Goal: Task Accomplishment & Management: Complete application form

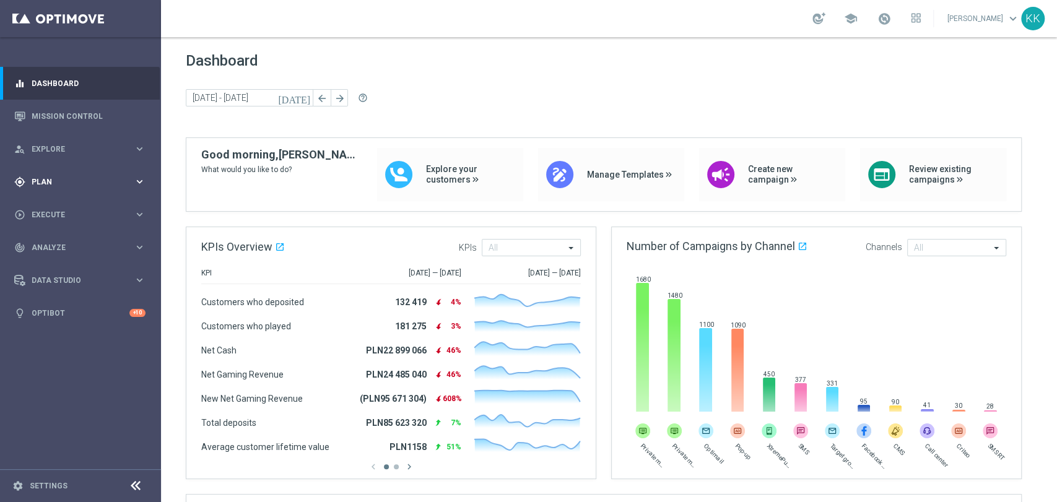
click at [63, 189] on div "gps_fixed Plan keyboard_arrow_right" at bounding box center [80, 181] width 160 height 33
click at [64, 204] on link "Target Groups" at bounding box center [80, 207] width 97 height 10
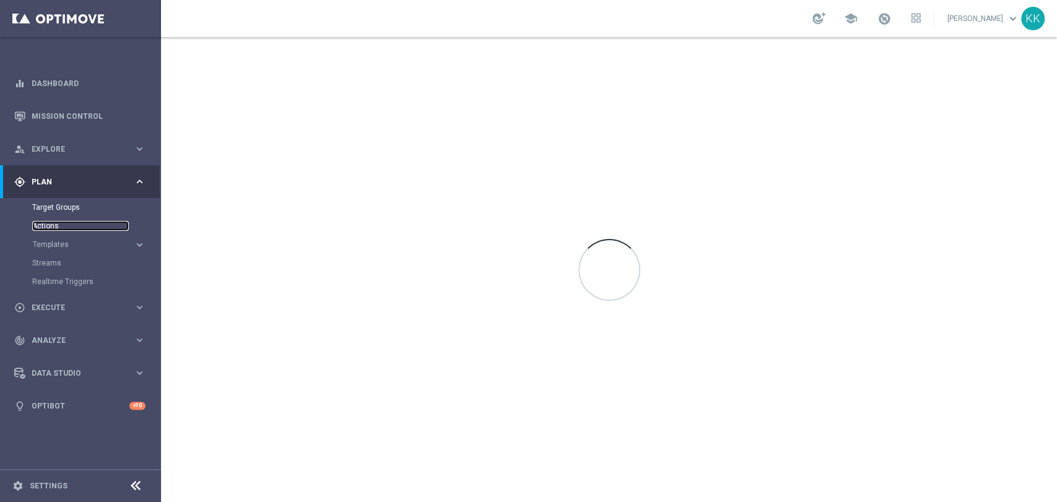
click at [54, 230] on link "Actions" at bounding box center [80, 226] width 97 height 10
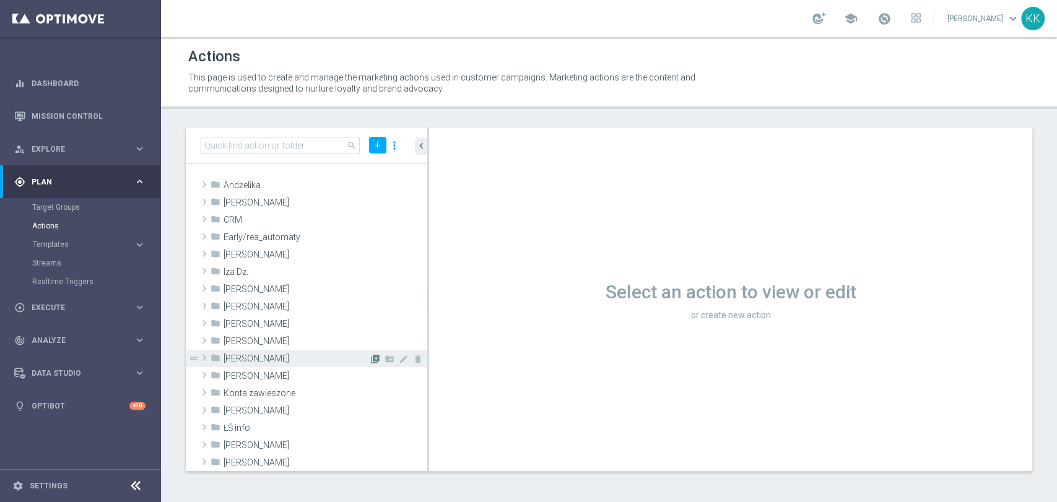
click at [370, 360] on icon "library_add" at bounding box center [375, 359] width 10 height 10
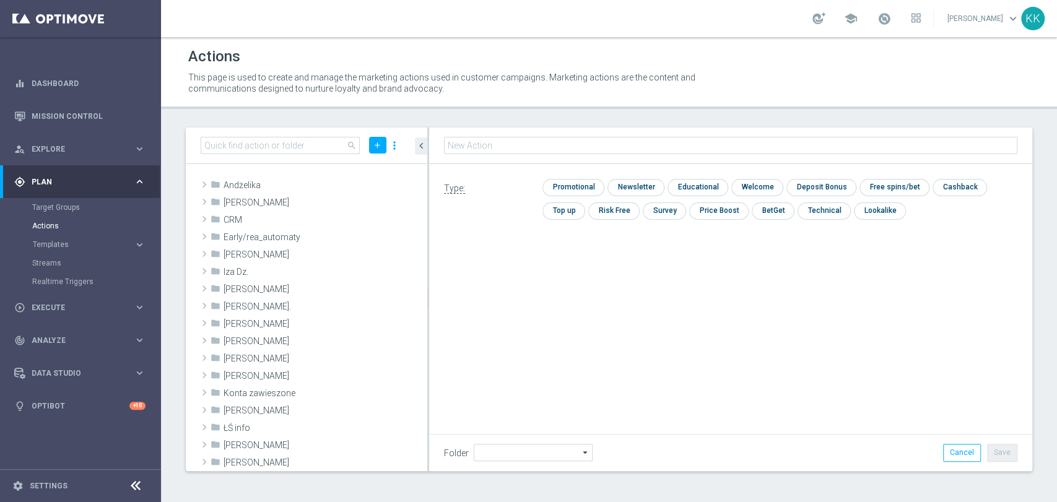
type input "[PERSON_NAME]"
type input "REA_ALL_TARGET_CASHBACK_CC LM 100% do 200 PLN SB PUSH_250925"
click at [581, 189] on input "checkbox" at bounding box center [571, 187] width 59 height 17
checkbox input "true"
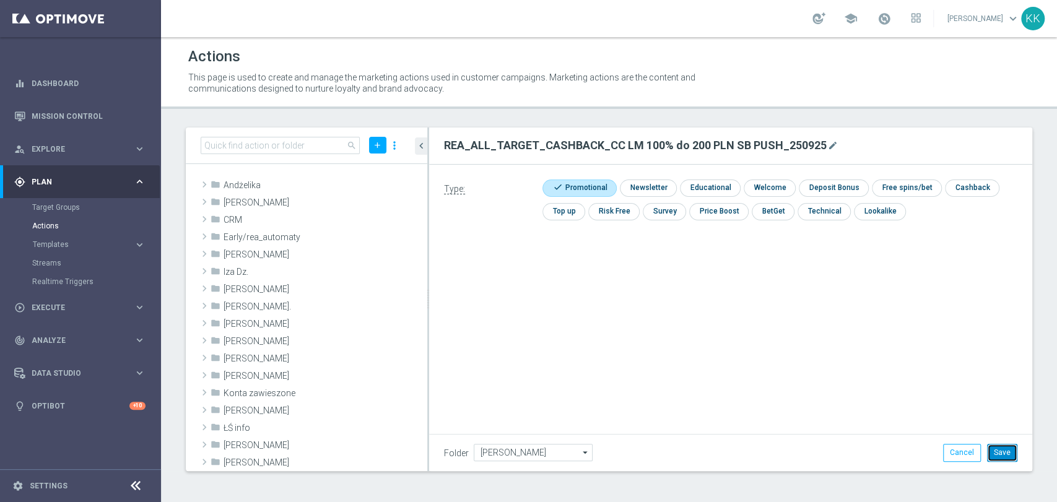
click at [1000, 447] on button "Save" at bounding box center [1002, 452] width 30 height 17
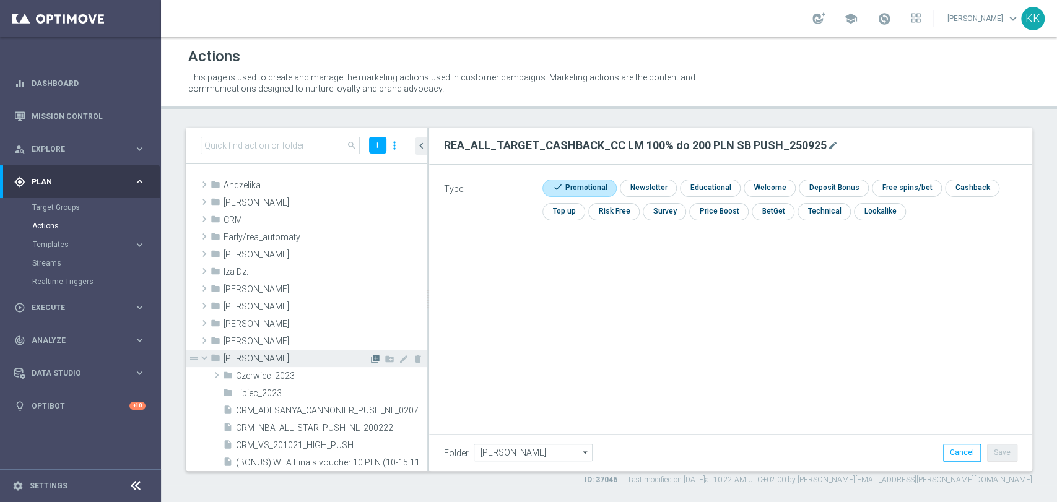
click at [370, 358] on icon "library_add" at bounding box center [375, 359] width 10 height 10
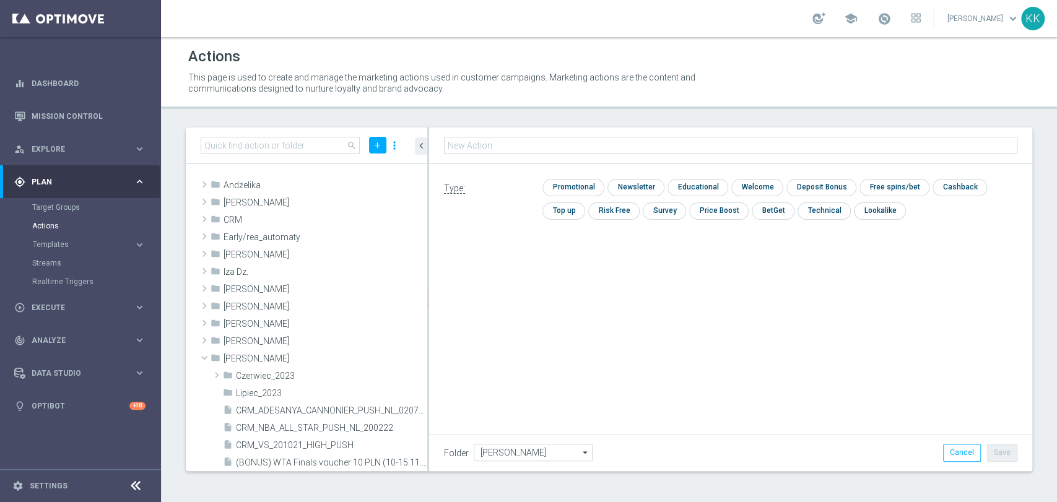
type input "REA_ALL_TARGET_CASHBACK_CC LM 100% do 200 PLN ND SMS_250925"
click at [557, 178] on div "Type: check Promotional check Newsletter check Educational check Welcome check …" at bounding box center [730, 204] width 603 height 80
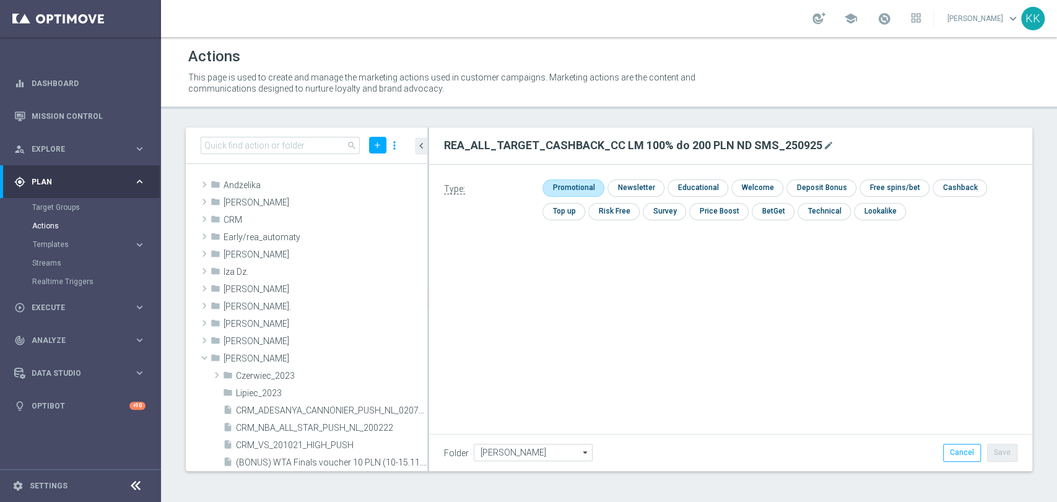
click at [561, 184] on input "checkbox" at bounding box center [571, 188] width 59 height 17
checkbox input "true"
click at [1002, 448] on button "Save" at bounding box center [1002, 452] width 30 height 17
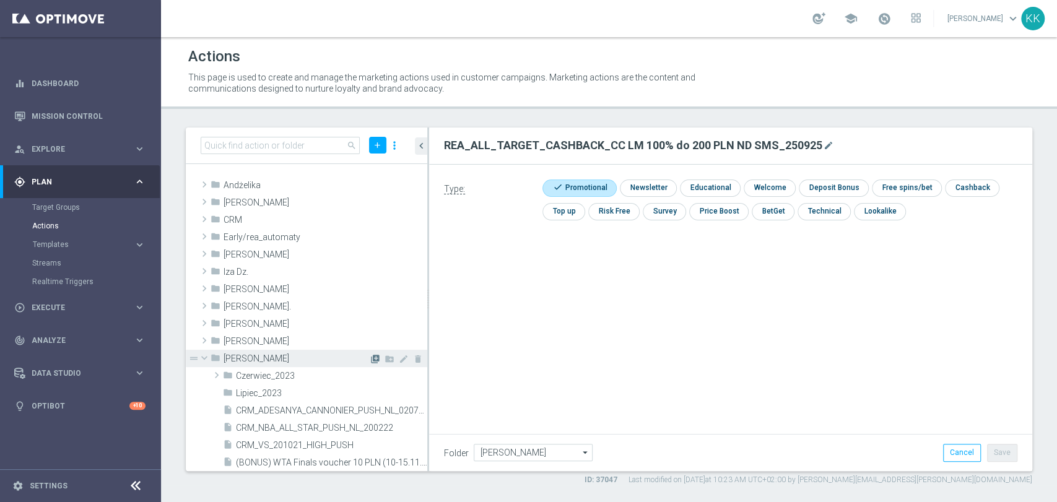
drag, startPoint x: 362, startPoint y: 354, endPoint x: 368, endPoint y: 355, distance: 6.2
click at [370, 355] on icon "library_add" at bounding box center [375, 359] width 10 height 10
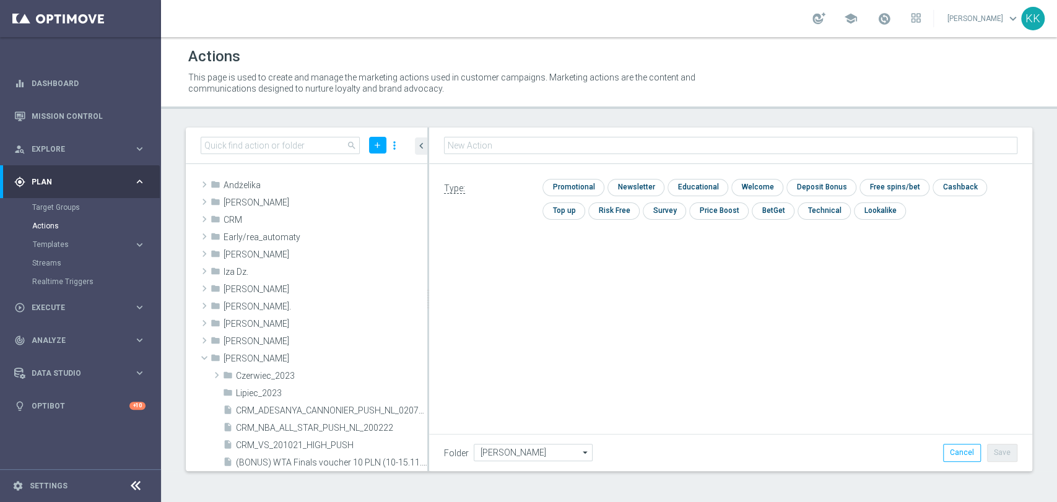
type input "D_MIN-LOW_TARGET_WAGER_50% do 100 PLN_PTLW_230925_SMS"
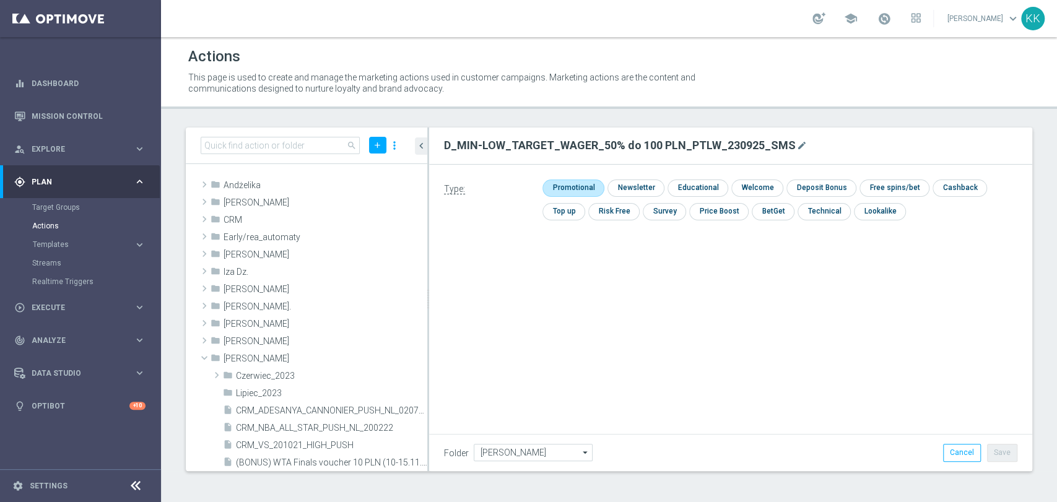
click at [592, 191] on input "checkbox" at bounding box center [571, 188] width 59 height 17
checkbox input "true"
click at [1010, 458] on button "Save" at bounding box center [1002, 452] width 30 height 17
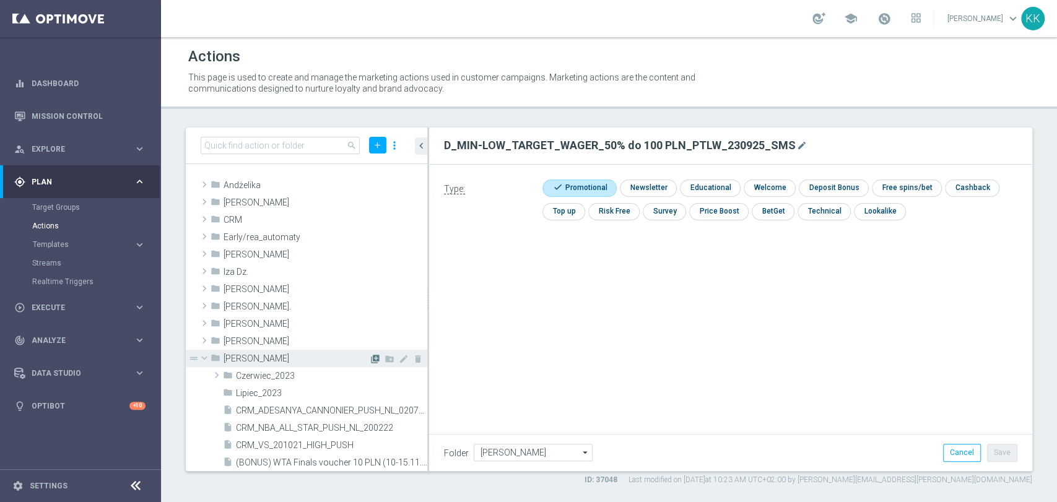
click at [370, 358] on icon "library_add" at bounding box center [375, 359] width 10 height 10
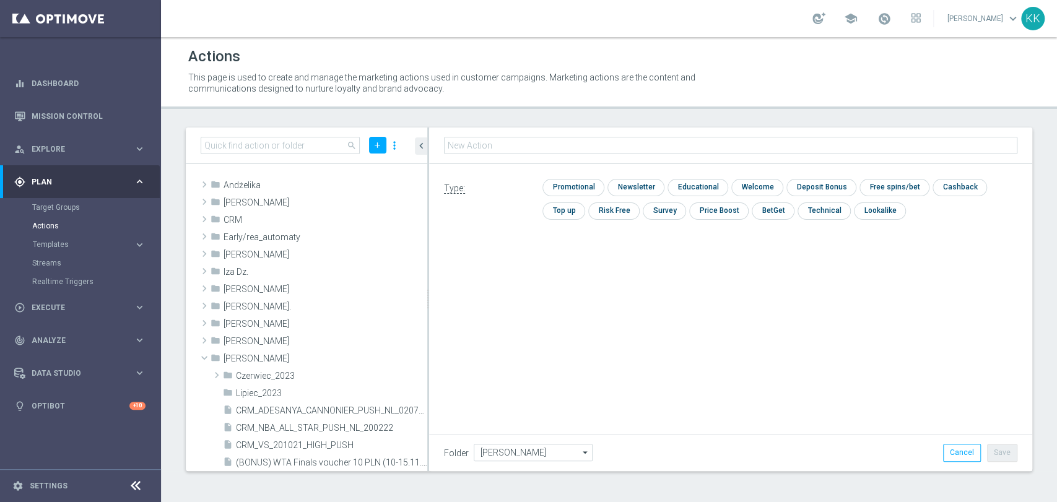
type input "D_MED-HIGH_TARGET_WAGER_100% do 300 PLN_PTLW_230925_SMS"
click at [574, 186] on input "checkbox" at bounding box center [571, 187] width 59 height 17
checkbox input "true"
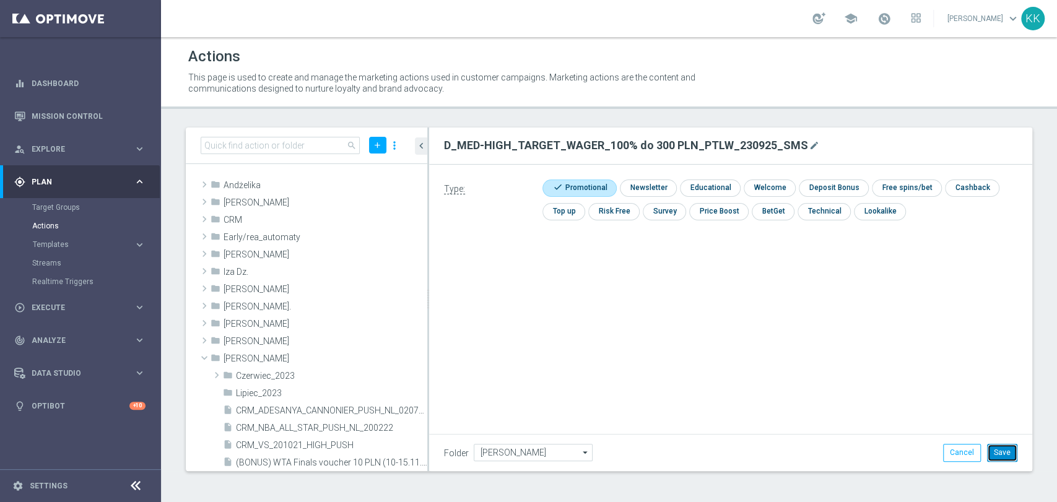
click at [1010, 449] on button "Save" at bounding box center [1002, 452] width 30 height 17
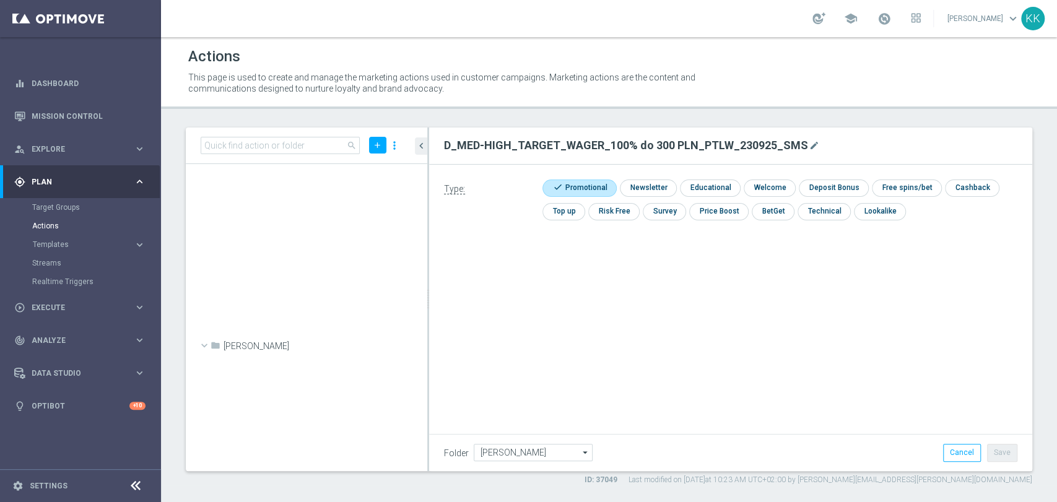
scroll to position [40472, 0]
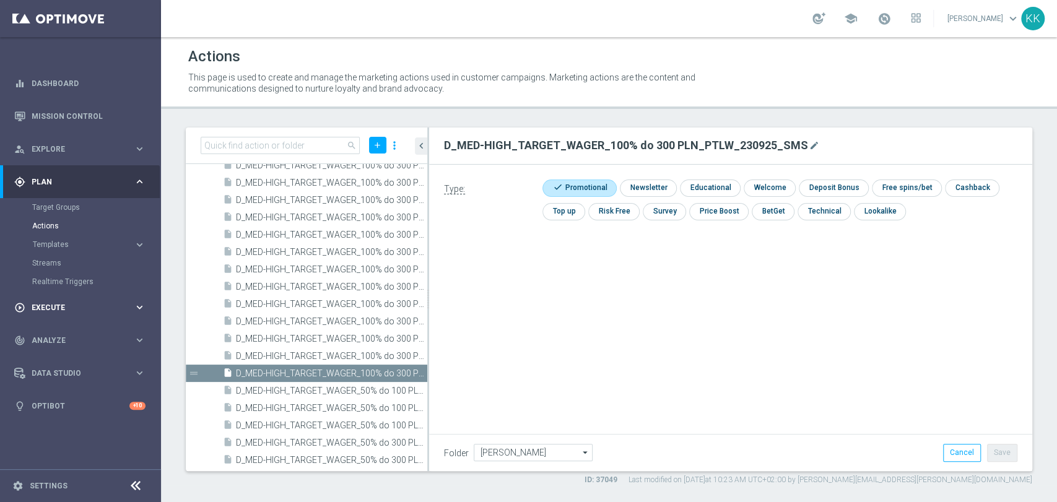
click at [77, 301] on div "play_circle_outline Execute keyboard_arrow_right" at bounding box center [80, 307] width 160 height 33
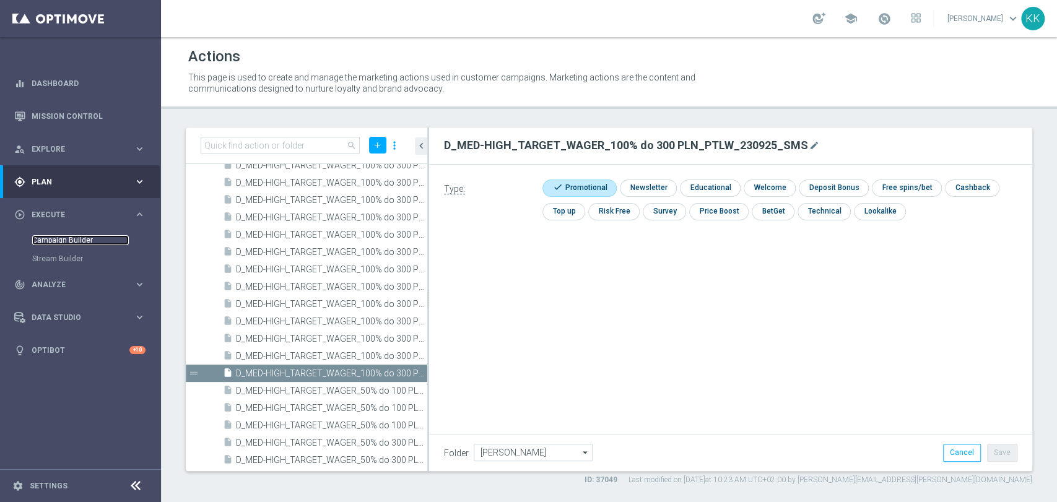
click at [78, 239] on link "Campaign Builder" at bounding box center [80, 240] width 97 height 10
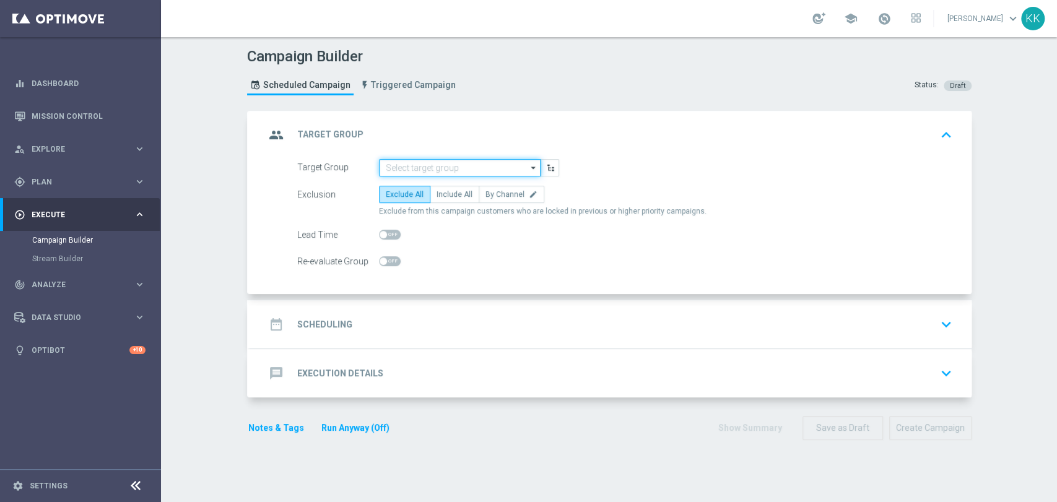
click at [397, 170] on input at bounding box center [460, 167] width 162 height 17
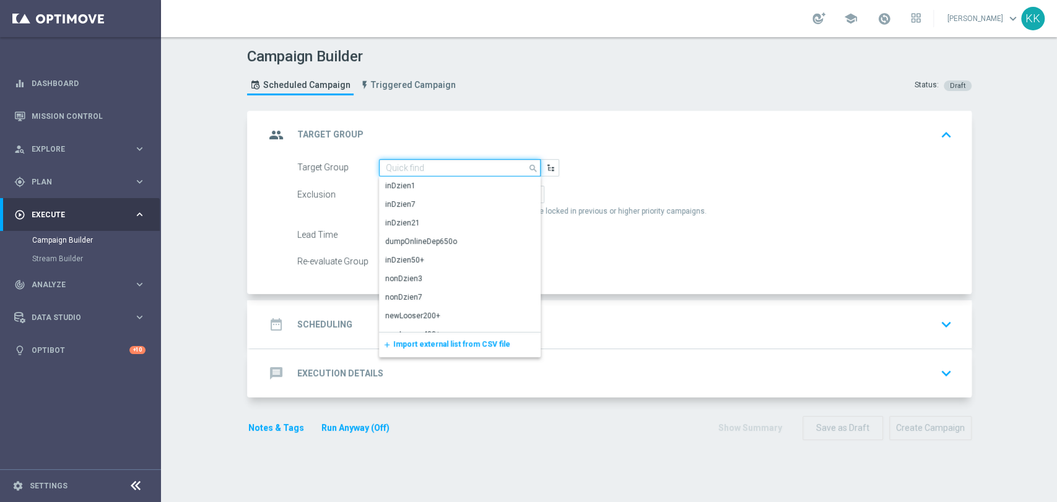
paste input "D_MIN-LOW_TARGET_WAGER_50% do 100 PLN_PTLW_230925_SMS"
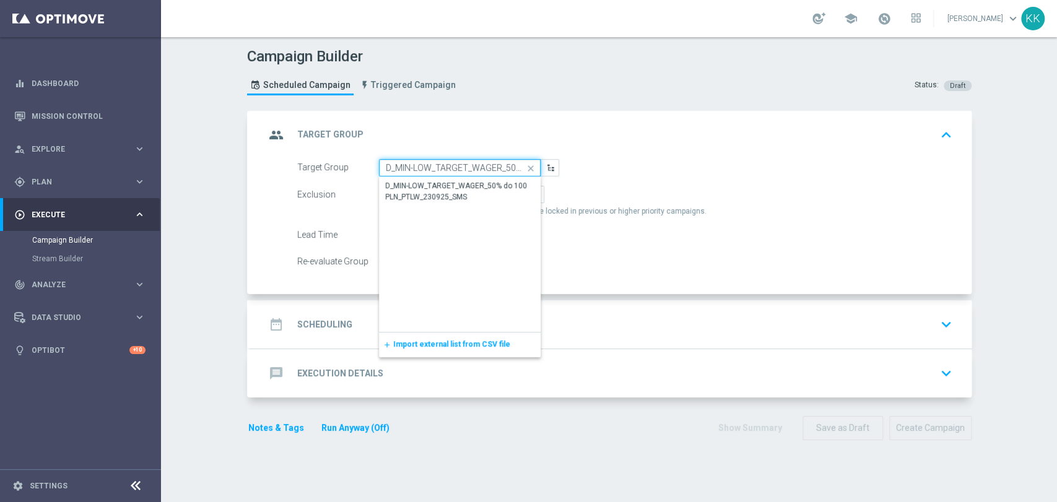
scroll to position [0, 118]
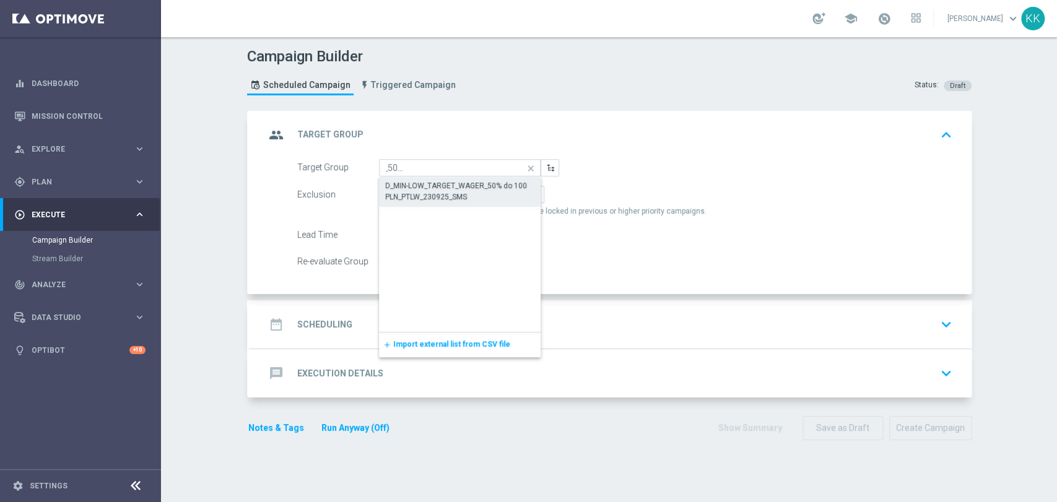
click at [406, 188] on div "D_MIN-LOW_TARGET_WAGER_50% do 100 PLN_PTLW_230925_SMS" at bounding box center [460, 191] width 150 height 22
type input "D_MIN-LOW_TARGET_WAGER_50% do 100 PLN_PTLW_230925_SMS"
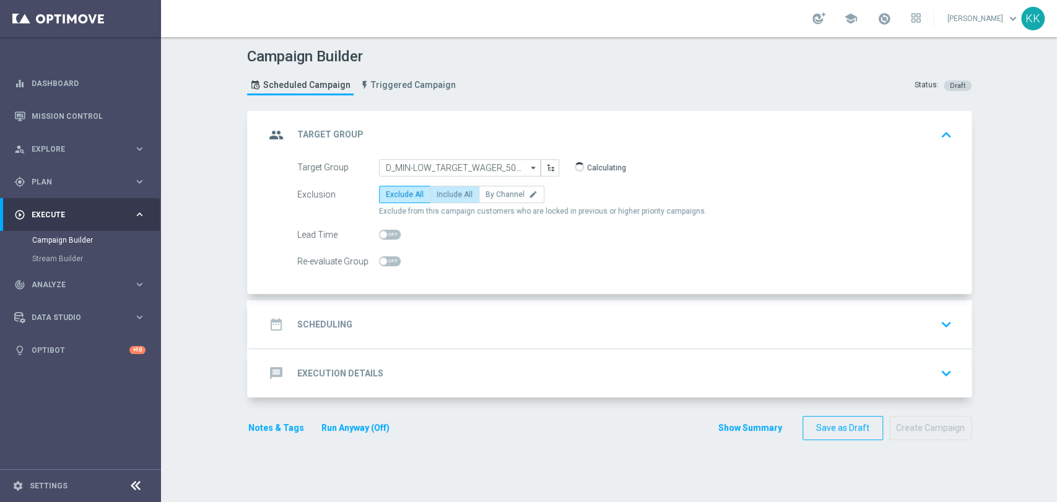
click at [446, 196] on span "Include All" at bounding box center [454, 194] width 36 height 9
click at [444, 196] on input "Include All" at bounding box center [440, 197] width 8 height 8
radio input "true"
click at [395, 259] on div "Re-evaluate Group" at bounding box center [625, 261] width 674 height 17
click at [394, 261] on span at bounding box center [390, 261] width 22 height 10
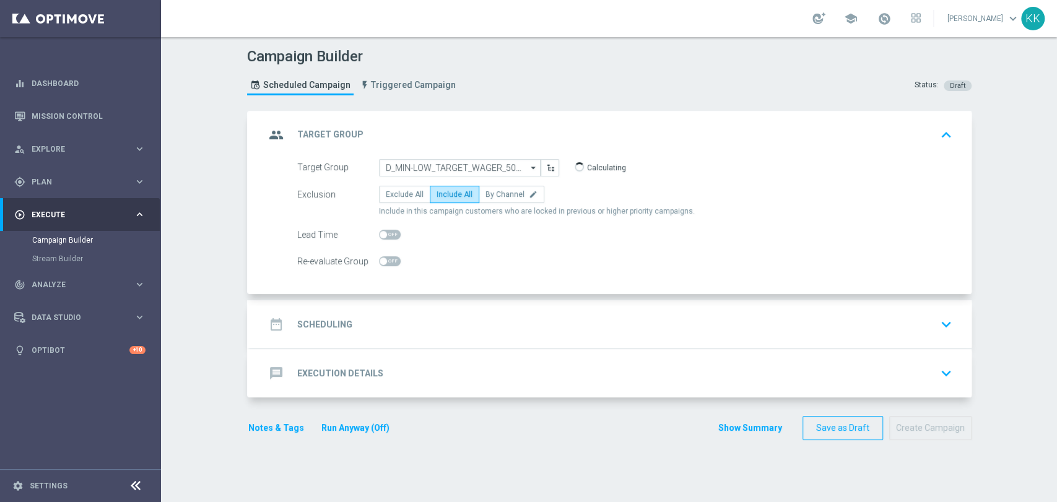
click at [394, 261] on input "checkbox" at bounding box center [390, 261] width 22 height 10
checkbox input "true"
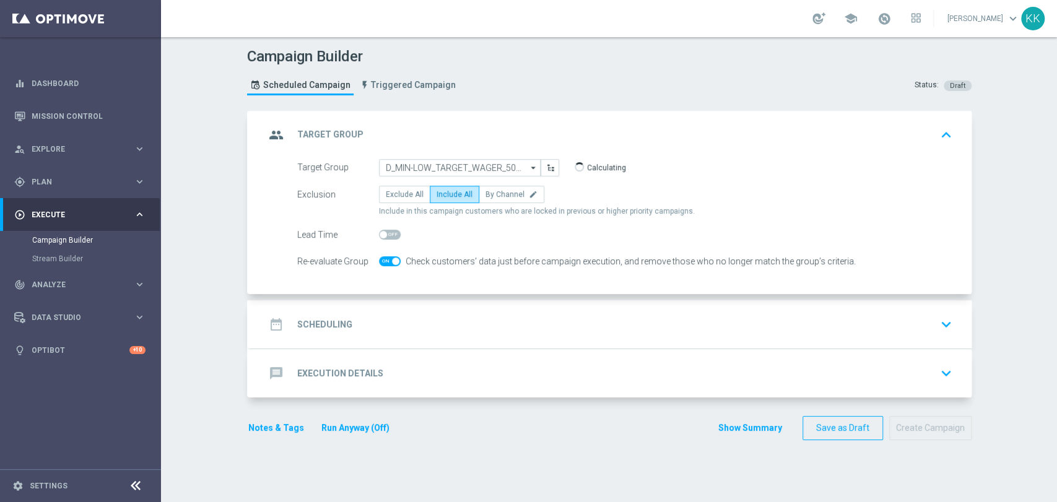
click at [453, 321] on div "date_range Scheduling keyboard_arrow_down" at bounding box center [610, 325] width 691 height 24
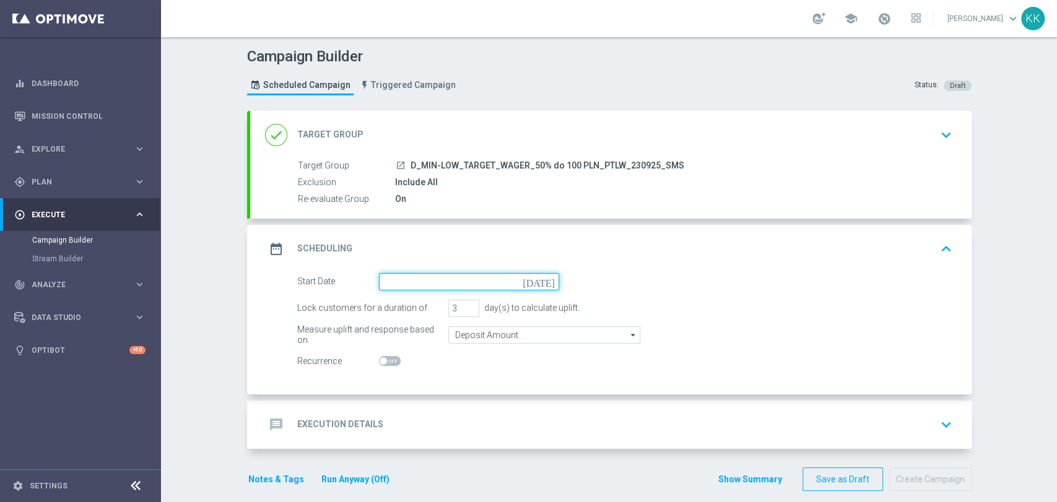
click at [443, 276] on input at bounding box center [469, 281] width 180 height 17
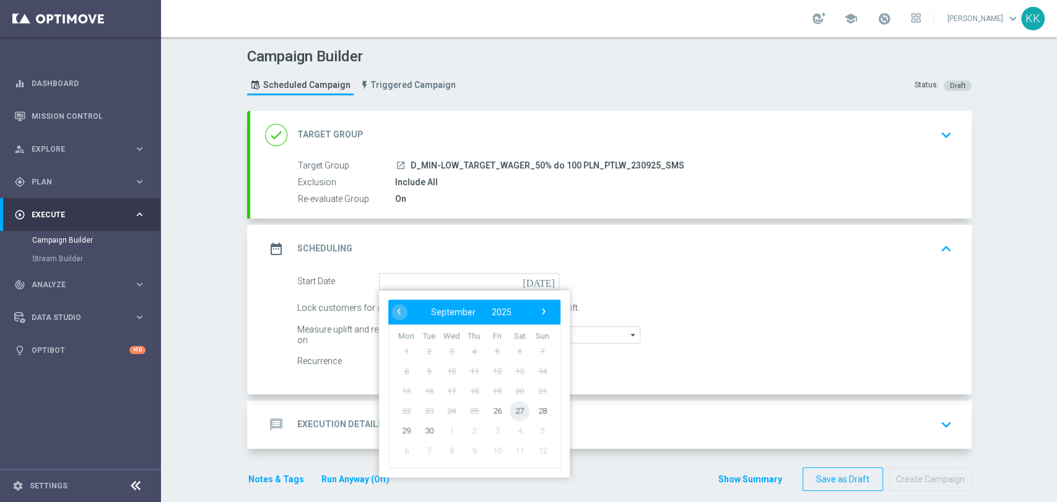
click at [513, 410] on span "27" at bounding box center [519, 411] width 20 height 20
type input "[DATE]"
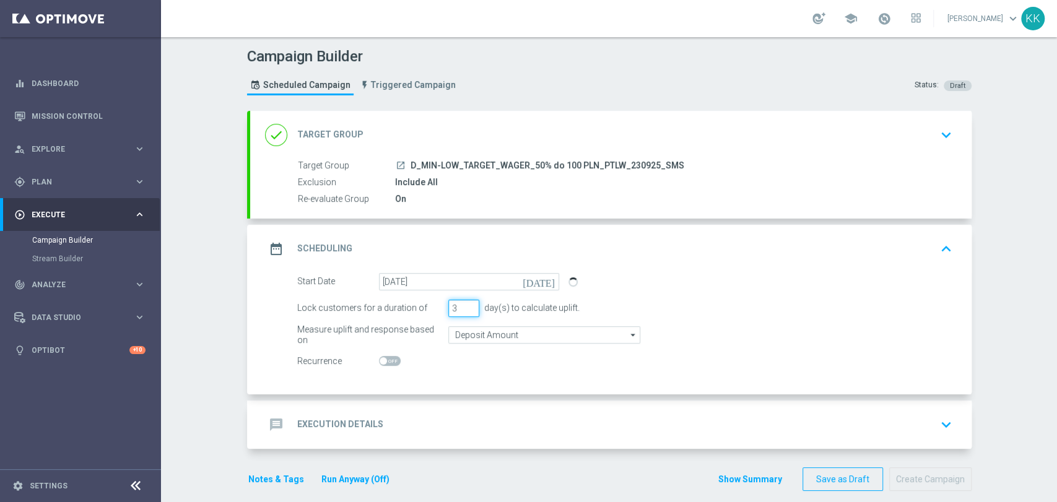
drag, startPoint x: 451, startPoint y: 308, endPoint x: 408, endPoint y: 307, distance: 43.3
click at [408, 307] on div "Lock customers for a duration of 3 day(s) to calculate uplift." at bounding box center [625, 308] width 674 height 17
type input "1"
click at [480, 331] on input "Deposit Amount" at bounding box center [544, 334] width 192 height 17
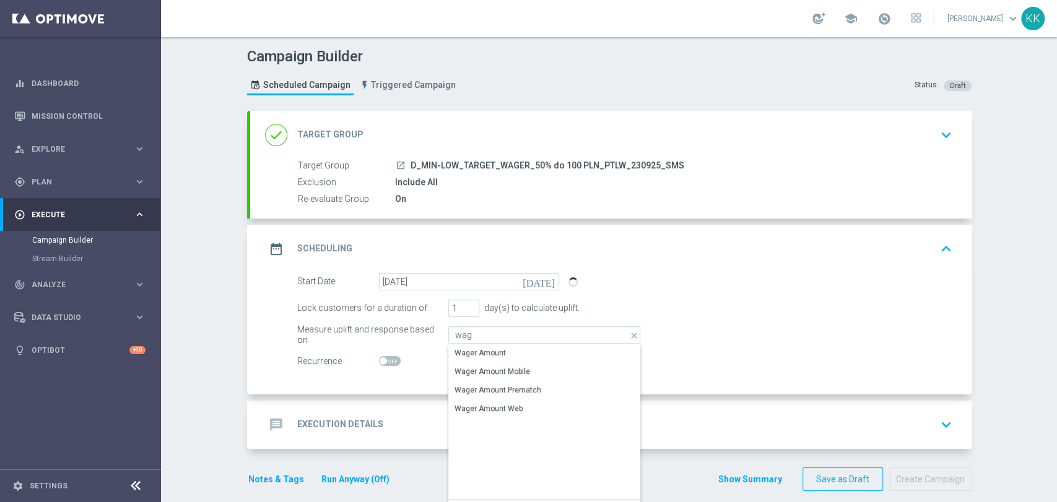
click at [479, 348] on div "Wager Amount" at bounding box center [479, 352] width 51 height 11
type input "Wager Amount"
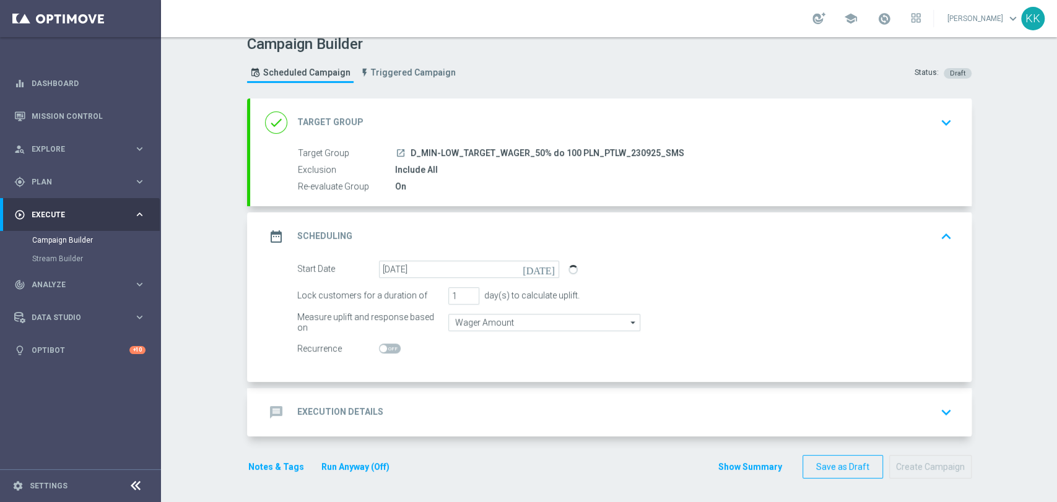
click at [491, 401] on div "message Execution Details keyboard_arrow_down" at bounding box center [610, 413] width 691 height 24
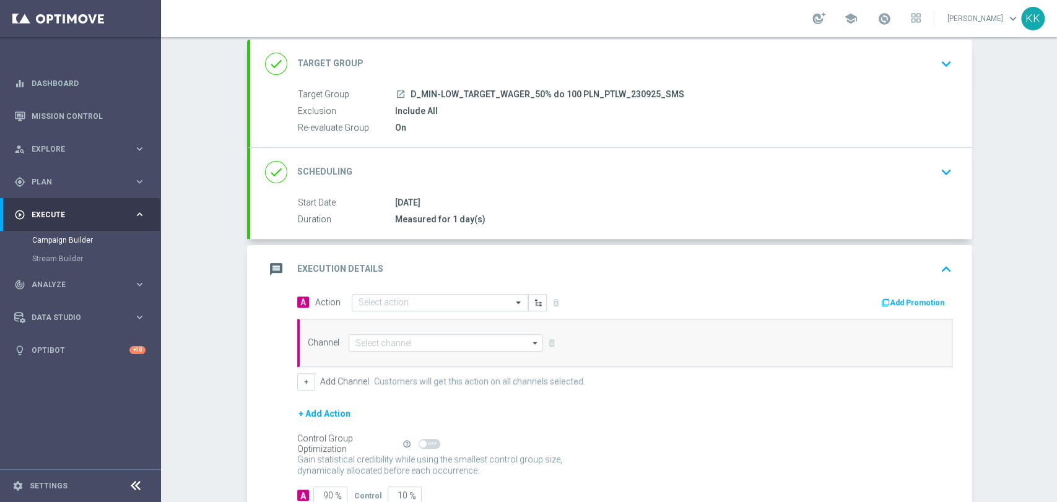
scroll to position [116, 0]
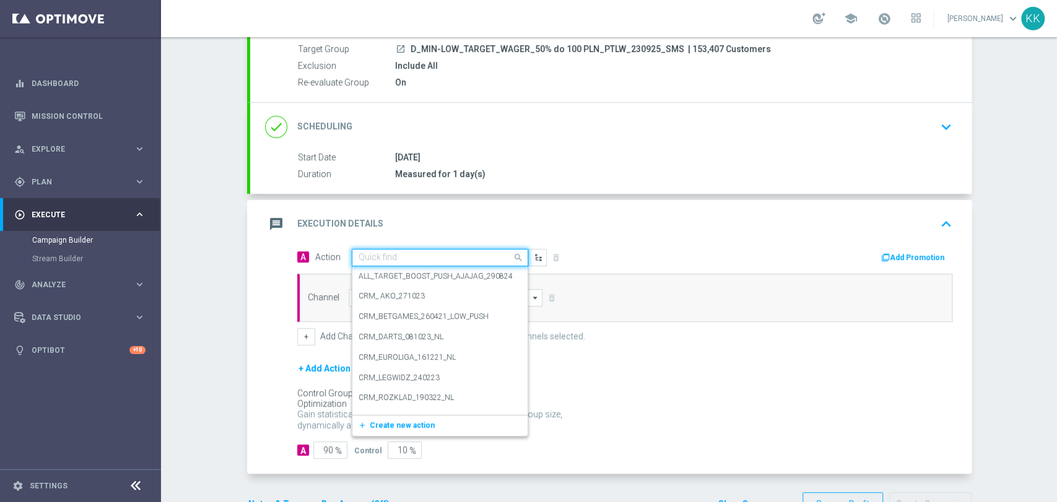
click at [408, 252] on div "Quick find" at bounding box center [432, 257] width 160 height 11
paste input "D_MIN-LOW_TARGET_WAGER_50% do 100 PLN_PTLW_230925_SMS"
type input "D_MIN-LOW_TARGET_WAGER_50% do 100 PLN_PTLW_230925_SMS"
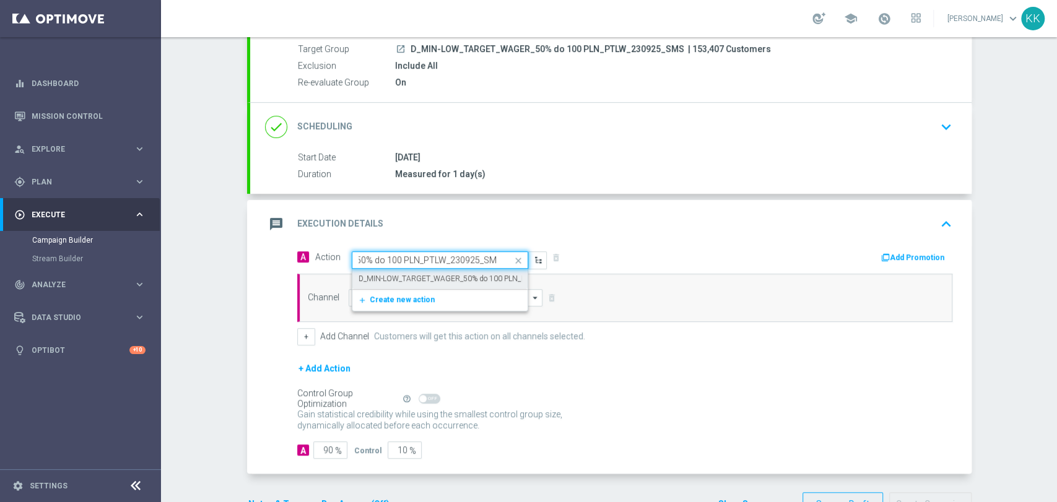
click at [416, 275] on label "D_MIN-LOW_TARGET_WAGER_50% do 100 PLN_PTLW_230925_SMS" at bounding box center [472, 279] width 228 height 11
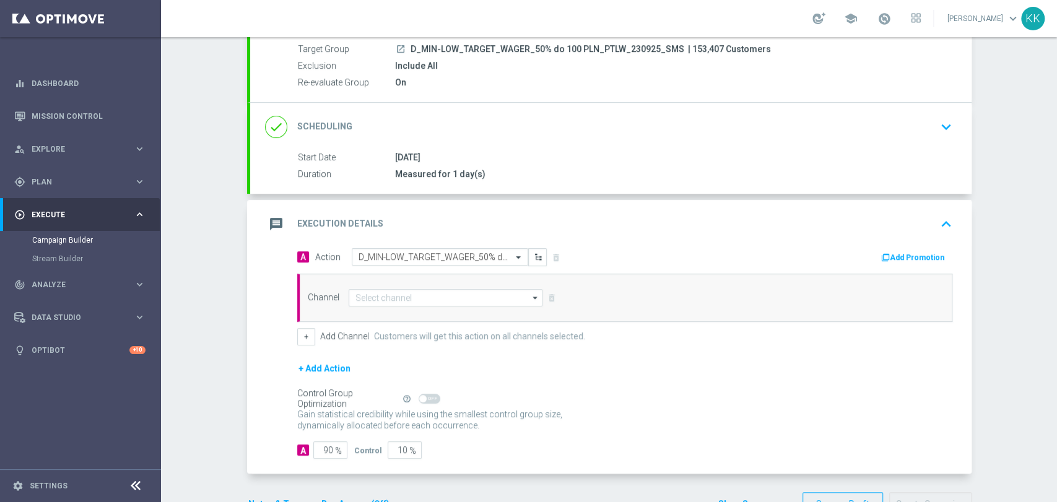
scroll to position [0, 0]
click at [412, 293] on input at bounding box center [446, 297] width 194 height 17
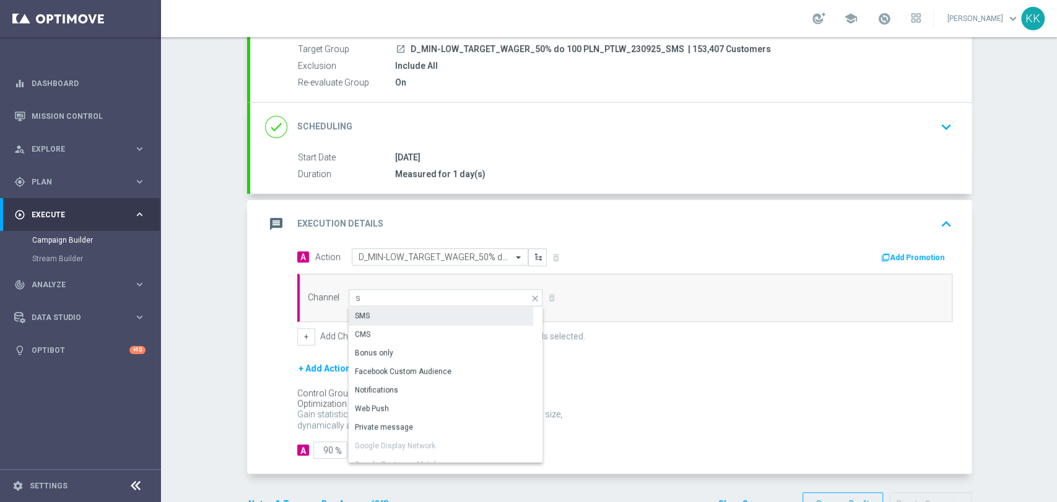
click at [449, 320] on div "SMS" at bounding box center [441, 315] width 184 height 17
type input "SMS"
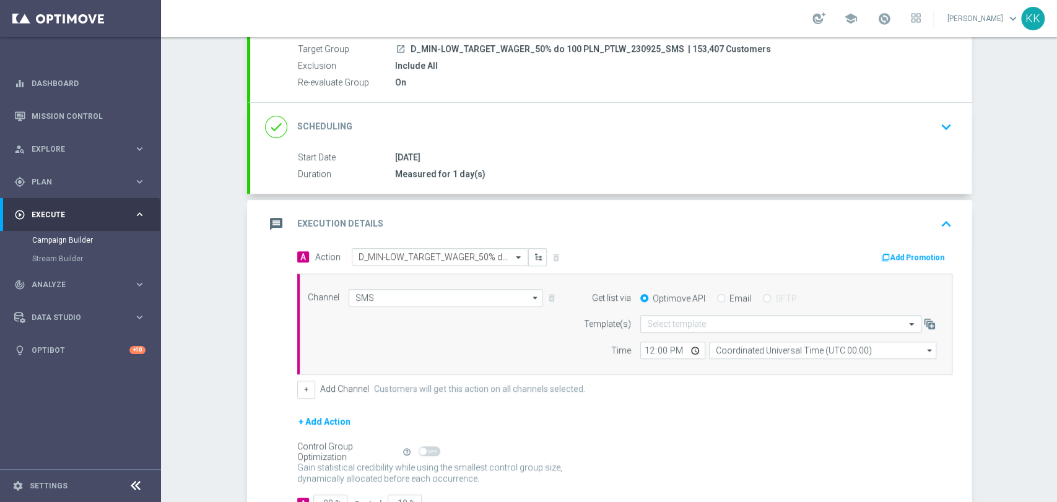
click at [714, 323] on input "text" at bounding box center [768, 324] width 243 height 11
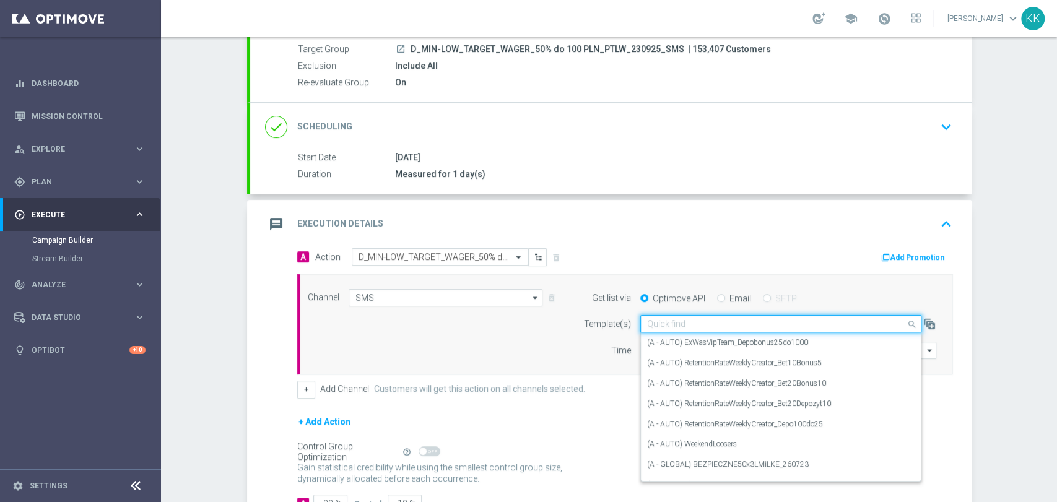
paste input "D_MIN-LOW_TARGET_WAGER_50% do 100 PLN_PTLW_230925_SMS"
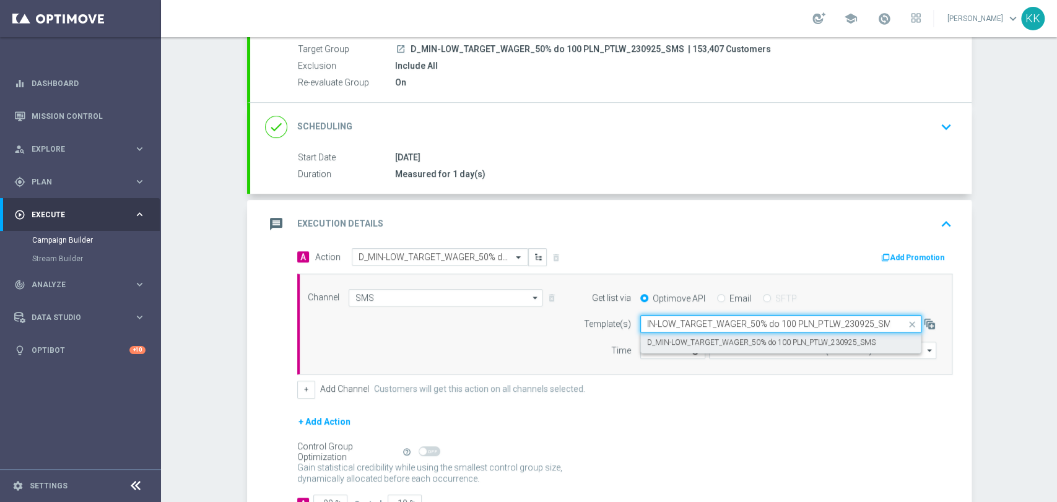
click at [721, 338] on label "D_MIN-LOW_TARGET_WAGER_50% do 100 PLN_PTLW_230925_SMS" at bounding box center [761, 342] width 228 height 11
type input "D_MIN-LOW_TARGET_WAGER_50% do 100 PLN_PTLW_230925_SMS"
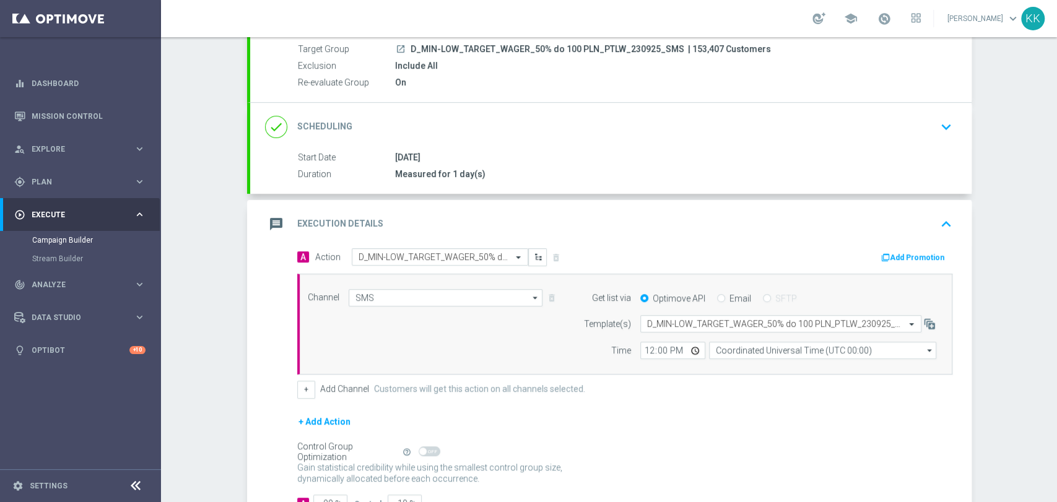
scroll to position [0, 0]
click at [649, 350] on input "12:00" at bounding box center [672, 350] width 65 height 17
type input "13:31"
click at [727, 347] on input "Coordinated Universal Time (UTC 00:00)" at bounding box center [822, 350] width 227 height 17
click at [731, 365] on div "Central European Time ([GEOGRAPHIC_DATA]) (UTC +02:00)" at bounding box center [816, 368] width 202 height 11
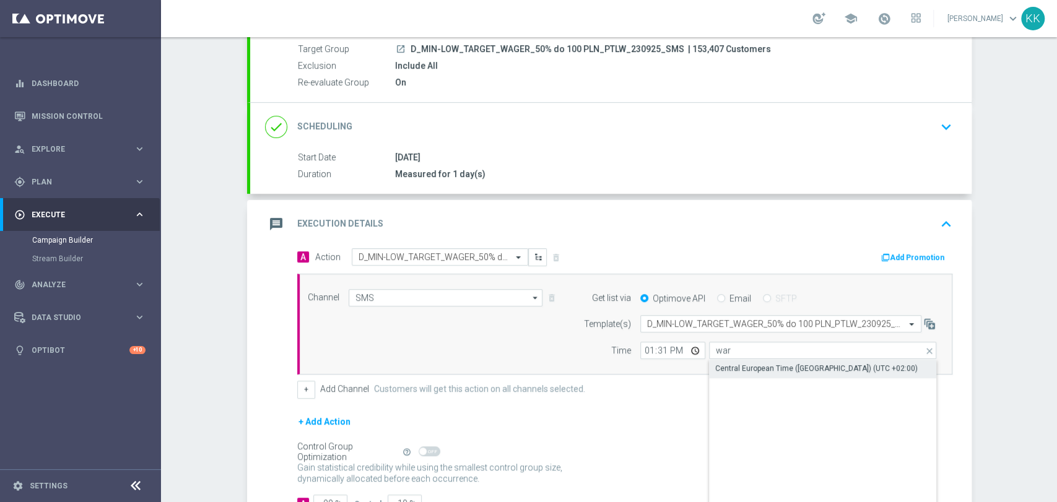
type input "Central European Time ([GEOGRAPHIC_DATA]) (UTC +02:00)"
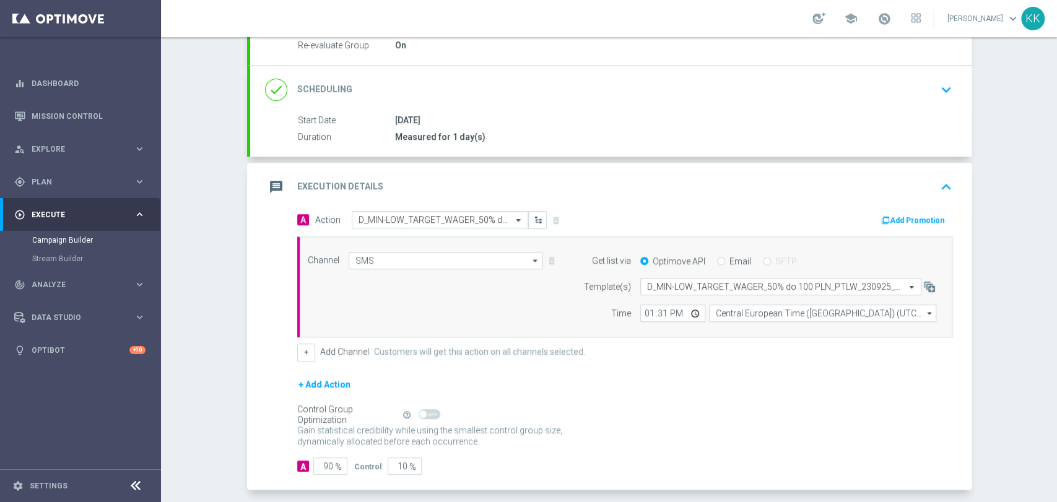
scroll to position [207, 0]
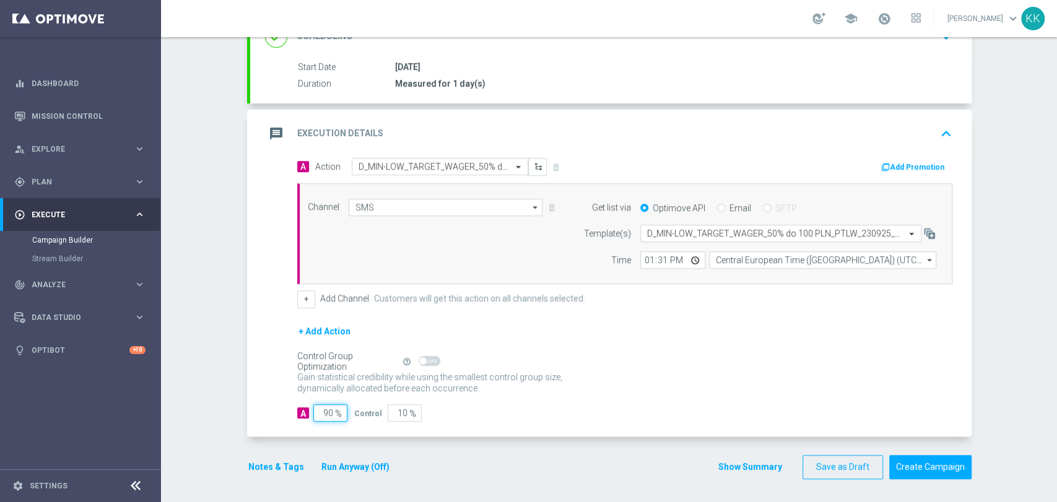
click at [329, 405] on input "90" at bounding box center [330, 412] width 34 height 17
type input "9"
type input "91"
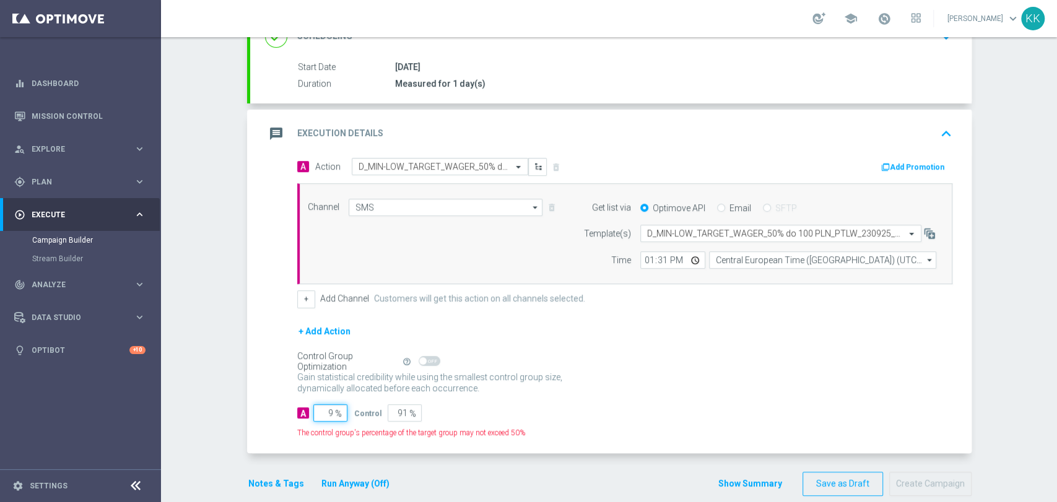
type input "98"
type input "2"
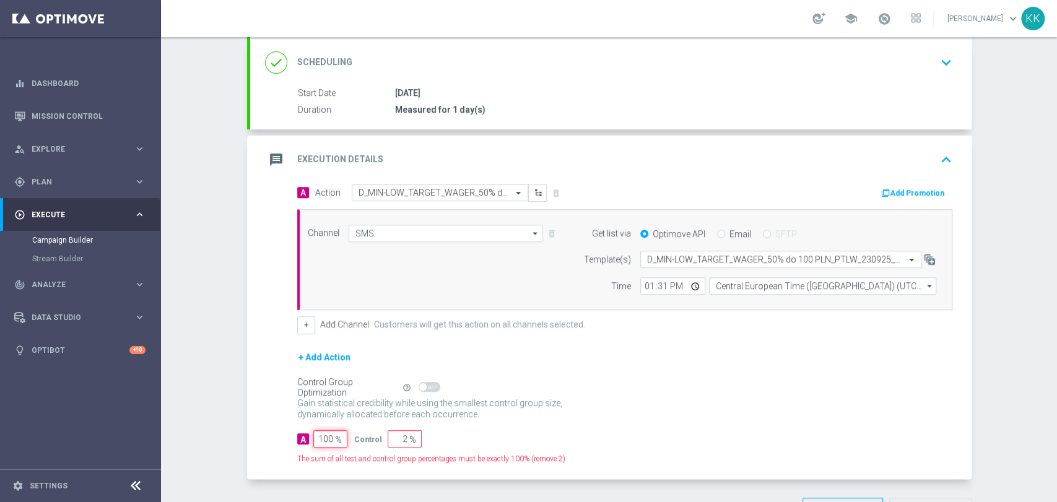
scroll to position [223, 0]
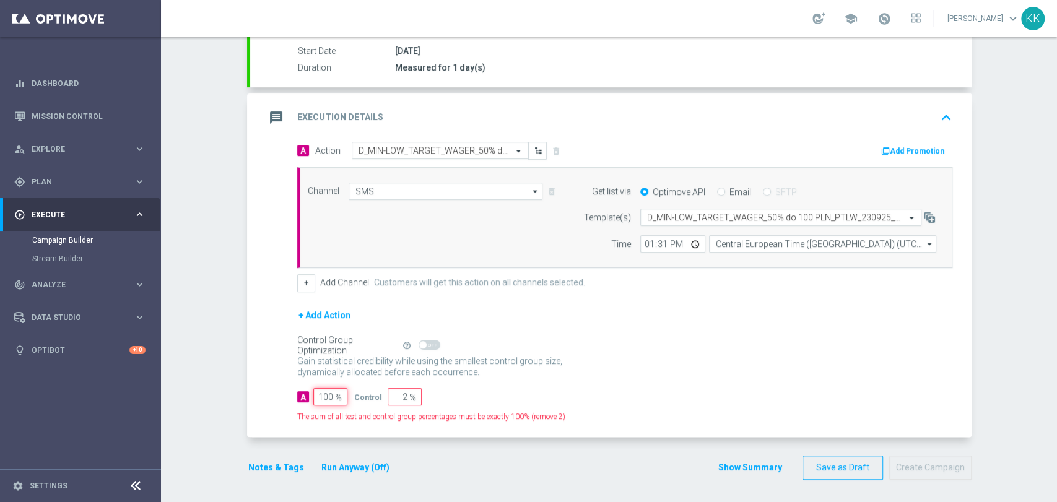
type input "10"
type input "90"
type input "1"
type input "99"
type input "100"
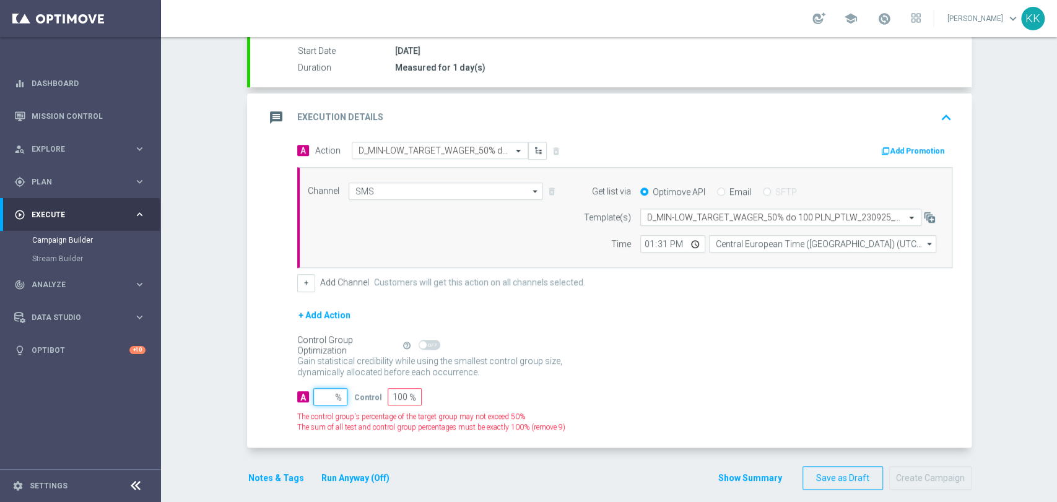
type input "9"
type input "91"
type input "98"
type input "2"
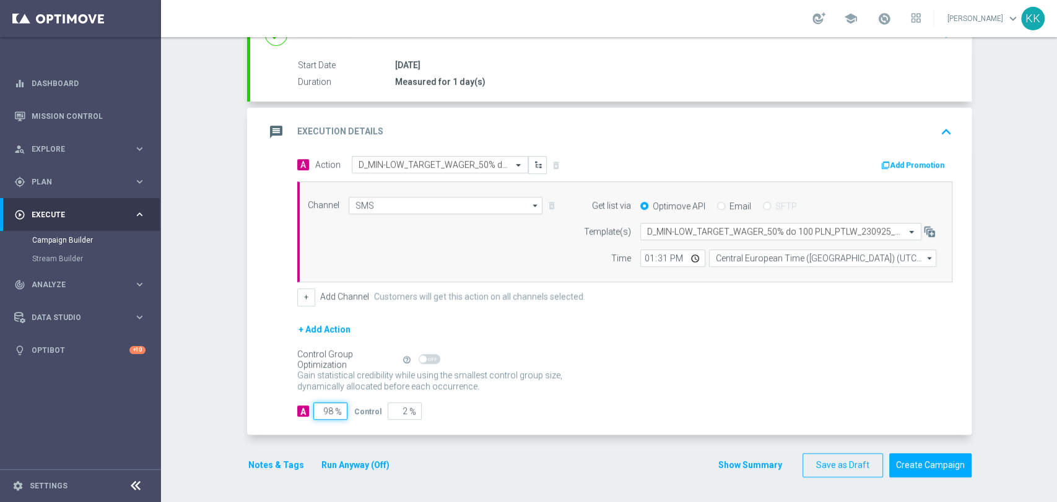
scroll to position [207, 0]
type input "98"
click at [305, 464] on run-anyway-button "Run Anyway (Off)" at bounding box center [355, 466] width 100 height 15
click at [277, 471] on button "Notes & Tags" at bounding box center [276, 466] width 58 height 15
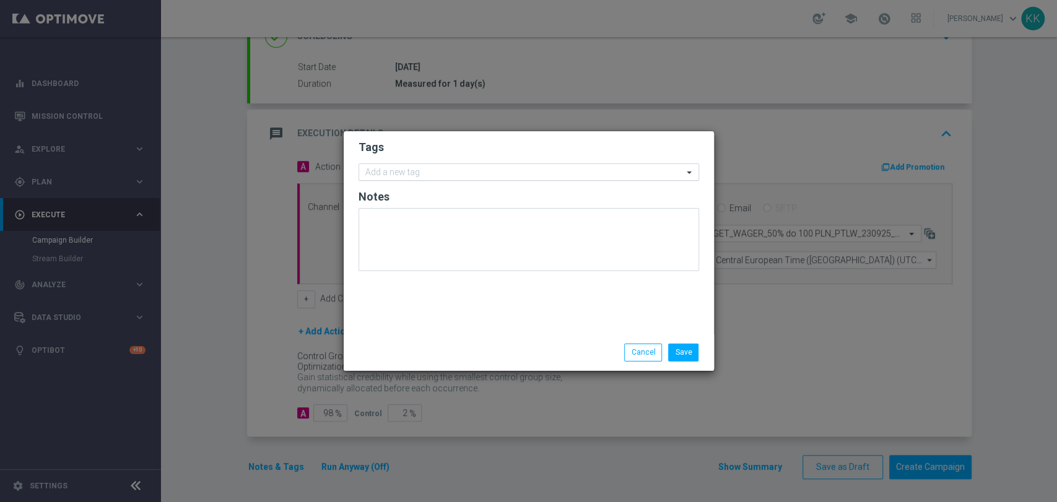
click at [421, 168] on input "text" at bounding box center [524, 173] width 318 height 11
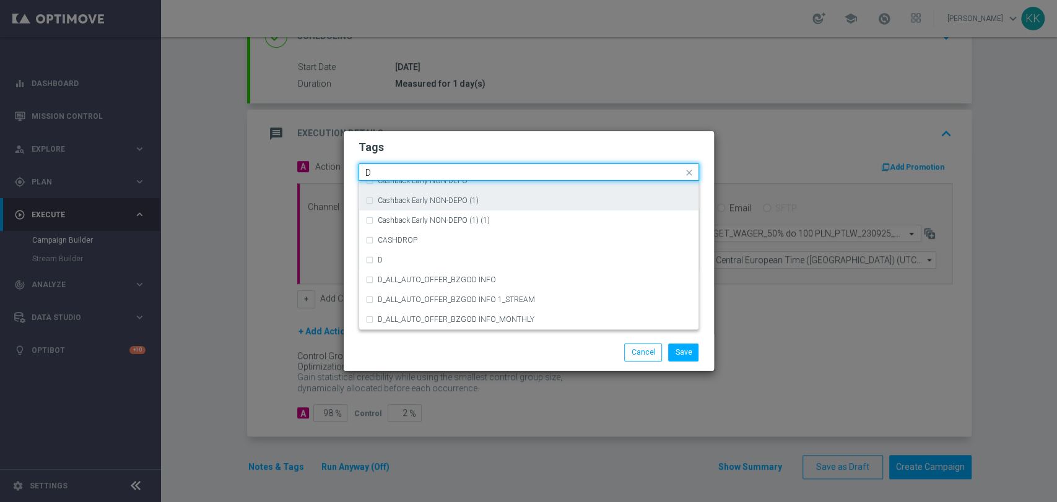
scroll to position [1307, 0]
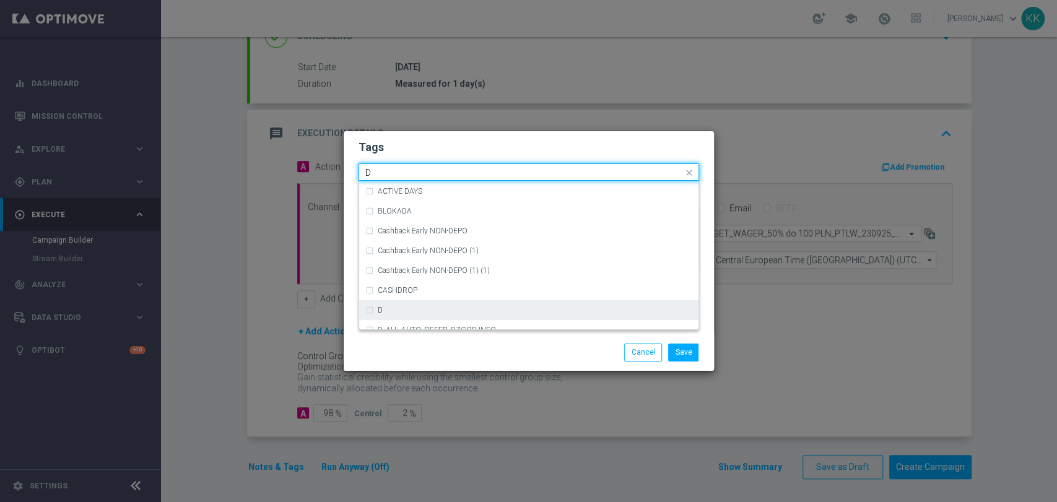
click at [415, 318] on div "D" at bounding box center [528, 310] width 327 height 20
type input "D"
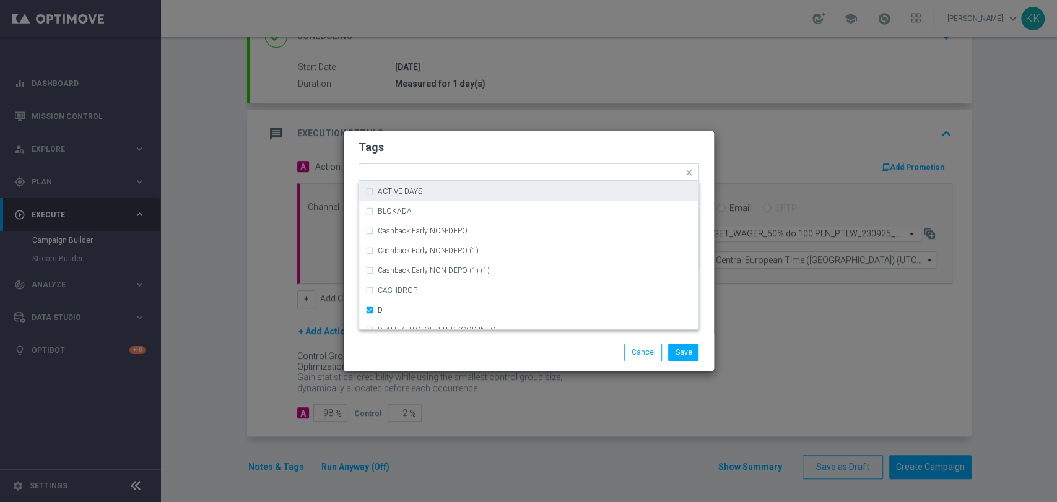
click at [448, 142] on h2 "Tags" at bounding box center [528, 147] width 340 height 15
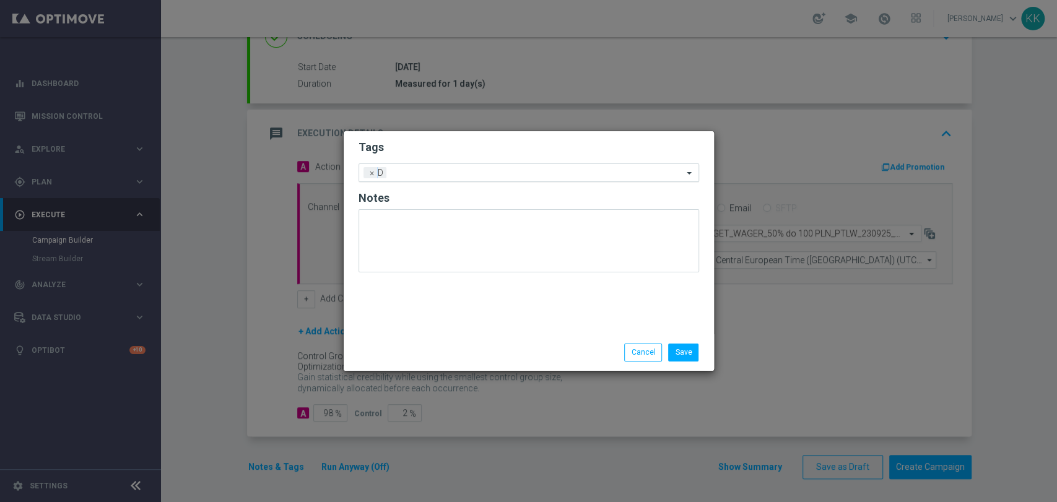
click at [448, 178] on div at bounding box center [535, 174] width 293 height 12
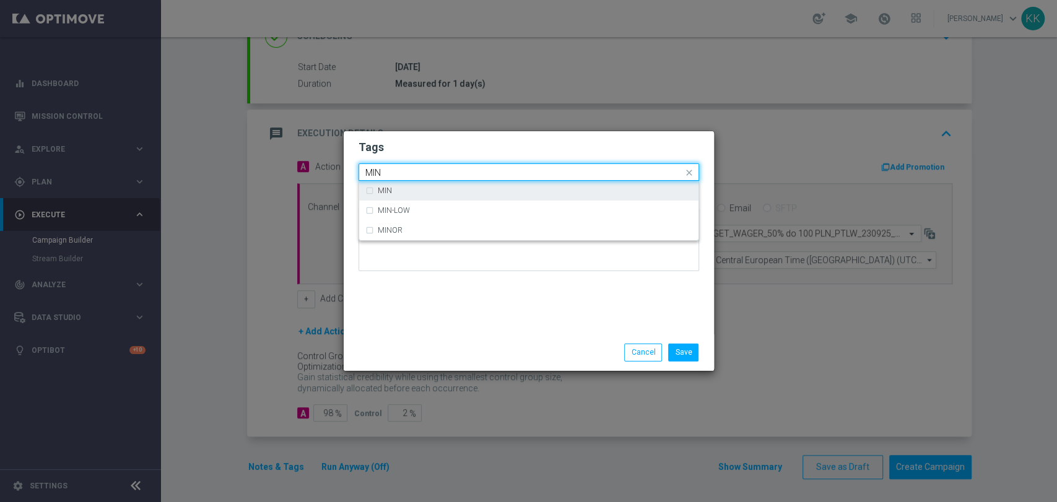
click at [449, 189] on div "MIN" at bounding box center [535, 190] width 314 height 7
type input "MIN"
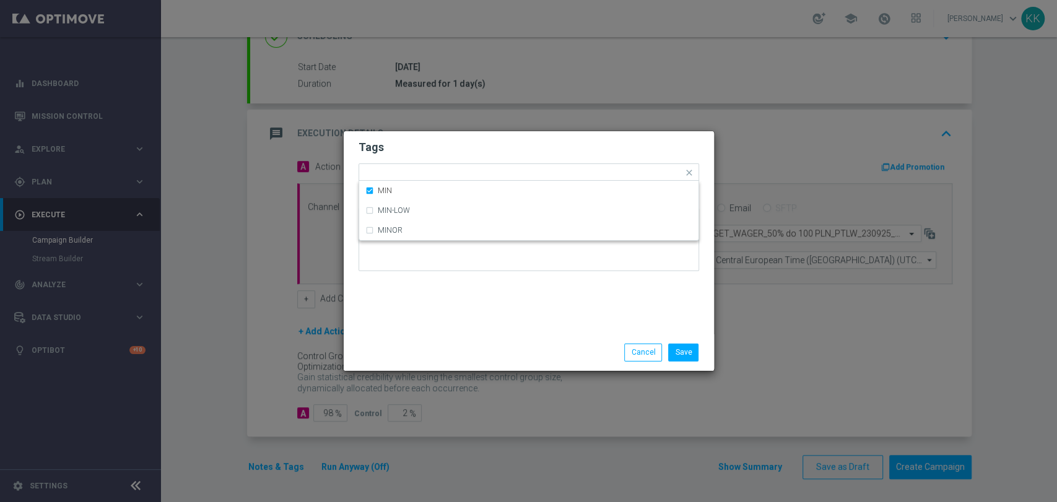
click at [466, 150] on h2 "Tags" at bounding box center [528, 147] width 340 height 15
click at [464, 171] on input "text" at bounding box center [555, 173] width 256 height 11
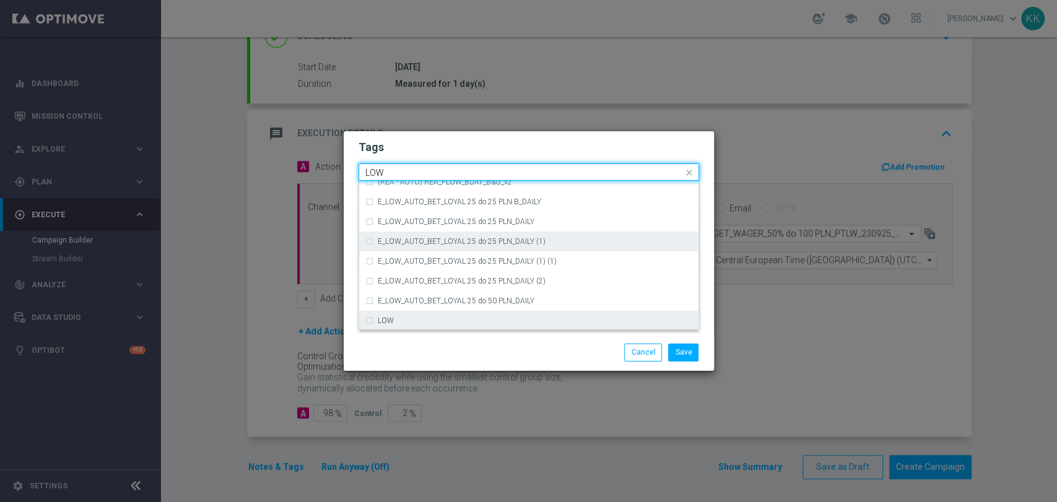
scroll to position [604, 0]
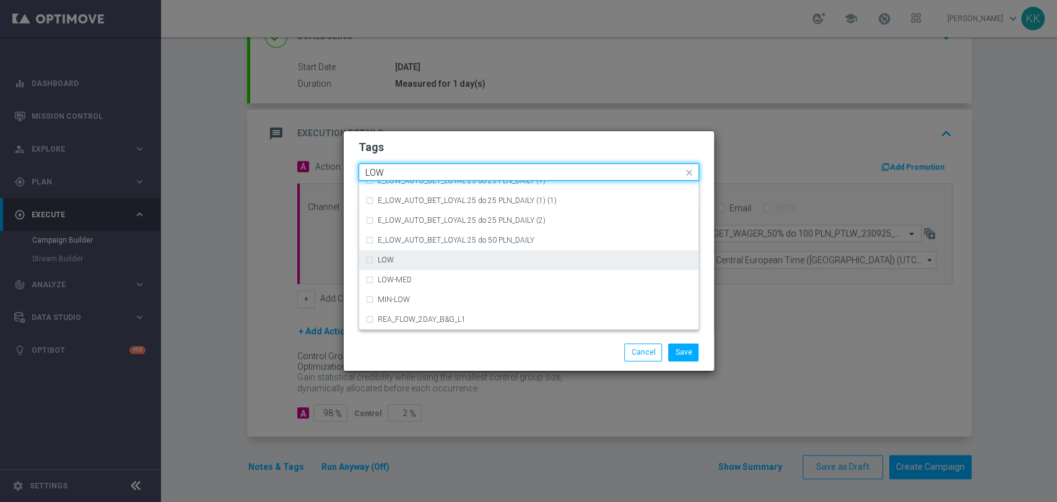
click at [443, 259] on div "LOW" at bounding box center [535, 259] width 314 height 7
type input "LOW"
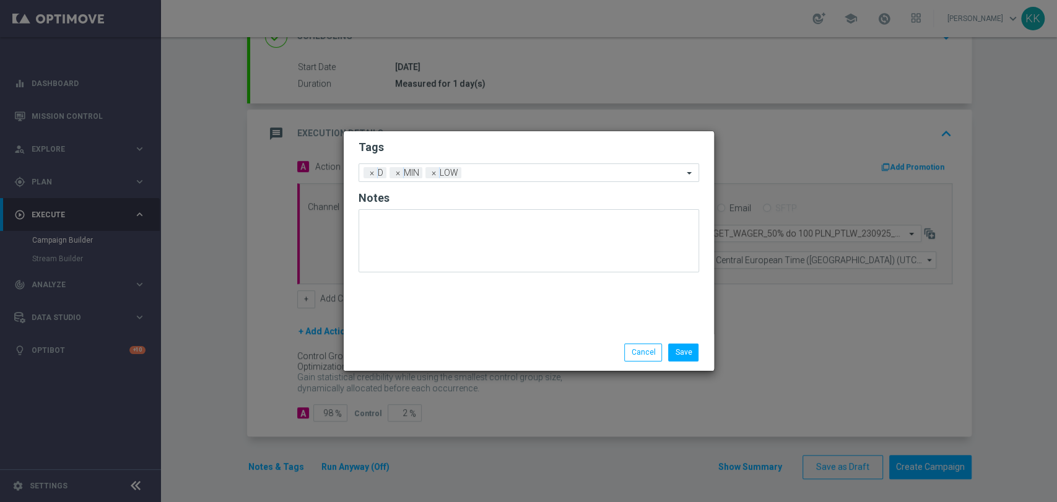
click at [445, 153] on h2 "Tags" at bounding box center [528, 147] width 340 height 15
click at [467, 170] on input "text" at bounding box center [574, 173] width 217 height 11
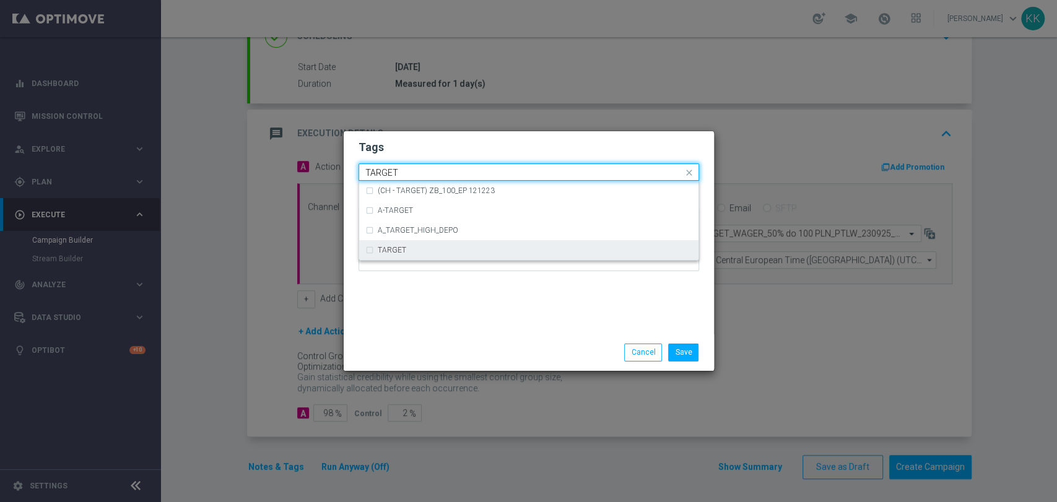
click at [462, 255] on div "TARGET" at bounding box center [528, 250] width 327 height 20
type input "TARGET"
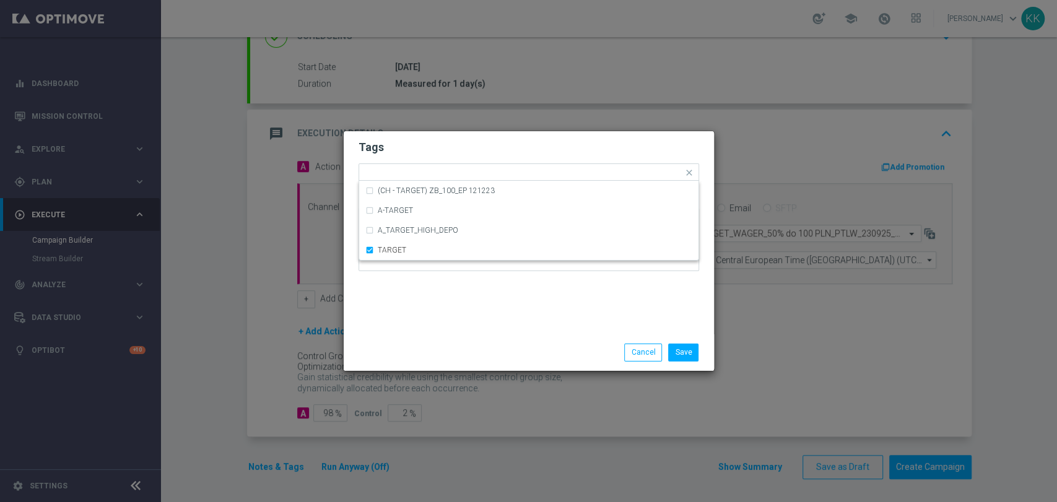
click at [462, 318] on div "Tags Quick find × D × MIN × LOW × TARGET (CH - TARGET) ZB_100_EP 121223 A-TARGE…" at bounding box center [529, 232] width 370 height 203
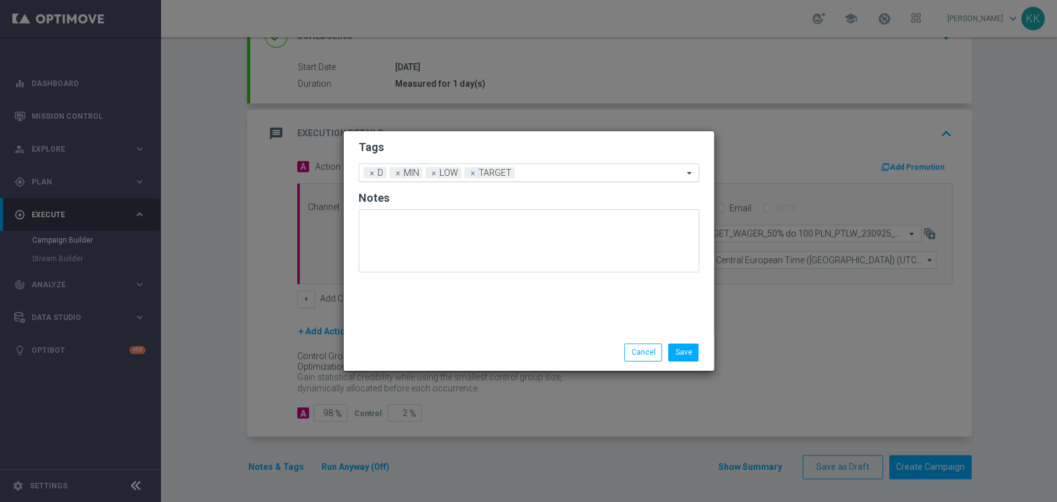
click at [550, 171] on input "text" at bounding box center [600, 173] width 163 height 11
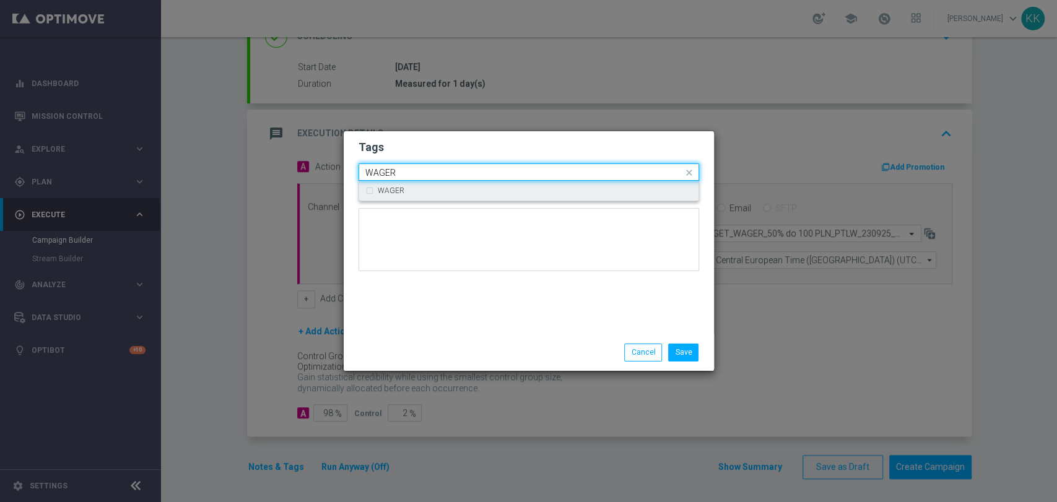
click at [485, 198] on div "WAGER" at bounding box center [528, 191] width 327 height 20
type input "WAGER"
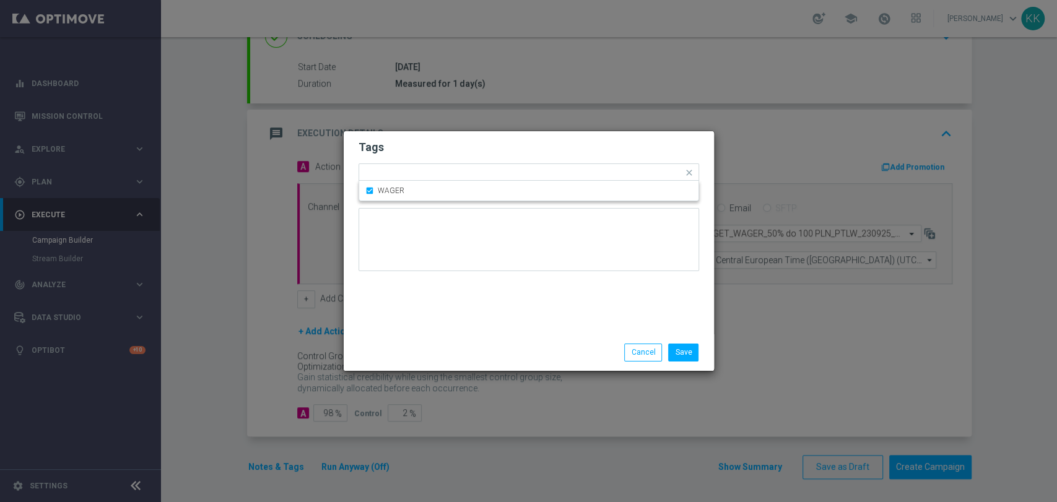
click at [504, 138] on form "Tags Quick find × D × MIN × LOW × TARGET × WAGER WAGER Notes" at bounding box center [528, 209] width 340 height 144
click at [624, 165] on div "Add a new tag × D × MIN × LOW × TARGET × WAGER" at bounding box center [521, 172] width 324 height 17
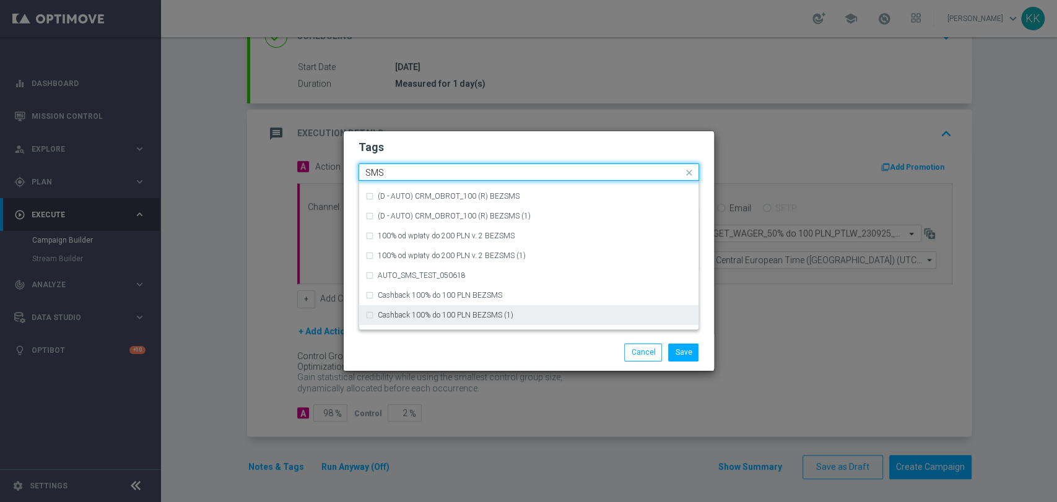
scroll to position [188, 0]
click at [427, 324] on div "SMS" at bounding box center [528, 320] width 327 height 20
type input "SMS"
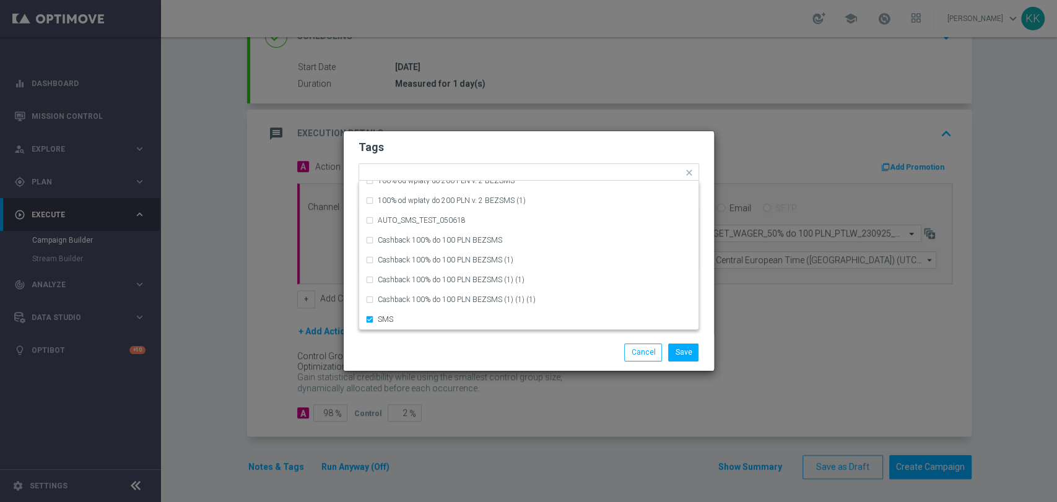
click at [433, 348] on div "Save Cancel" at bounding box center [528, 352] width 359 height 17
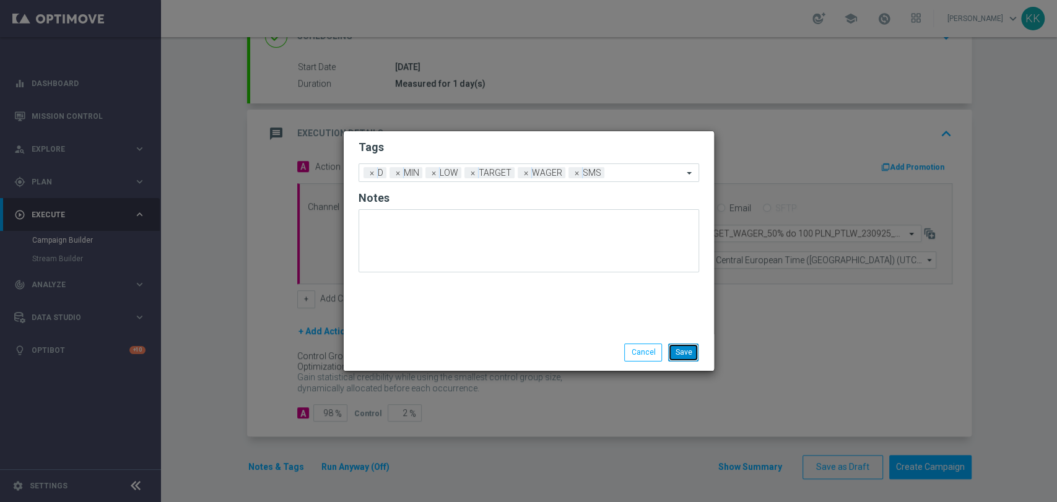
click at [676, 351] on button "Save" at bounding box center [683, 352] width 30 height 17
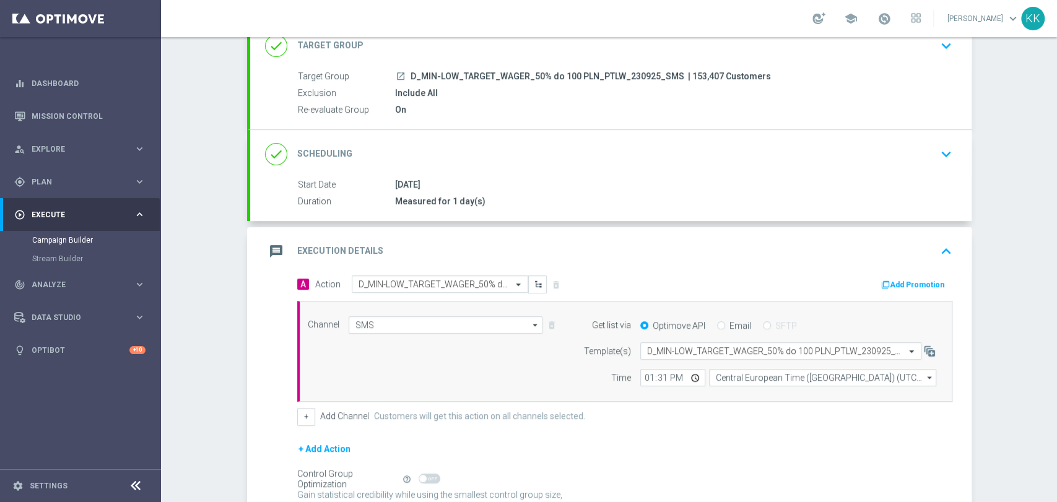
scroll to position [0, 0]
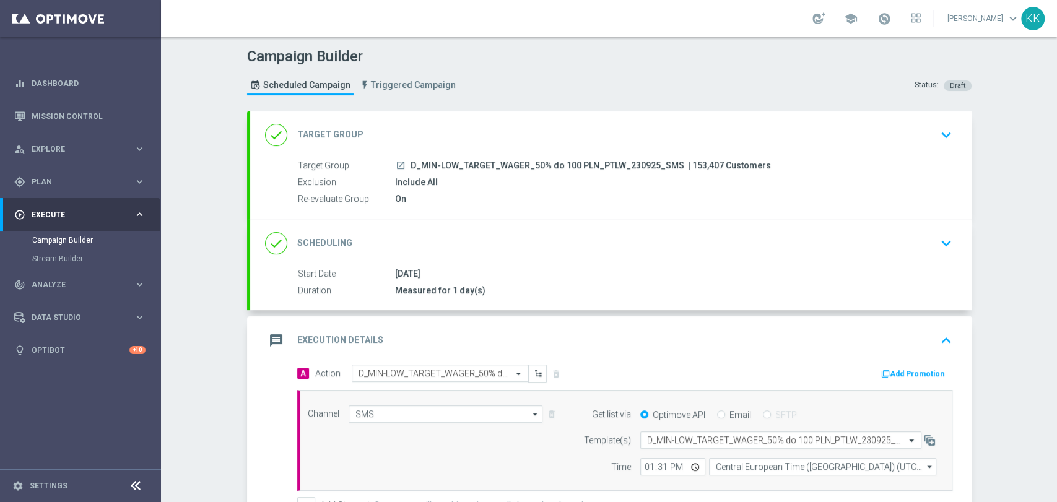
click at [936, 121] on div "done Target Group keyboard_arrow_down" at bounding box center [610, 135] width 721 height 48
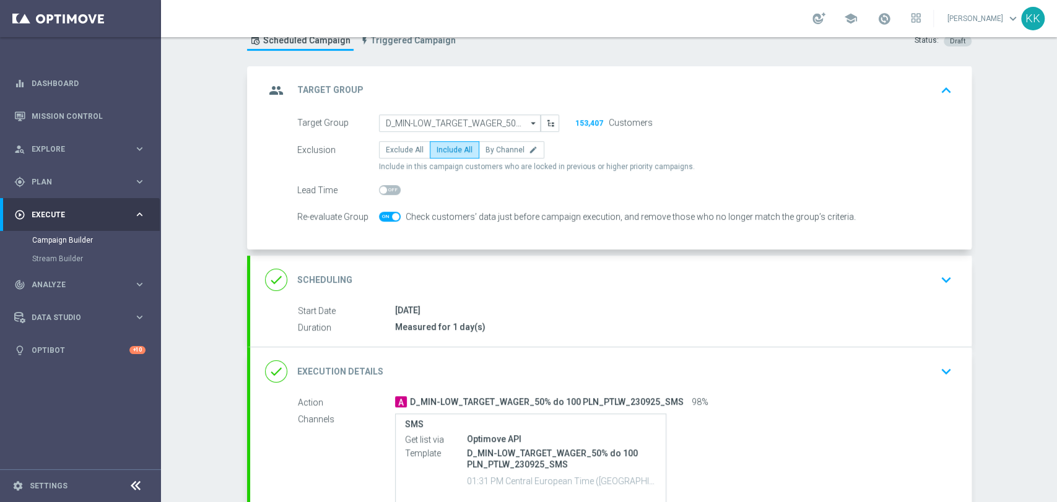
scroll to position [69, 0]
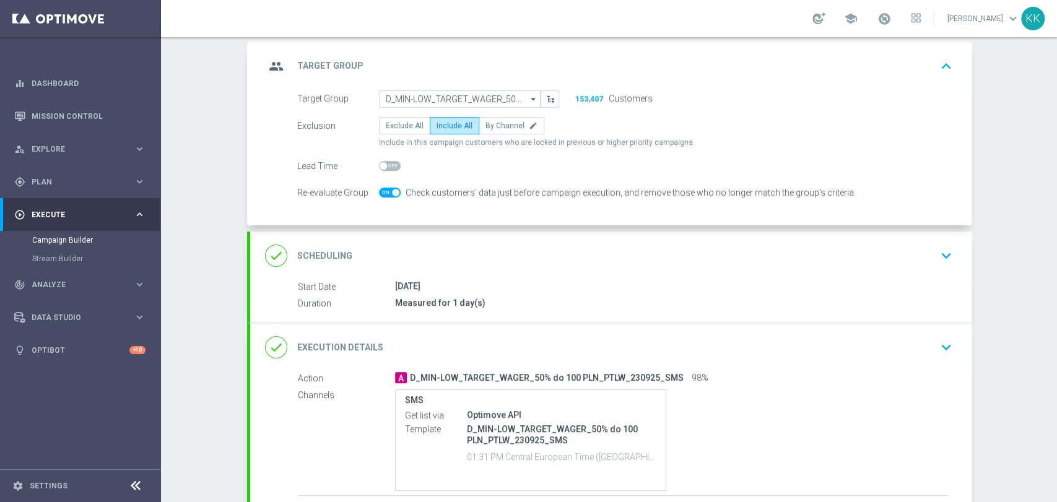
click at [919, 252] on div "done Scheduling keyboard_arrow_down" at bounding box center [610, 256] width 691 height 24
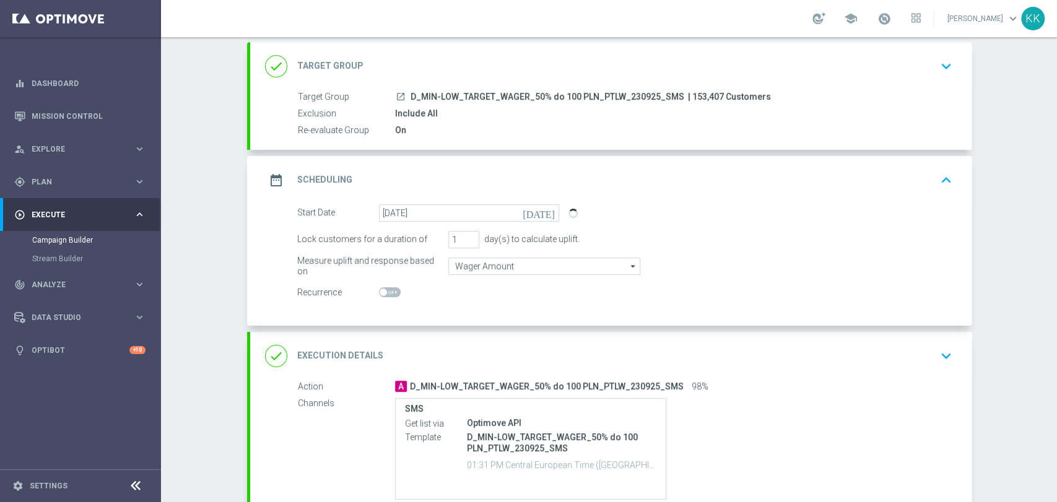
click at [945, 353] on icon "keyboard_arrow_down" at bounding box center [946, 356] width 19 height 19
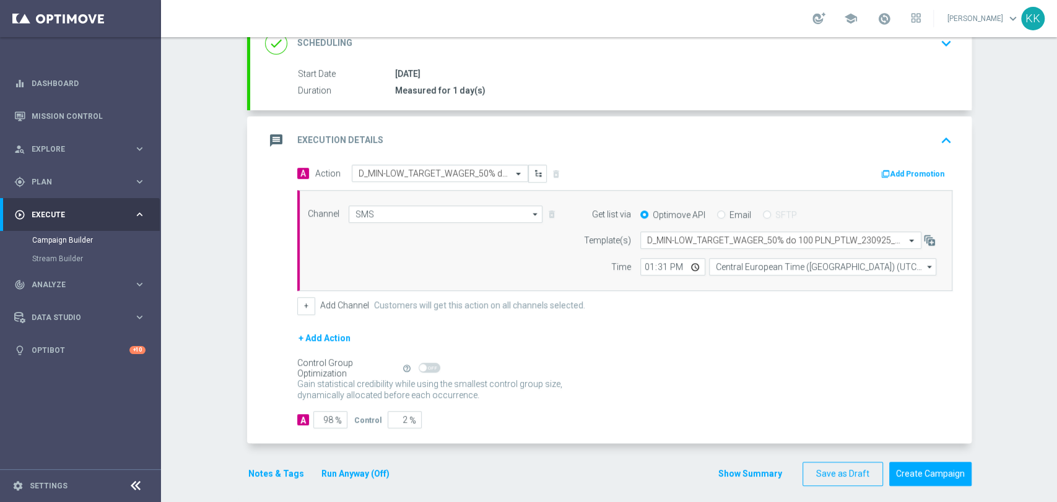
scroll to position [207, 0]
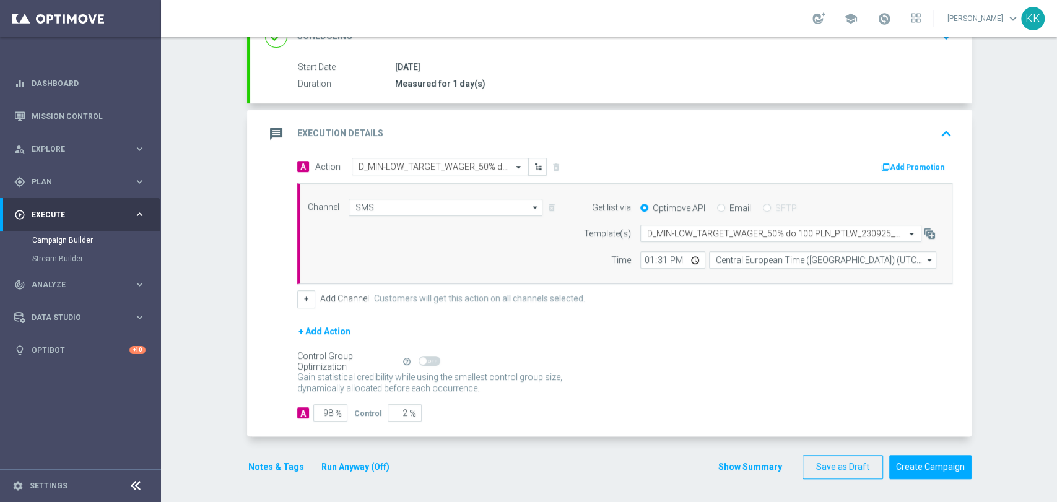
click at [286, 462] on button "Notes & Tags" at bounding box center [276, 466] width 58 height 15
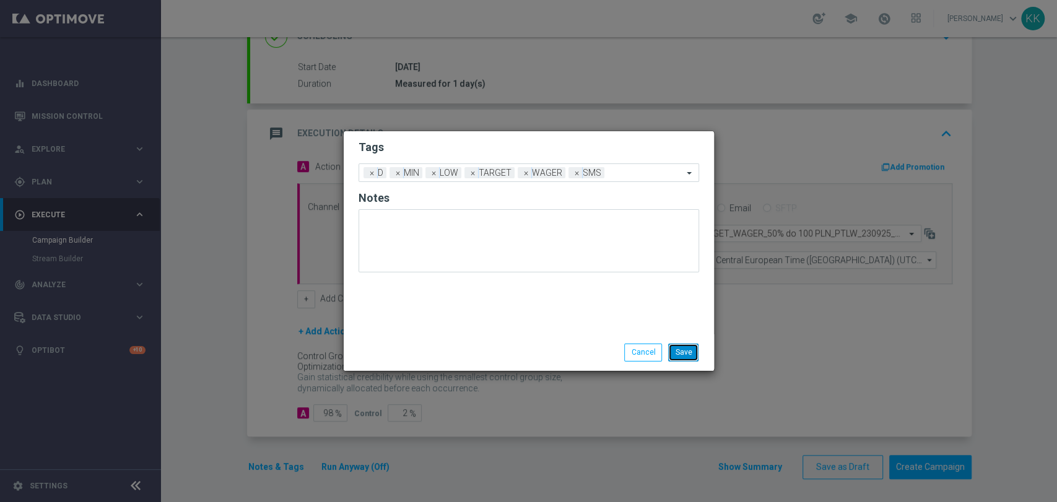
click at [676, 360] on button "Save" at bounding box center [683, 352] width 30 height 17
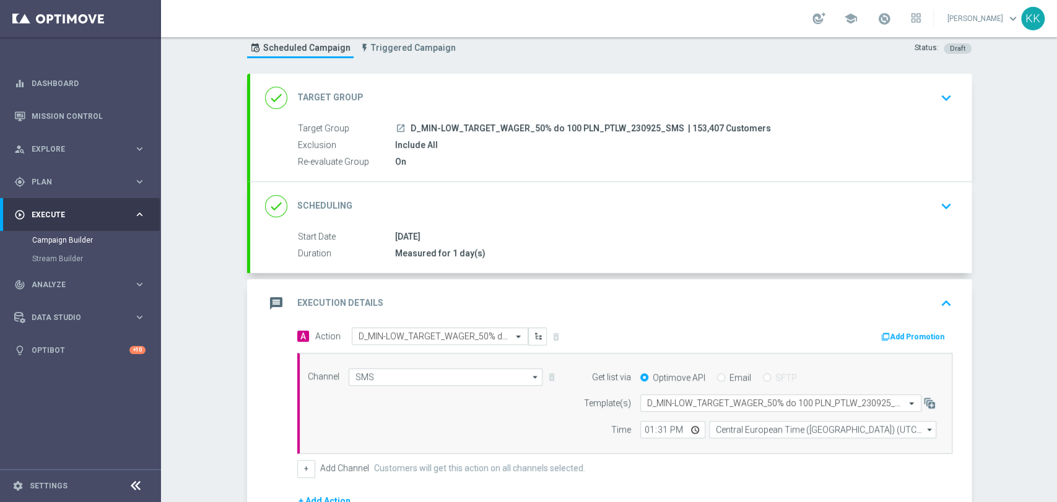
scroll to position [0, 0]
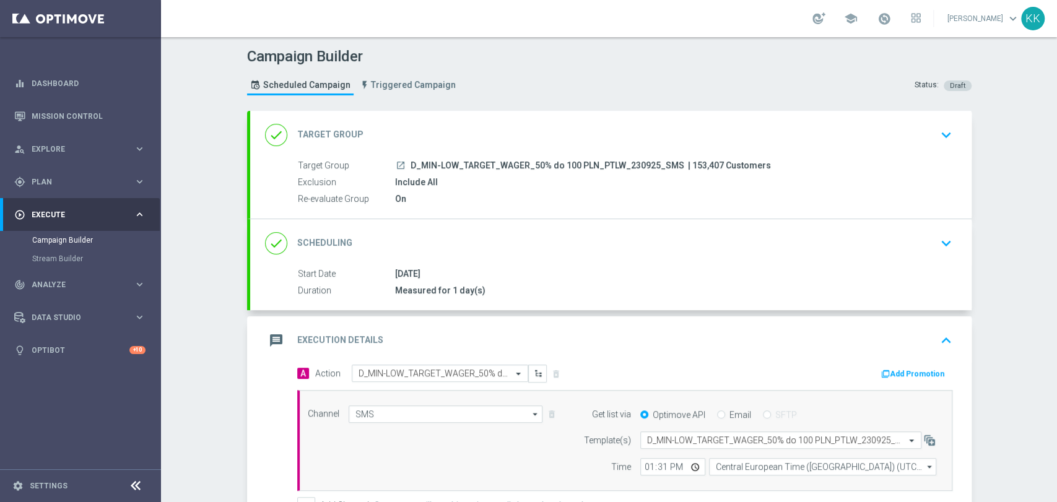
click at [921, 116] on div "done Target Group keyboard_arrow_down" at bounding box center [610, 135] width 721 height 48
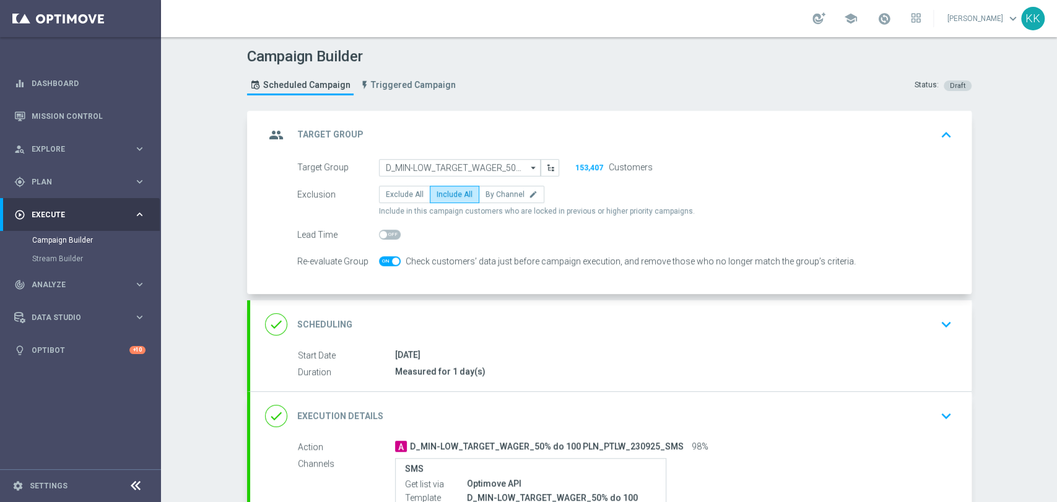
click at [935, 333] on button "keyboard_arrow_down" at bounding box center [945, 325] width 21 height 24
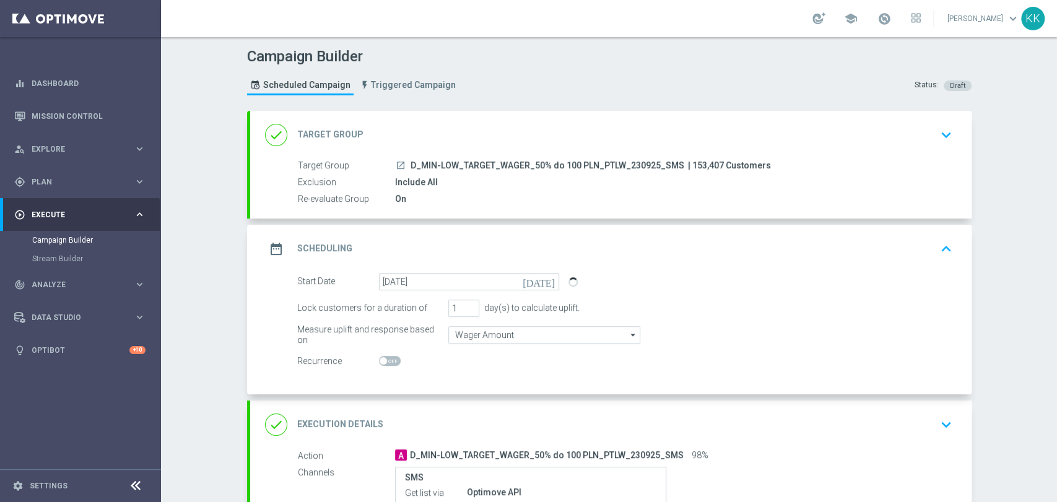
scroll to position [69, 0]
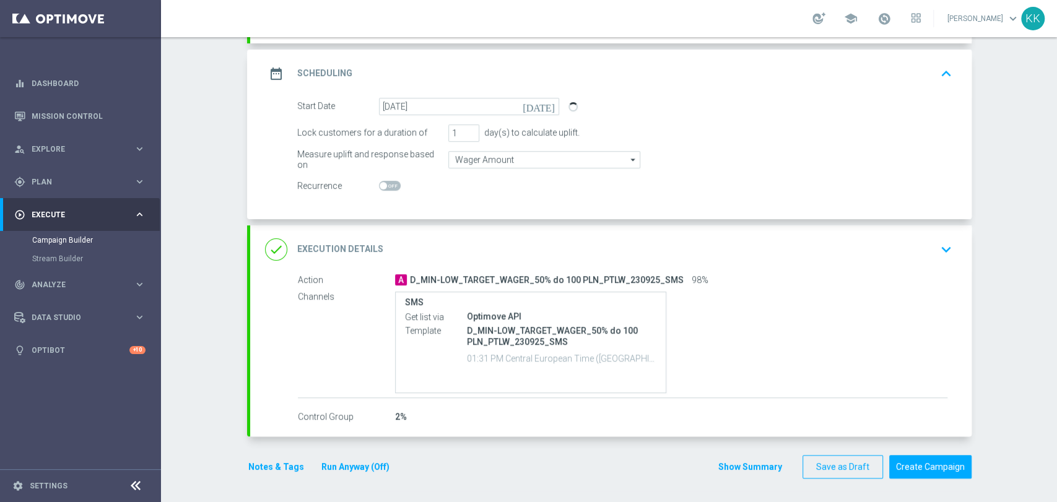
click at [940, 246] on icon "keyboard_arrow_down" at bounding box center [946, 249] width 19 height 19
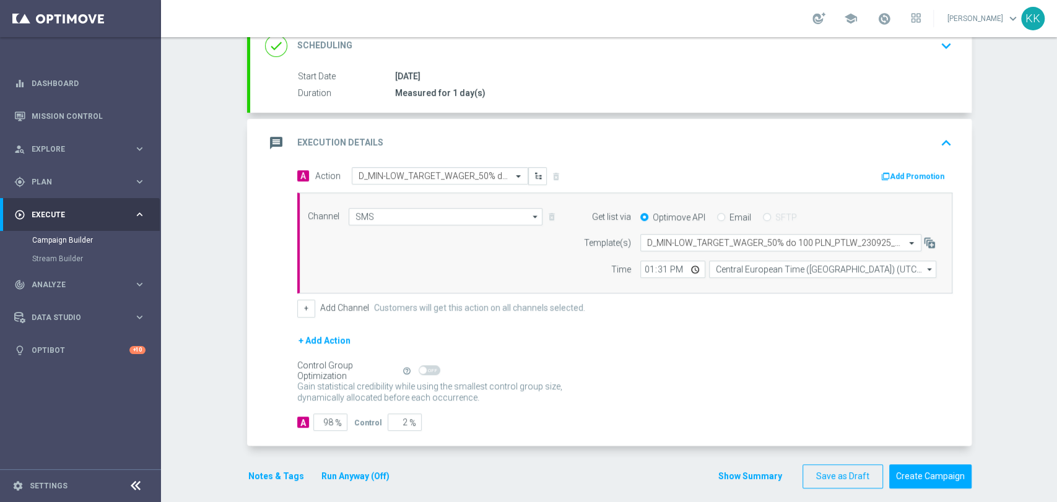
scroll to position [207, 0]
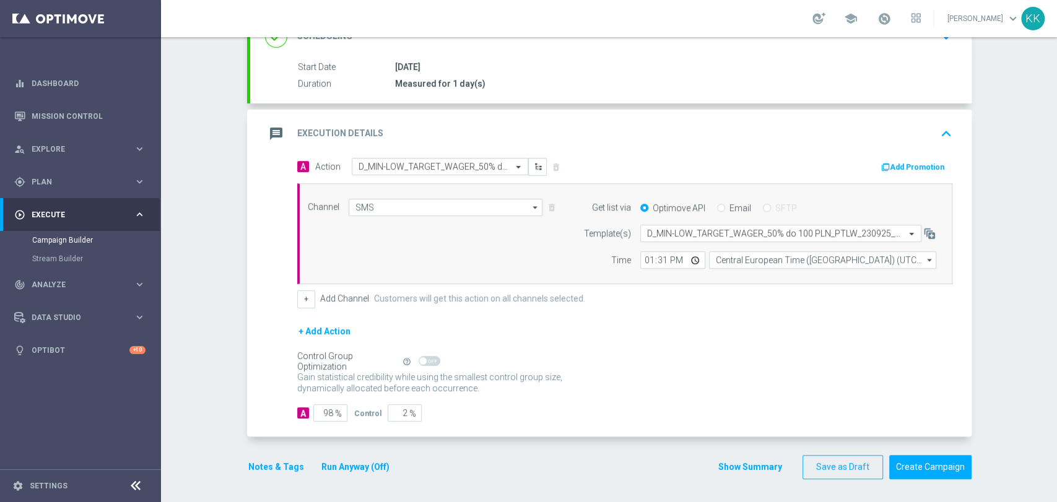
click at [253, 466] on button "Notes & Tags" at bounding box center [276, 466] width 58 height 15
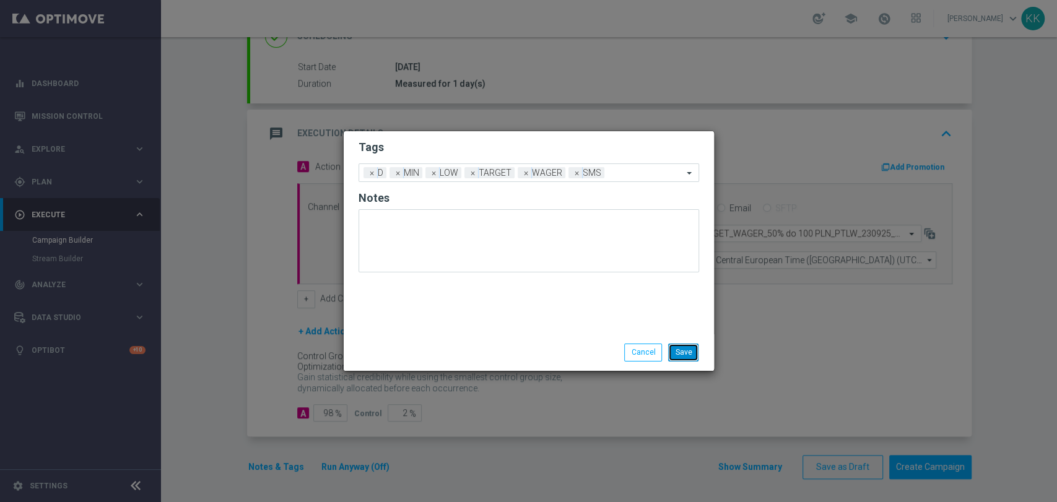
click at [687, 351] on button "Save" at bounding box center [683, 352] width 30 height 17
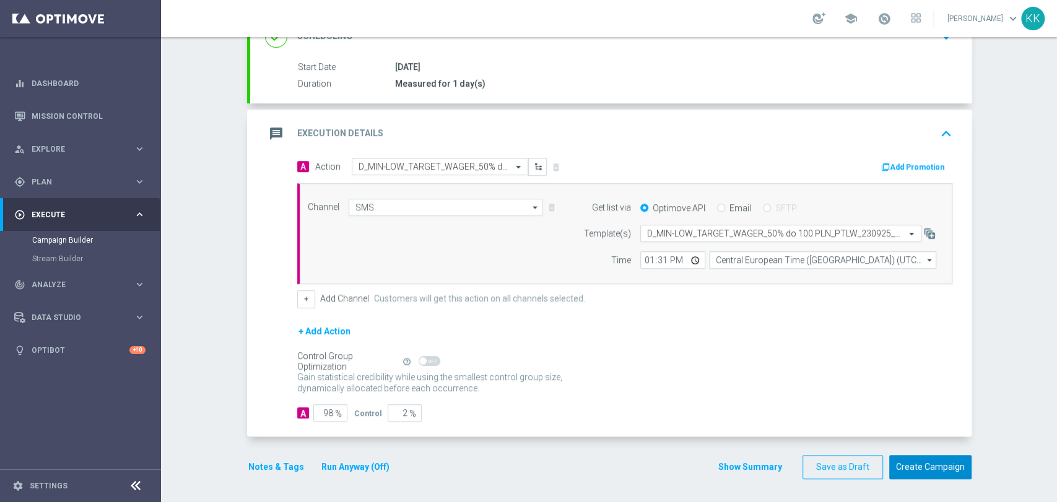
click at [911, 469] on button "Create Campaign" at bounding box center [930, 467] width 82 height 24
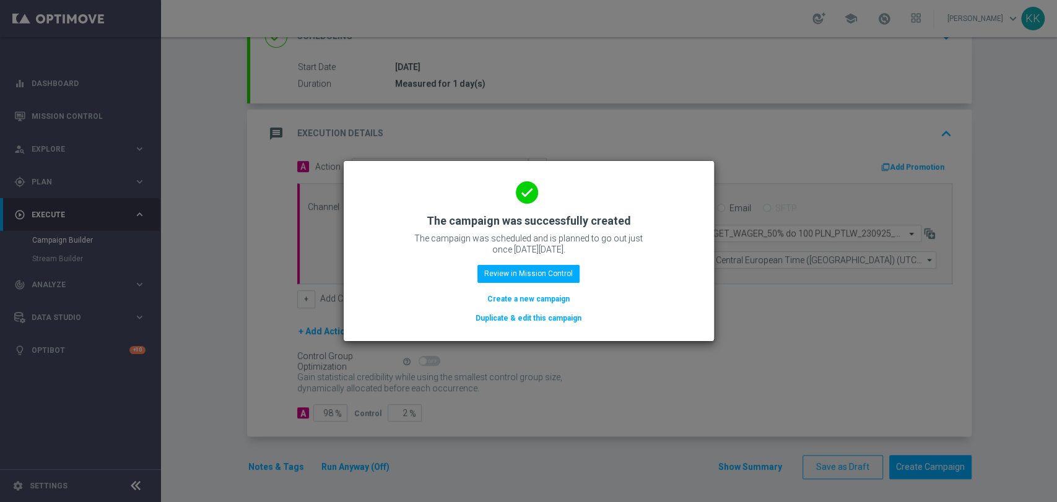
click at [505, 296] on button "Create a new campaign" at bounding box center [528, 299] width 85 height 14
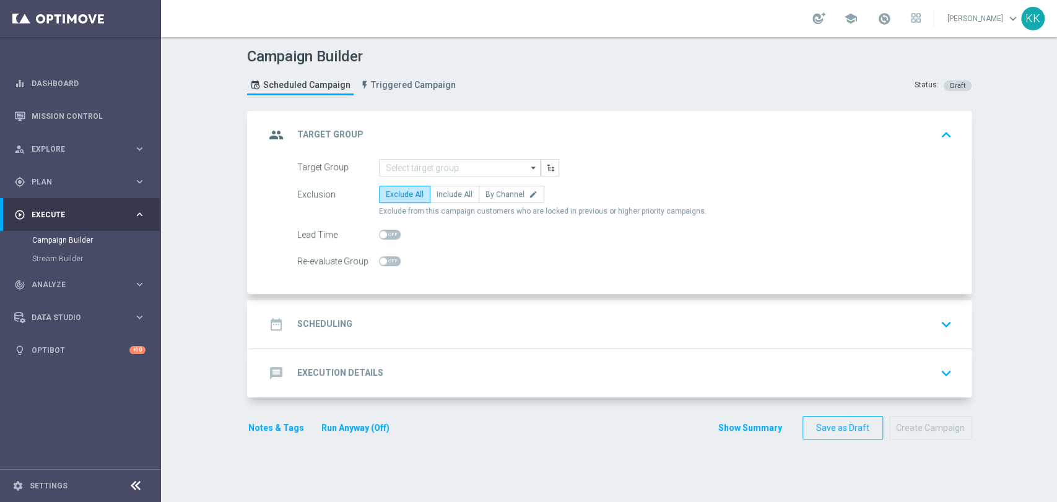
scroll to position [0, 0]
click at [418, 173] on input at bounding box center [460, 167] width 162 height 17
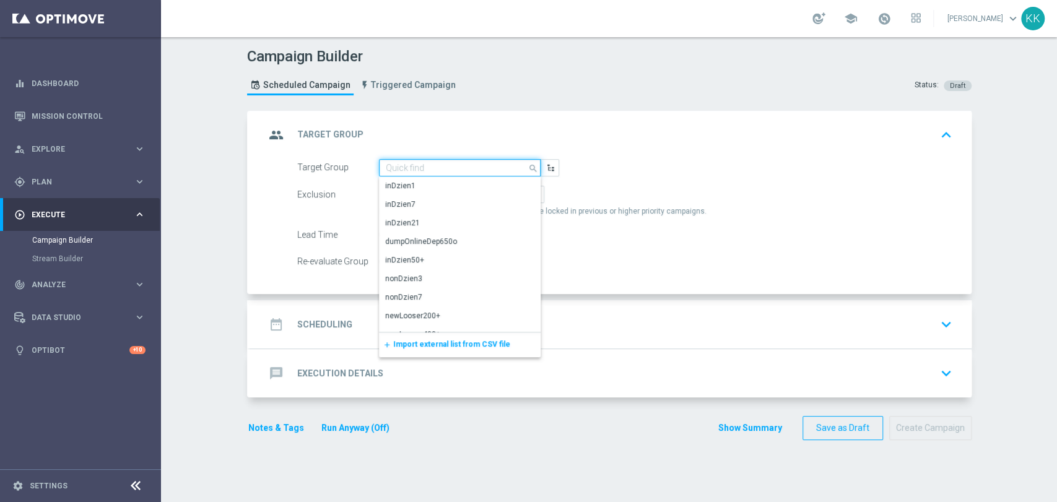
paste input "D_MED-HIGH_TARGET_WAGER_100% do 300 PLN_PTLW_230925_SMS"
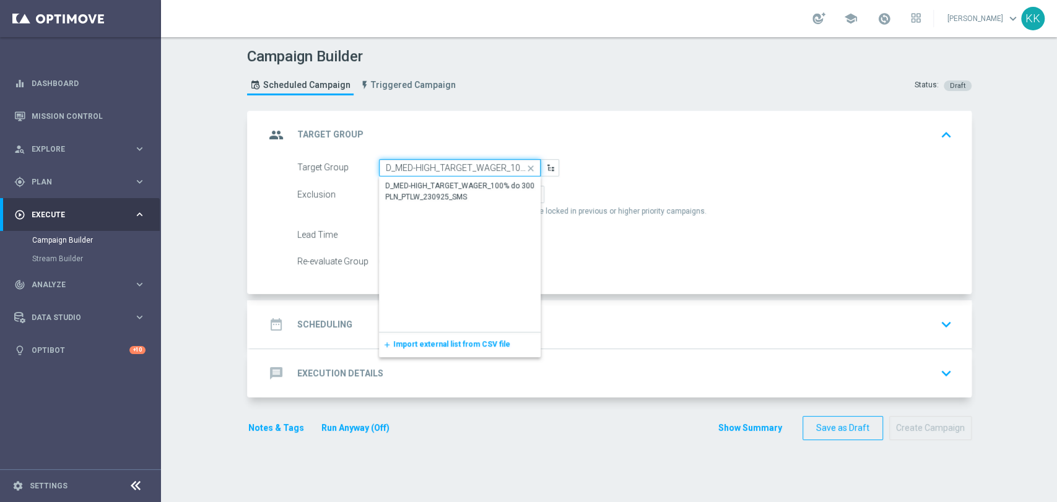
scroll to position [0, 128]
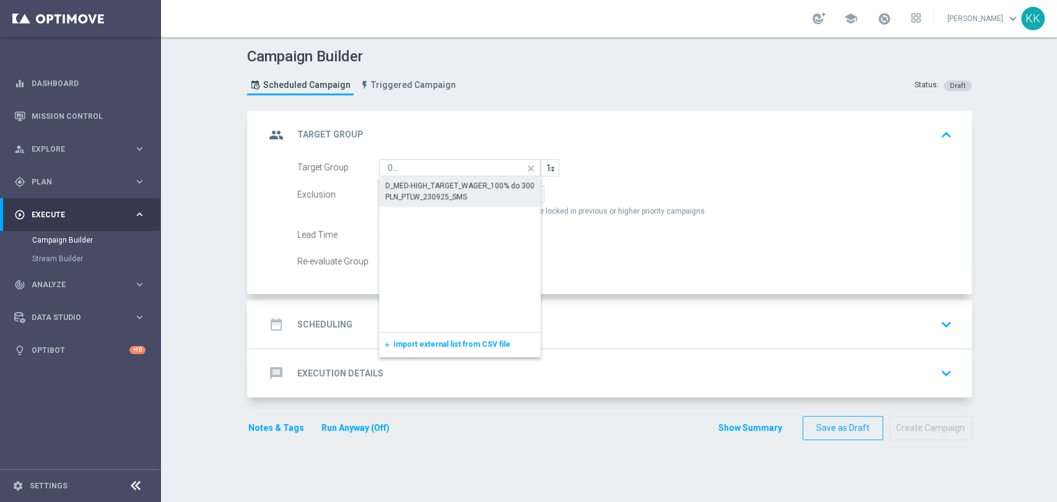
click at [417, 184] on div "D_MED-HIGH_TARGET_WAGER_100% do 300 PLN_PTLW_230925_SMS" at bounding box center [460, 191] width 150 height 22
type input "D_MED-HIGH_TARGET_WAGER_100% do 300 PLN_PTLW_230925_SMS"
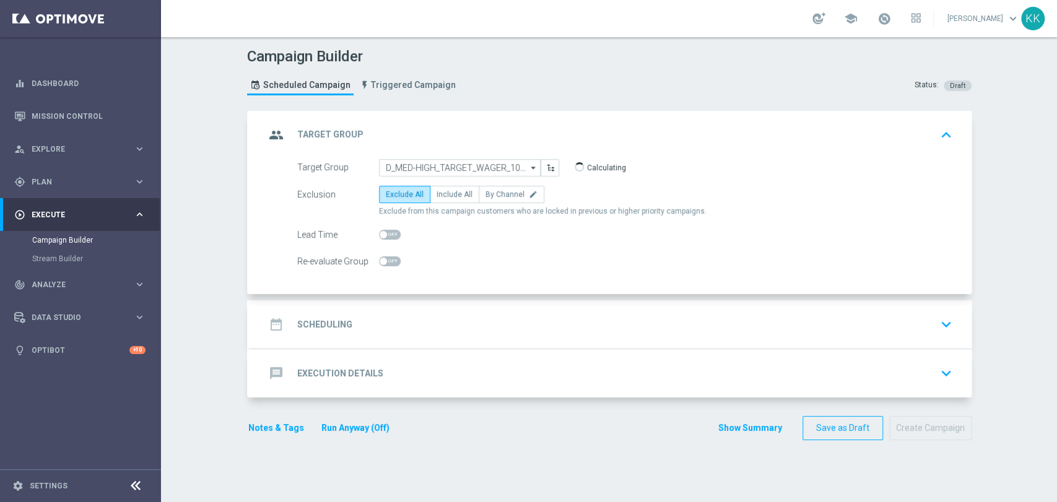
click at [448, 202] on div "Exclusion Exclude All Include All By Channel edit Exclude from this campaign cu…" at bounding box center [624, 201] width 655 height 31
click at [436, 197] on span "Include All" at bounding box center [454, 194] width 36 height 9
click at [436, 197] on input "Include All" at bounding box center [440, 197] width 8 height 8
radio input "true"
click at [384, 261] on span at bounding box center [390, 261] width 22 height 10
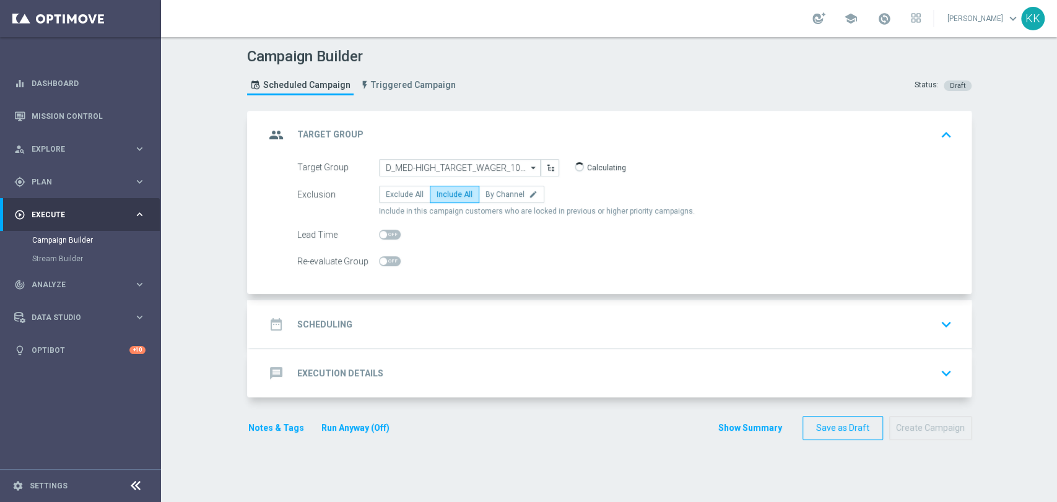
click at [384, 261] on input "checkbox" at bounding box center [390, 261] width 22 height 10
checkbox input "true"
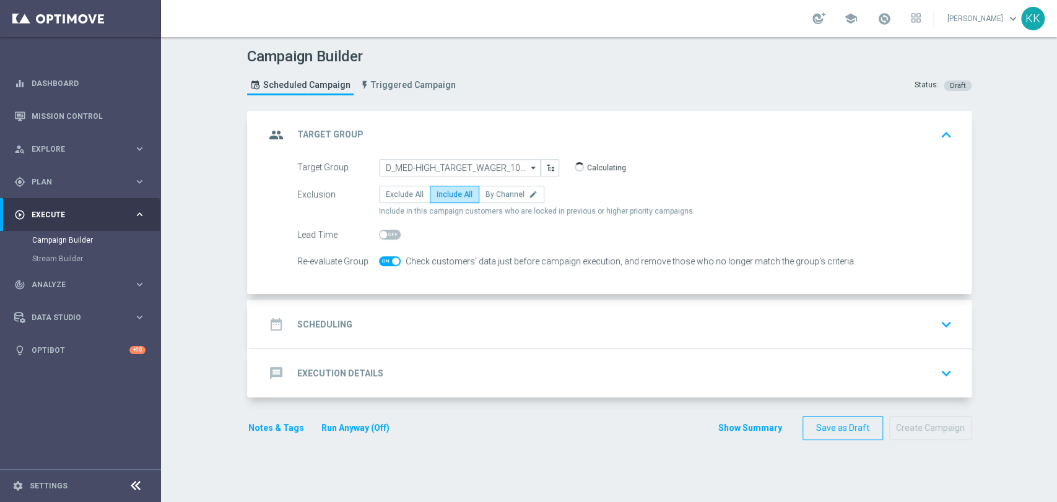
click at [388, 277] on div "Target Group D_MED-HIGH_TARGET_WAGER_100% do 300 PLN_PTLW_230925_SMS D_MED-HIGH…" at bounding box center [610, 227] width 721 height 136
click at [444, 339] on div "date_range Scheduling keyboard_arrow_down" at bounding box center [610, 324] width 721 height 48
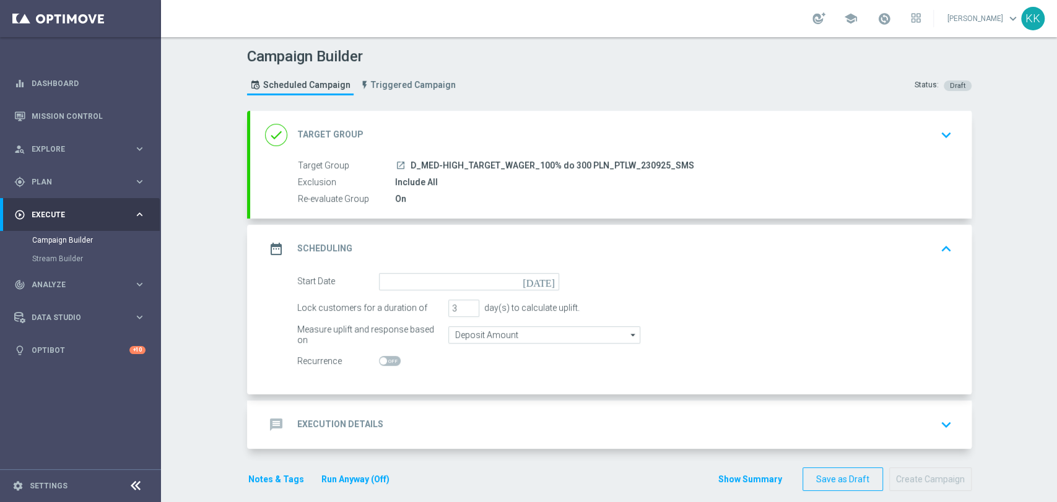
click at [394, 270] on div "date_range Scheduling keyboard_arrow_up" at bounding box center [610, 249] width 721 height 48
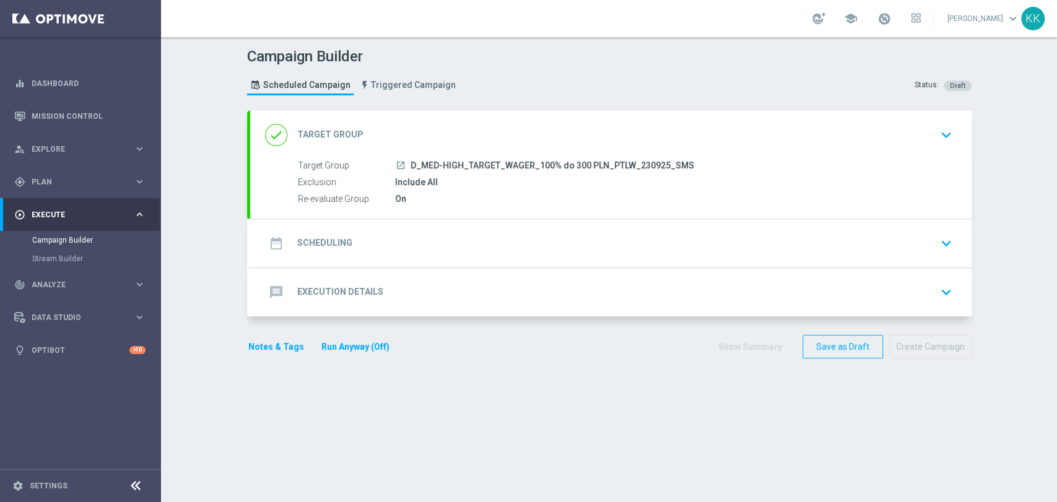
click at [401, 285] on input at bounding box center [469, 282] width 180 height 17
click at [392, 243] on div "date_range Scheduling keyboard_arrow_down Start Date [DATE] ‹ ​ September ​ 202…" at bounding box center [610, 243] width 721 height 48
click at [374, 253] on div "date_range Scheduling keyboard_arrow_down" at bounding box center [610, 243] width 721 height 48
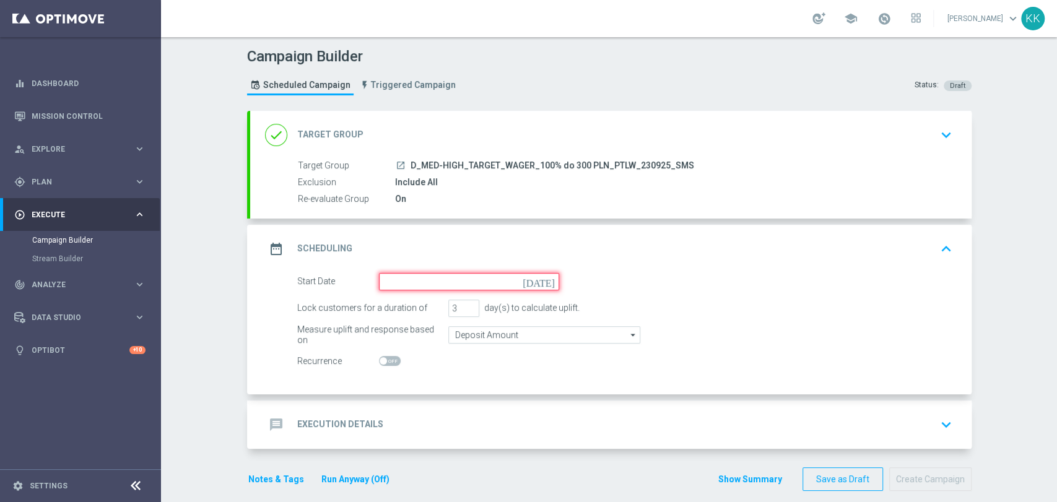
click at [423, 284] on input at bounding box center [469, 281] width 180 height 17
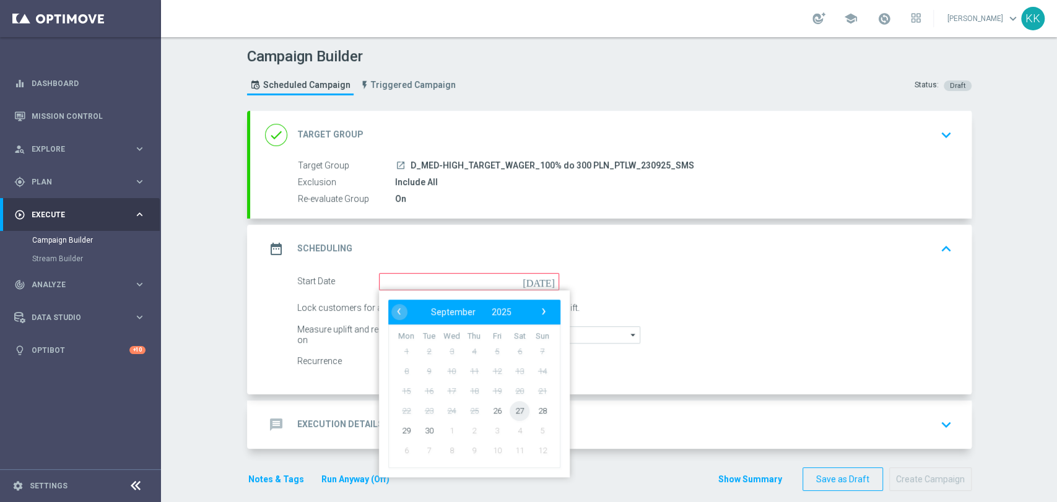
click at [512, 411] on span "27" at bounding box center [519, 411] width 20 height 20
type input "[DATE]"
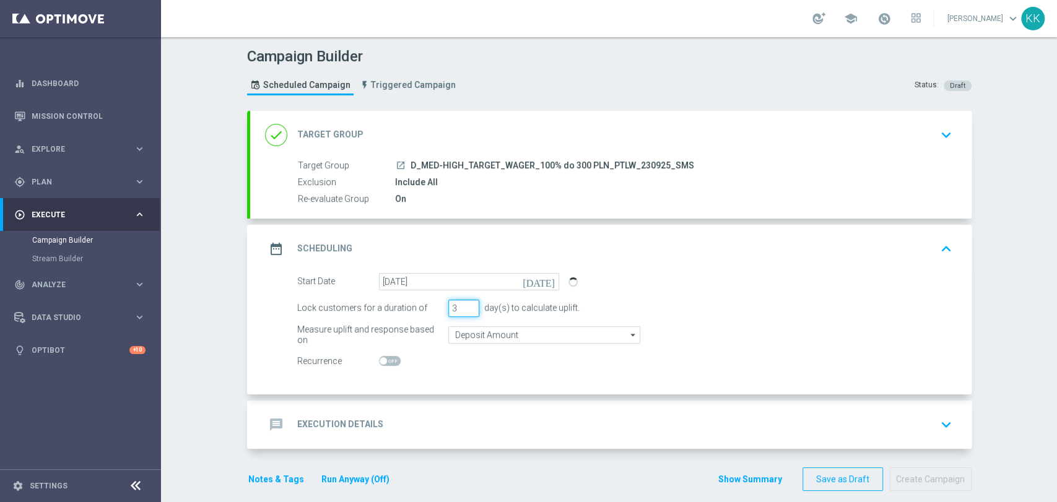
drag, startPoint x: 451, startPoint y: 308, endPoint x: 433, endPoint y: 308, distance: 17.3
click at [434, 308] on div "Lock customers for a duration of 3 day(s) to calculate uplift." at bounding box center [625, 308] width 674 height 17
type input "1"
click at [464, 326] on input "Deposit Amount" at bounding box center [544, 334] width 192 height 17
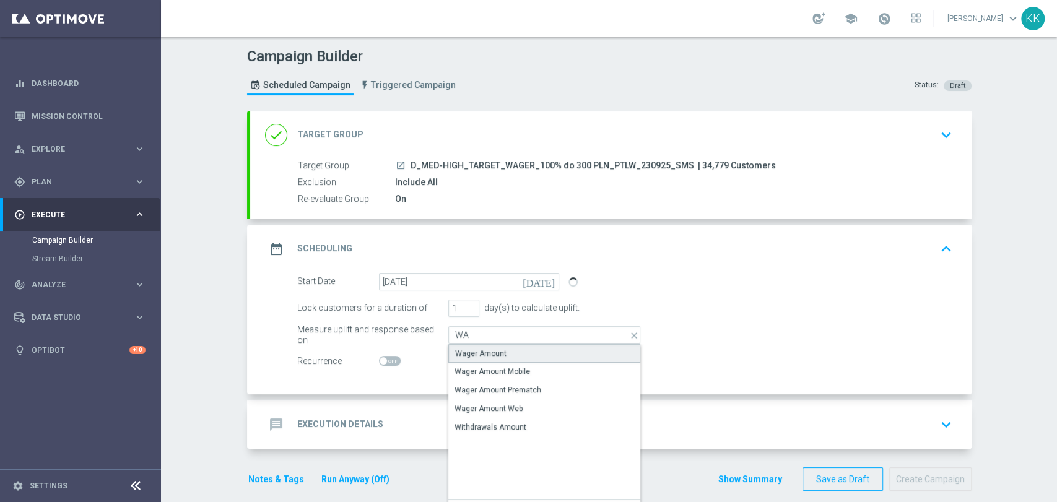
click at [470, 344] on div "Wager Amount" at bounding box center [544, 353] width 192 height 19
type input "Wager Amount"
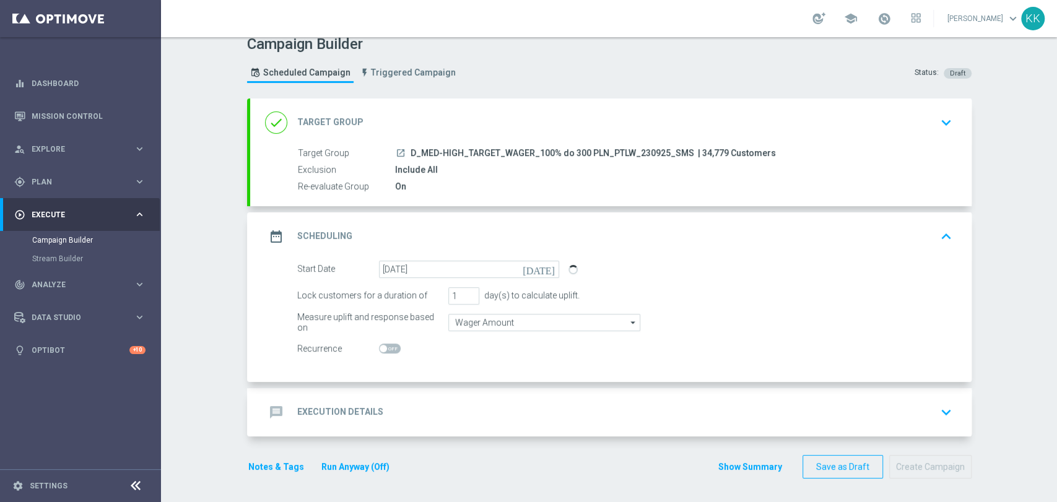
click at [492, 401] on div "message Execution Details keyboard_arrow_down" at bounding box center [610, 413] width 691 height 24
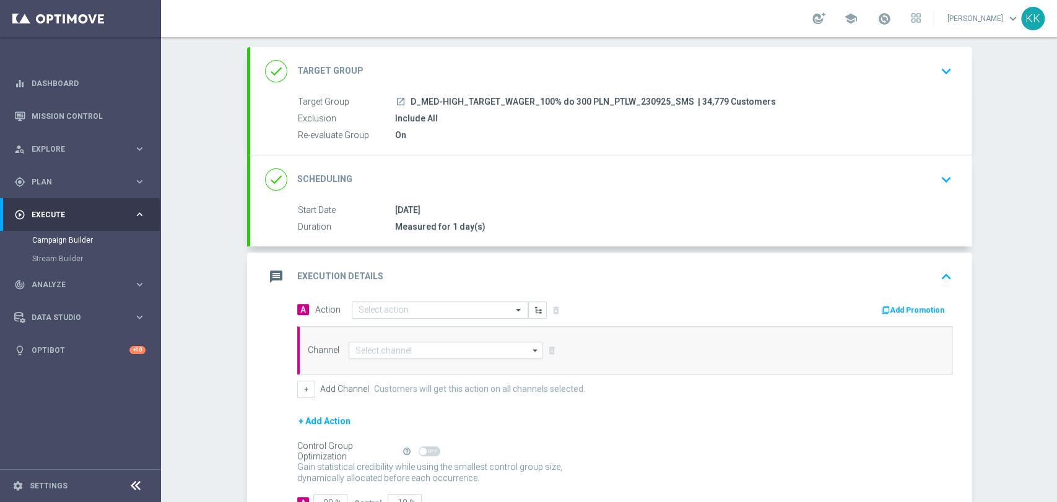
scroll to position [124, 0]
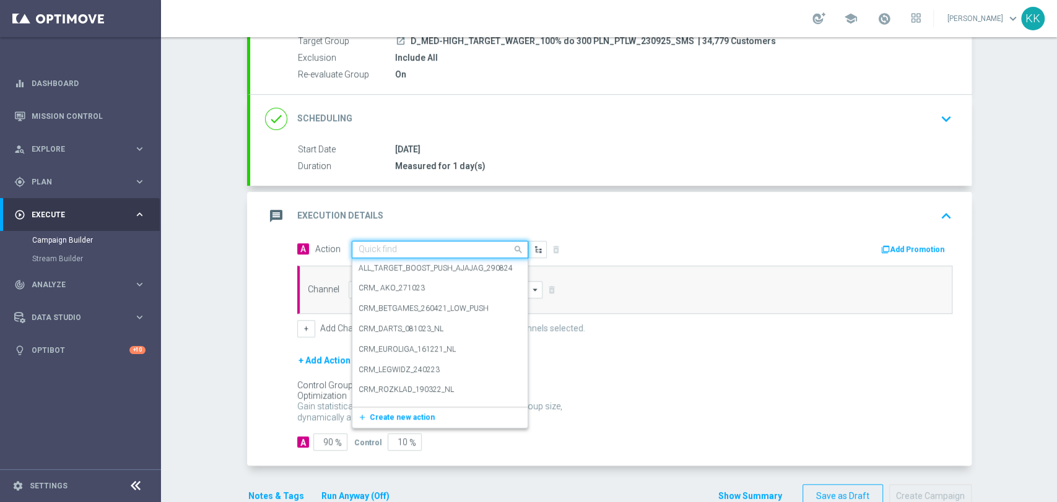
click at [375, 248] on input "text" at bounding box center [427, 250] width 138 height 11
paste input "D_MED-HIGH_TARGET_WAGER_100% do 300 PLN_PTLW_230925_SMS"
type input "D_MED-HIGH_TARGET_WAGER_100% do 300 PLN_PTLW_230925_SMS"
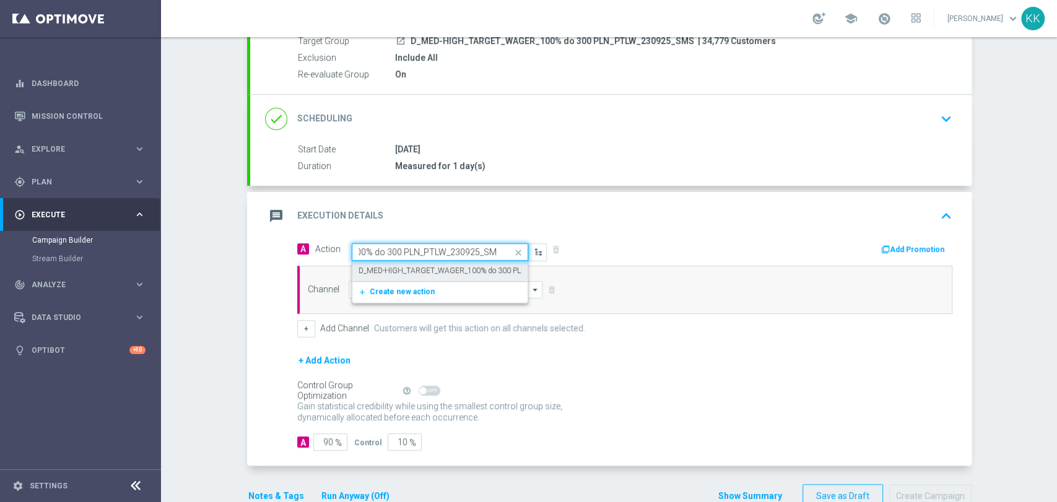
click at [411, 278] on div "D_MED-HIGH_TARGET_WAGER_100% do 300 PLN_PTLW_230925_SMS edit" at bounding box center [439, 271] width 163 height 20
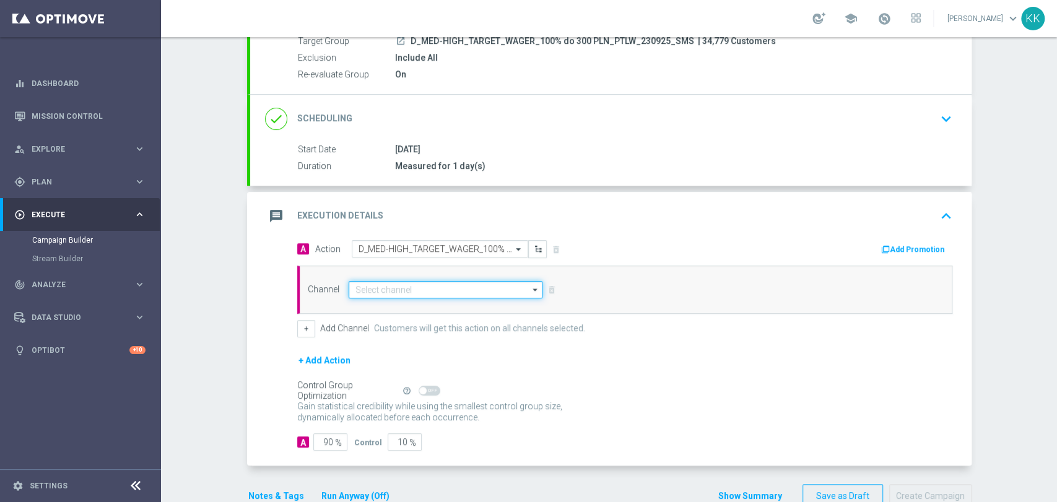
click at [417, 289] on input at bounding box center [446, 289] width 194 height 17
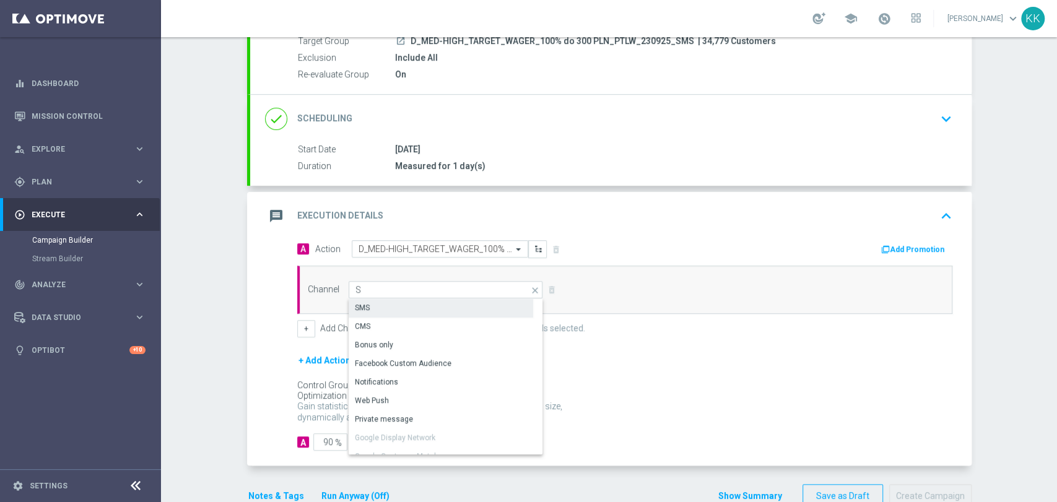
click at [412, 301] on div "SMS" at bounding box center [441, 307] width 184 height 17
type input "SMS"
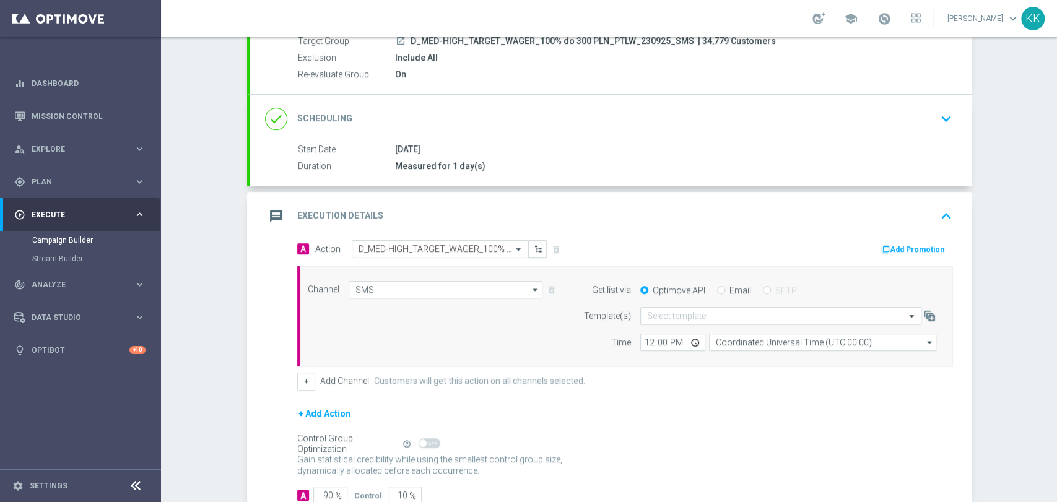
click at [694, 311] on input "text" at bounding box center [768, 316] width 243 height 11
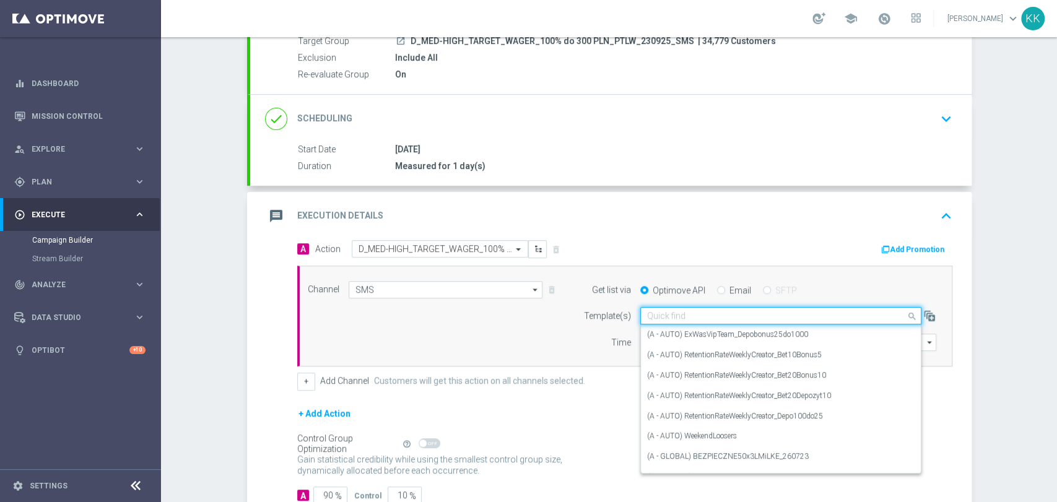
paste input "D_MED-HIGH_TARGET_WAGER_100% do 300 PLN_PTLW_230925_SMS"
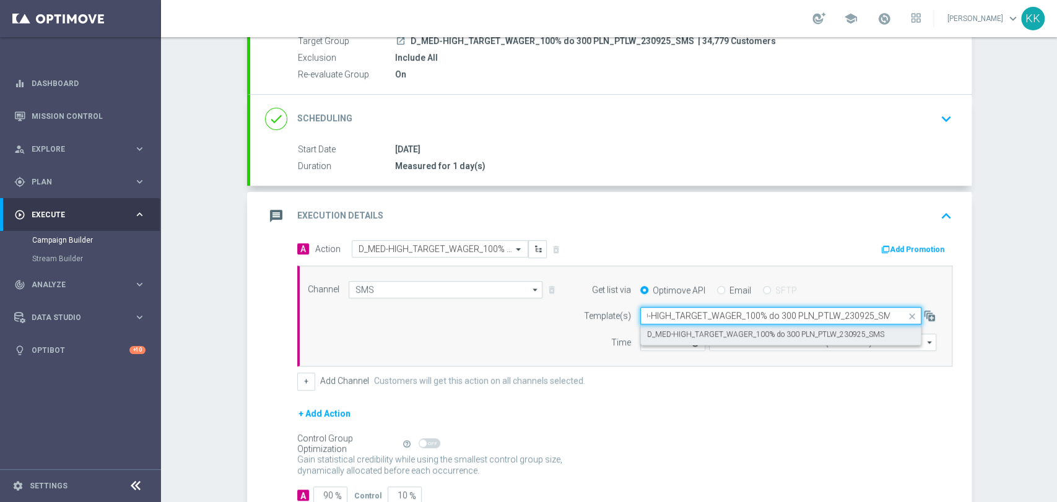
click at [692, 329] on label "D_MED-HIGH_TARGET_WAGER_100% do 300 PLN_PTLW_230925_SMS" at bounding box center [765, 334] width 237 height 11
type input "D_MED-HIGH_TARGET_WAGER_100% do 300 PLN_PTLW_230925_SMS"
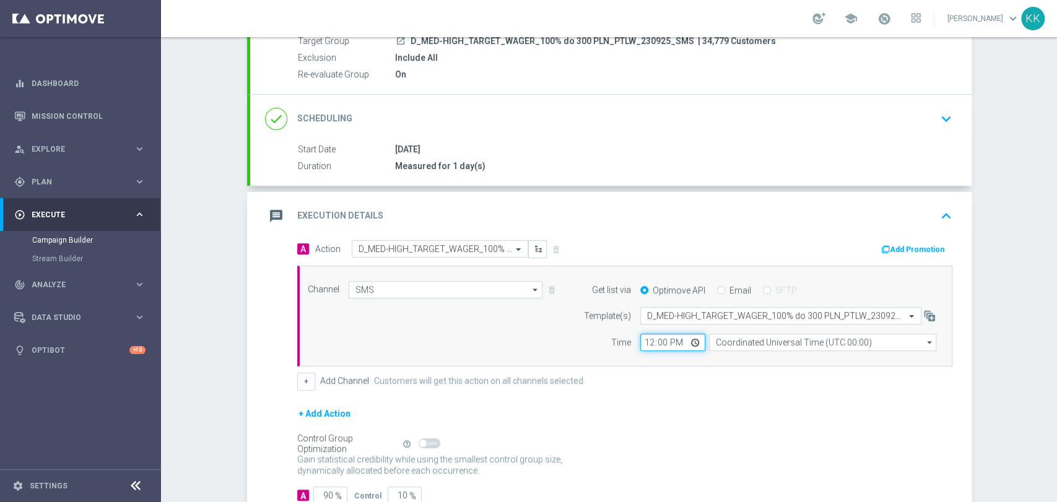
click at [647, 343] on input "12:00" at bounding box center [672, 342] width 65 height 17
type input "13:41"
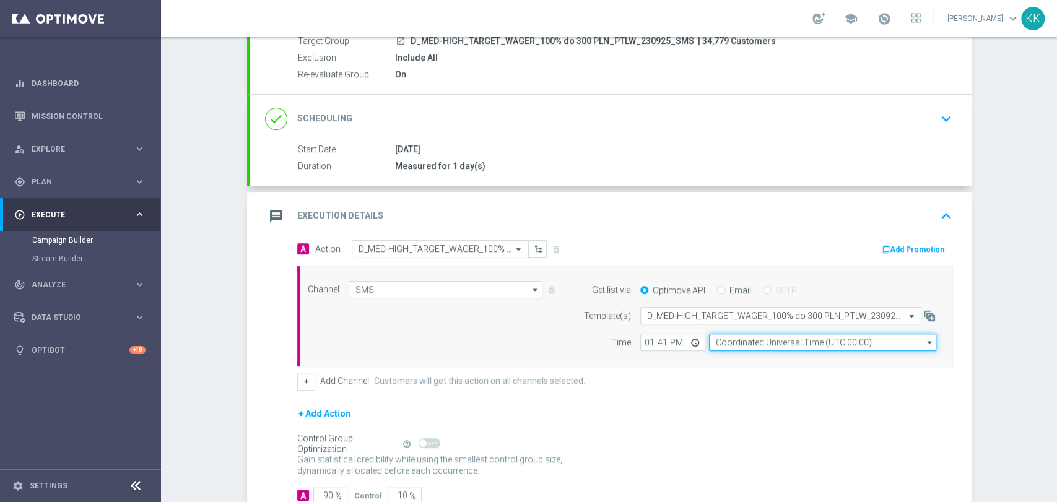
click at [769, 341] on input "Coordinated Universal Time (UTC 00:00)" at bounding box center [822, 342] width 227 height 17
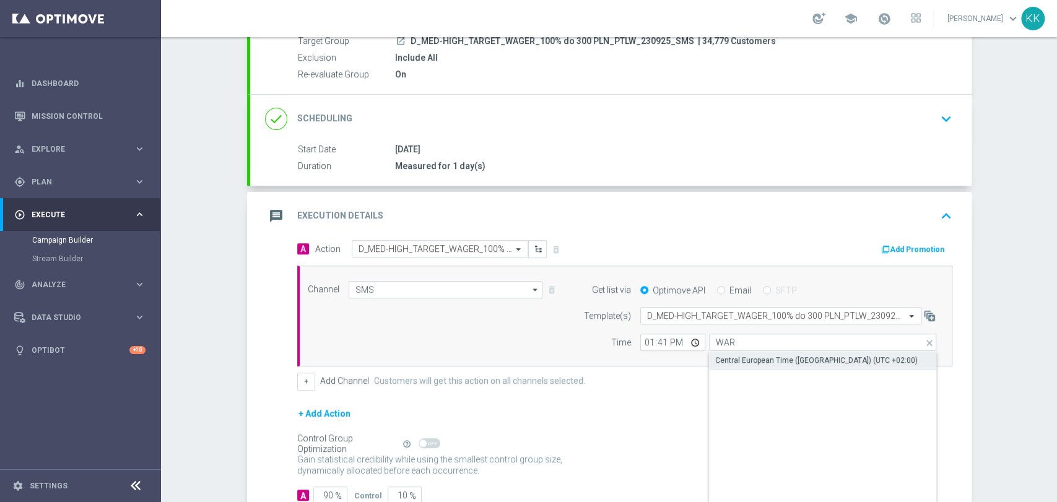
click at [769, 355] on div "Central European Time ([GEOGRAPHIC_DATA]) (UTC +02:00)" at bounding box center [816, 360] width 202 height 11
type input "Central European Time ([GEOGRAPHIC_DATA]) (UTC +02:00)"
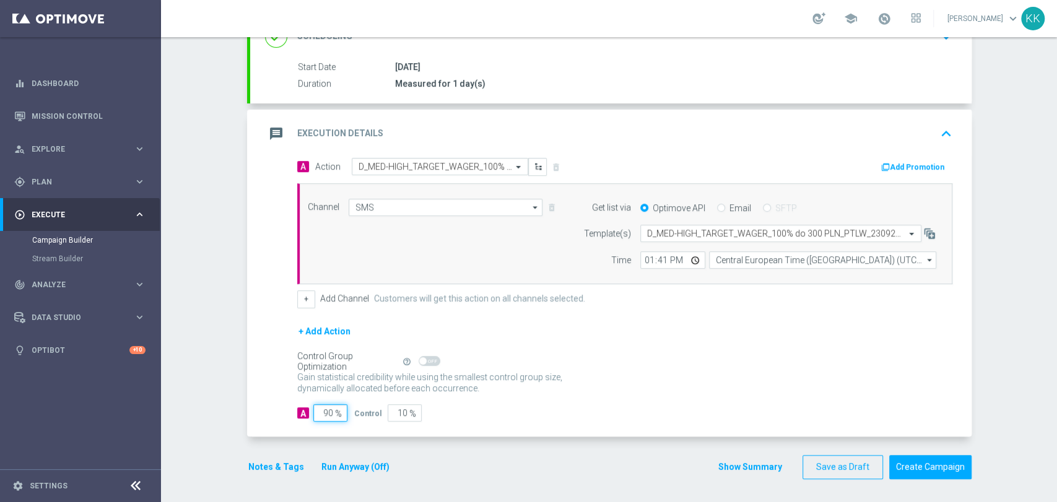
click at [326, 410] on input "90" at bounding box center [330, 412] width 34 height 17
type input "9"
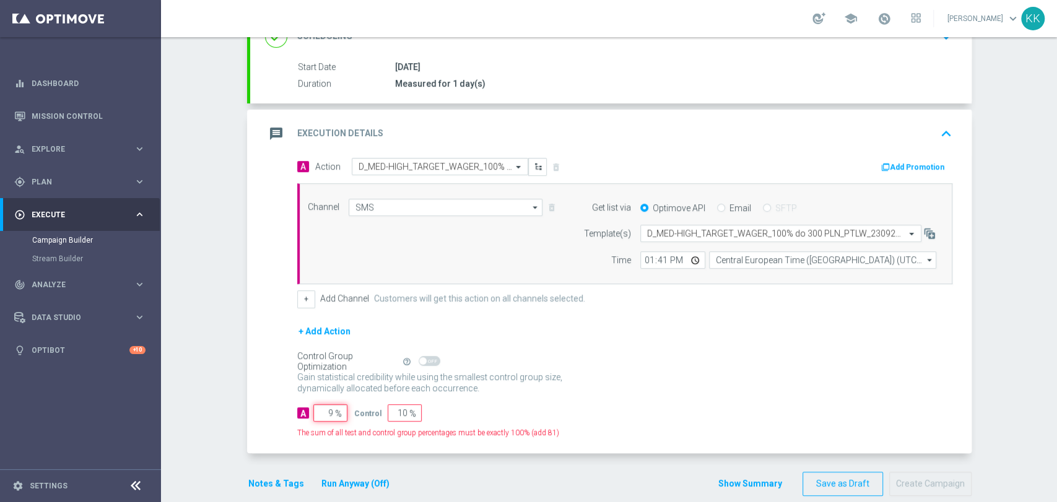
type input "91"
type input "98"
type input "2"
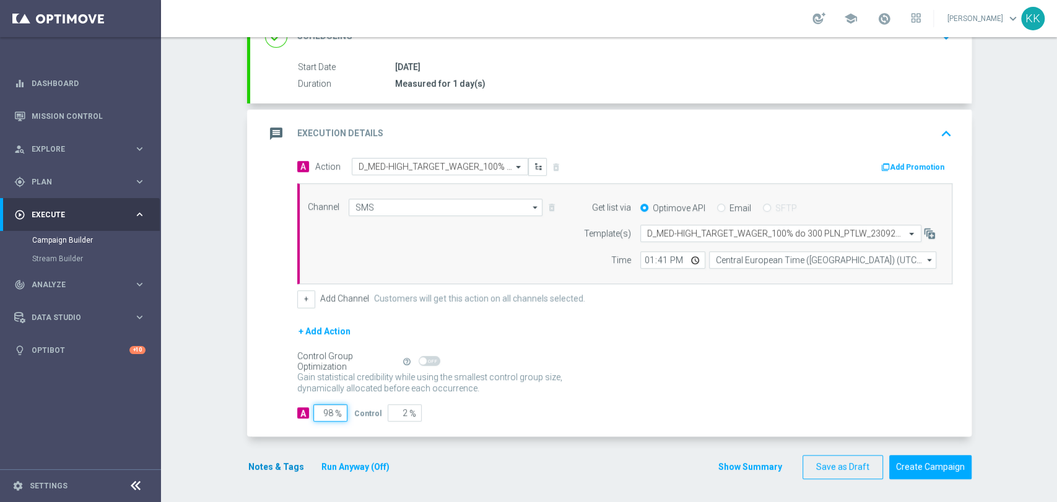
type input "98"
click at [253, 464] on button "Notes & Tags" at bounding box center [276, 466] width 58 height 15
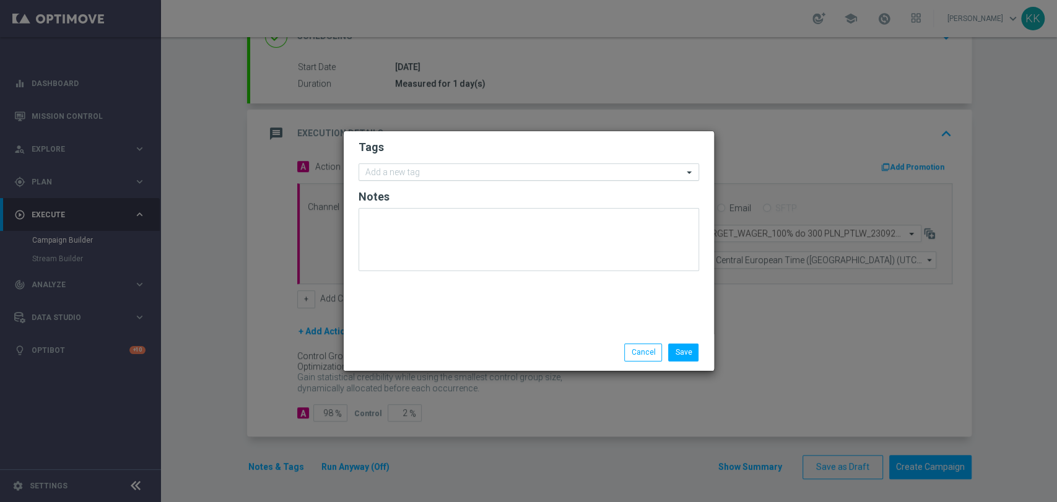
click at [418, 170] on input "text" at bounding box center [524, 173] width 318 height 11
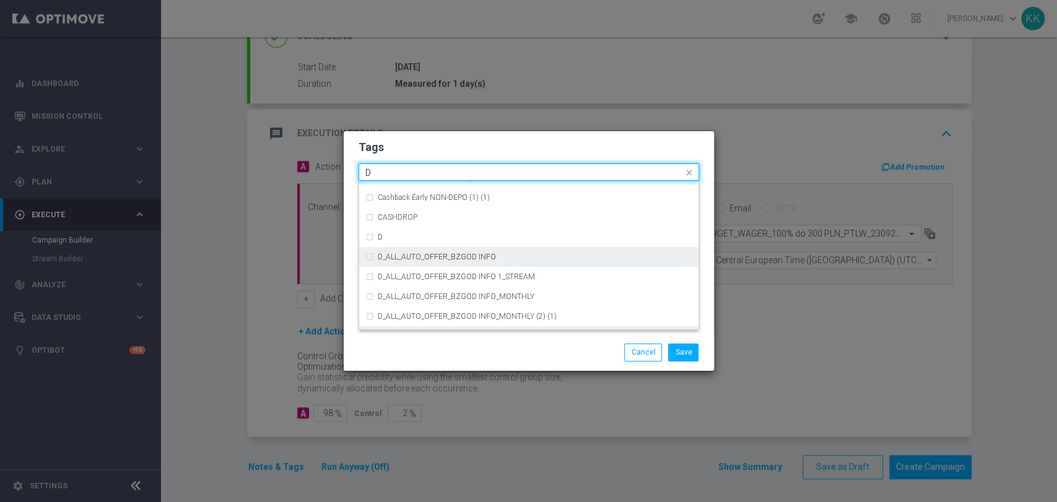
scroll to position [1376, 0]
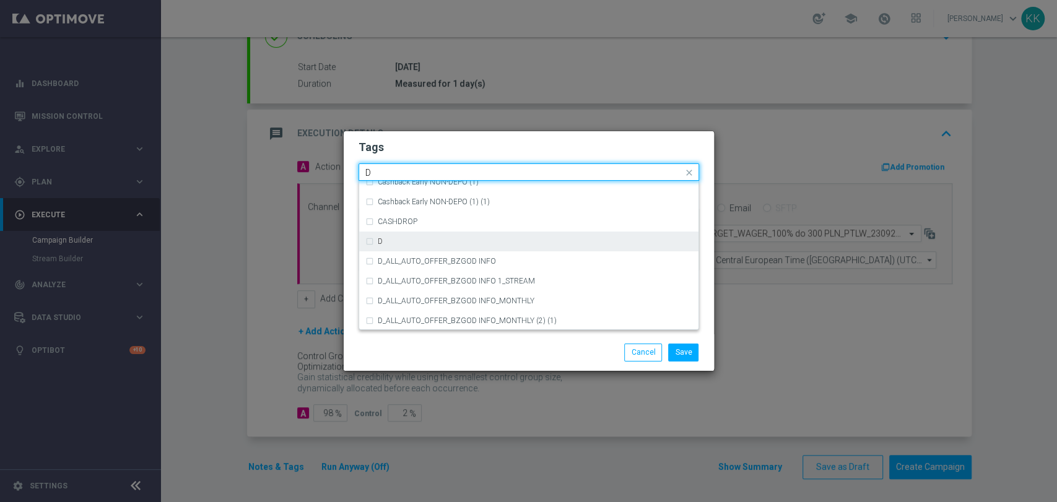
click at [401, 235] on div "D" at bounding box center [528, 242] width 327 height 20
type input "D"
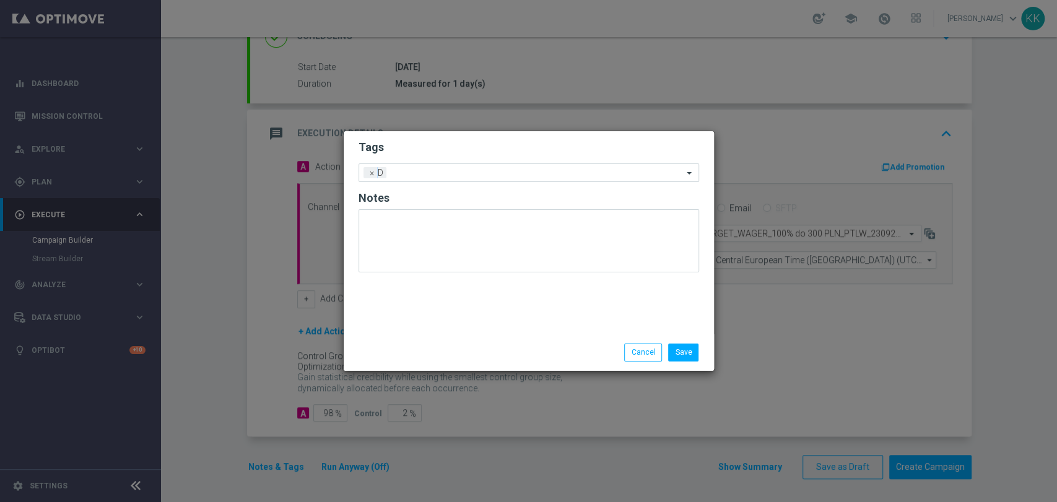
click at [445, 156] on form "Tags Add a new tag × D Notes" at bounding box center [528, 209] width 340 height 145
click at [446, 176] on input "text" at bounding box center [537, 173] width 292 height 11
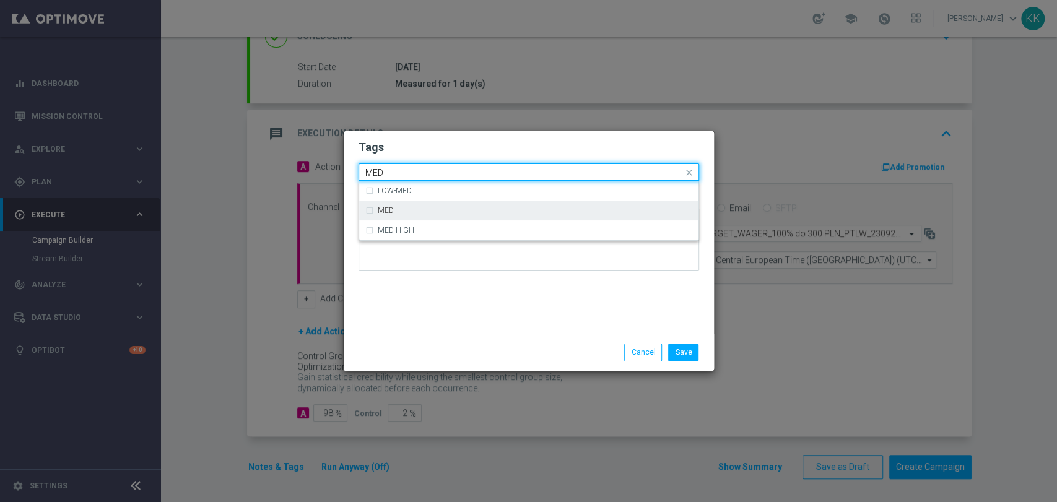
click at [438, 214] on div "MED" at bounding box center [535, 210] width 314 height 7
type input "MED"
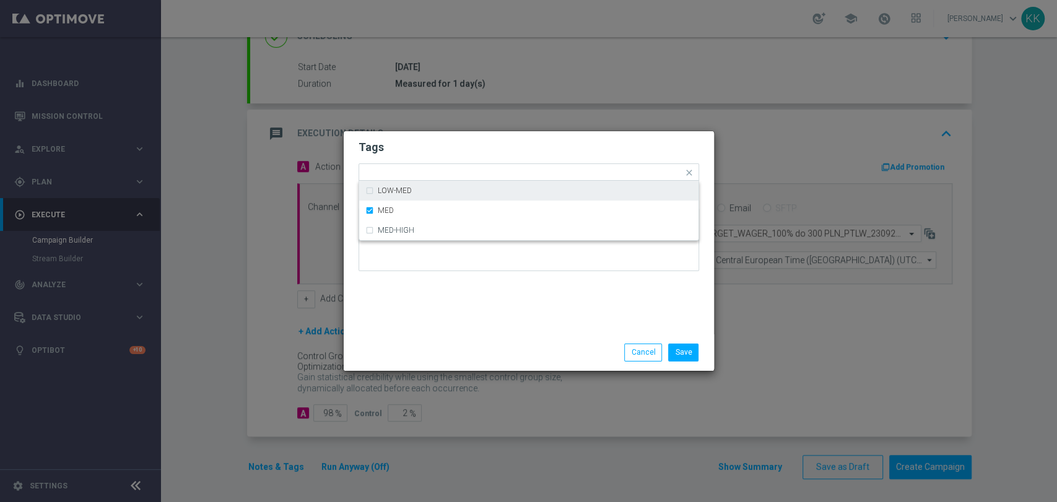
click at [446, 137] on form "Tags Quick find × D × MED LOW-MED MED MED-HIGH Notes" at bounding box center [528, 209] width 340 height 144
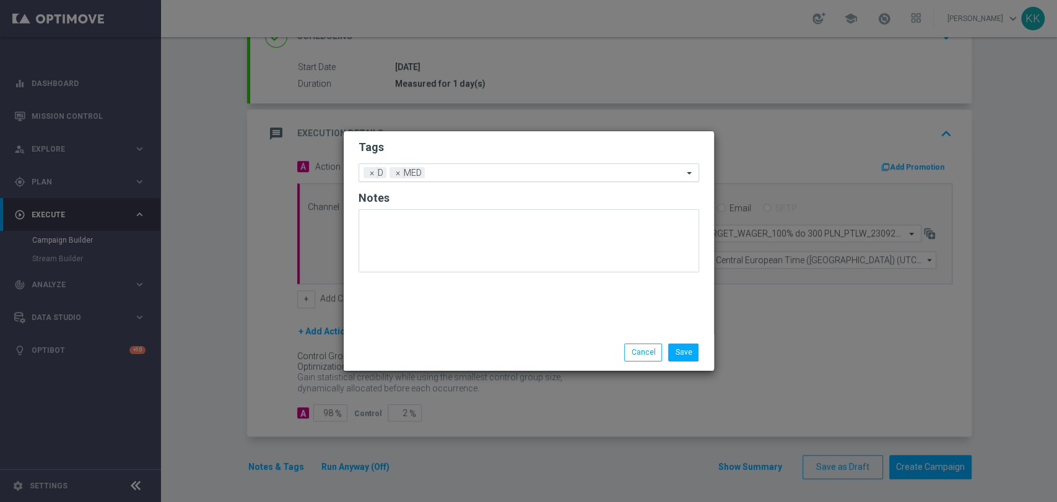
click at [470, 173] on input "text" at bounding box center [556, 173] width 253 height 11
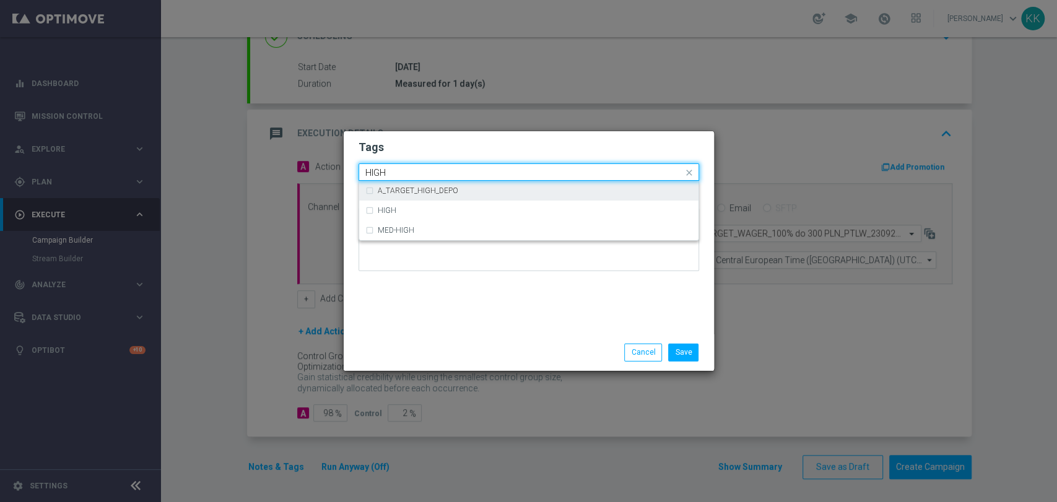
click at [479, 196] on div "A_TARGET_HIGH_DEPO" at bounding box center [528, 191] width 327 height 20
type input "HIGH"
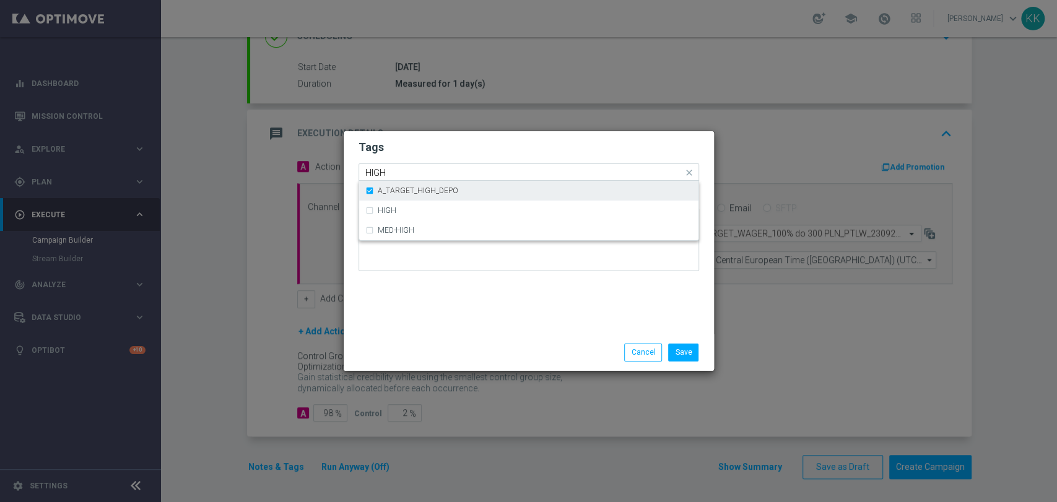
click at [479, 194] on div "A_TARGET_HIGH_DEPO" at bounding box center [535, 190] width 314 height 7
click at [481, 207] on div "HIGH" at bounding box center [535, 210] width 314 height 7
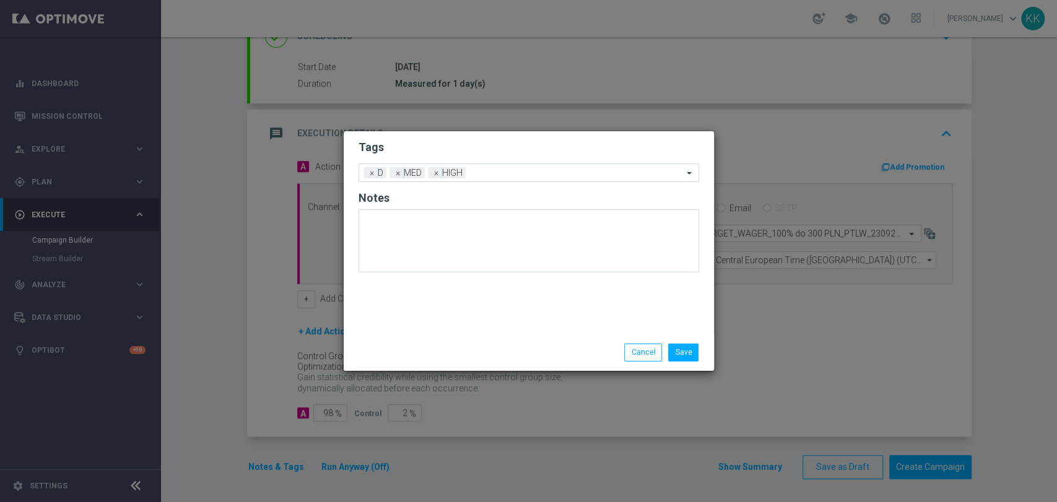
click at [500, 155] on h2 "Tags" at bounding box center [528, 147] width 340 height 15
click at [495, 176] on input "text" at bounding box center [576, 173] width 212 height 11
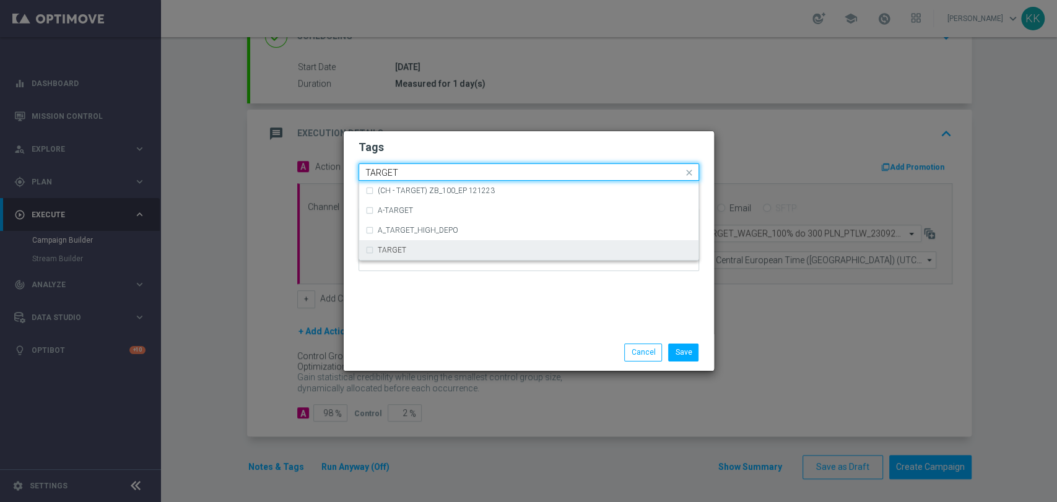
drag, startPoint x: 442, startPoint y: 253, endPoint x: 449, endPoint y: 270, distance: 18.6
click at [441, 253] on div "TARGET" at bounding box center [535, 249] width 314 height 7
type input "TARGET"
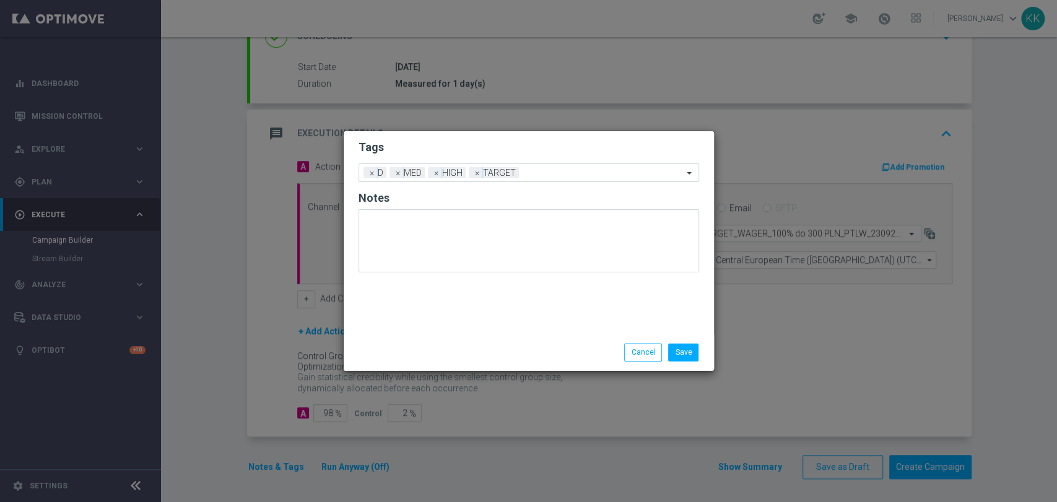
click at [451, 275] on div at bounding box center [528, 245] width 340 height 72
click at [545, 170] on input "text" at bounding box center [603, 173] width 159 height 11
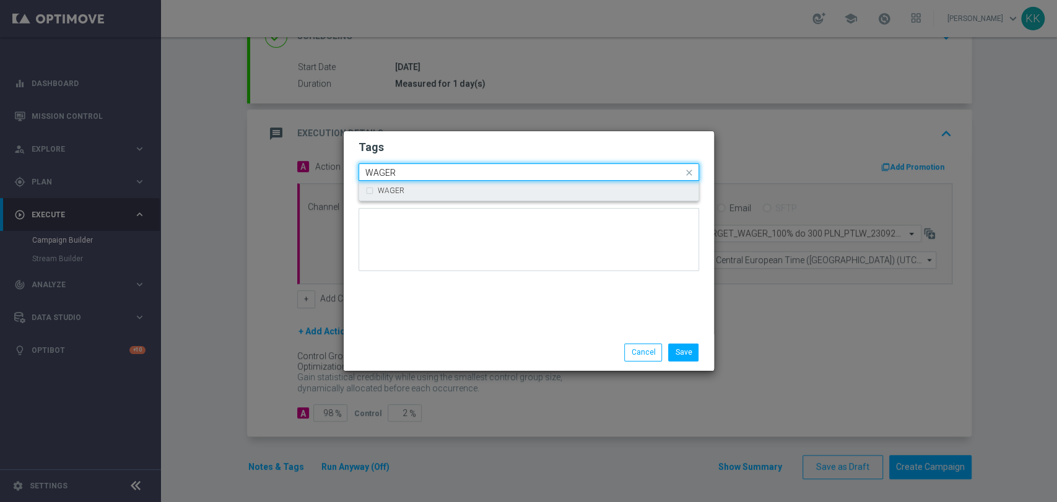
click at [522, 189] on div "WAGER" at bounding box center [535, 190] width 314 height 7
type input "WAGER"
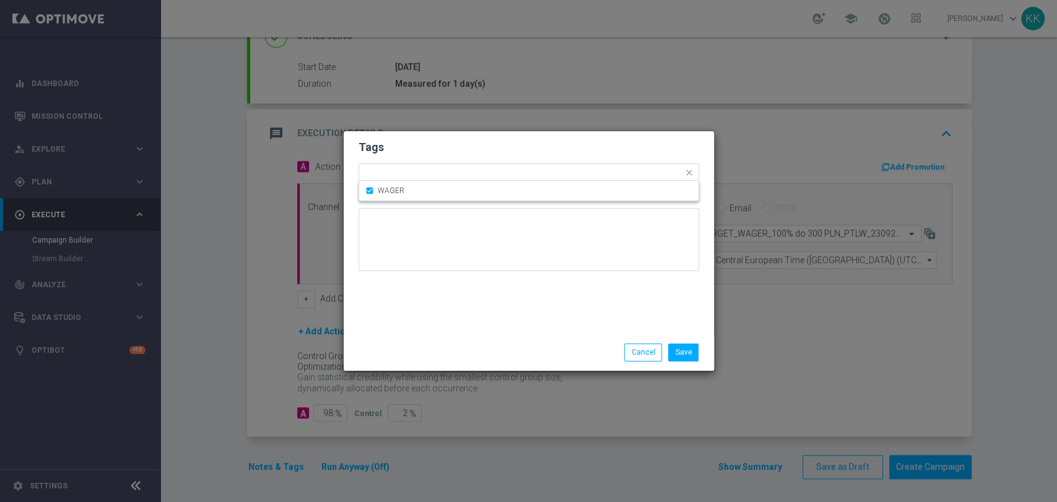
click at [524, 137] on form "Tags Quick find × D × MED × HIGH × TARGET × WAGER WAGER Notes" at bounding box center [528, 209] width 340 height 144
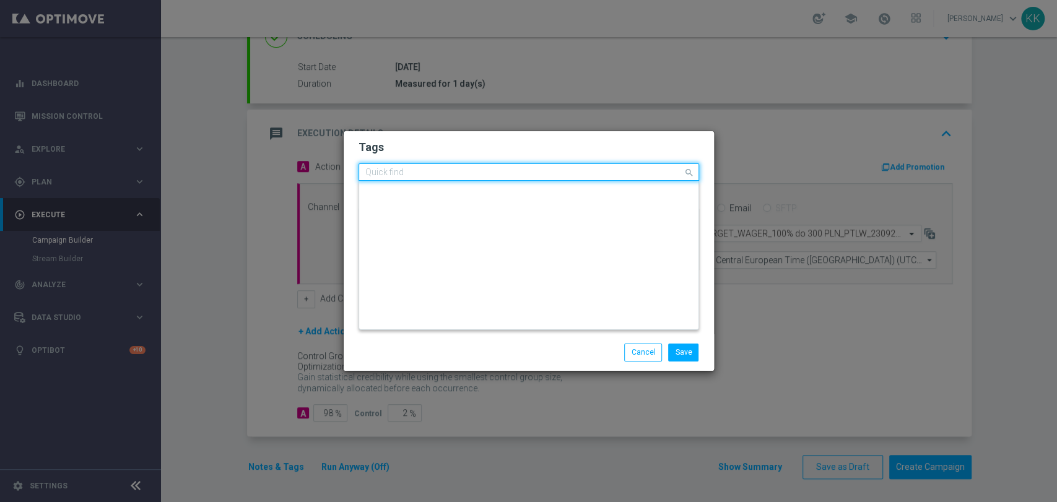
click at [590, 173] on input "text" at bounding box center [524, 173] width 318 height 11
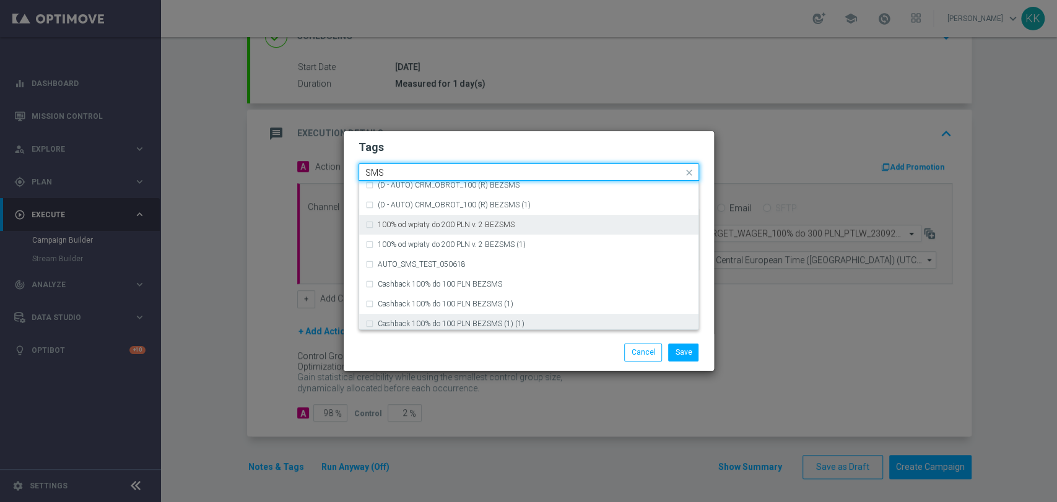
scroll to position [188, 0]
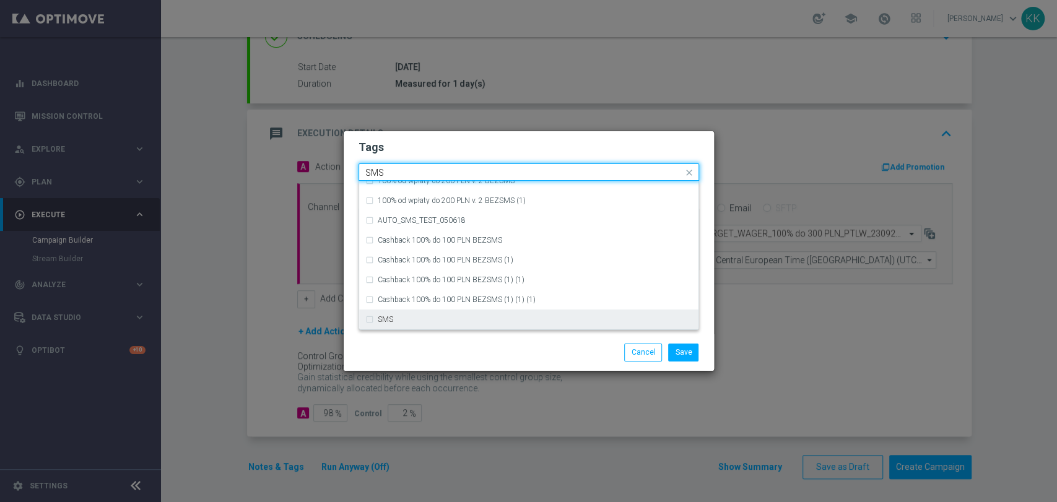
click at [461, 324] on div "SMS" at bounding box center [528, 320] width 327 height 20
type input "SMS"
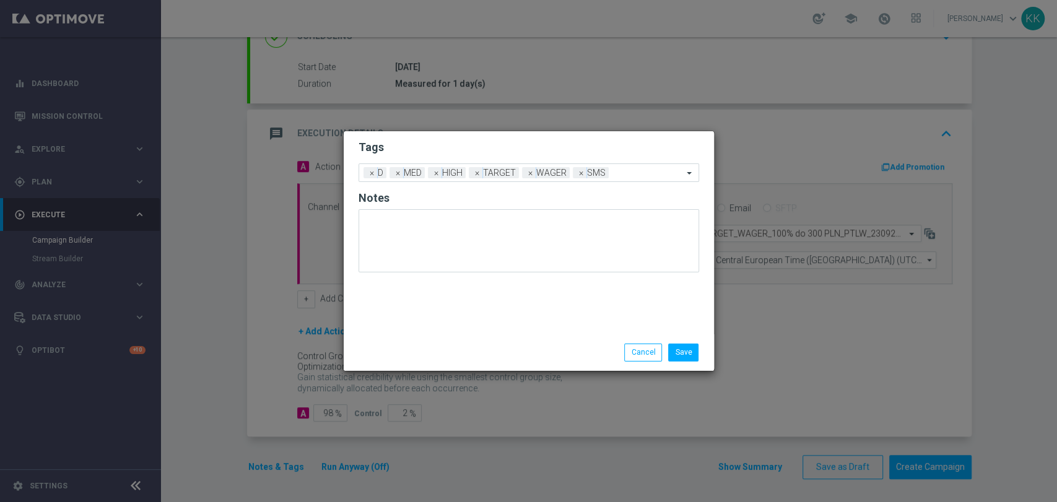
click at [472, 353] on div "Save Cancel" at bounding box center [589, 352] width 240 height 17
click at [694, 353] on button "Save" at bounding box center [683, 352] width 30 height 17
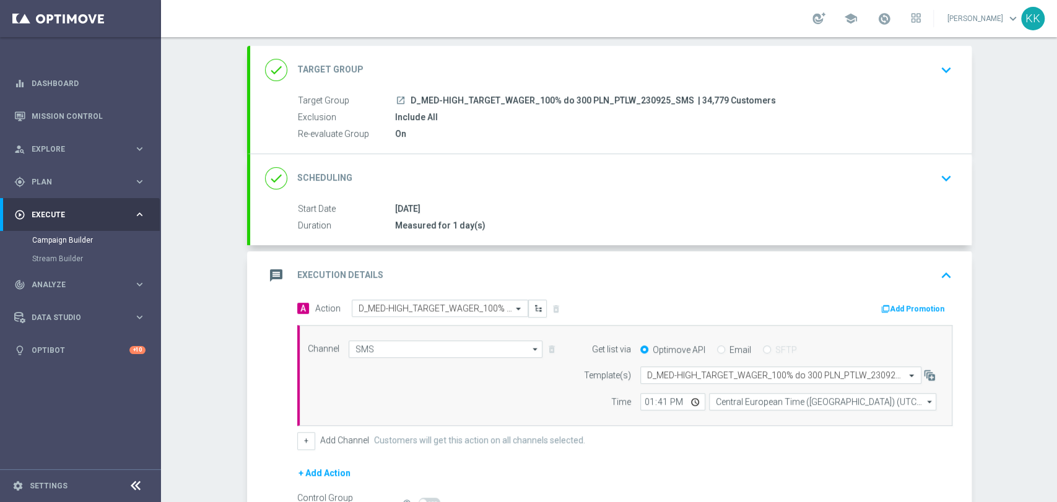
scroll to position [0, 0]
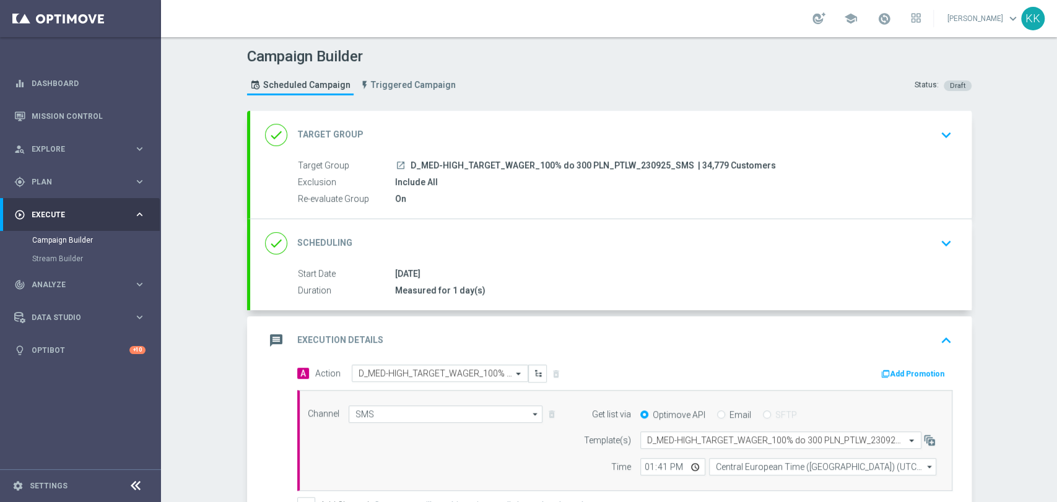
click at [937, 132] on icon "keyboard_arrow_down" at bounding box center [946, 135] width 19 height 19
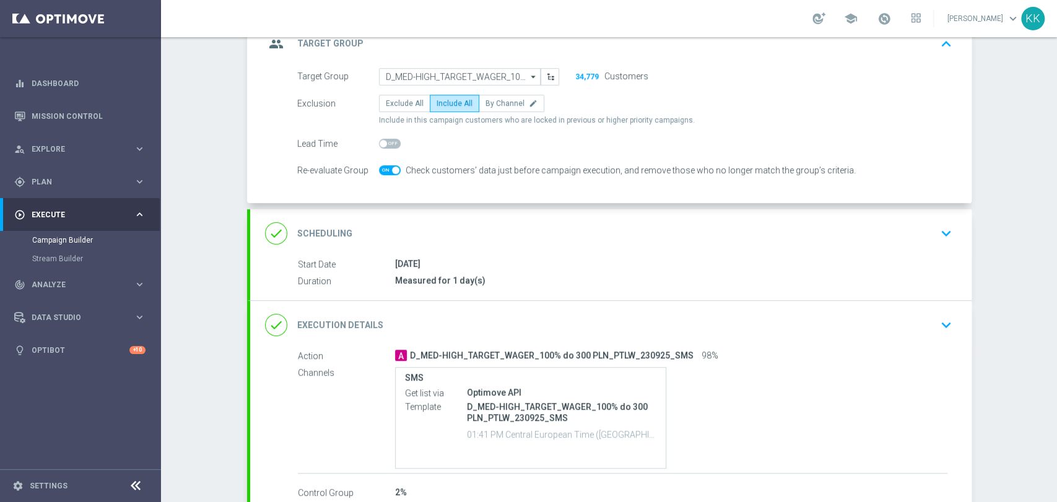
scroll to position [138, 0]
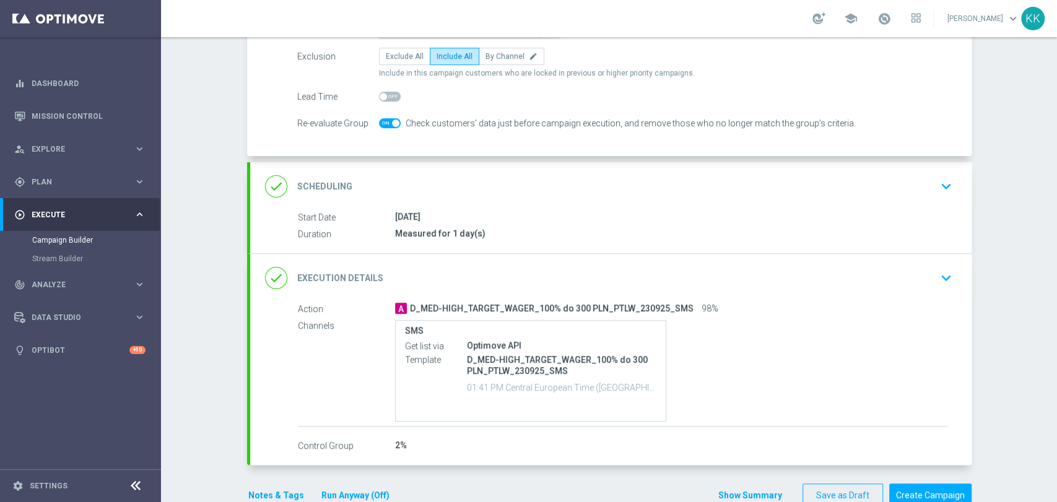
click at [735, 176] on div "done Scheduling keyboard_arrow_down" at bounding box center [610, 187] width 691 height 24
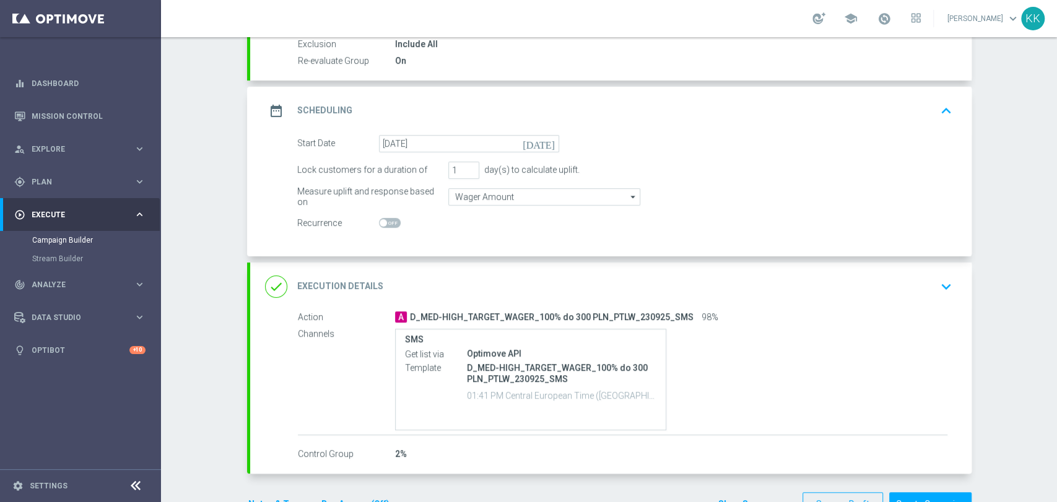
click at [916, 279] on div "done Execution Details keyboard_arrow_down" at bounding box center [610, 287] width 691 height 24
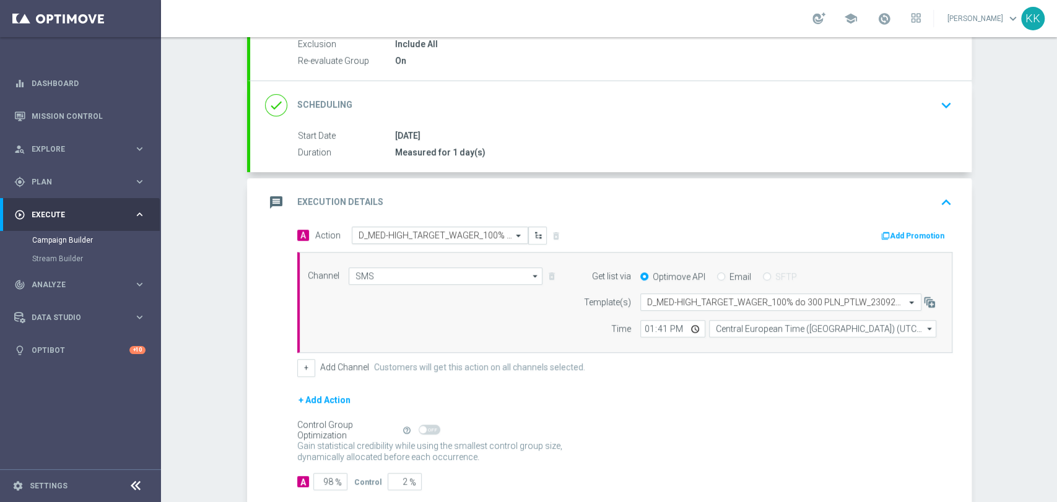
scroll to position [207, 0]
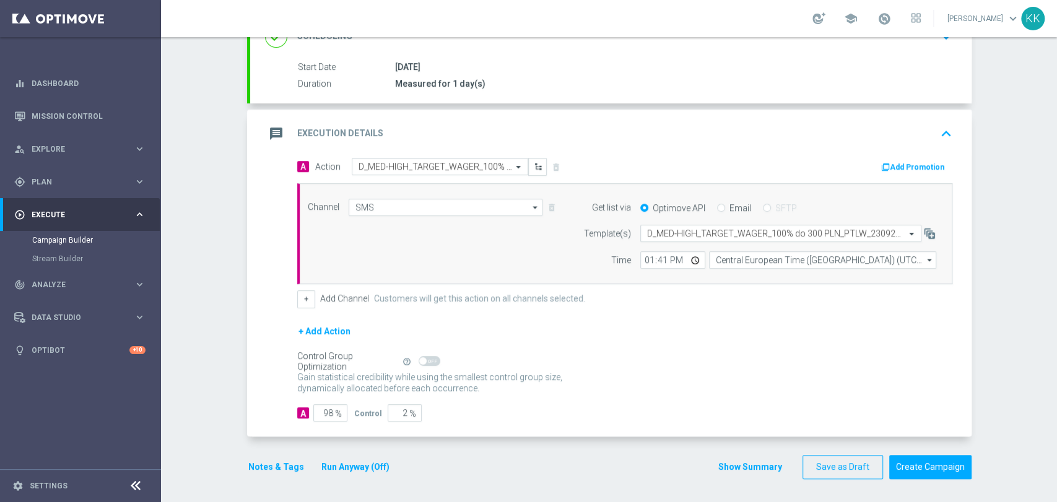
click at [285, 462] on button "Notes & Tags" at bounding box center [276, 466] width 58 height 15
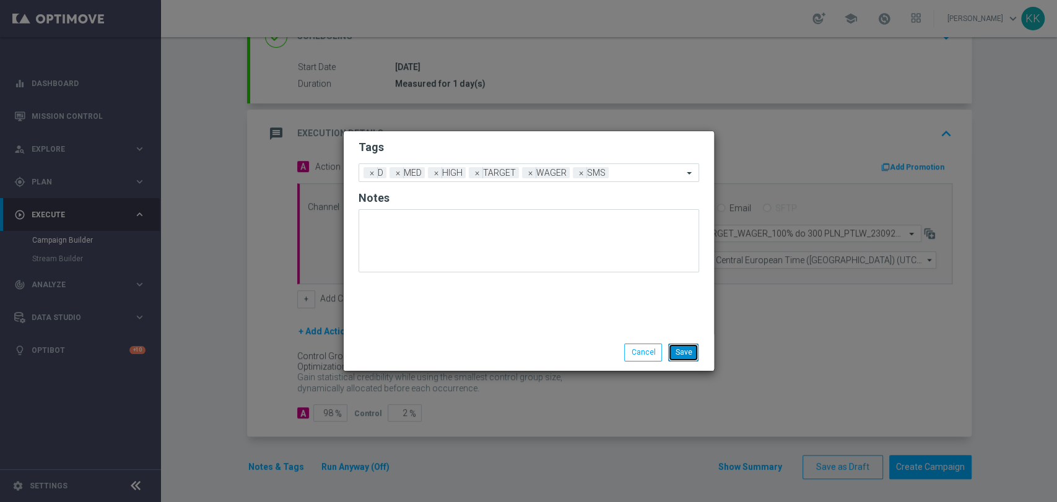
click at [687, 350] on button "Save" at bounding box center [683, 352] width 30 height 17
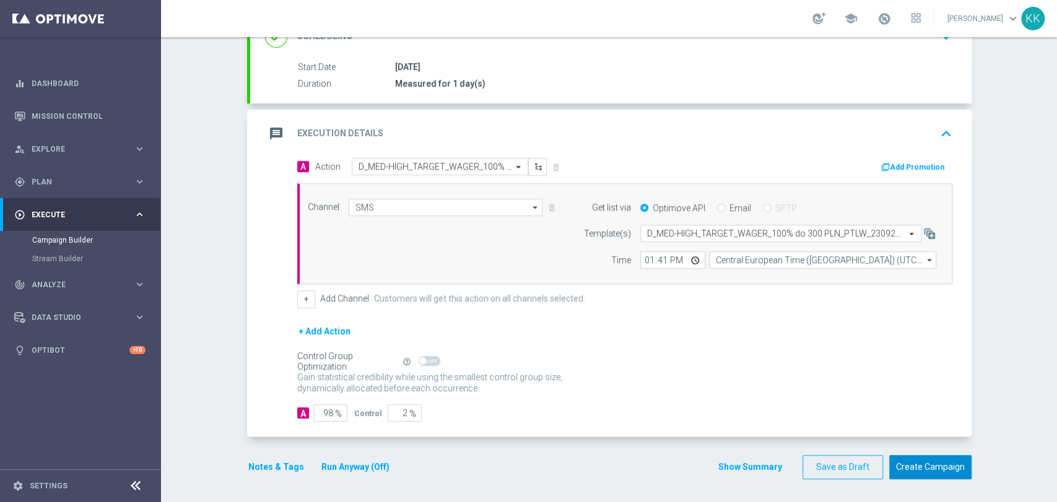
click at [931, 467] on button "Create Campaign" at bounding box center [930, 467] width 82 height 24
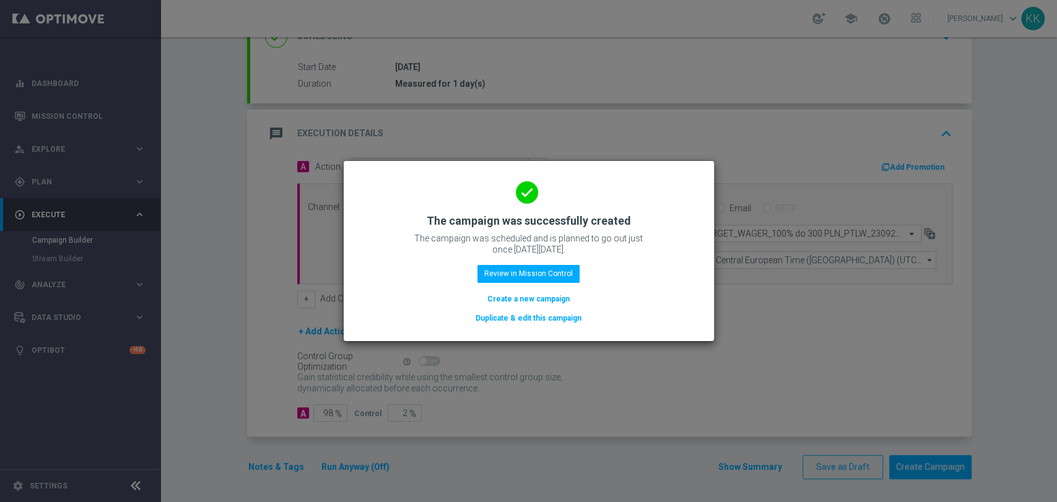
click at [531, 303] on button "Create a new campaign" at bounding box center [528, 299] width 85 height 14
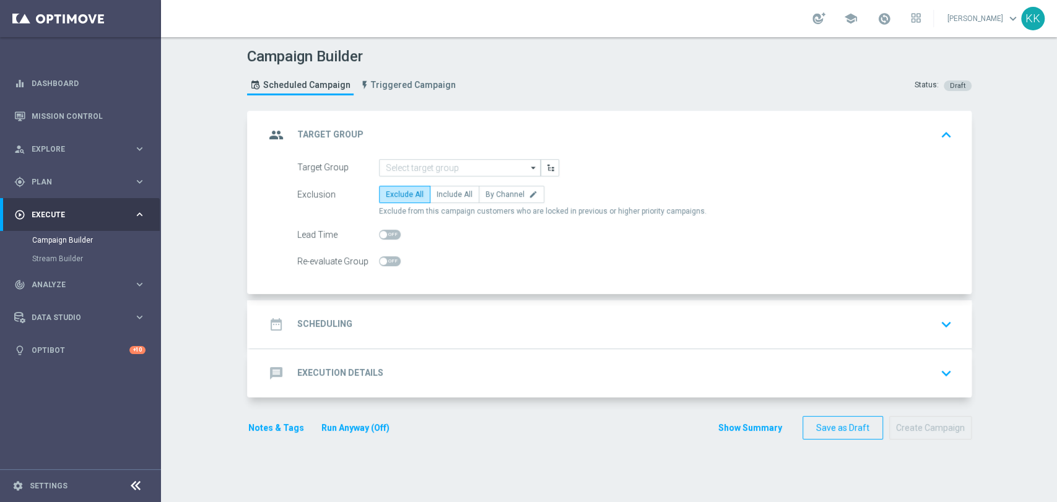
scroll to position [0, 0]
click at [440, 173] on input at bounding box center [460, 167] width 162 height 17
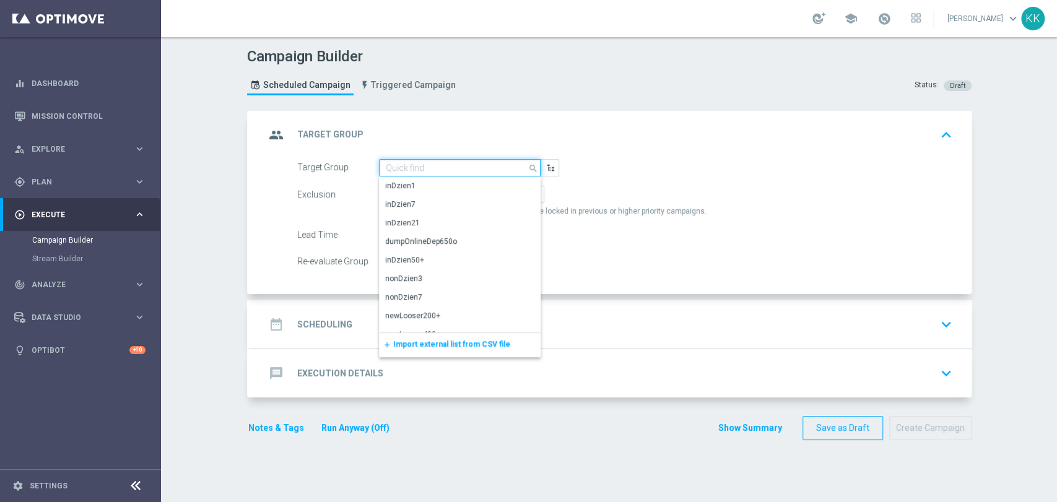
paste input "REA_ALL_TARGET_CASHBACK_CC LM 100% do 200 PLN SB PUSH_250925"
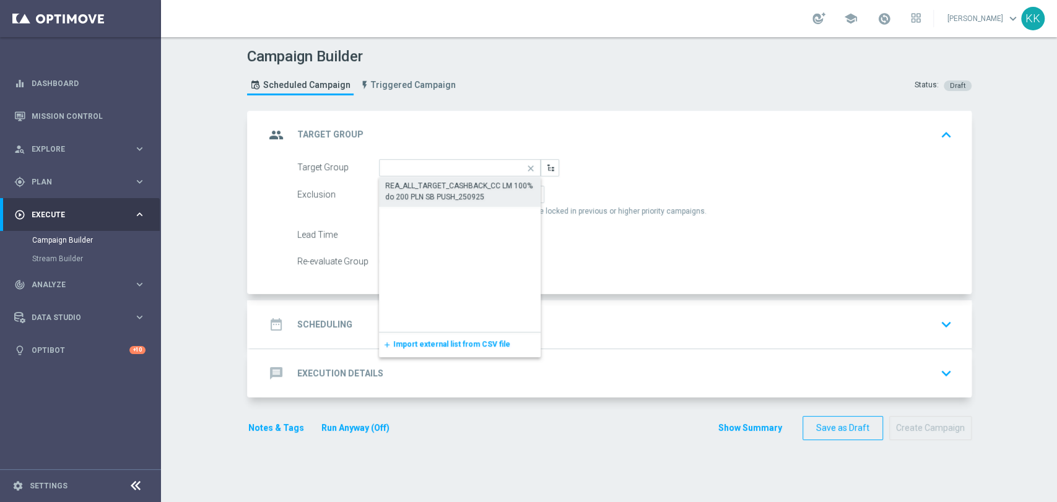
click at [460, 191] on div "REA_ALL_TARGET_CASHBACK_CC LM 100% do 200 PLN SB PUSH_250925" at bounding box center [460, 191] width 150 height 22
type input "REA_ALL_TARGET_CASHBACK_CC LM 100% do 200 PLN SB PUSH_250925"
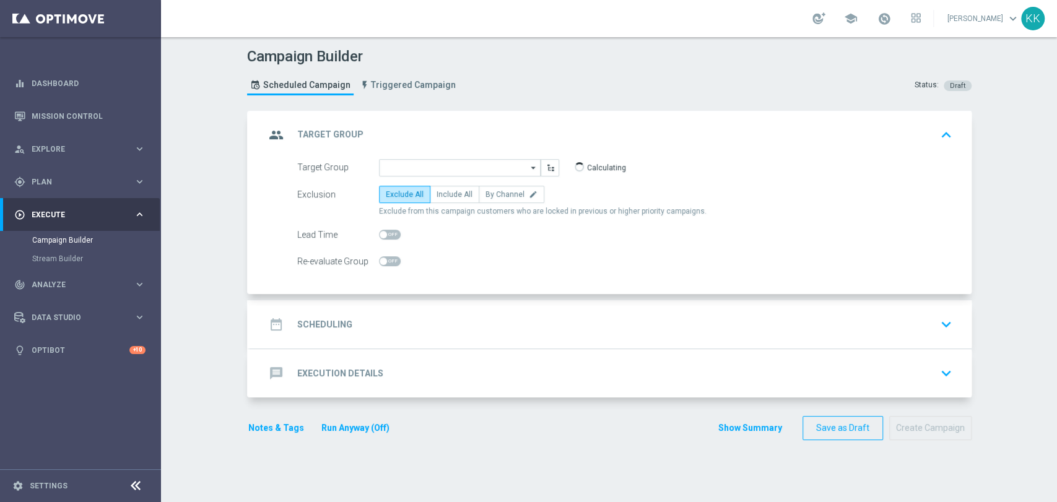
scroll to position [0, 0]
drag, startPoint x: 451, startPoint y: 193, endPoint x: 473, endPoint y: 221, distance: 35.8
click at [451, 193] on span "Include All" at bounding box center [454, 194] width 36 height 9
click at [444, 193] on input "Include All" at bounding box center [440, 197] width 8 height 8
radio input "true"
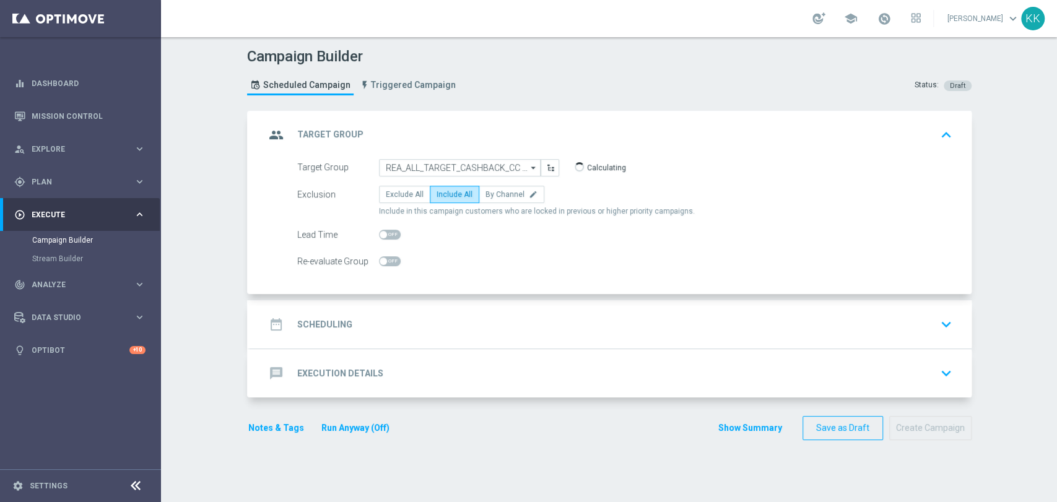
click at [388, 258] on span at bounding box center [390, 261] width 22 height 10
click at [388, 258] on input "checkbox" at bounding box center [390, 261] width 22 height 10
checkbox input "true"
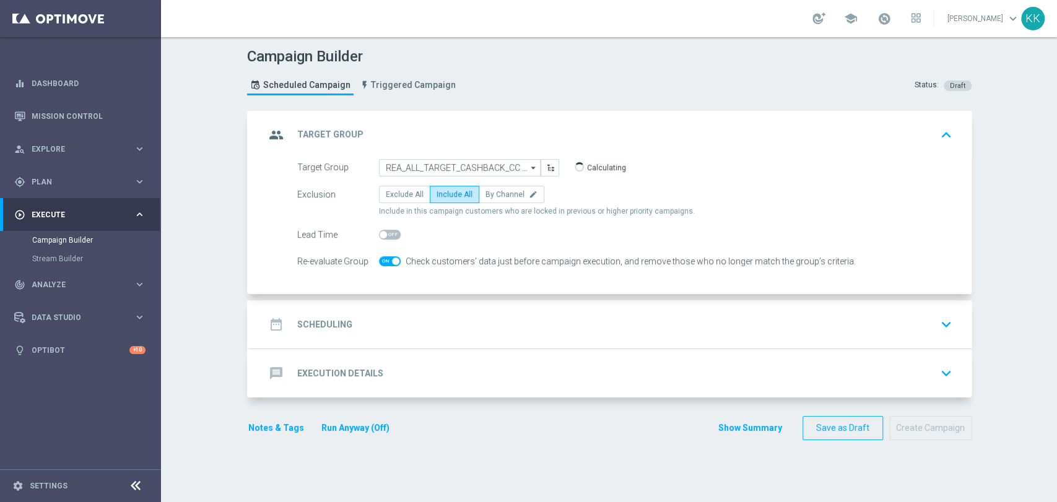
click at [472, 305] on div "date_range Scheduling keyboard_arrow_down" at bounding box center [610, 324] width 721 height 48
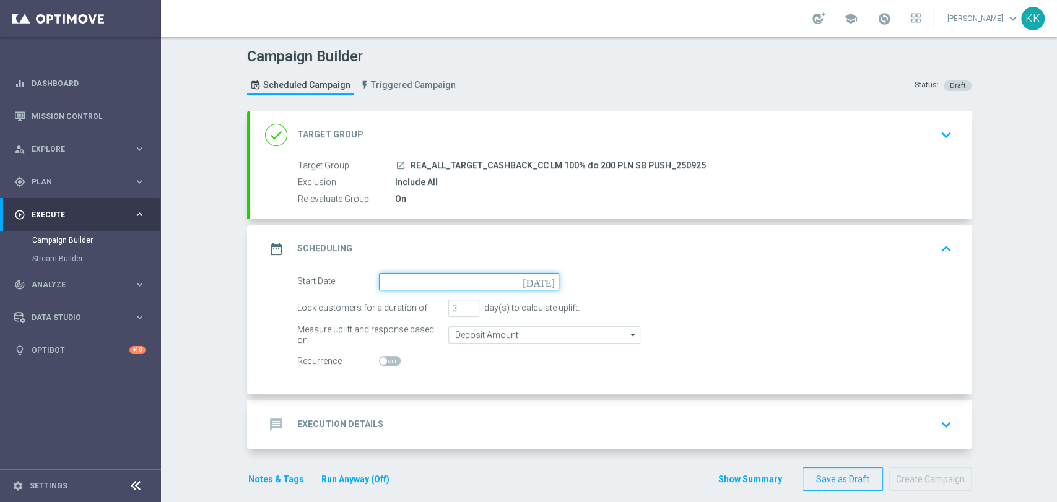
click at [433, 277] on input at bounding box center [469, 281] width 180 height 17
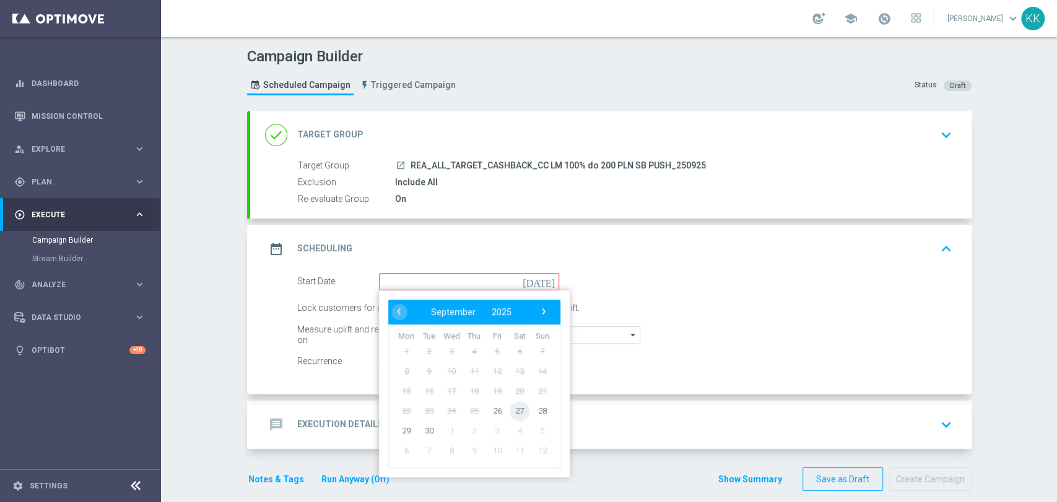
click at [515, 415] on span "27" at bounding box center [519, 411] width 20 height 20
type input "[DATE]"
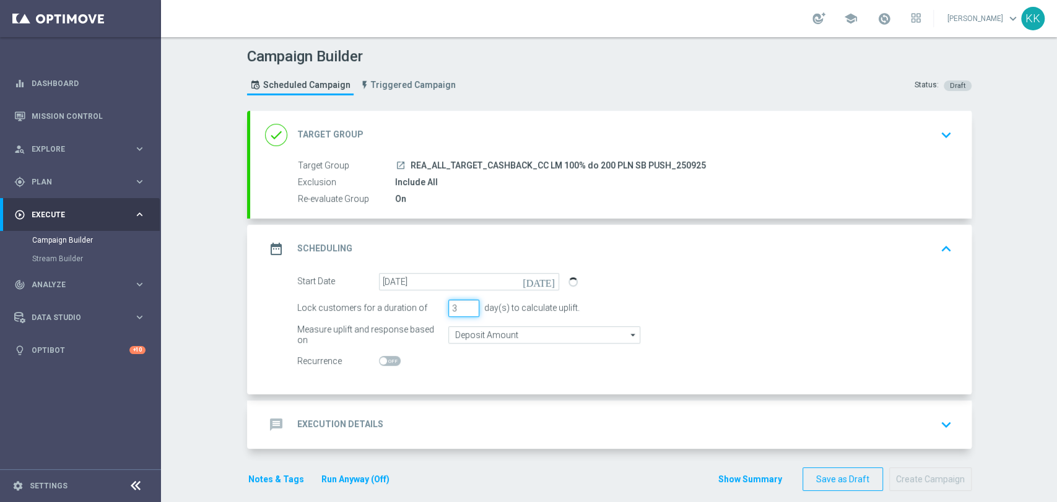
drag, startPoint x: 451, startPoint y: 307, endPoint x: 420, endPoint y: 305, distance: 31.1
click at [421, 305] on div "Lock customers for a duration of 3 day(s) to calculate uplift." at bounding box center [625, 308] width 674 height 17
type input "1"
click at [487, 342] on input "Deposit Amount" at bounding box center [544, 334] width 192 height 17
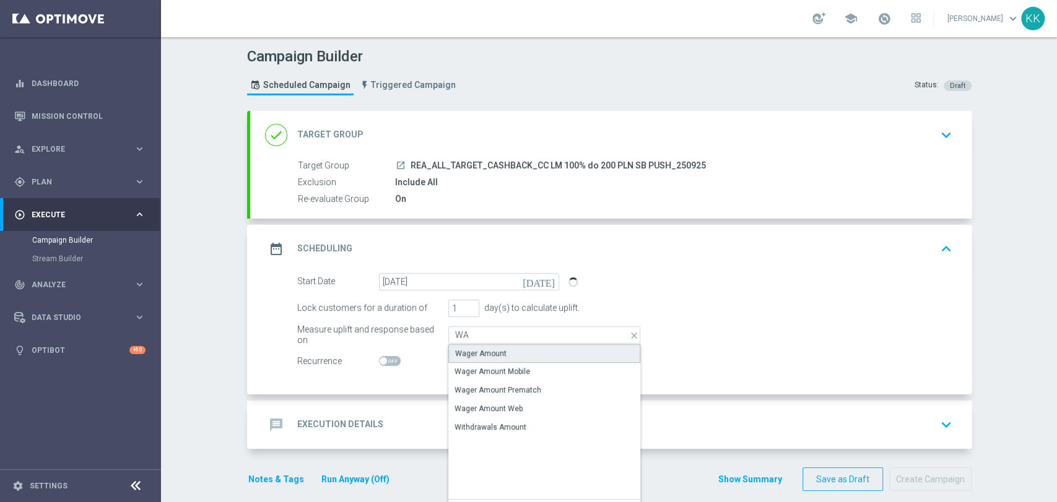
click at [485, 352] on div "Wager Amount" at bounding box center [480, 353] width 51 height 11
type input "Wager Amount"
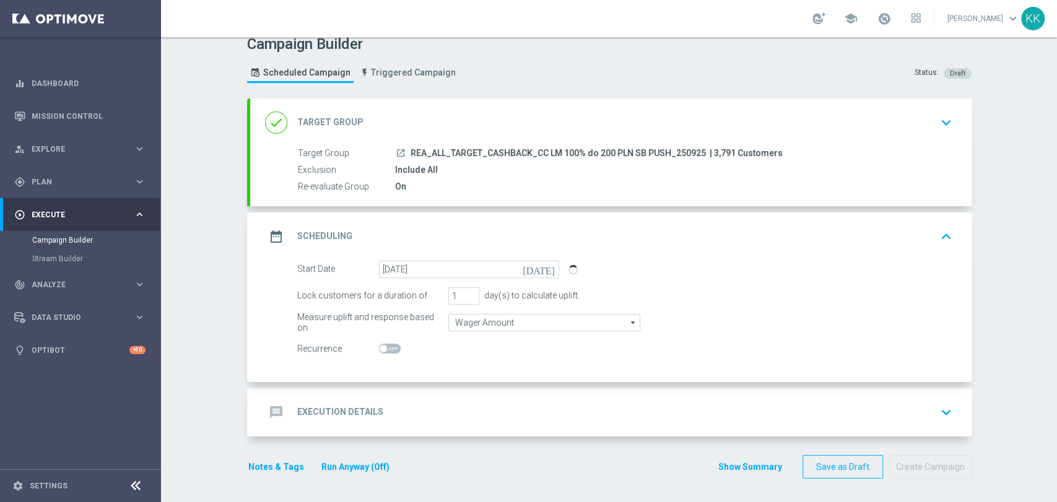
click at [459, 405] on div "message Execution Details keyboard_arrow_down" at bounding box center [610, 413] width 691 height 24
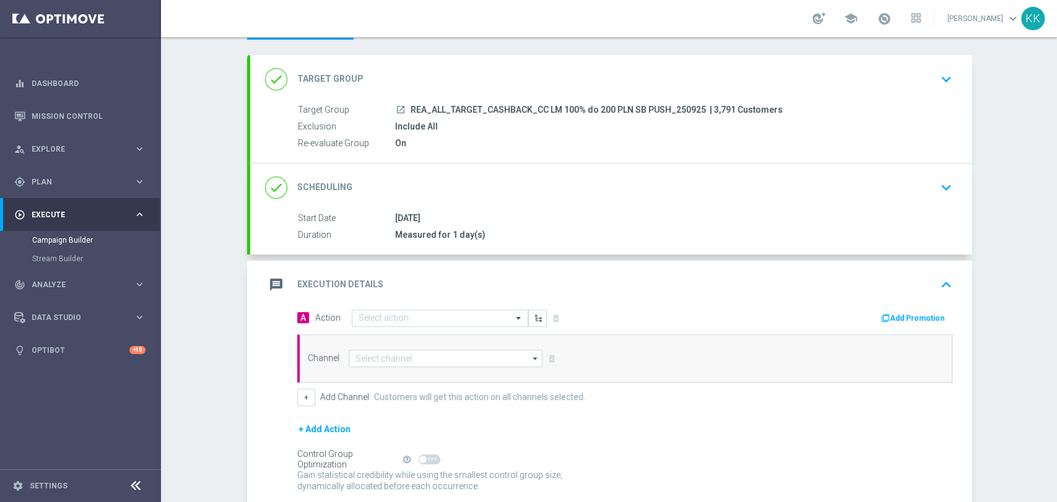
scroll to position [97, 0]
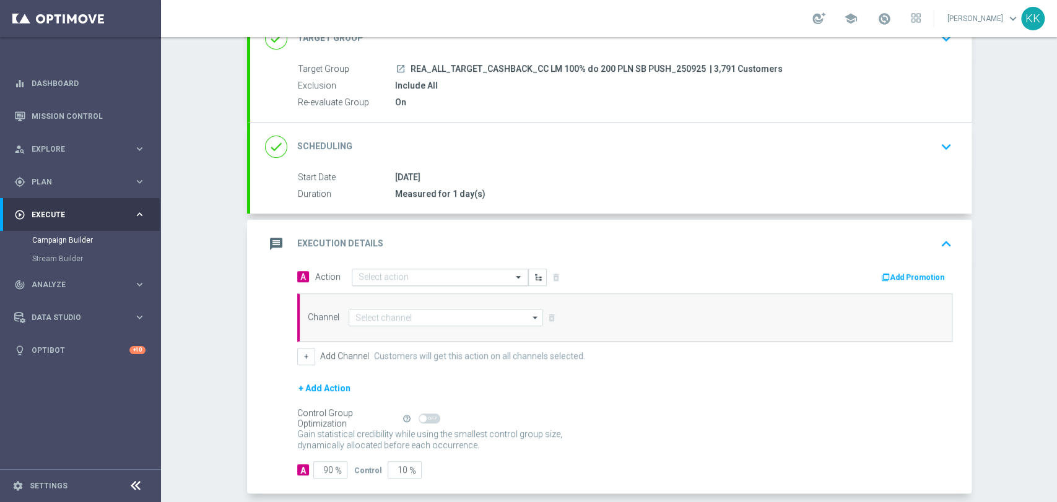
click at [422, 272] on input "text" at bounding box center [427, 277] width 138 height 11
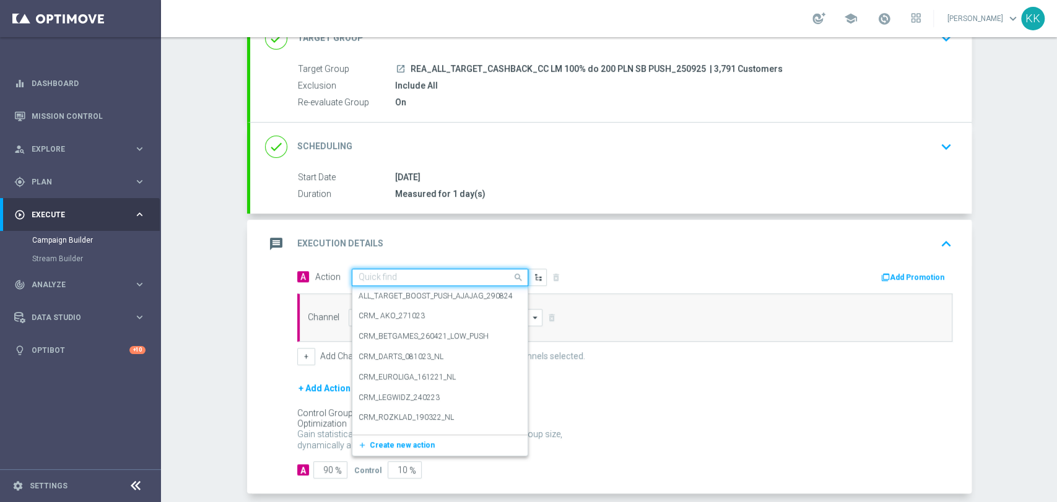
paste input "REA_ALL_TARGET_CASHBACK_CC LM 100% do 200 PLN SB PUSH_250925"
type input "REA_ALL_TARGET_CASHBACK_CC LM 100% do 200 PLN SB PUSH_250925"
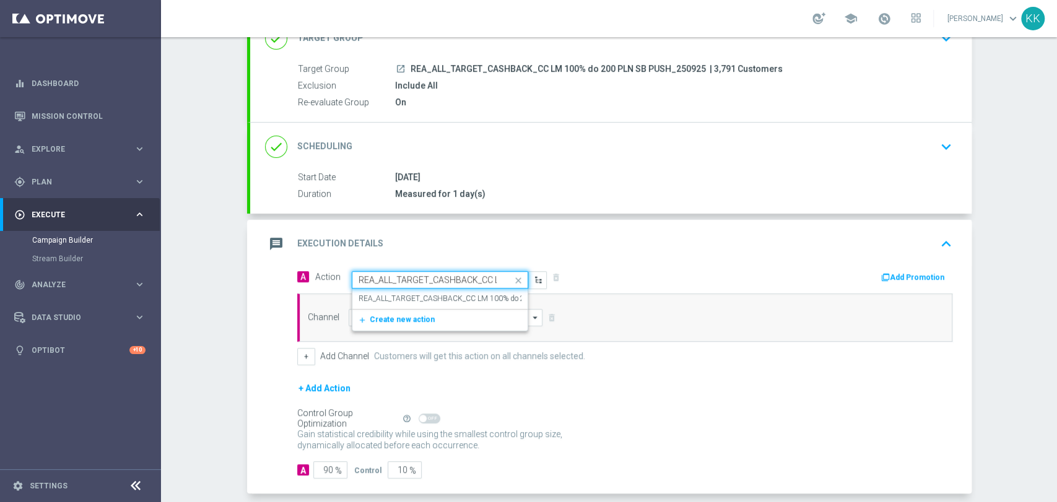
scroll to position [0, 147]
click at [424, 294] on label "REA_ALL_TARGET_CASHBACK_CC LM 100% do 200 PLN SB PUSH_250925" at bounding box center [483, 298] width 251 height 11
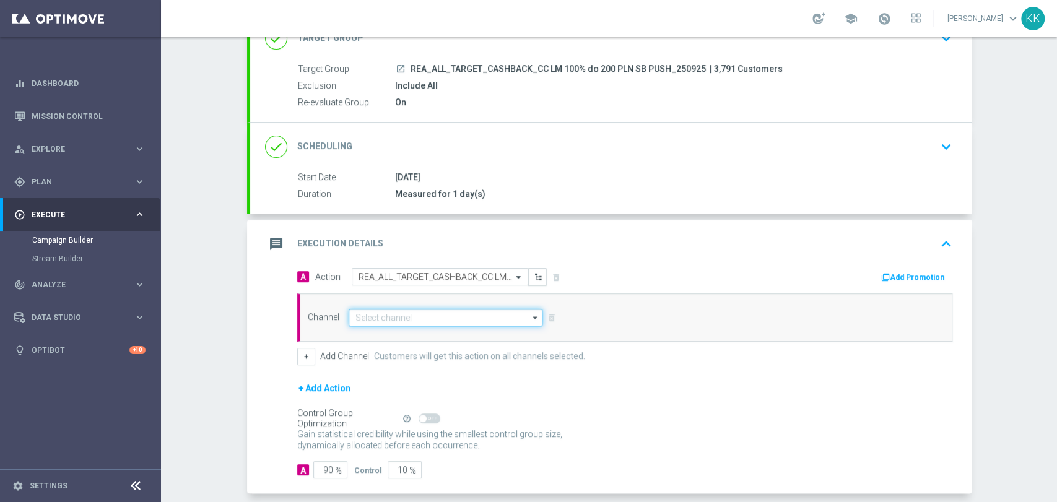
click at [410, 318] on input at bounding box center [446, 317] width 194 height 17
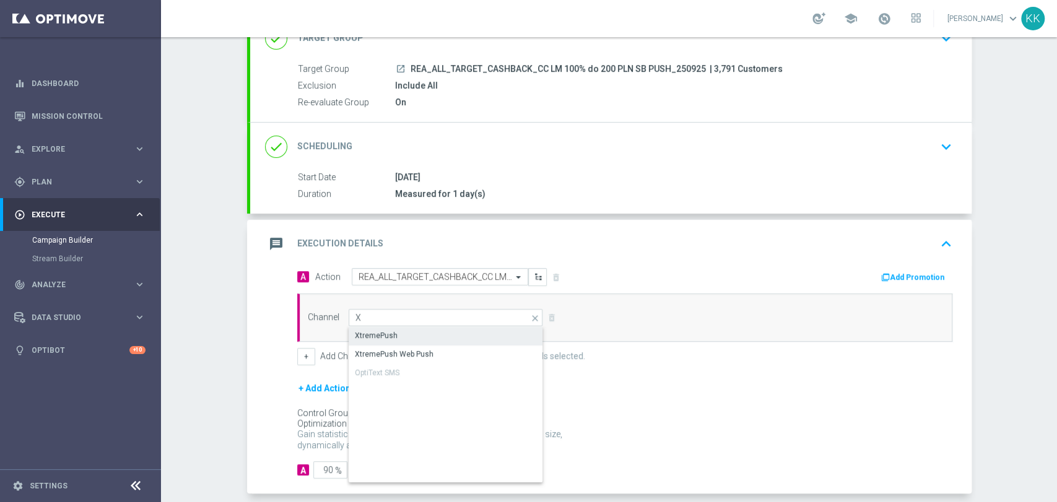
click at [403, 333] on div "XtremePush" at bounding box center [446, 335] width 195 height 17
type input "XtremePush"
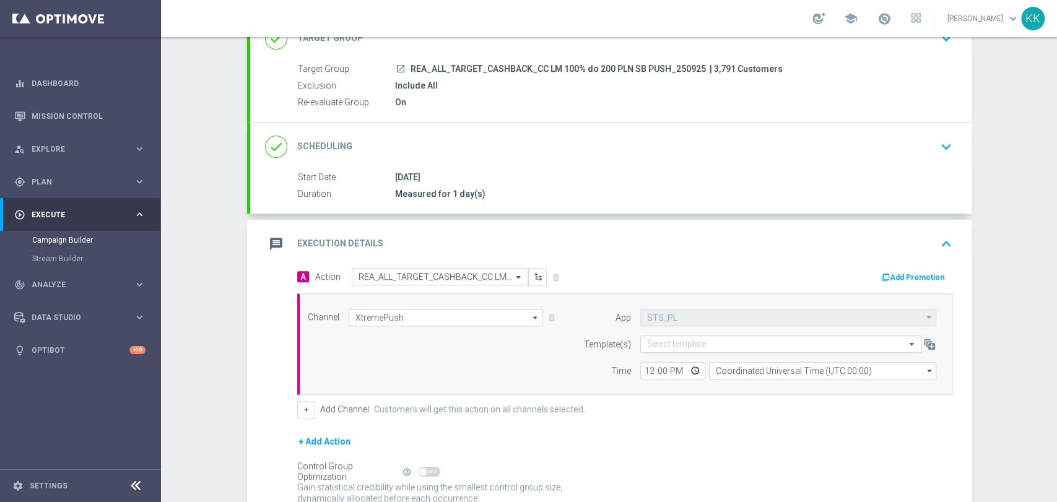
click at [671, 341] on input "text" at bounding box center [768, 344] width 243 height 11
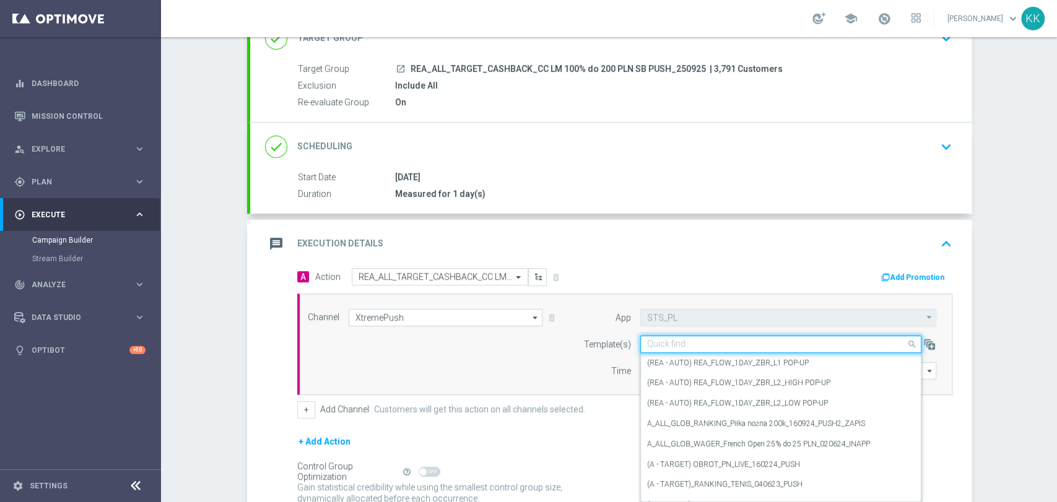
paste input "REA_ALL_TARGET_CASHBACK_CC LM 100% do 200 PLN SB PUSH_250925"
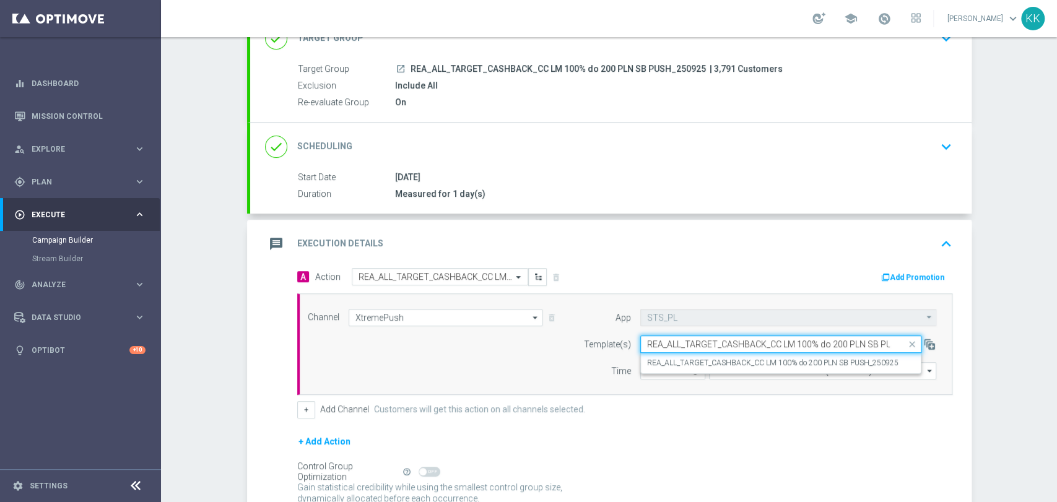
scroll to position [0, 41]
click at [669, 358] on label "REA_ALL_TARGET_CASHBACK_CC LM 100% do 200 PLN SB PUSH_250925" at bounding box center [772, 363] width 251 height 11
type input "REA_ALL_TARGET_CASHBACK_CC LM 100% do 200 PLN SB PUSH_250925"
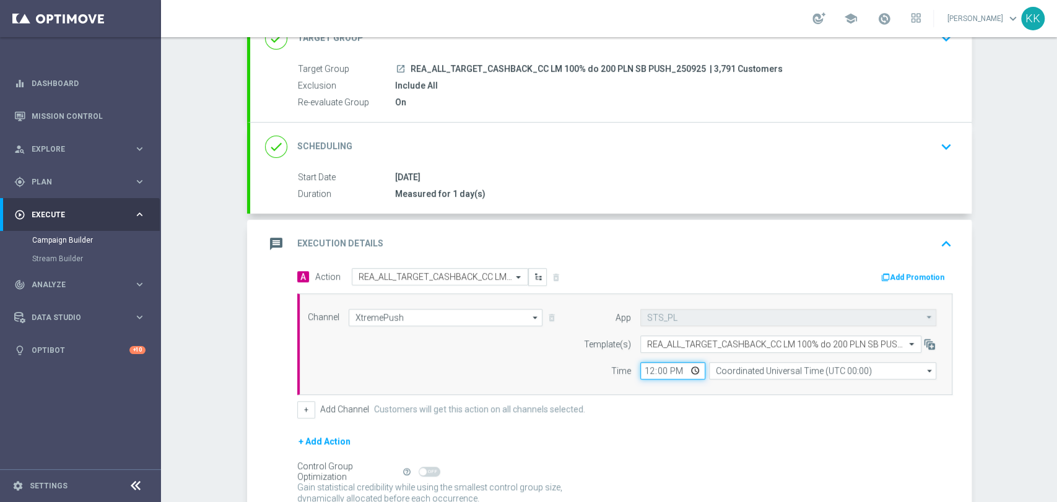
click at [644, 366] on input "12:00" at bounding box center [672, 370] width 65 height 17
type input "14:01"
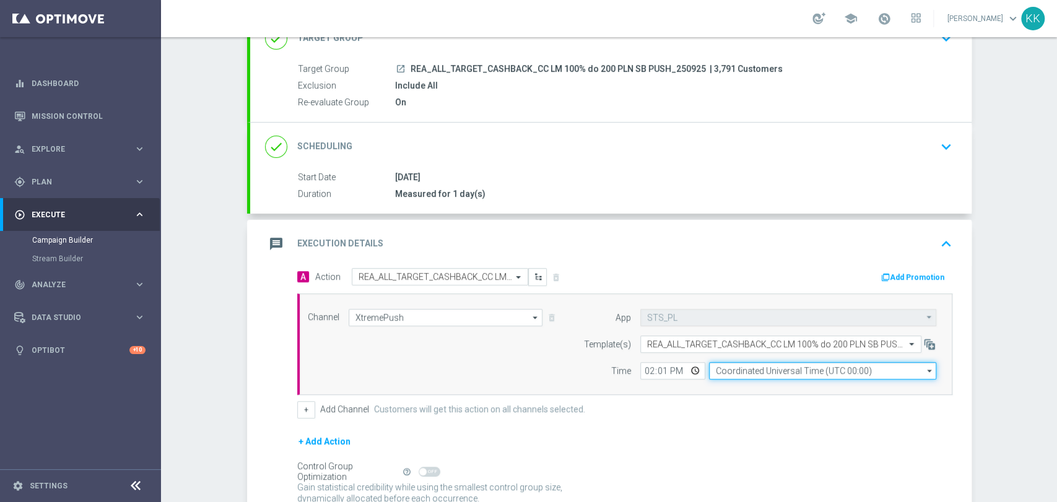
click at [768, 373] on input "Coordinated Universal Time (UTC 00:00)" at bounding box center [822, 370] width 227 height 17
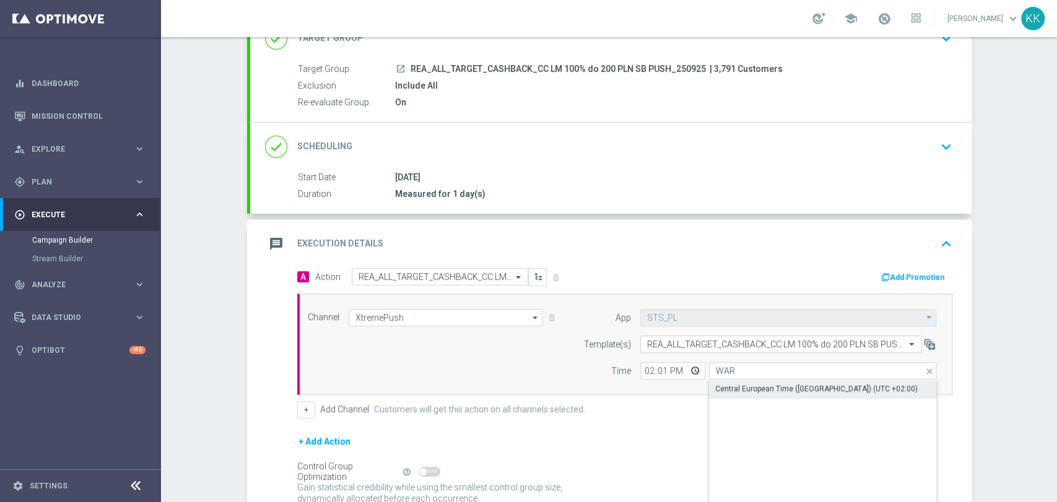
click at [767, 383] on div "Central European Time ([GEOGRAPHIC_DATA]) (UTC +02:00)" at bounding box center [816, 388] width 202 height 11
type input "Central European Time ([GEOGRAPHIC_DATA]) (UTC +02:00)"
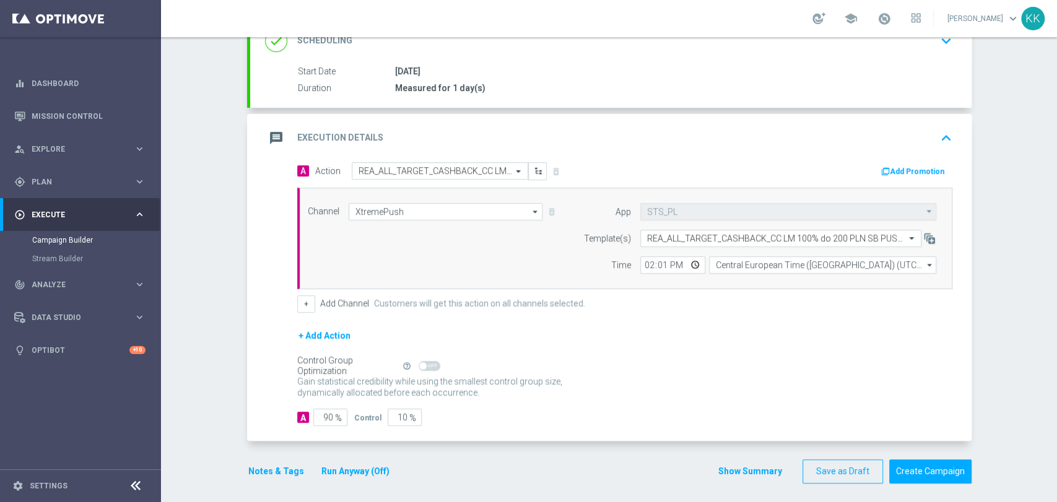
scroll to position [207, 0]
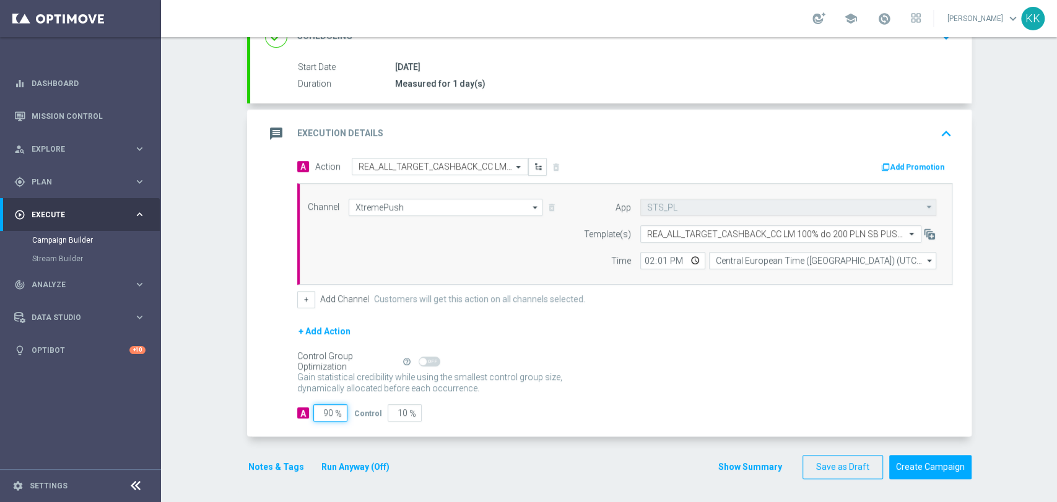
click at [324, 414] on input "90" at bounding box center [330, 412] width 34 height 17
type input "9"
type input "91"
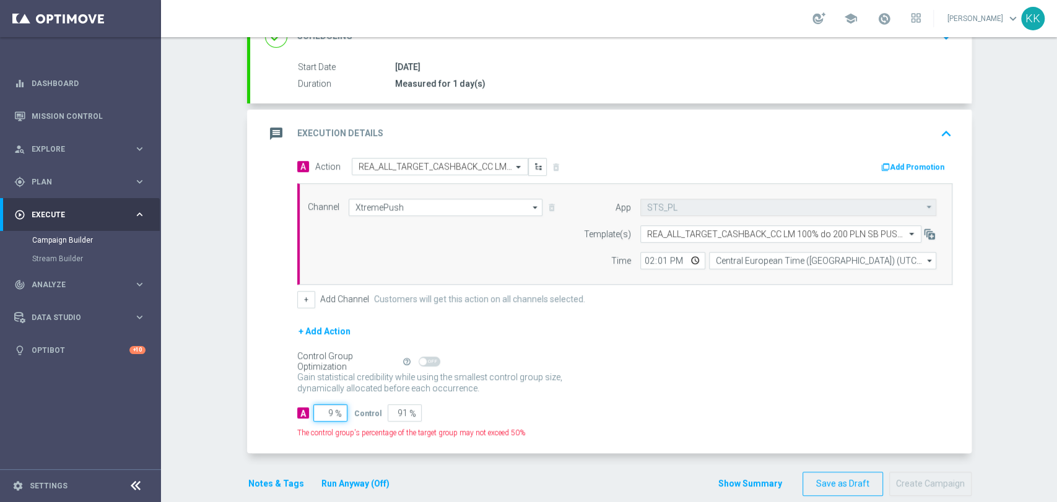
type input "95"
type input "5"
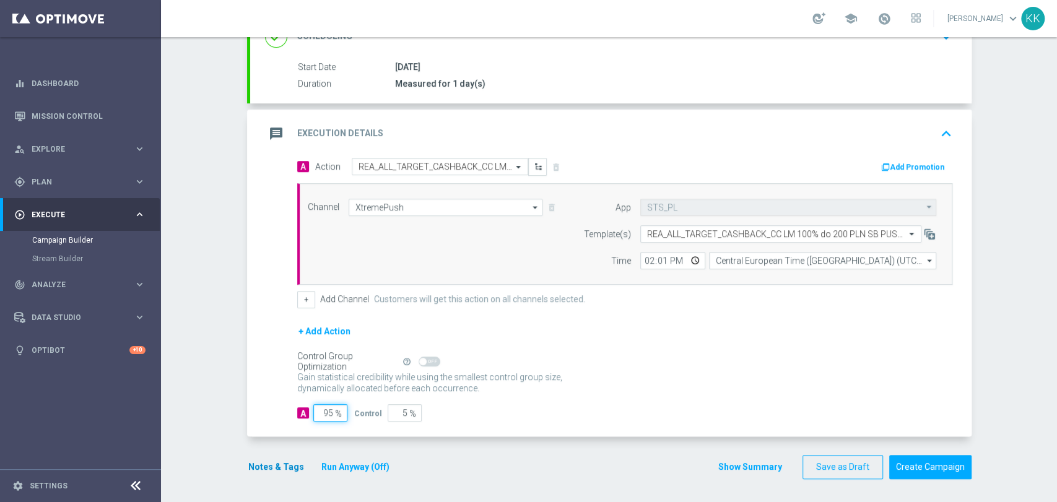
type input "95"
click at [274, 464] on button "Notes & Tags" at bounding box center [276, 466] width 58 height 15
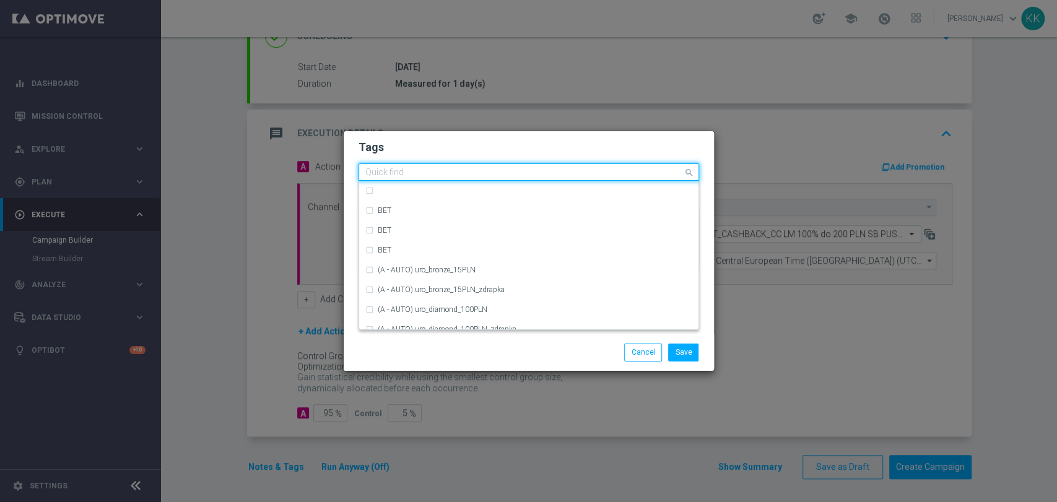
click at [475, 168] on input "text" at bounding box center [524, 173] width 318 height 11
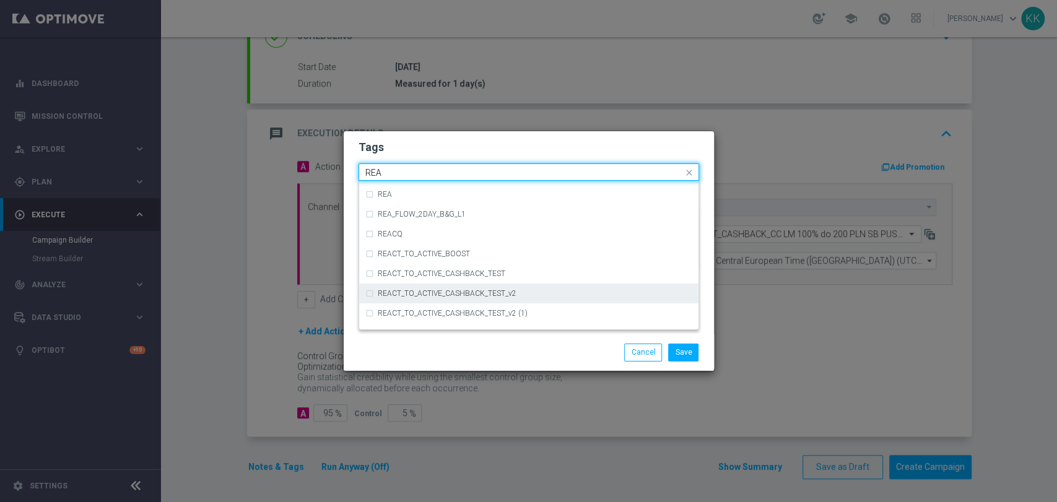
scroll to position [688, 0]
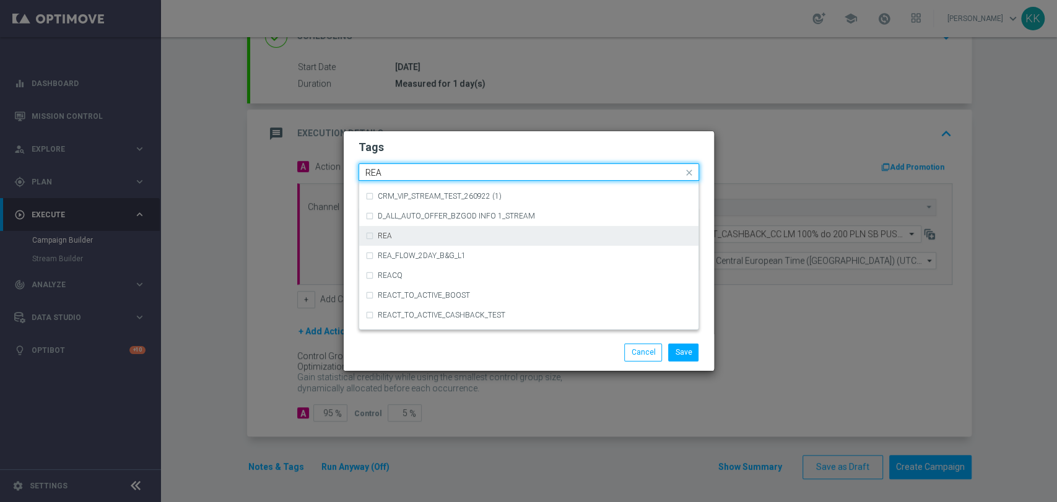
click at [444, 234] on div "REA" at bounding box center [535, 235] width 314 height 7
type input "REA"
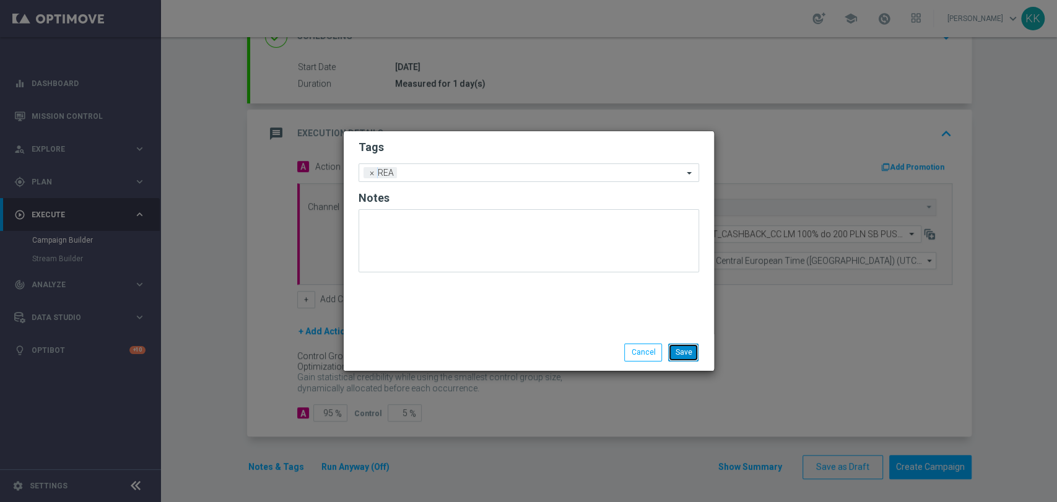
click at [678, 358] on button "Save" at bounding box center [683, 352] width 30 height 17
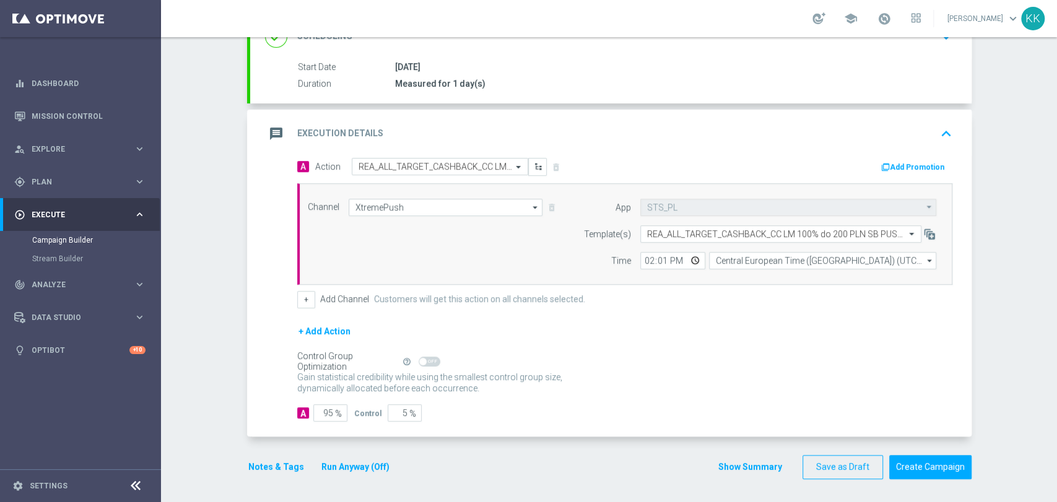
click at [266, 470] on button "Notes & Tags" at bounding box center [276, 466] width 58 height 15
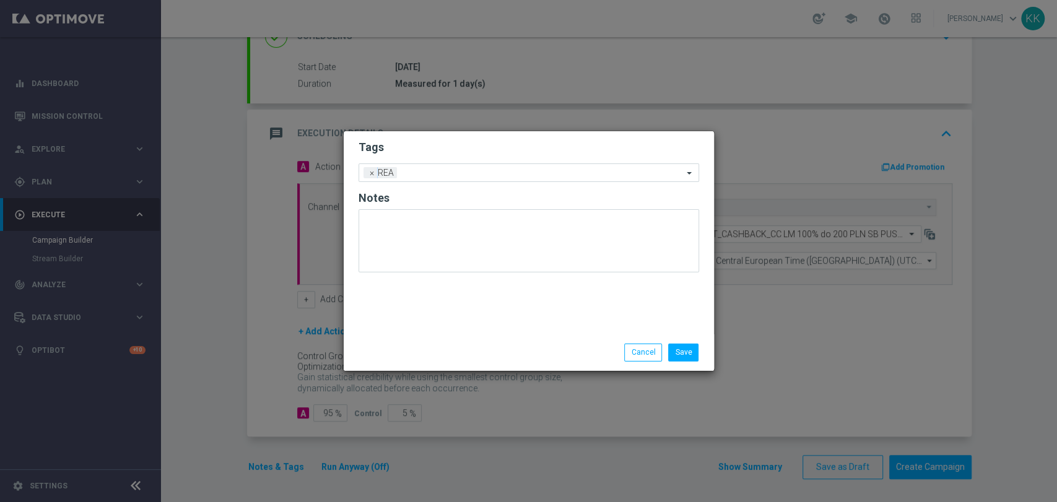
click at [418, 162] on form "Tags Add a new tag × REA Notes" at bounding box center [528, 209] width 340 height 145
click at [425, 178] on input "text" at bounding box center [542, 173] width 281 height 11
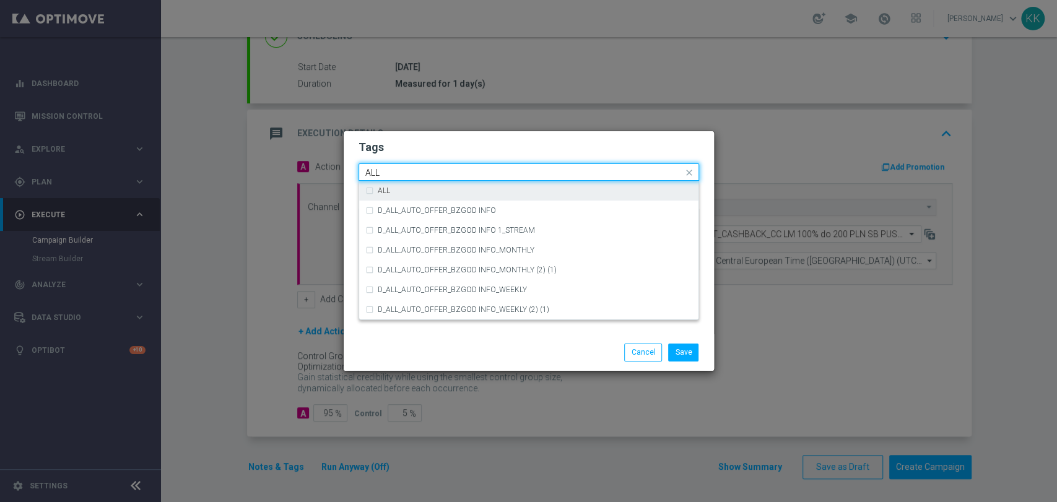
click at [425, 182] on div "ALL" at bounding box center [528, 191] width 327 height 20
type input "ALL"
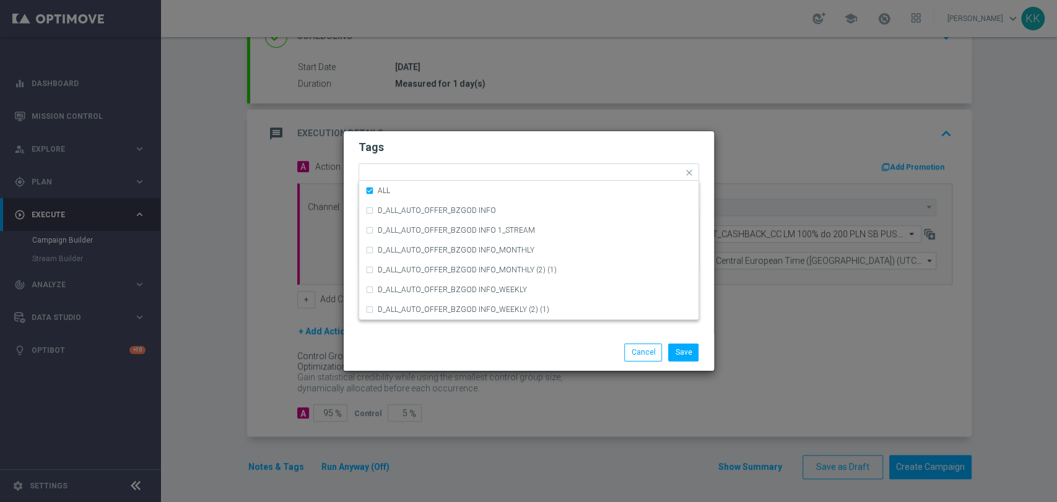
click at [440, 142] on h2 "Tags" at bounding box center [528, 147] width 340 height 15
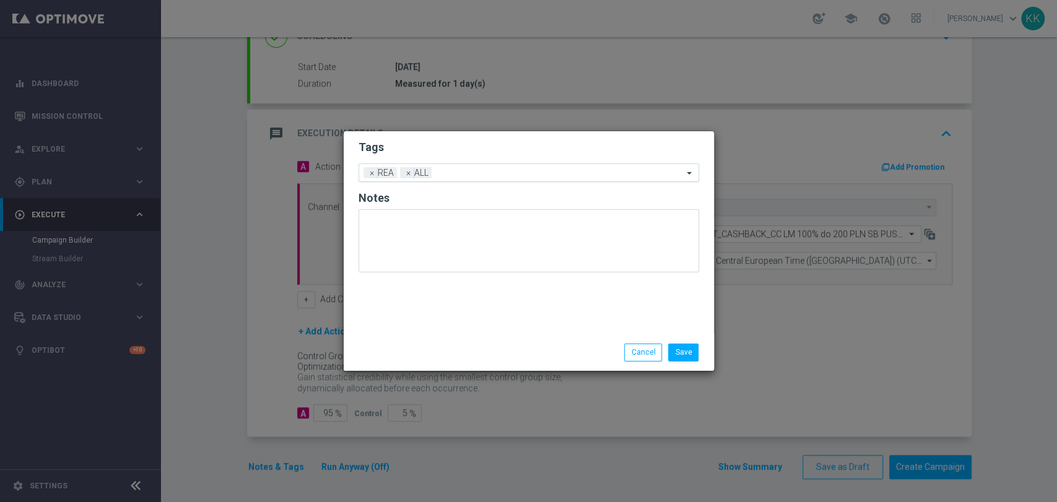
click at [461, 173] on input "text" at bounding box center [559, 173] width 246 height 11
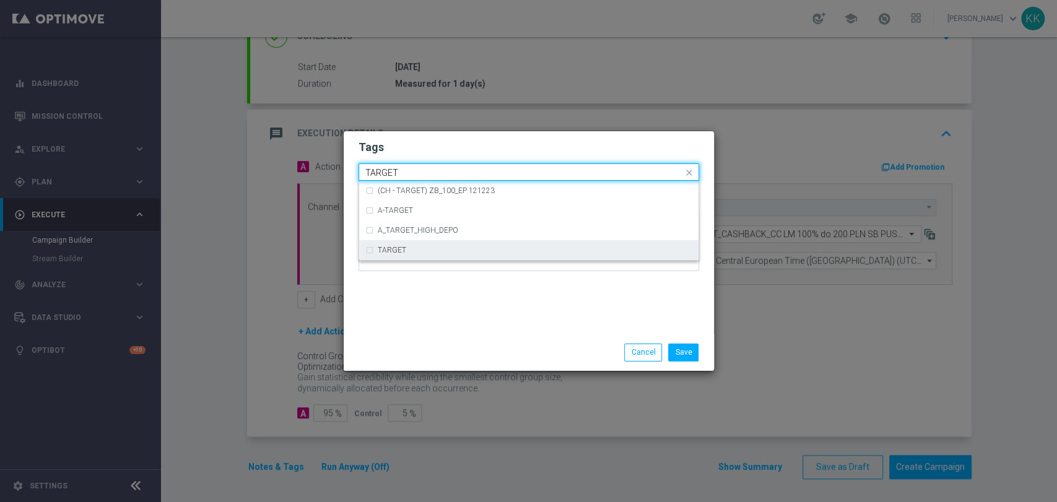
click at [467, 249] on div "TARGET" at bounding box center [535, 249] width 314 height 7
type input "TARGET"
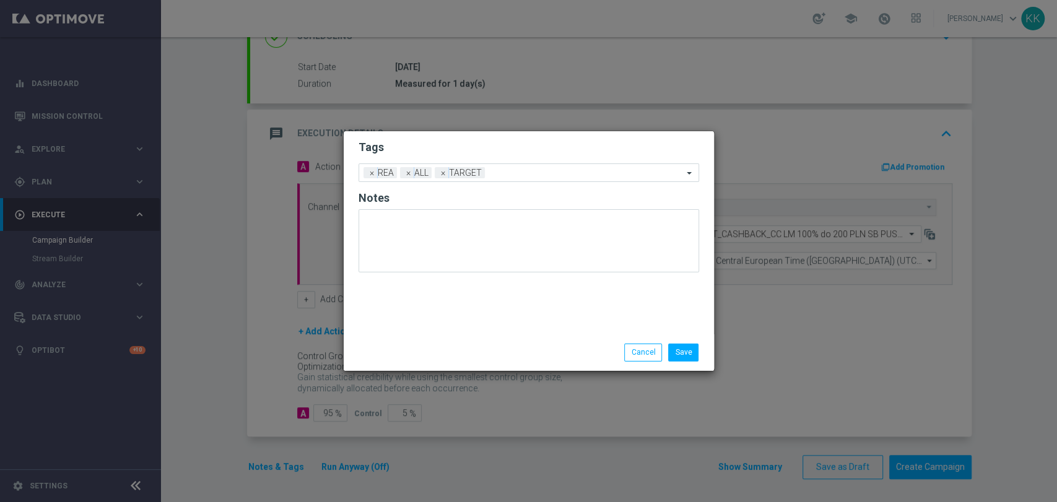
click at [498, 300] on div "Tags Add a new tag × REA × ALL × TARGET Notes" at bounding box center [529, 232] width 370 height 203
click at [522, 173] on input "text" at bounding box center [586, 173] width 193 height 11
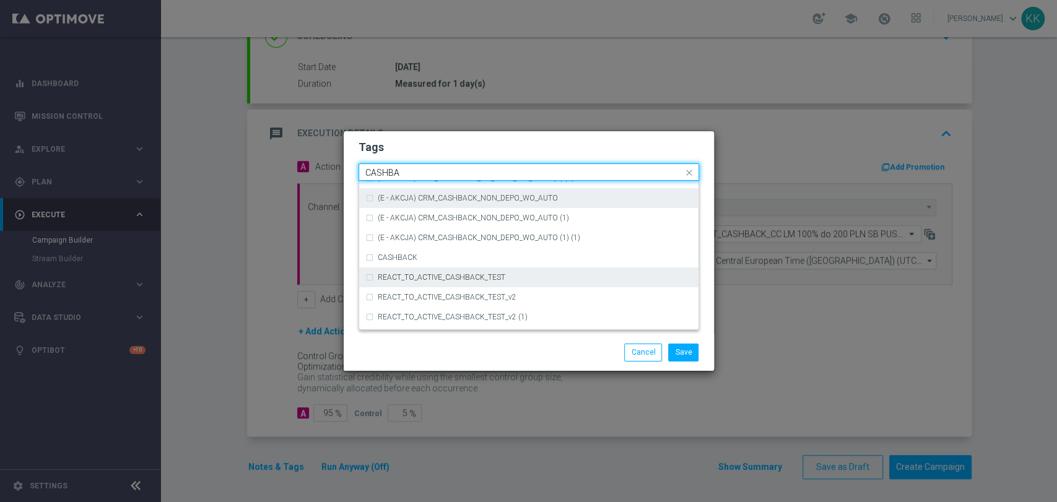
scroll to position [213, 0]
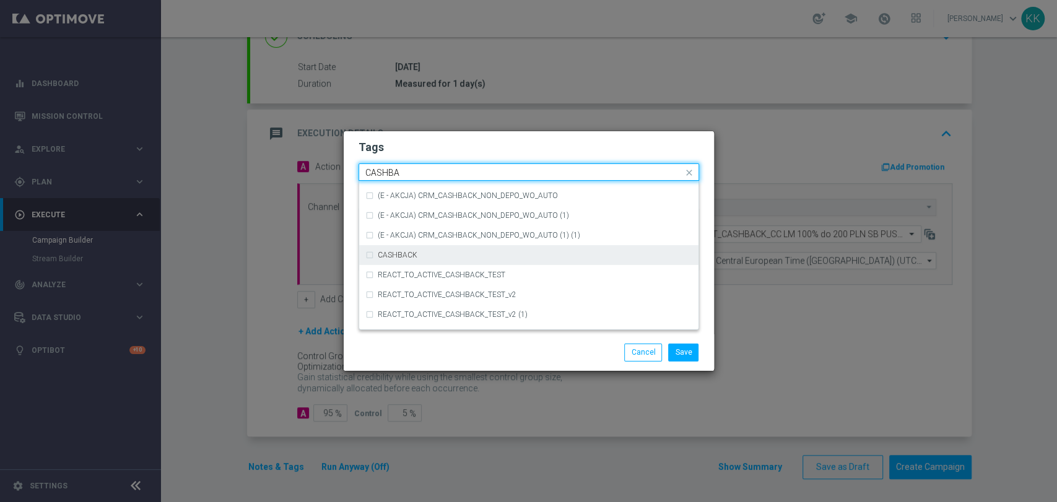
click at [483, 251] on div "CASHBACK" at bounding box center [535, 254] width 314 height 7
type input "CASHBA"
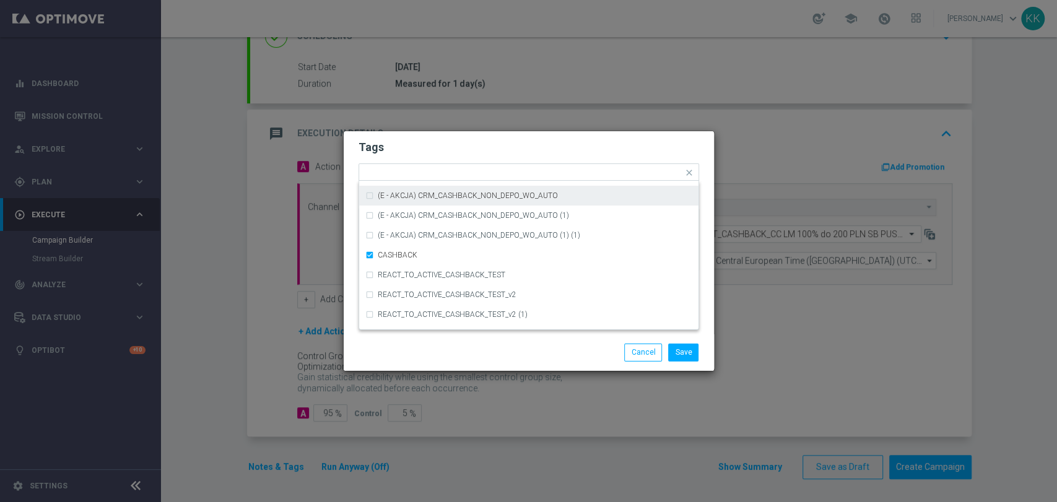
click at [493, 141] on h2 "Tags" at bounding box center [528, 147] width 340 height 15
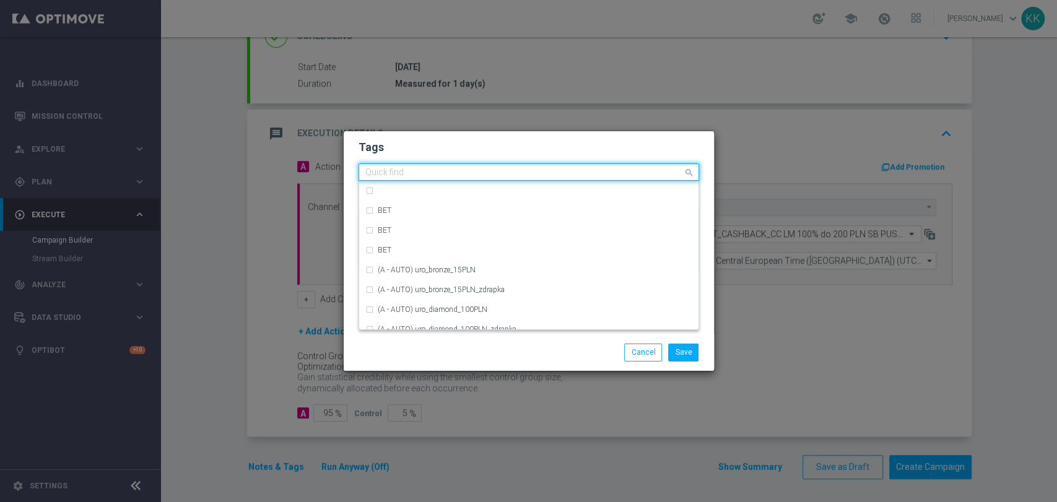
click at [574, 170] on input "text" at bounding box center [524, 173] width 318 height 11
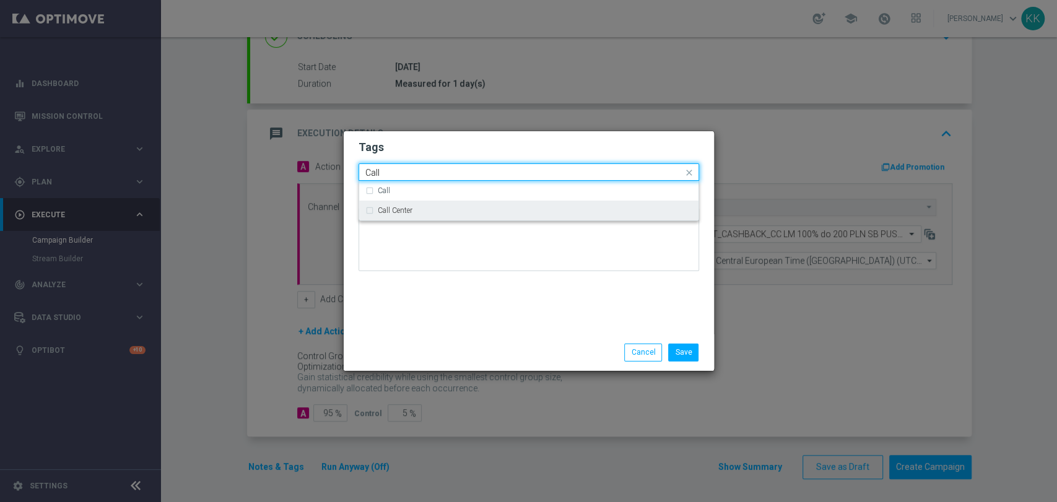
drag, startPoint x: 474, startPoint y: 215, endPoint x: 484, endPoint y: 238, distance: 25.2
click at [472, 215] on div "Call Center" at bounding box center [528, 211] width 327 height 20
type input "Call"
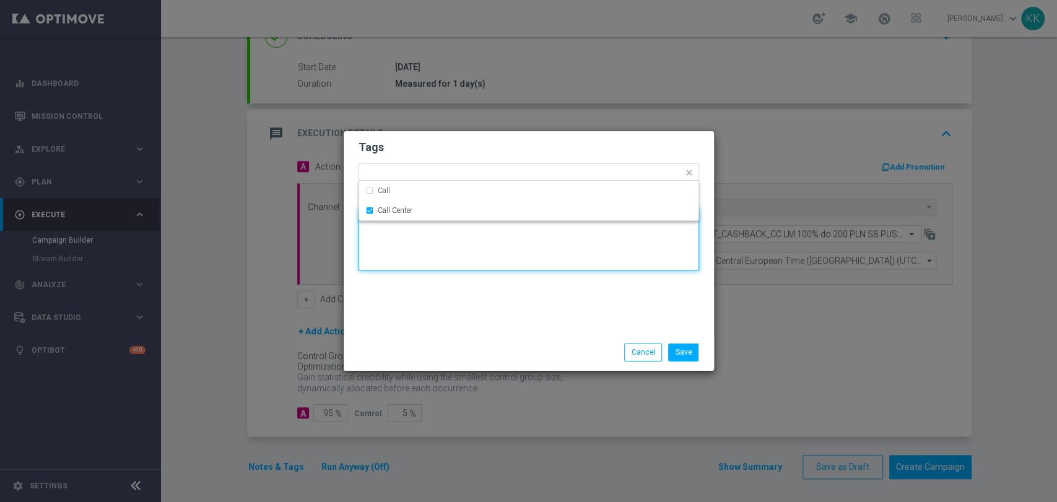
click at [488, 250] on textarea at bounding box center [528, 239] width 340 height 63
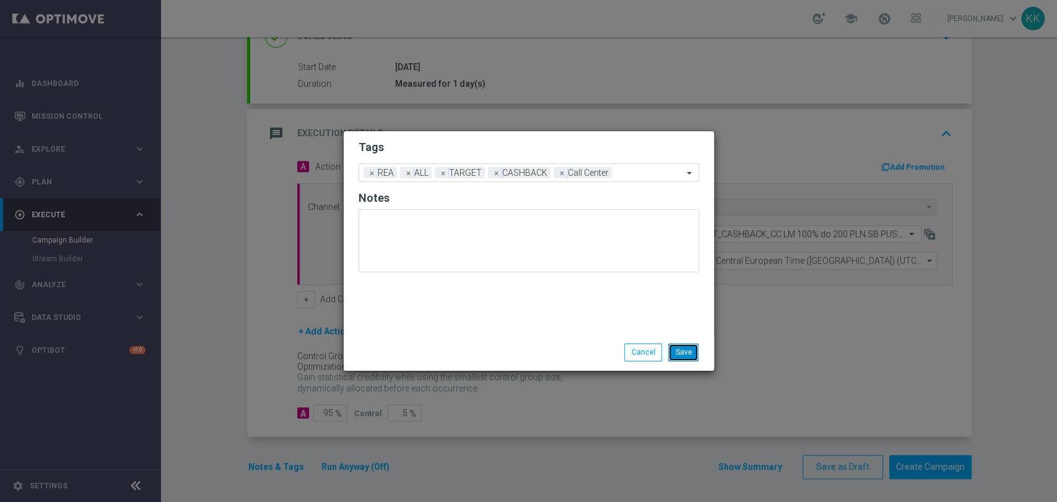
click at [683, 348] on button "Save" at bounding box center [683, 352] width 30 height 17
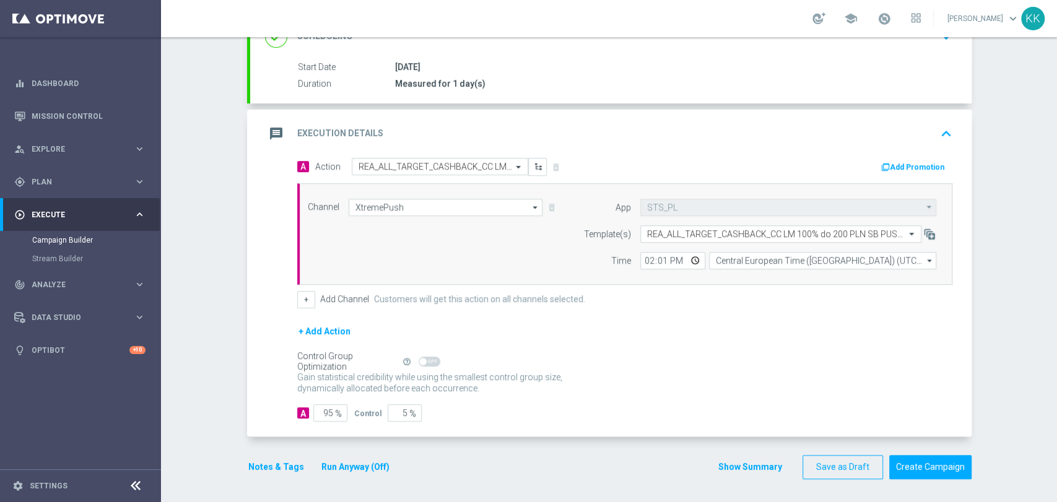
scroll to position [0, 0]
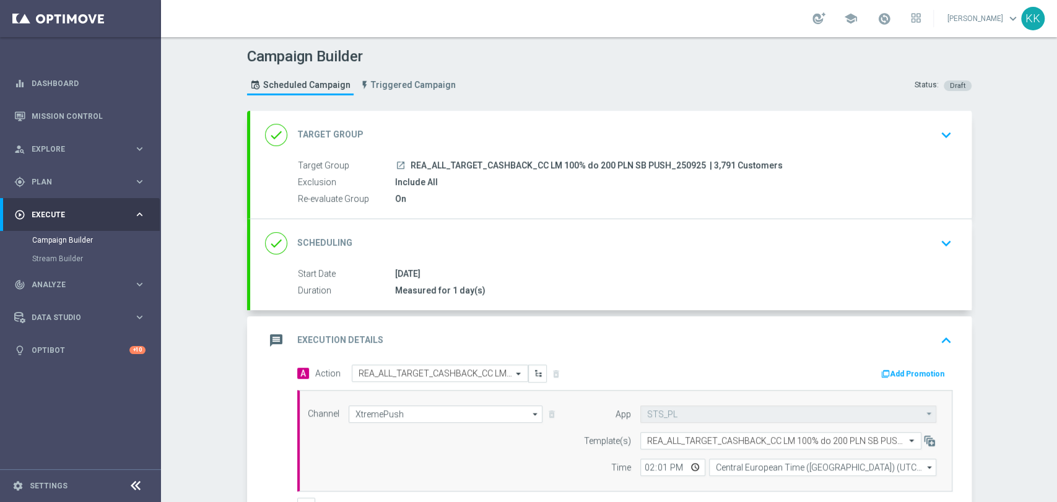
click at [921, 129] on div "done Target Group keyboard_arrow_down" at bounding box center [610, 135] width 691 height 24
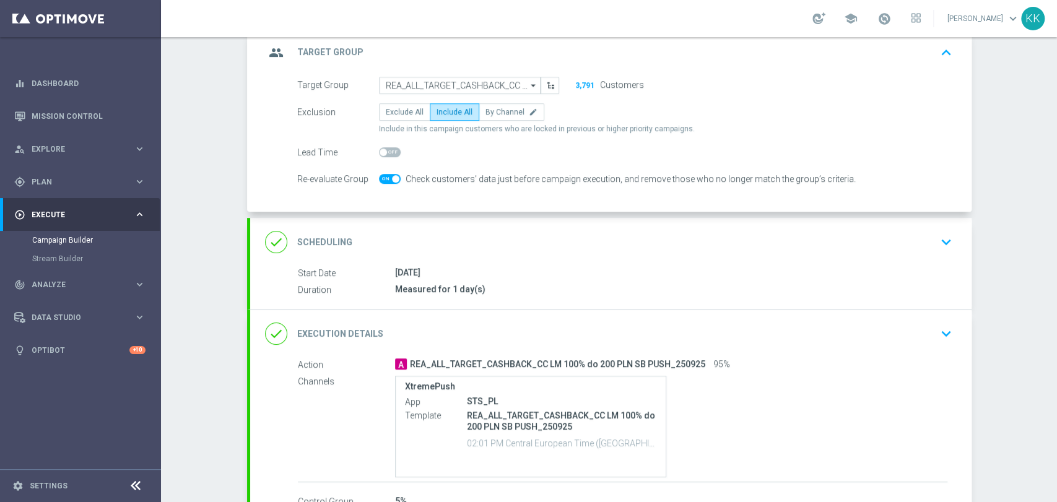
scroll to position [138, 0]
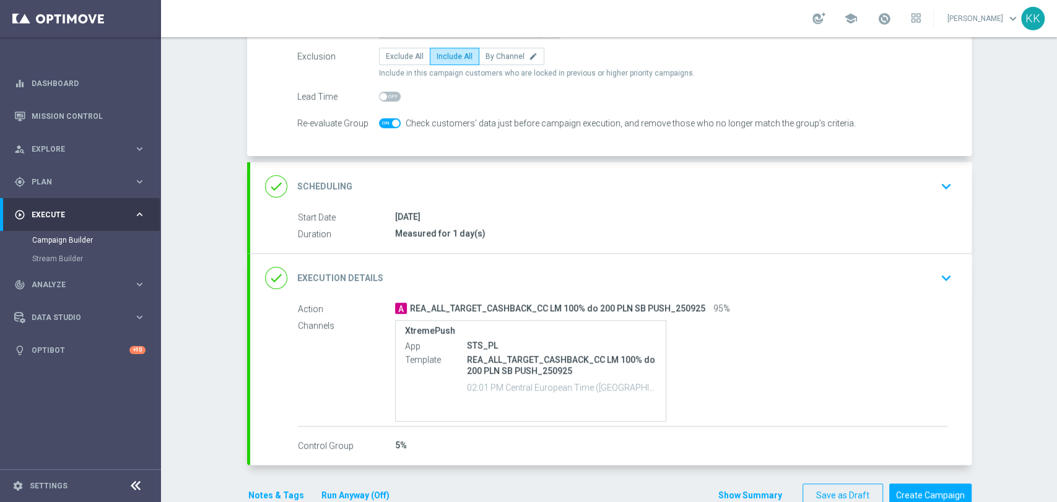
click at [899, 194] on div "done Scheduling keyboard_arrow_down" at bounding box center [610, 187] width 691 height 24
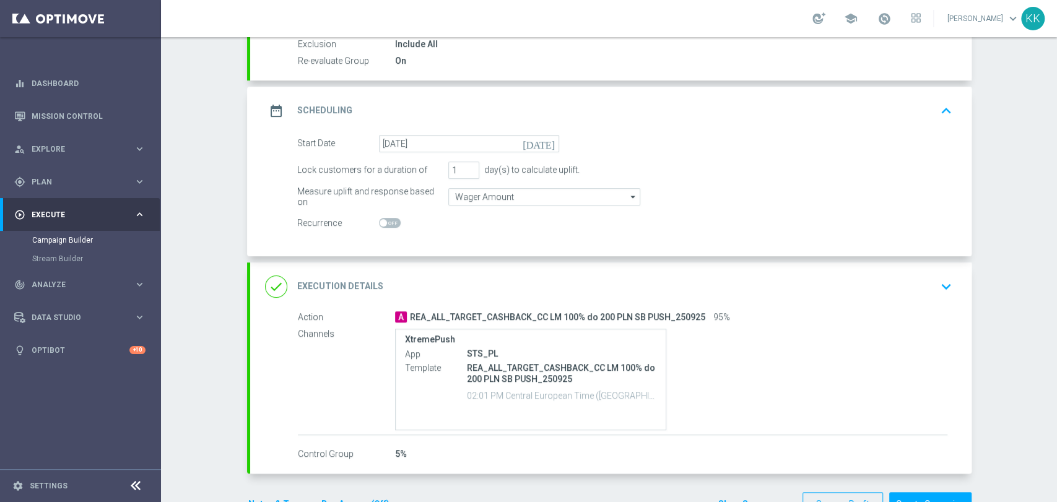
click at [945, 284] on icon "keyboard_arrow_down" at bounding box center [946, 286] width 19 height 19
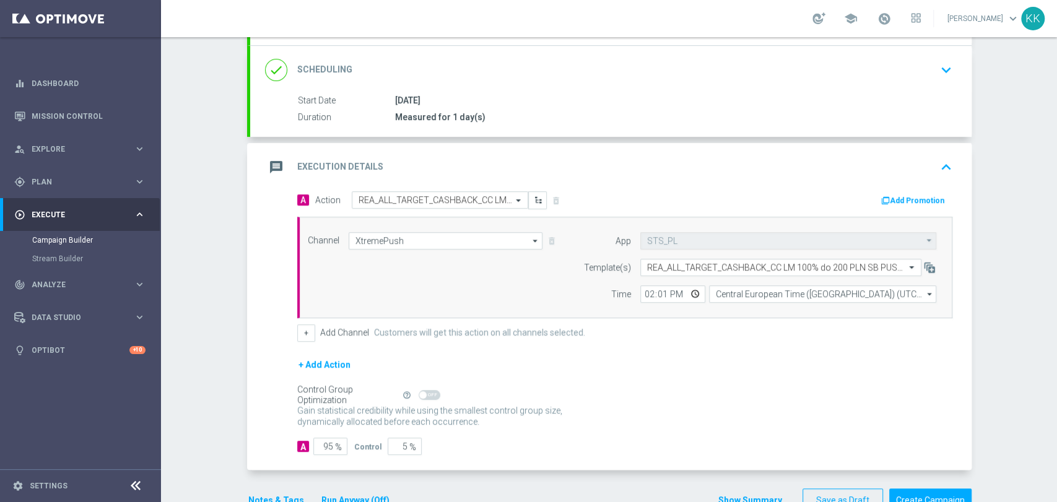
scroll to position [207, 0]
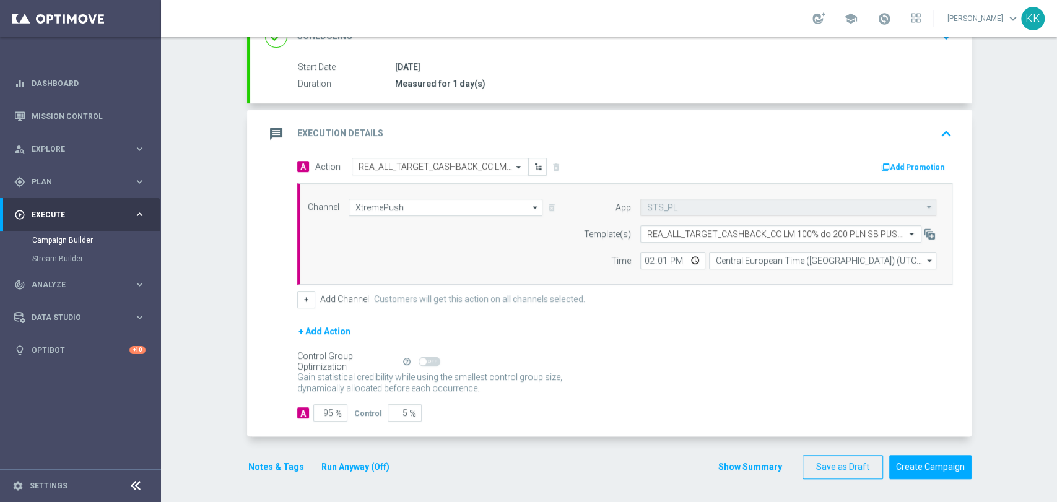
click at [272, 464] on button "Notes & Tags" at bounding box center [276, 466] width 58 height 15
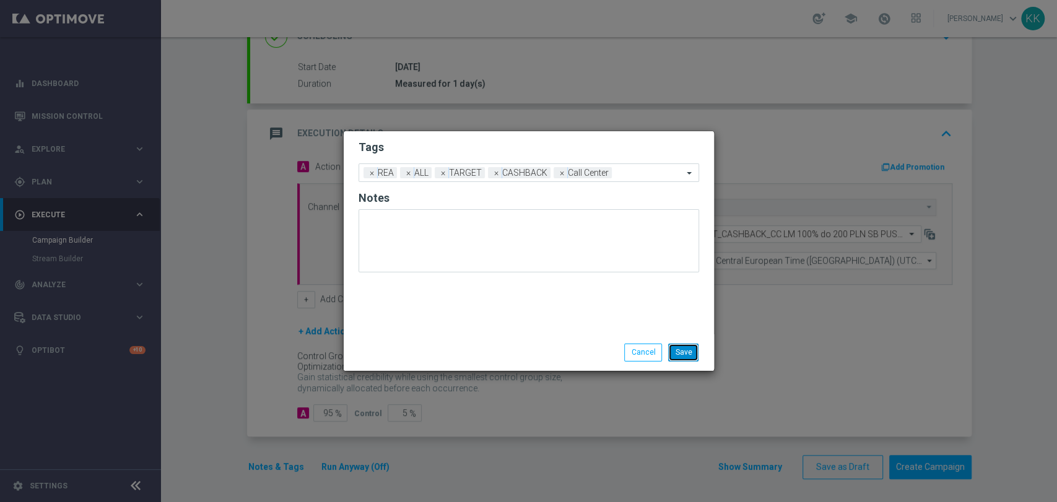
click at [690, 357] on button "Save" at bounding box center [683, 352] width 30 height 17
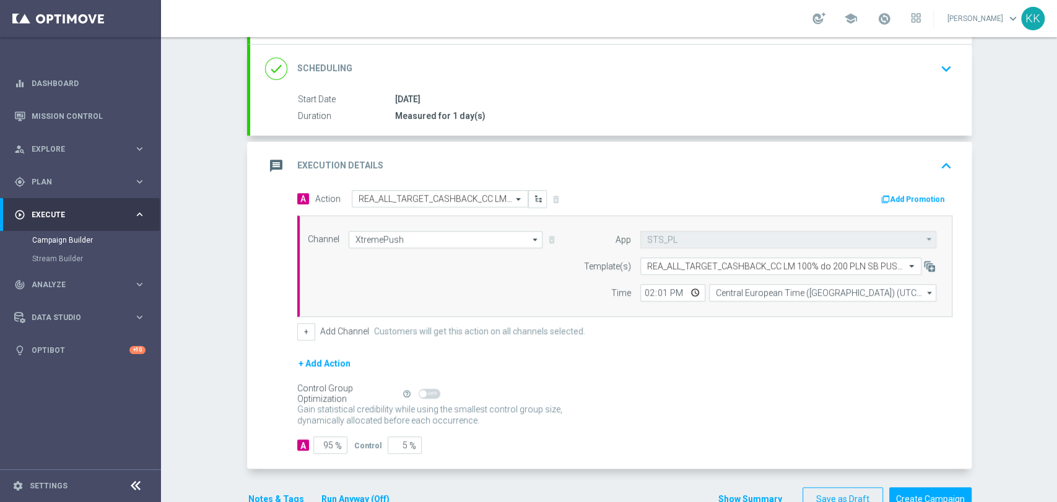
scroll to position [0, 0]
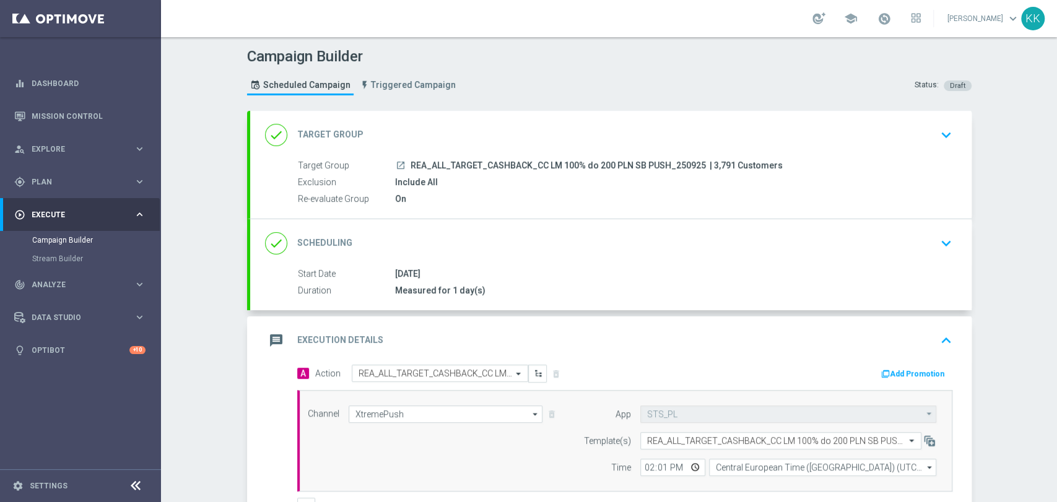
click at [938, 126] on icon "keyboard_arrow_down" at bounding box center [946, 135] width 19 height 19
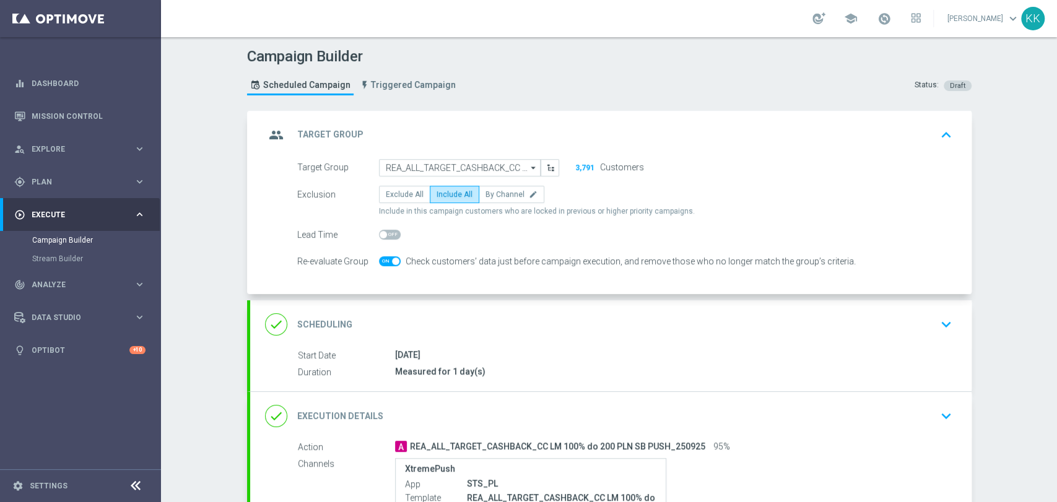
click at [937, 318] on icon "keyboard_arrow_down" at bounding box center [946, 324] width 19 height 19
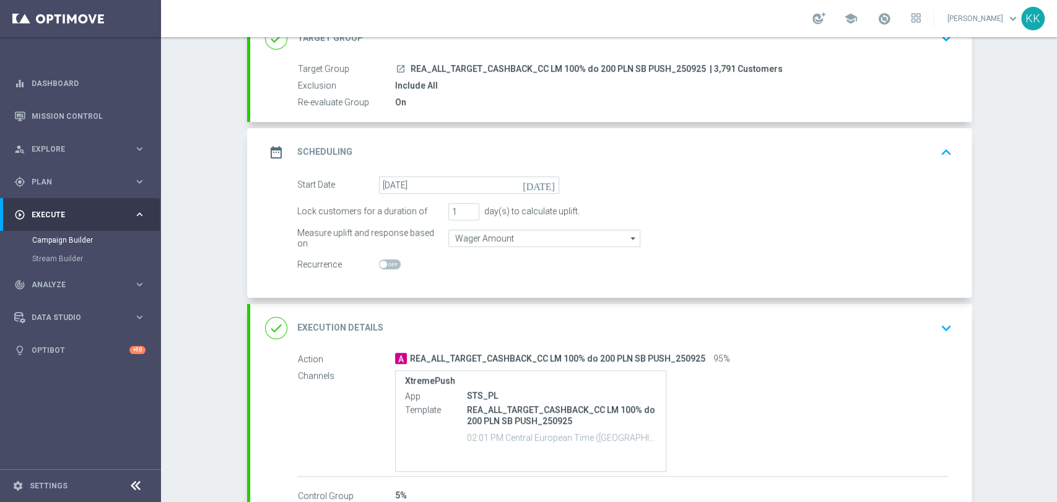
scroll to position [138, 0]
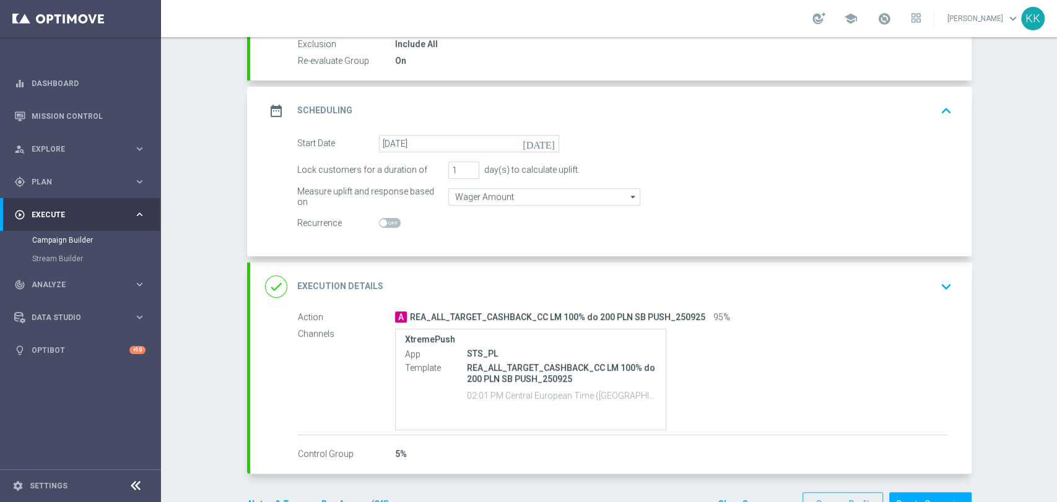
click at [946, 293] on icon "keyboard_arrow_down" at bounding box center [946, 286] width 19 height 19
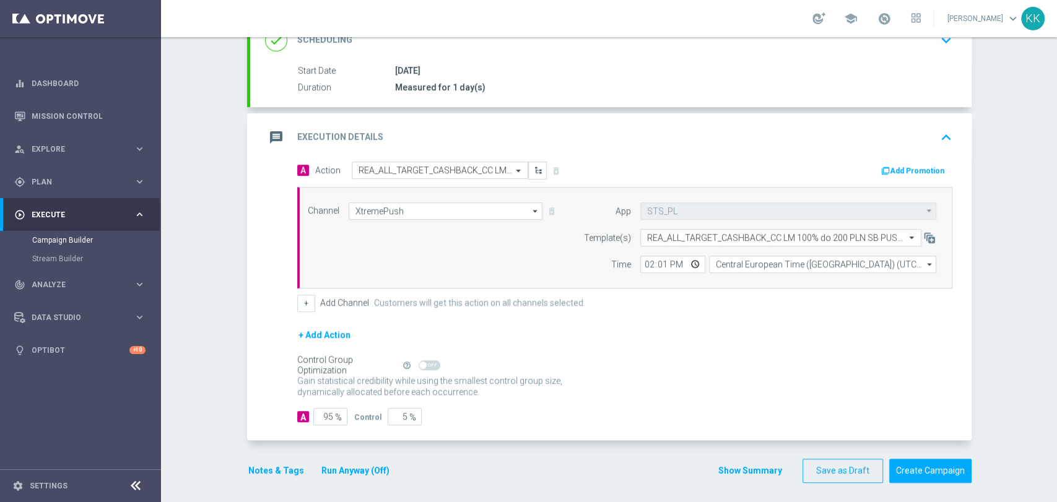
scroll to position [207, 0]
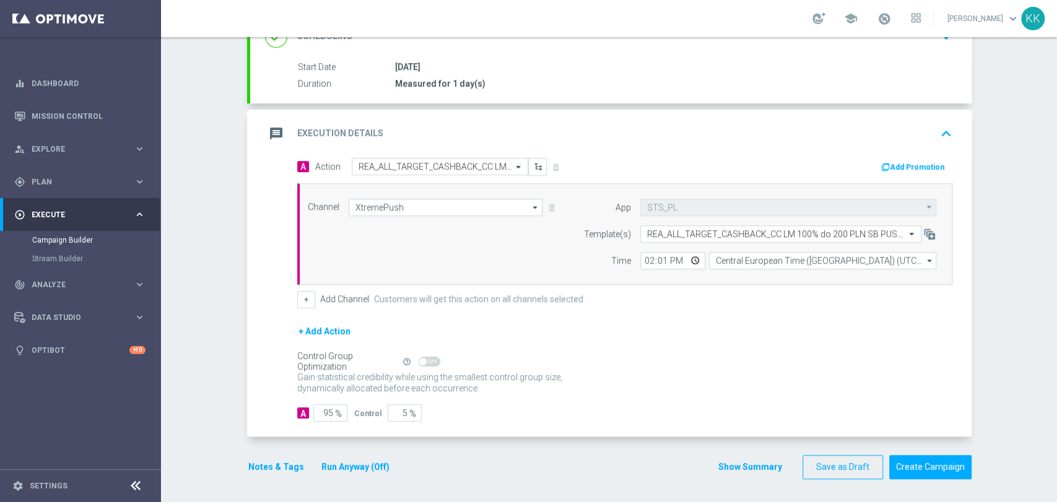
click at [253, 459] on button "Notes & Tags" at bounding box center [276, 466] width 58 height 15
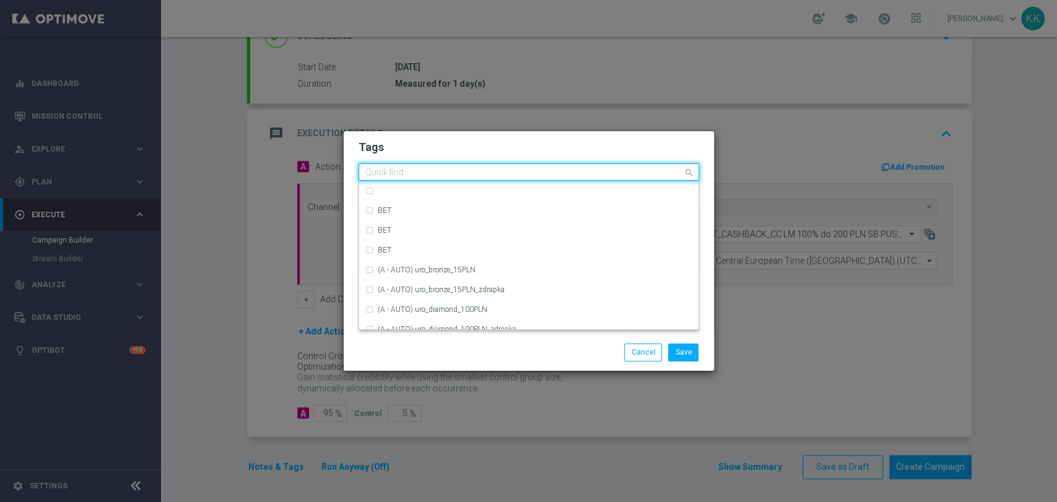
click at [646, 180] on div "Quick find × REA × ALL × TARGET × CASHBACK × Call Center" at bounding box center [528, 171] width 340 height 17
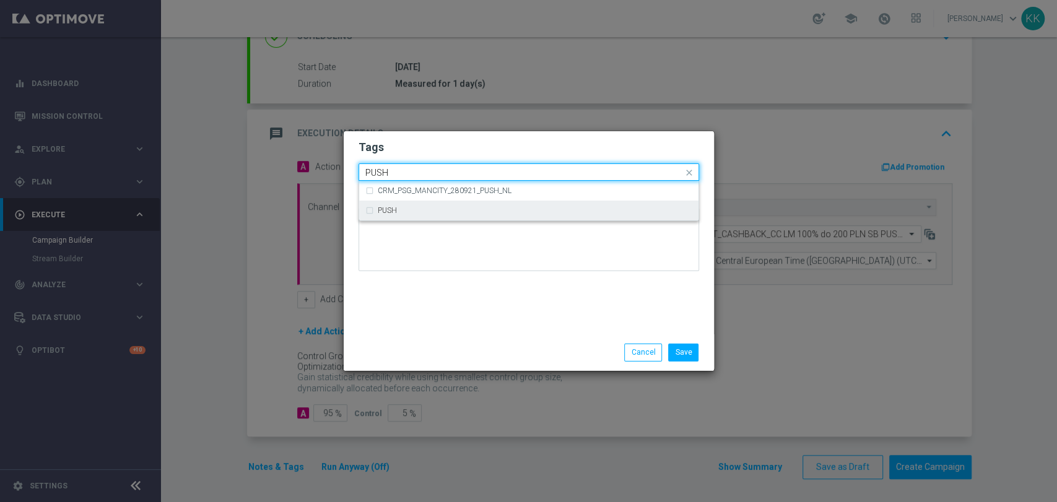
click at [624, 216] on div "PUSH" at bounding box center [528, 211] width 327 height 20
type input "PUSH"
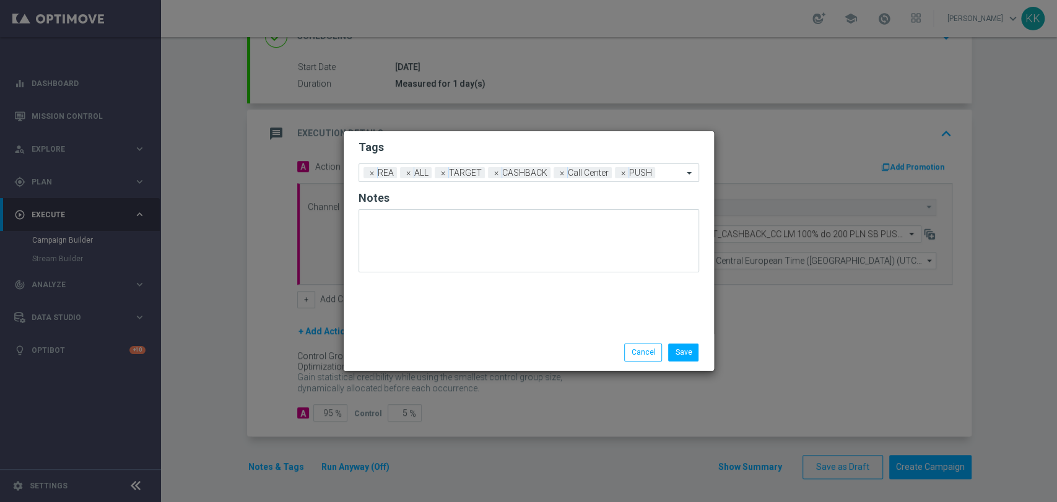
drag, startPoint x: 599, startPoint y: 135, endPoint x: 602, endPoint y: 144, distance: 9.2
click at [599, 135] on div "Tags Add a new tag × REA × ALL × TARGET × CASHBACK × Call Center × PUSH Notes" at bounding box center [529, 232] width 370 height 203
click at [677, 352] on button "Save" at bounding box center [683, 352] width 30 height 17
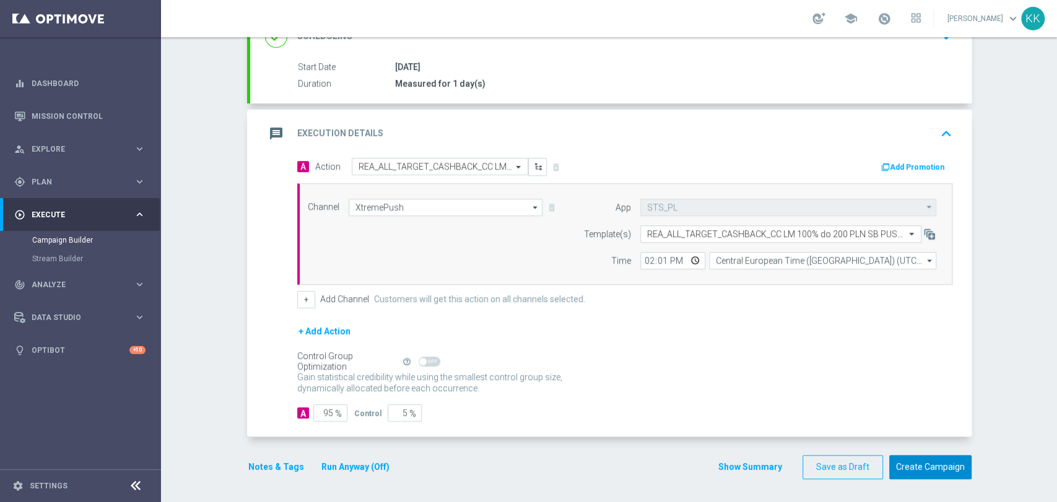
click at [912, 464] on button "Create Campaign" at bounding box center [930, 467] width 82 height 24
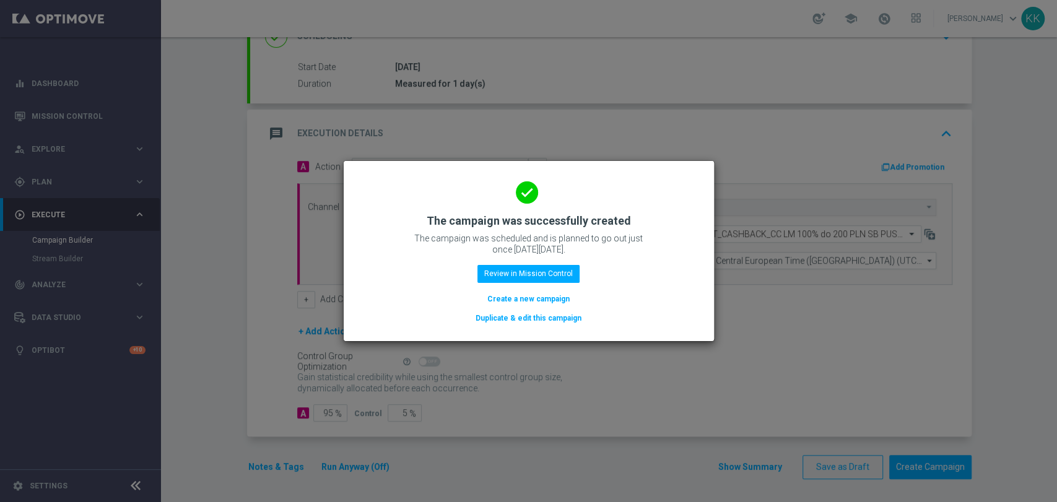
click at [550, 300] on button "Create a new campaign" at bounding box center [528, 299] width 85 height 14
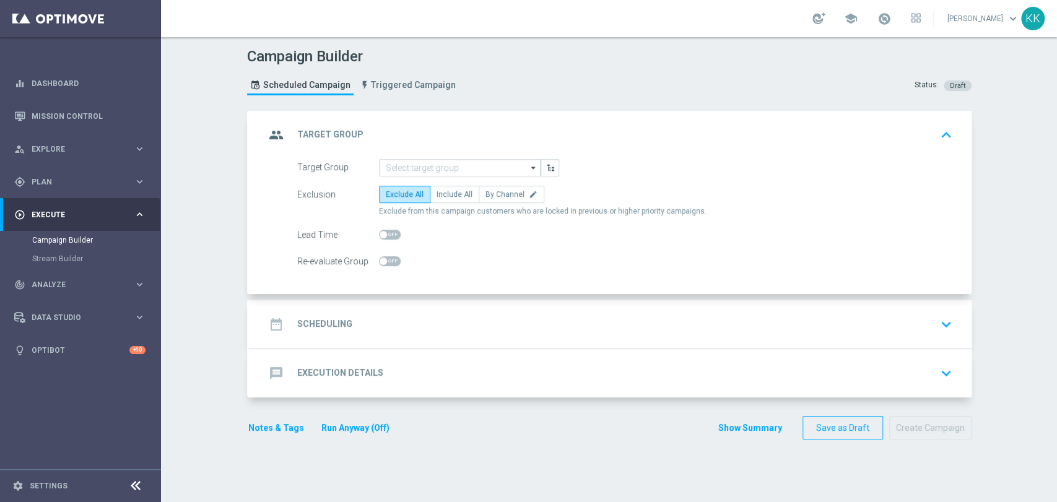
scroll to position [0, 0]
click at [448, 163] on input at bounding box center [460, 167] width 162 height 17
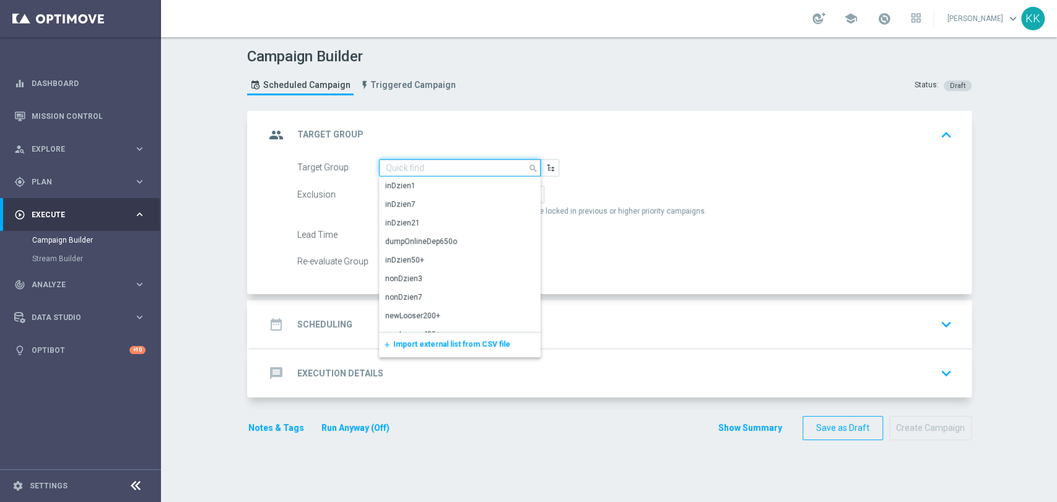
paste input "REA_ALL_TARGET_CASHBACK_CC LM 100% do 200 PLN ND SMS_250925"
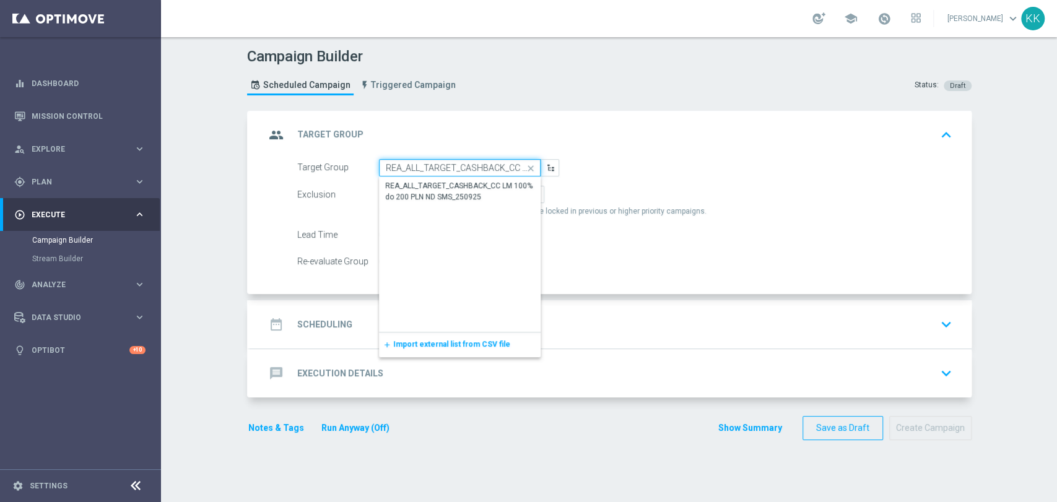
scroll to position [0, 140]
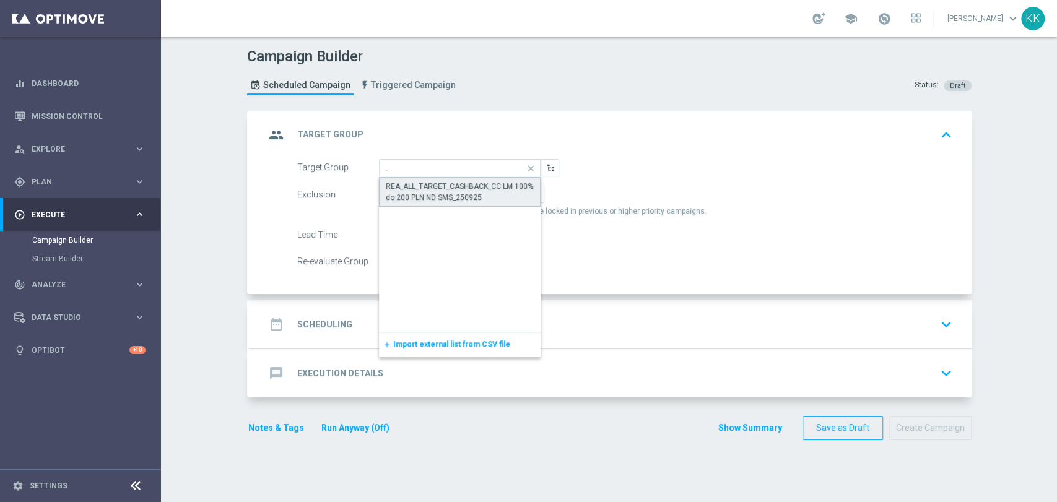
click at [459, 178] on div "REA_ALL_TARGET_CASHBACK_CC LM 100% do 200 PLN ND SMS_250925" at bounding box center [460, 192] width 162 height 30
type input "REA_ALL_TARGET_CASHBACK_CC LM 100% do 200 PLN ND SMS_250925"
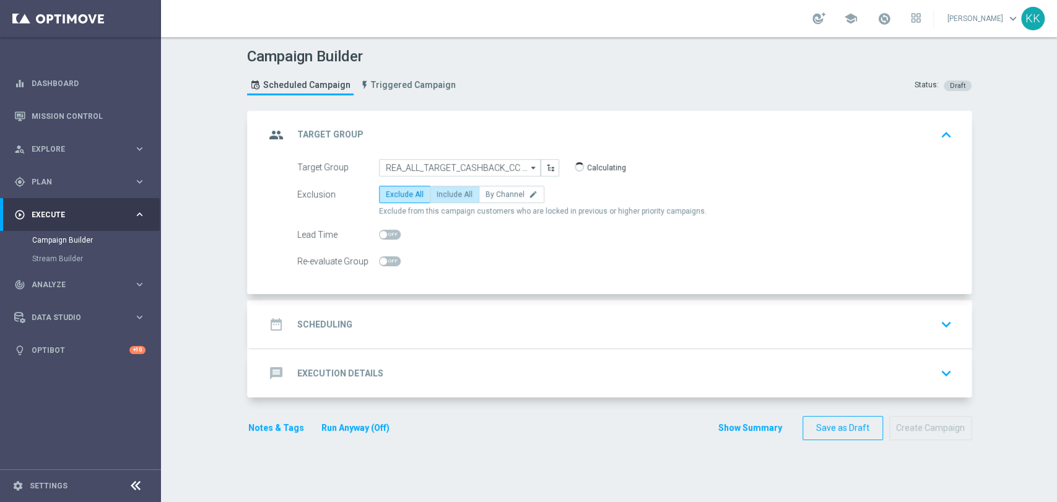
click at [453, 194] on span "Include All" at bounding box center [454, 194] width 36 height 9
click at [444, 194] on input "Include All" at bounding box center [440, 197] width 8 height 8
radio input "true"
click at [391, 263] on span at bounding box center [390, 261] width 22 height 10
click at [391, 263] on input "checkbox" at bounding box center [390, 261] width 22 height 10
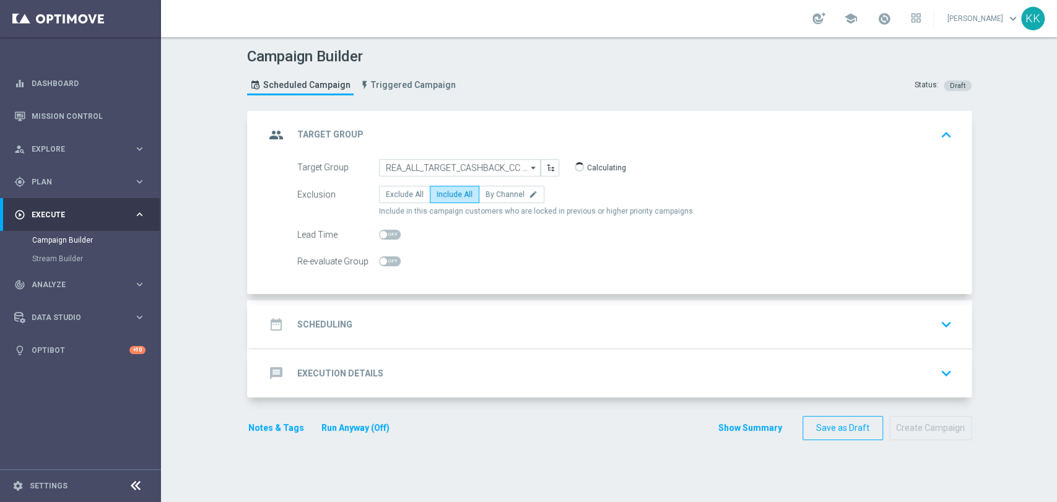
checkbox input "true"
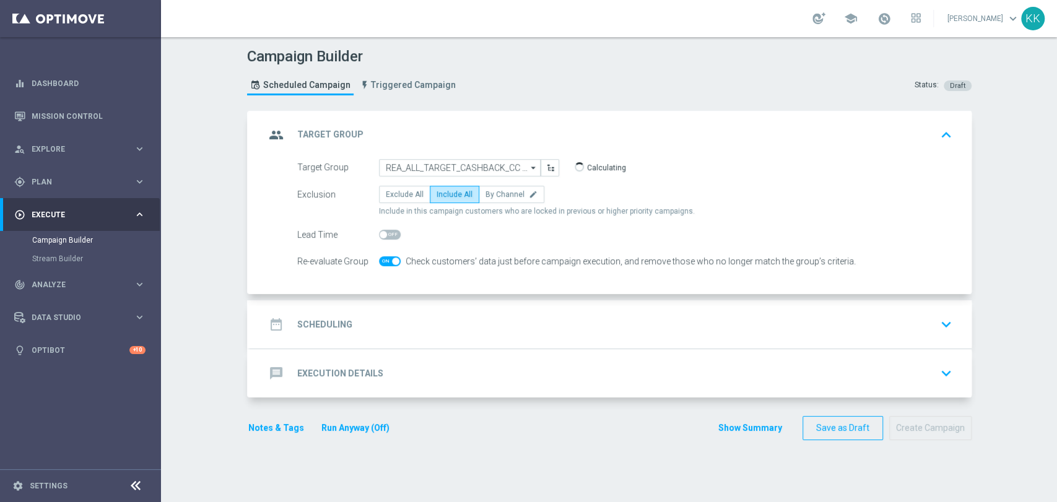
click at [449, 333] on div "date_range Scheduling keyboard_arrow_down" at bounding box center [610, 325] width 691 height 24
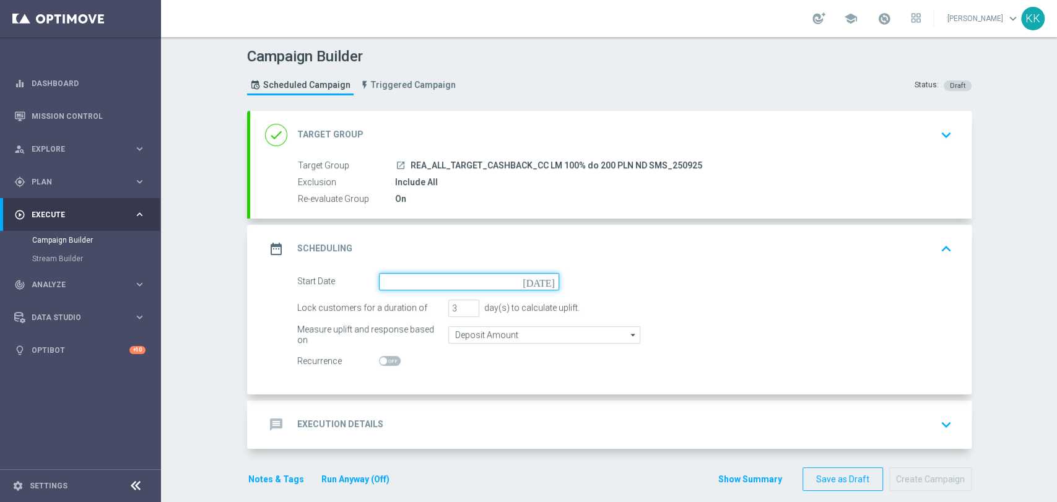
click at [402, 285] on input at bounding box center [469, 281] width 180 height 17
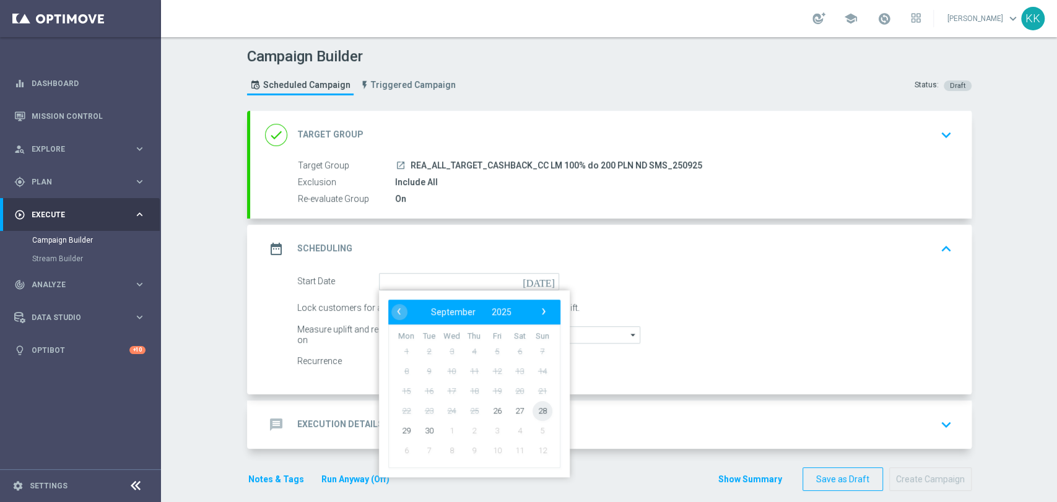
click at [535, 408] on span "28" at bounding box center [542, 411] width 20 height 20
type input "[DATE]"
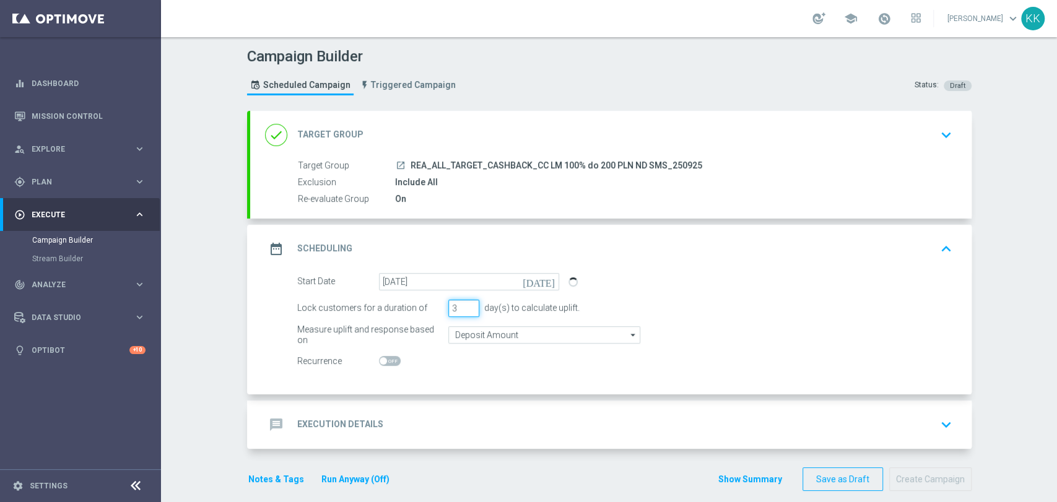
drag, startPoint x: 451, startPoint y: 308, endPoint x: 411, endPoint y: 305, distance: 40.4
click at [411, 308] on div "Lock customers for a duration of 3 day(s) to calculate uplift." at bounding box center [625, 308] width 674 height 17
type input "1"
click at [528, 338] on input "Deposit Amount" at bounding box center [544, 334] width 192 height 17
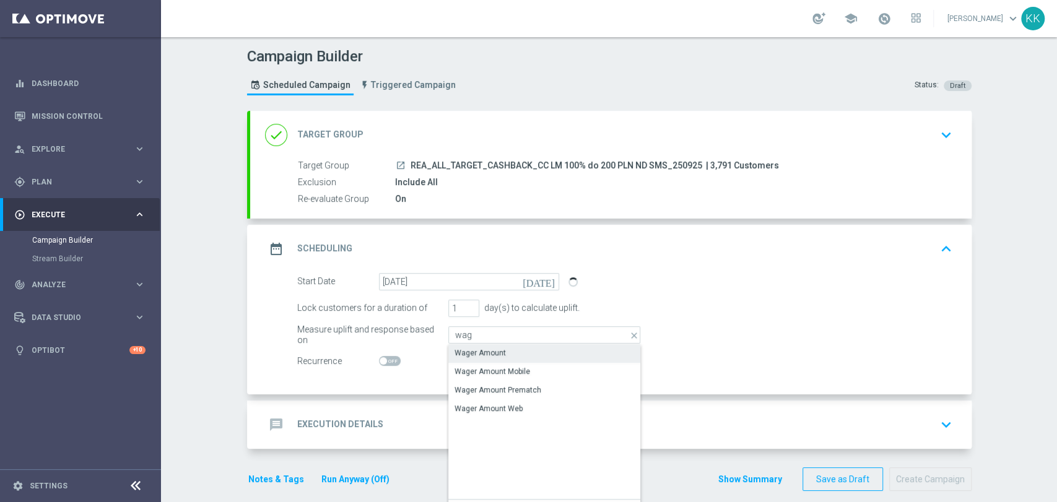
click at [516, 355] on div "Wager Amount" at bounding box center [544, 352] width 192 height 17
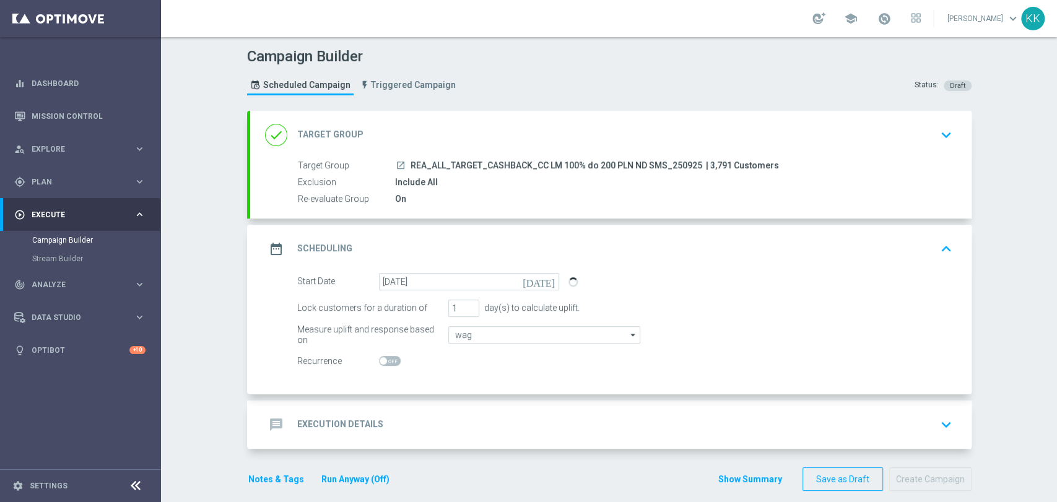
type input "Wager Amount"
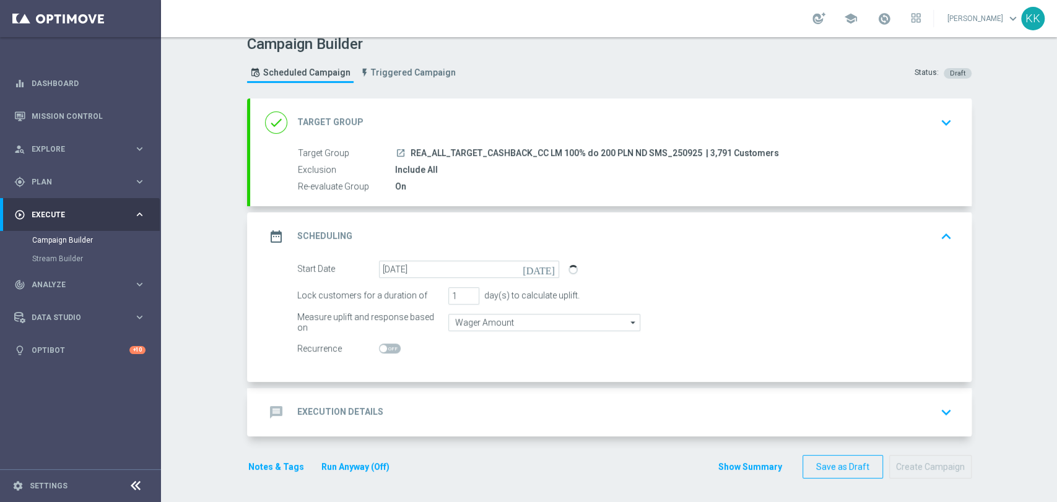
click at [530, 438] on form "done Target Group keyboard_arrow_down Target Group launch REA_ALL_TARGET_CASHBA…" at bounding box center [609, 288] width 724 height 381
click at [523, 417] on div "message Execution Details keyboard_arrow_down" at bounding box center [610, 413] width 691 height 24
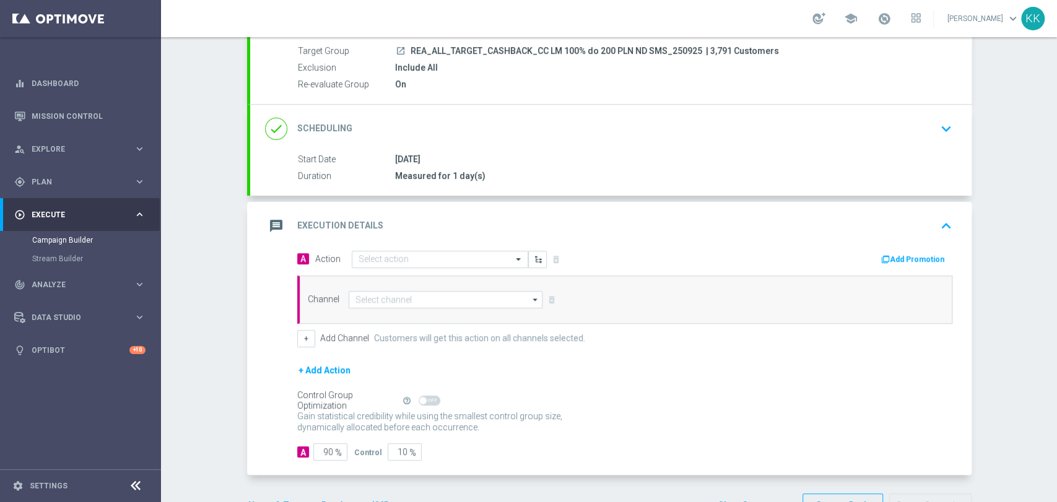
scroll to position [116, 0]
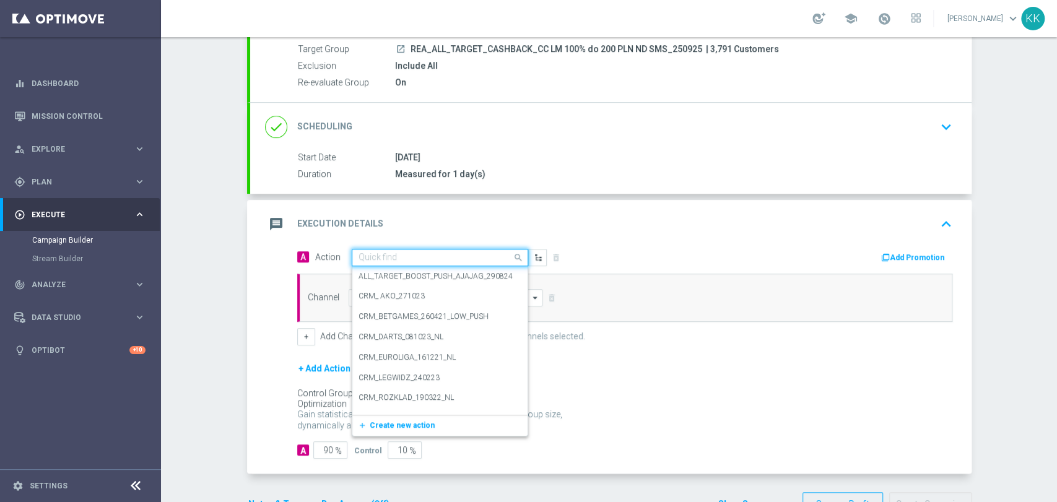
click at [410, 255] on input "text" at bounding box center [427, 258] width 138 height 11
paste input "REA_ALL_TARGET_CASHBACK_CC LM 100% do 200 PLN ND SMS_250925"
type input "REA_ALL_TARGET_CASHBACK_CC LM 100% do 200 PLN ND SMS_250925"
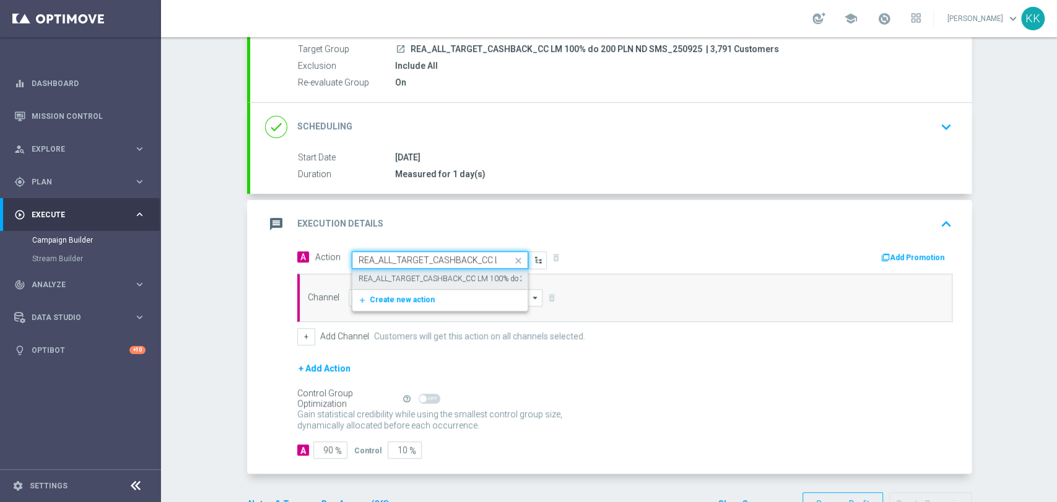
scroll to position [0, 144]
click at [410, 279] on label "REA_ALL_TARGET_CASHBACK_CC LM 100% do 200 PLN ND SMS_250925" at bounding box center [482, 279] width 249 height 11
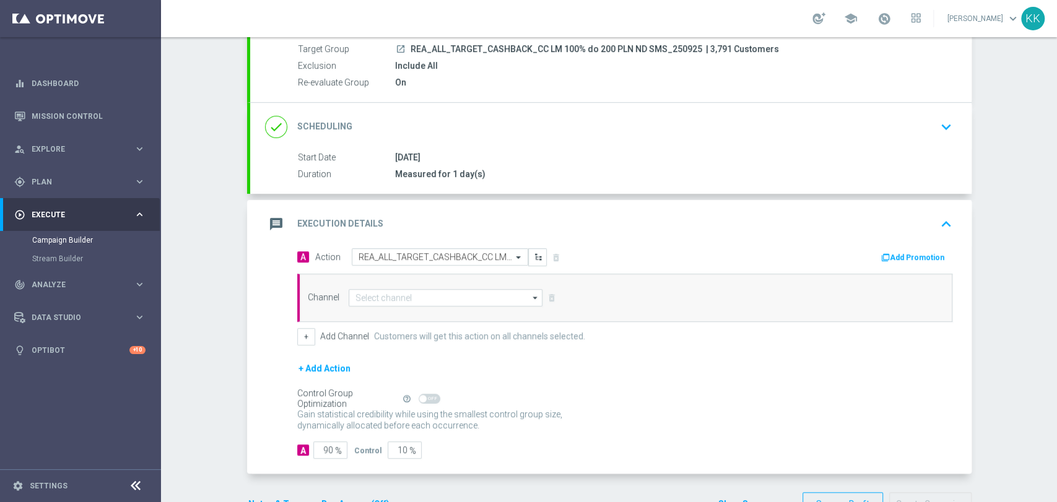
scroll to position [0, 0]
click at [401, 292] on input at bounding box center [446, 297] width 194 height 17
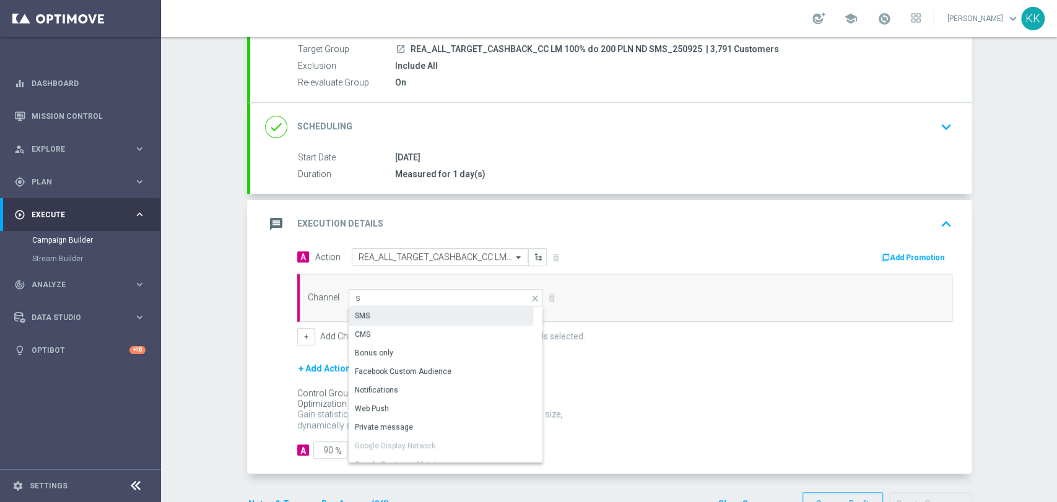
click at [400, 312] on div "SMS" at bounding box center [441, 315] width 184 height 17
type input "SMS"
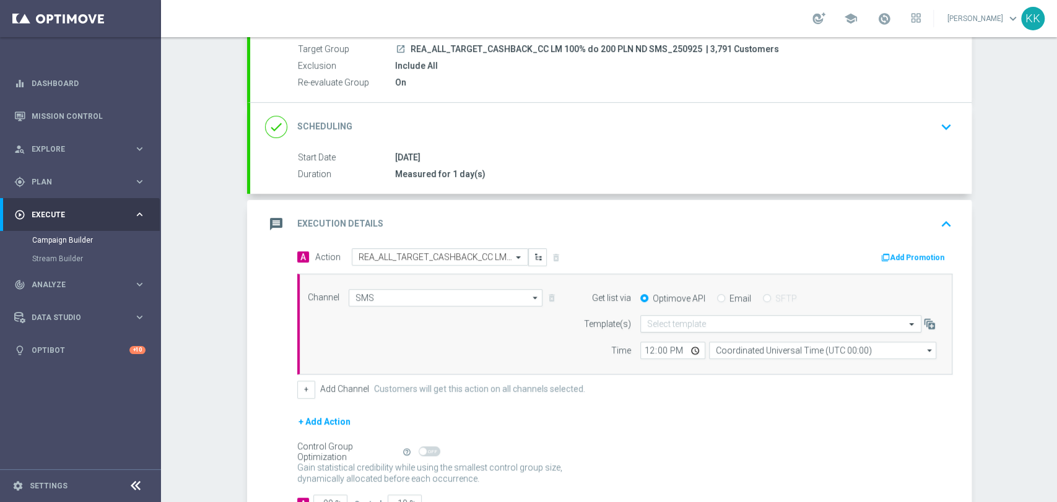
click at [700, 324] on input "text" at bounding box center [768, 324] width 243 height 11
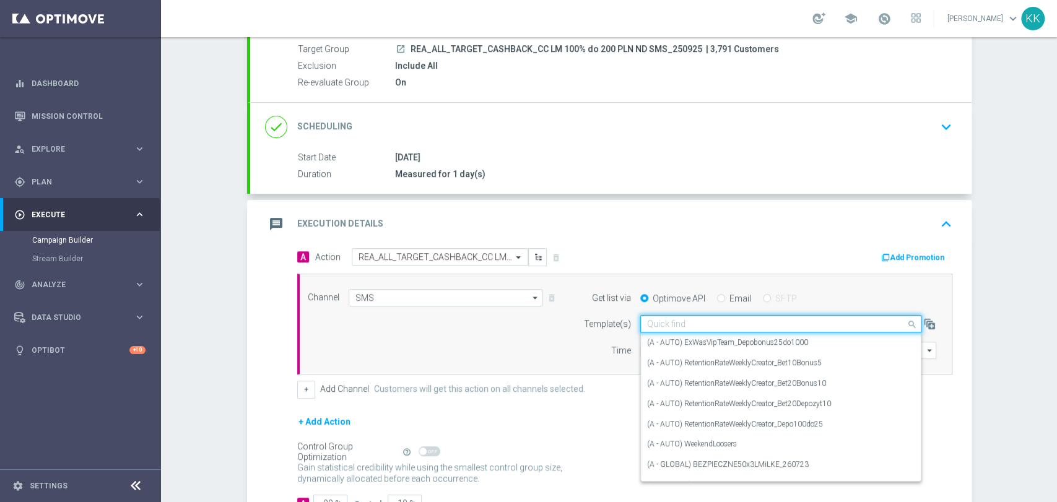
paste input "REA_ALL_TARGET_CASHBACK_CC LM 100% do 200 PLN ND SMS_250925"
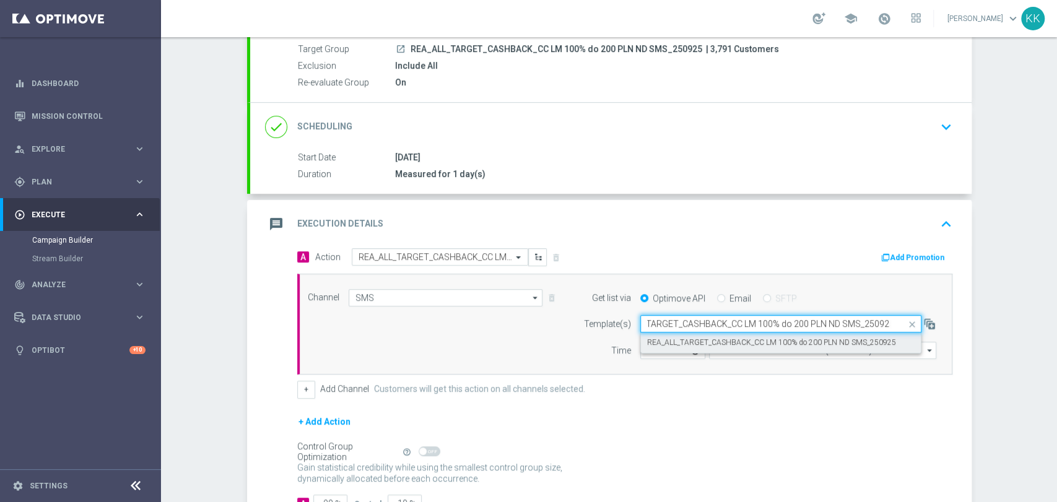
click at [698, 338] on label "REA_ALL_TARGET_CASHBACK_CC LM 100% do 200 PLN ND SMS_250925" at bounding box center [771, 342] width 249 height 11
type input "REA_ALL_TARGET_CASHBACK_CC LM 100% do 200 PLN ND SMS_250925"
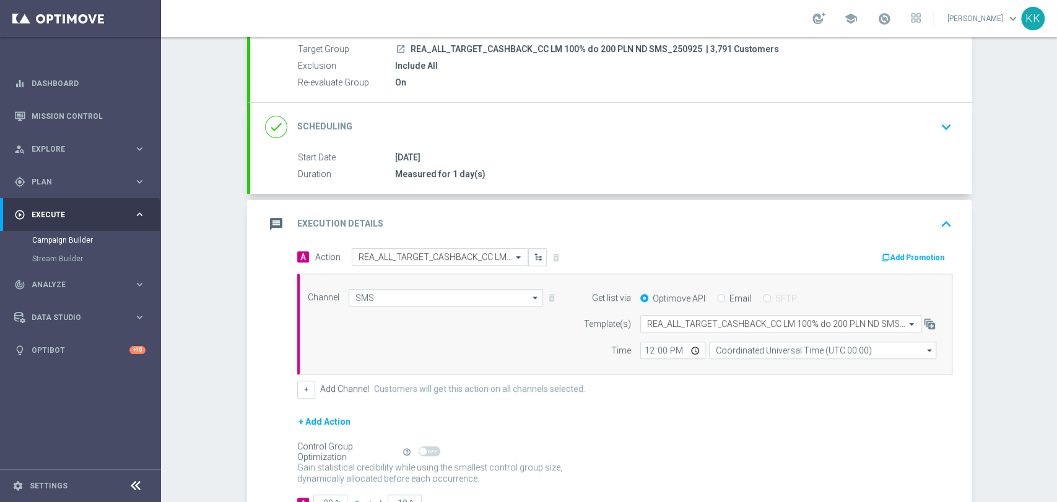
scroll to position [0, 0]
click at [640, 349] on input "12:00" at bounding box center [672, 350] width 65 height 17
type input "16:01"
click at [738, 361] on div "Channel SMS SMS arrow_drop_down Show Selected 1 of 22 Target group only" at bounding box center [624, 325] width 655 height 102
click at [740, 352] on input "Coordinated Universal Time (UTC 00:00)" at bounding box center [822, 350] width 227 height 17
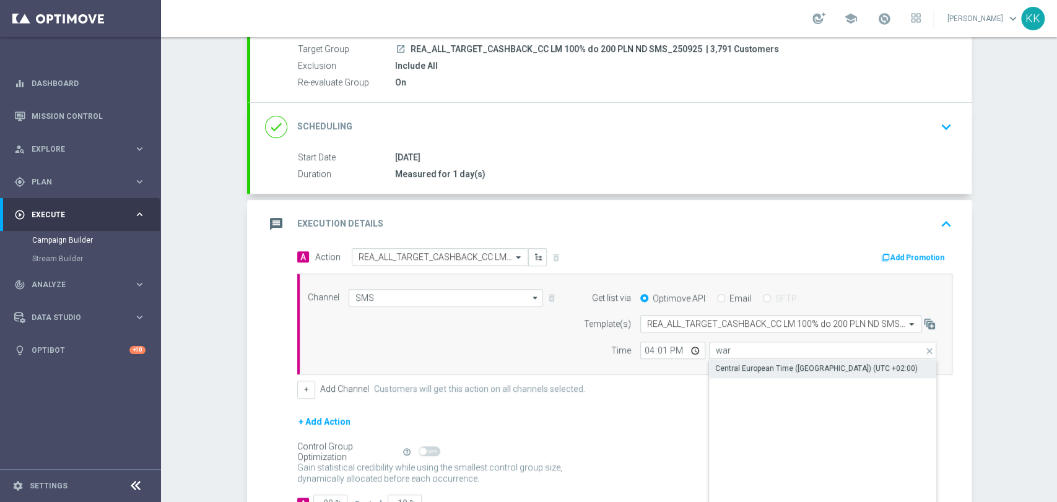
click at [742, 363] on div "Central European Time ([GEOGRAPHIC_DATA]) (UTC +02:00)" at bounding box center [816, 368] width 202 height 11
type input "Central European Time ([GEOGRAPHIC_DATA]) (UTC +02:00)"
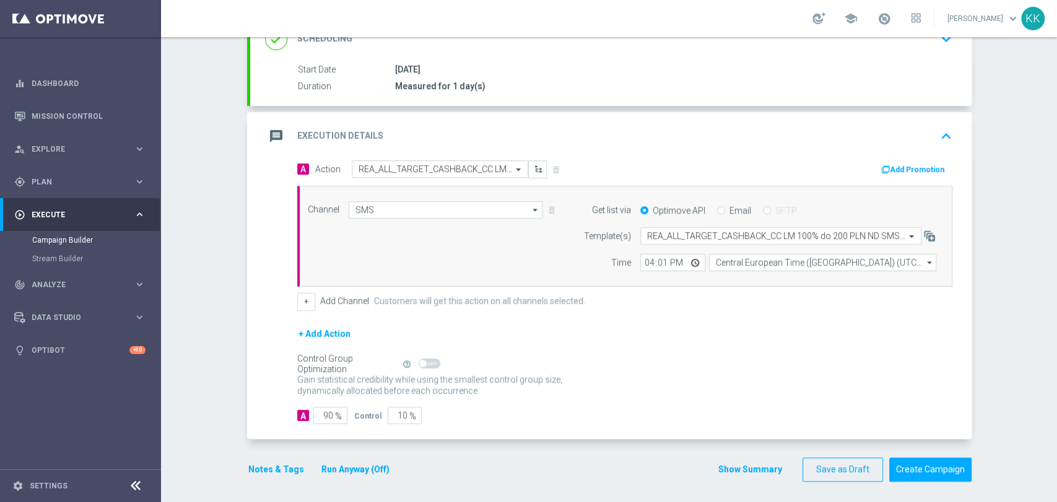
scroll to position [207, 0]
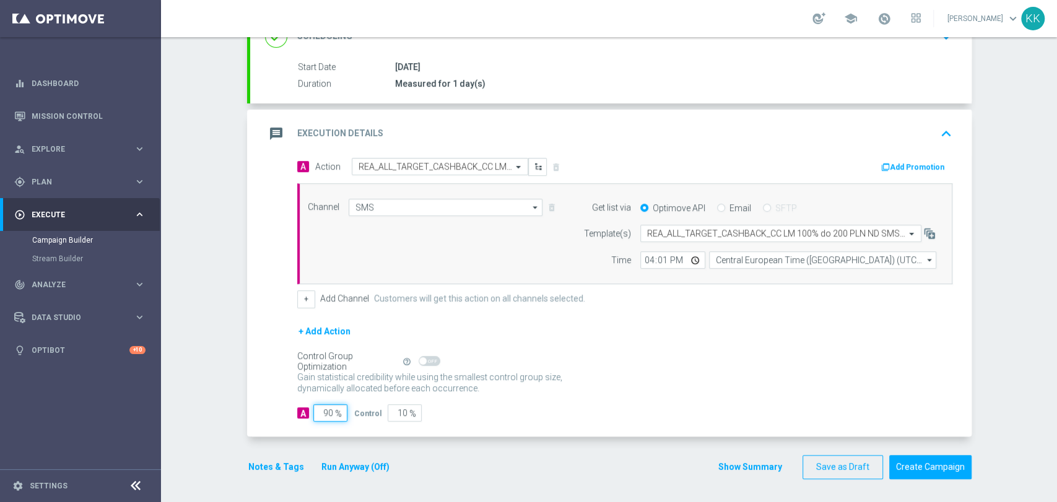
click at [324, 412] on input "90" at bounding box center [330, 412] width 34 height 17
type input "9"
type input "91"
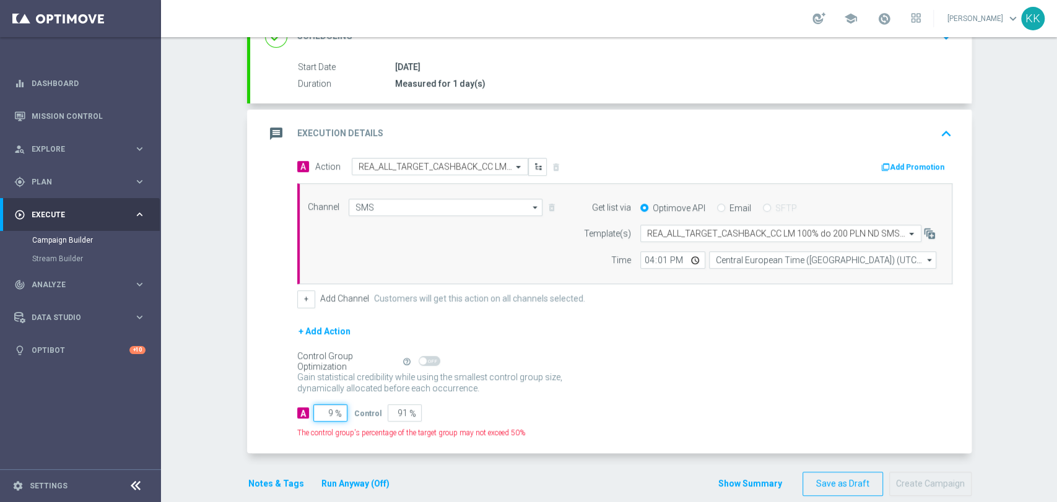
type input "95"
type input "5"
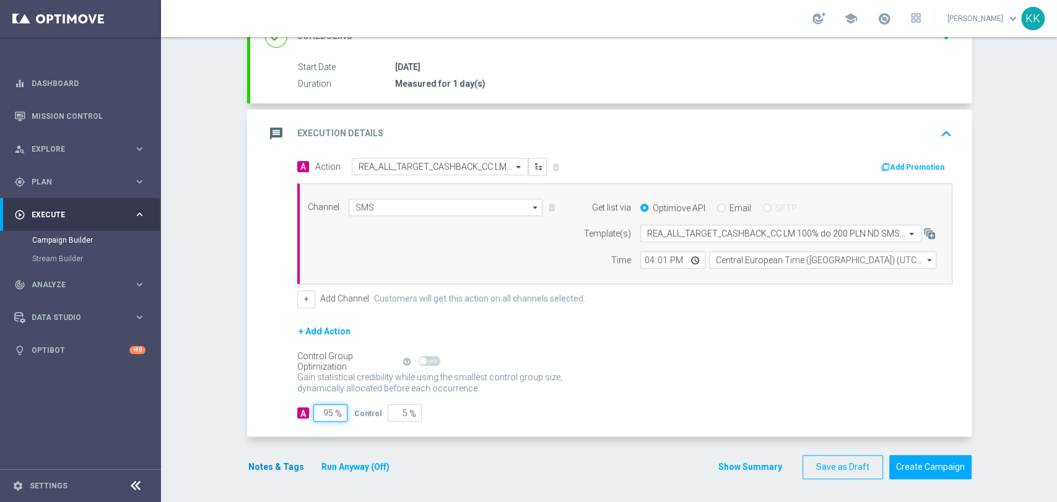
type input "95"
click at [269, 464] on button "Notes & Tags" at bounding box center [276, 466] width 58 height 15
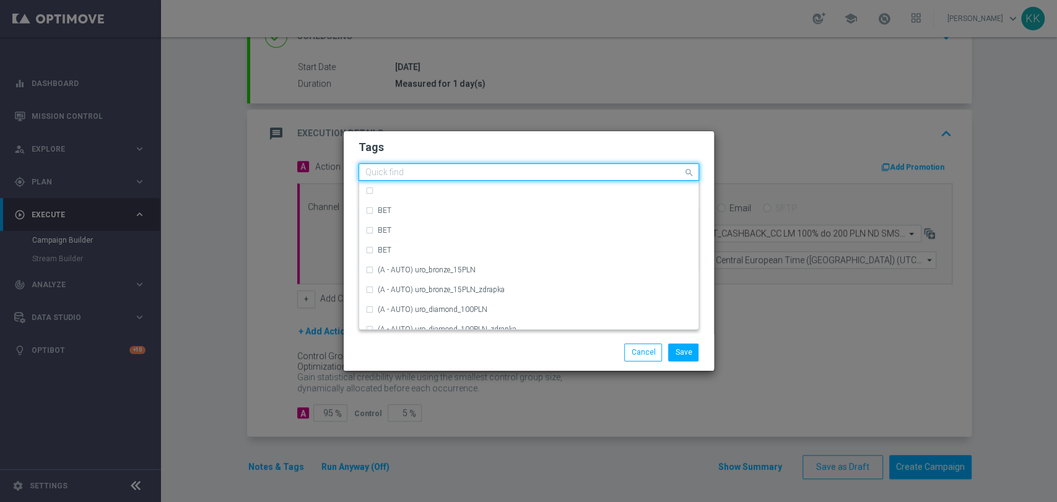
click at [411, 175] on input "text" at bounding box center [524, 173] width 318 height 11
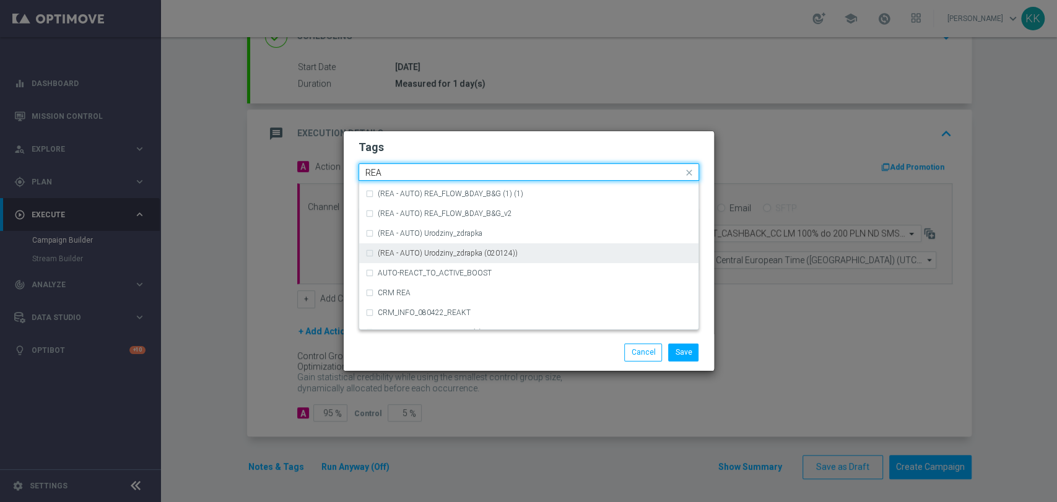
scroll to position [688, 0]
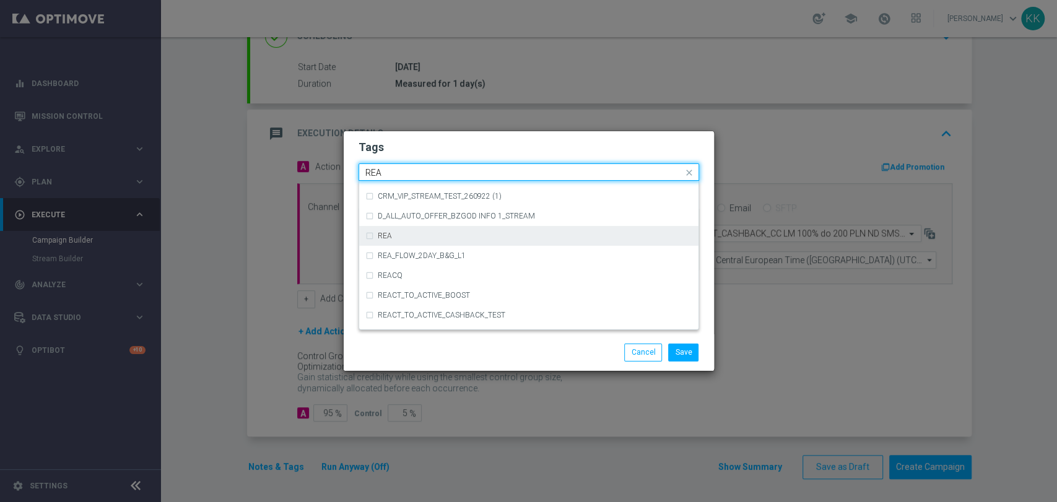
click at [422, 231] on div "REA" at bounding box center [528, 236] width 327 height 20
type input "REA"
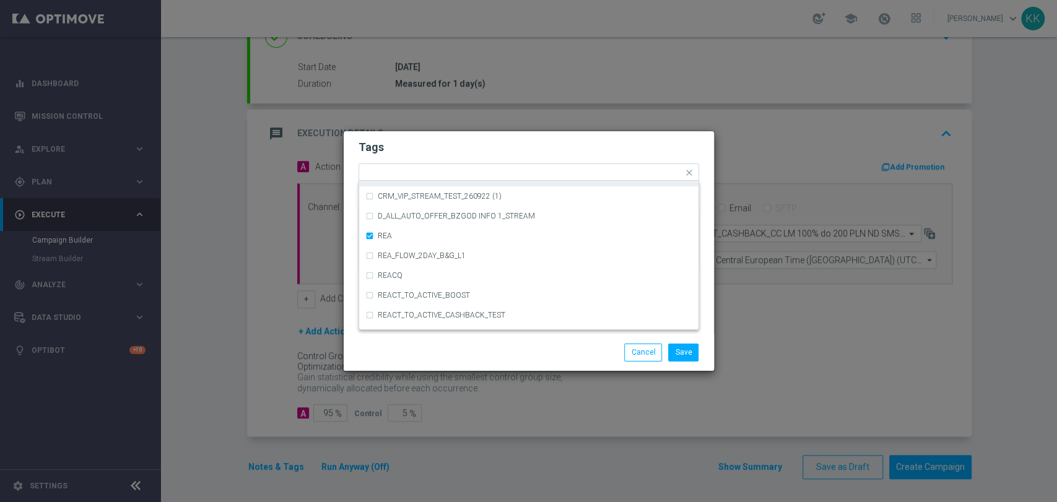
drag, startPoint x: 441, startPoint y: 160, endPoint x: 449, endPoint y: 162, distance: 8.8
click at [441, 160] on form "Tags Quick find × REA AUTO-REACT_TO_ACTIVE_BOOST CRM REA CRM_INFO_080422_REAKT …" at bounding box center [528, 209] width 340 height 144
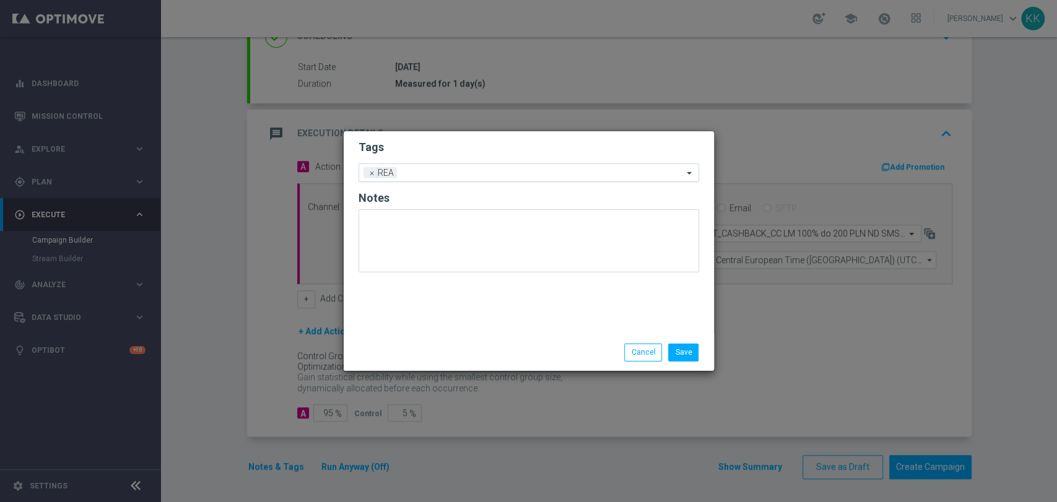
click at [463, 171] on input "text" at bounding box center [542, 173] width 281 height 11
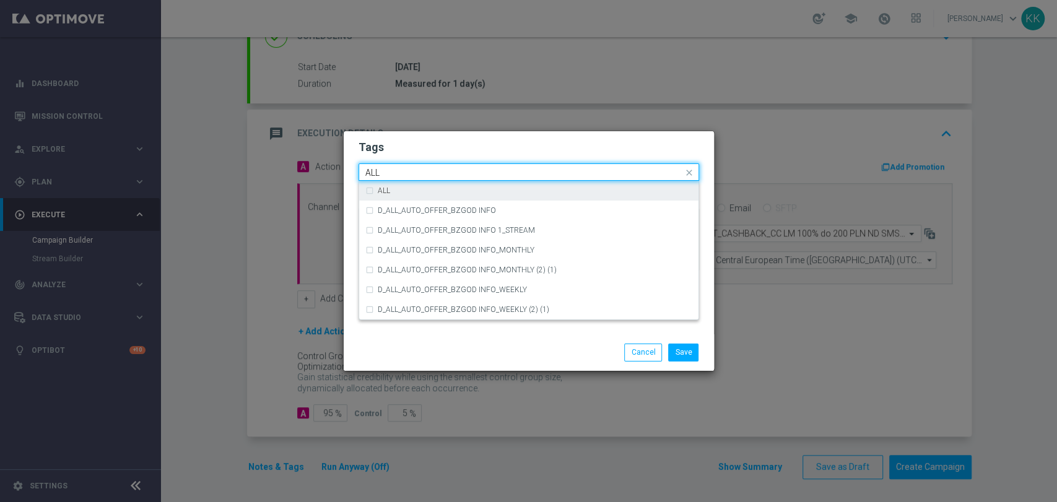
click at [468, 186] on div "ALL" at bounding box center [528, 191] width 327 height 20
type input "ALL"
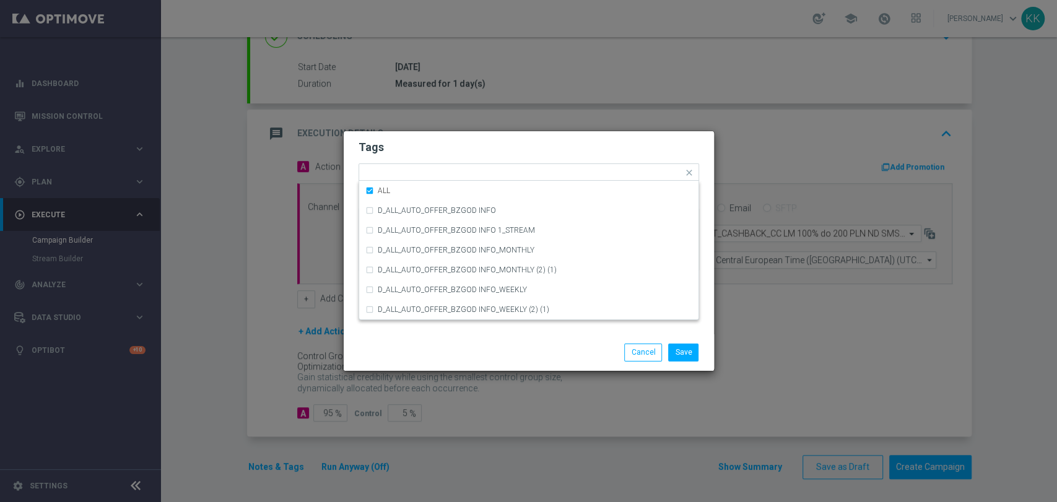
click at [471, 149] on h2 "Tags" at bounding box center [528, 147] width 340 height 15
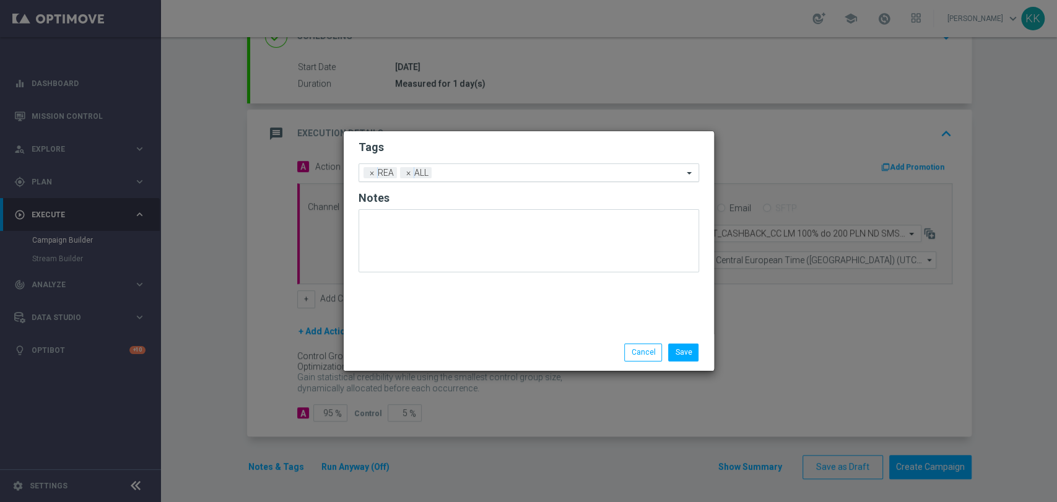
click at [474, 179] on div at bounding box center [559, 174] width 248 height 12
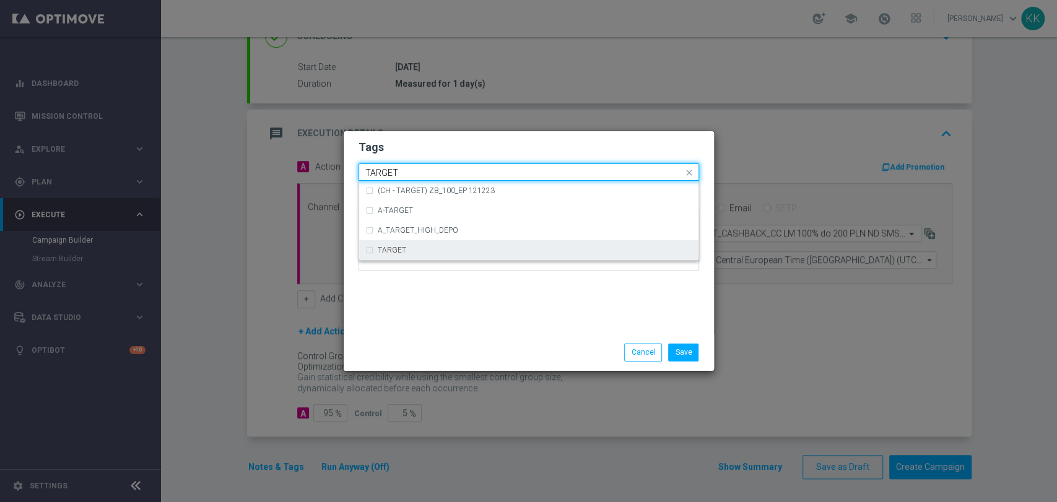
click at [432, 254] on div "TARGET" at bounding box center [535, 249] width 314 height 7
type input "TARGET"
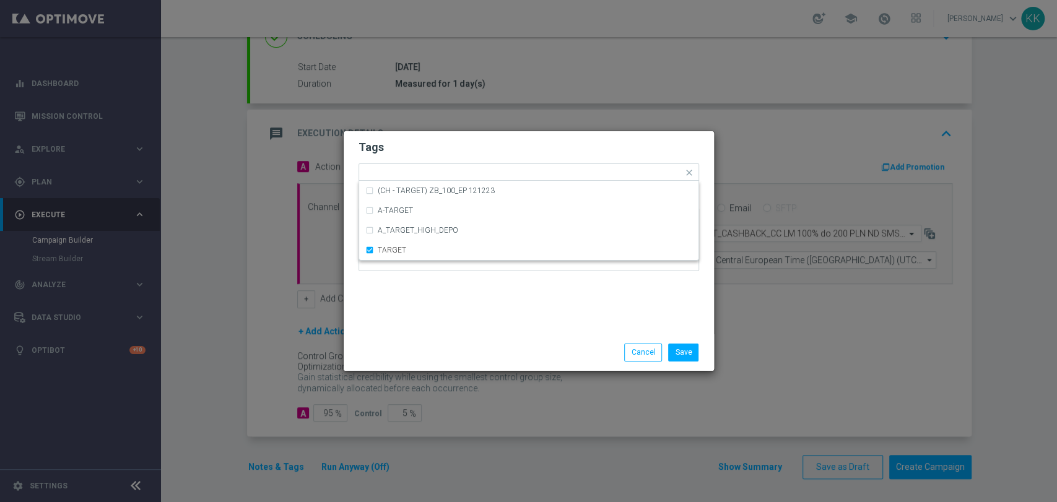
click at [465, 308] on div "Tags Quick find × REA × ALL × TARGET (CH - TARGET) ZB_100_EP 121223 A-TARGET A_…" at bounding box center [529, 232] width 370 height 203
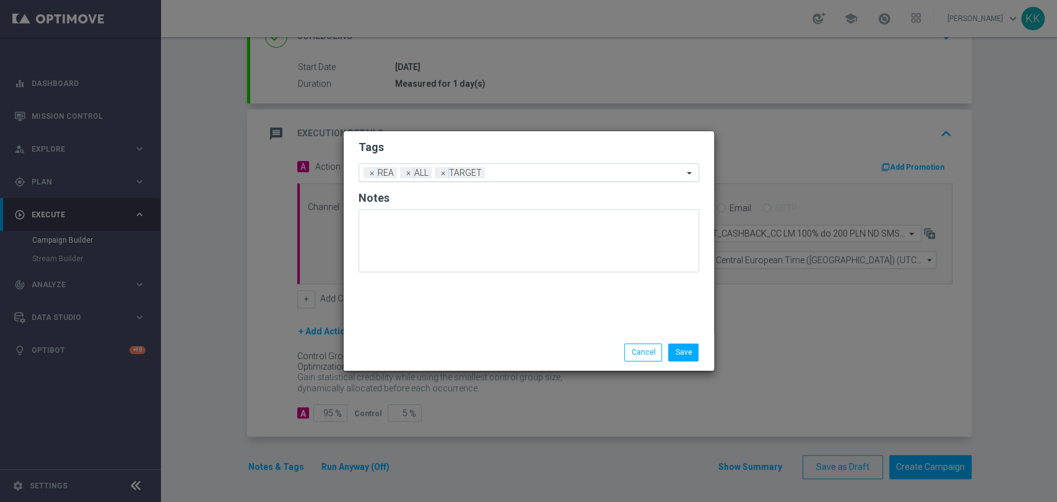
click at [514, 171] on input "text" at bounding box center [586, 173] width 193 height 11
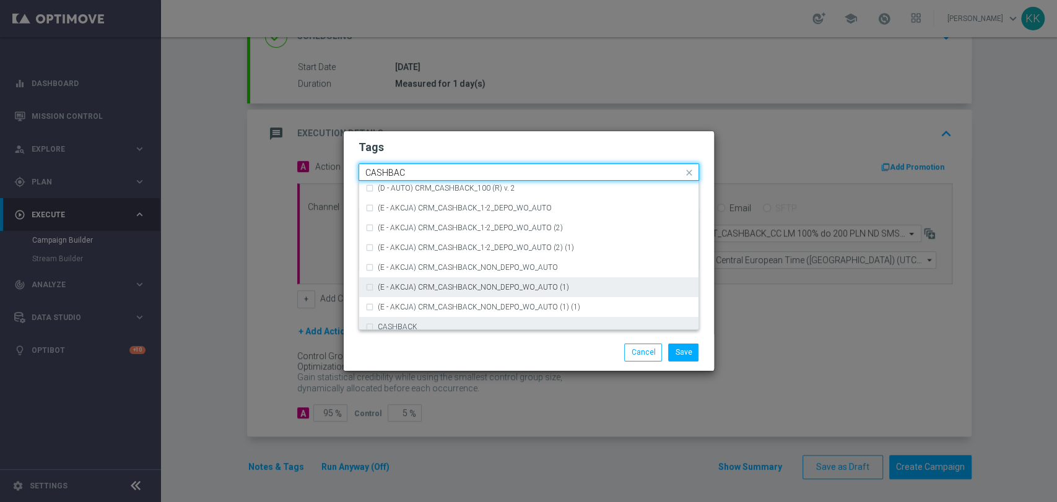
scroll to position [213, 0]
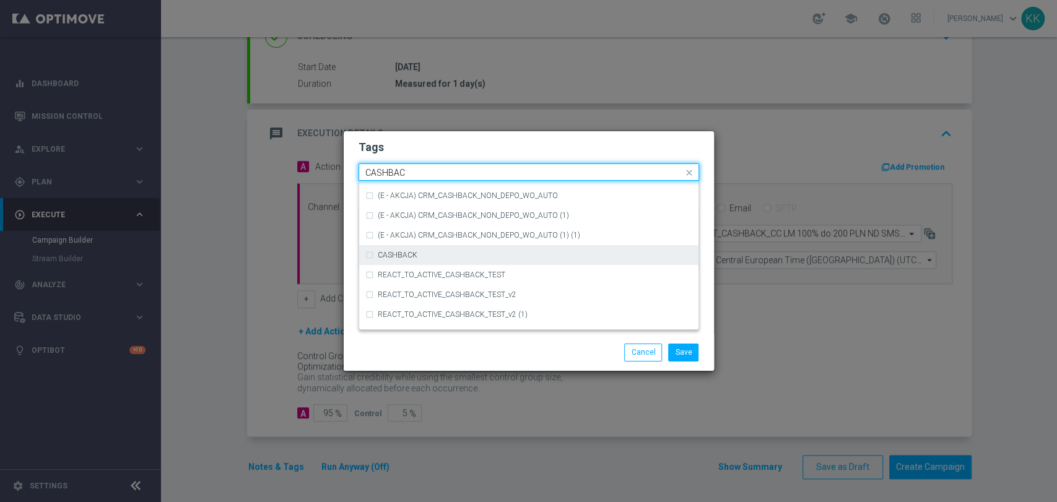
click at [475, 258] on div "CASHBACK" at bounding box center [535, 254] width 314 height 7
type input "CASHBAC"
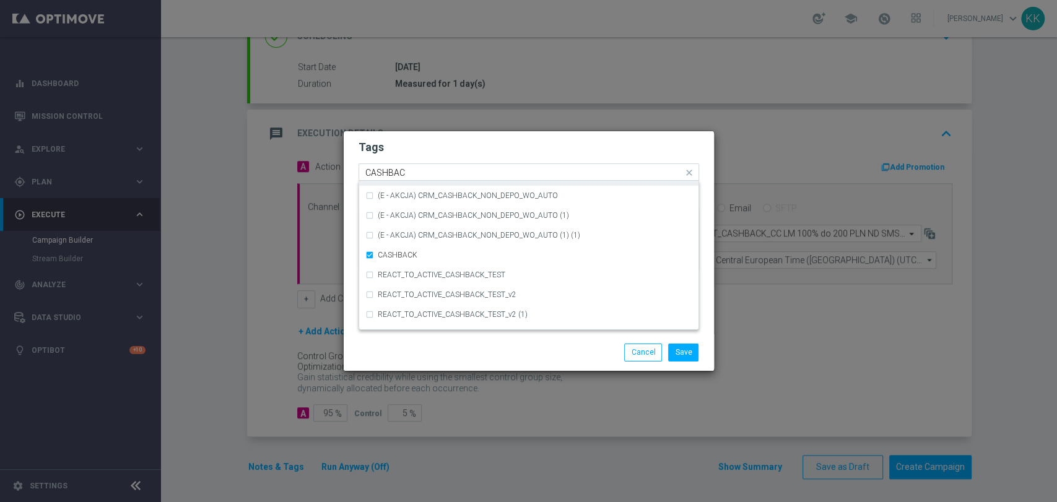
click at [472, 163] on div "Quick find × REA × ALL × TARGET × CASHBACK CASHBAC" at bounding box center [528, 171] width 340 height 17
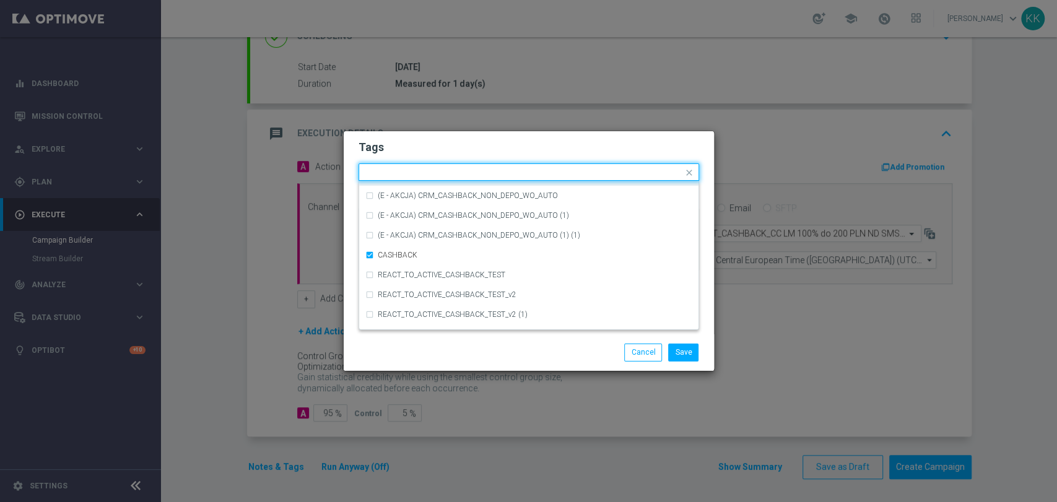
click at [488, 145] on h2 "Tags" at bounding box center [528, 147] width 340 height 15
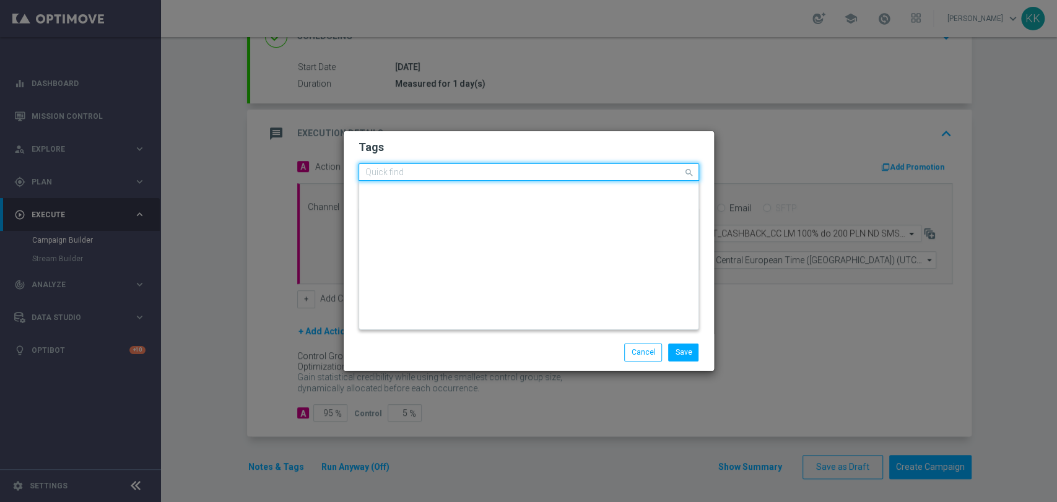
click at [586, 173] on input "text" at bounding box center [524, 173] width 318 height 11
type input "c"
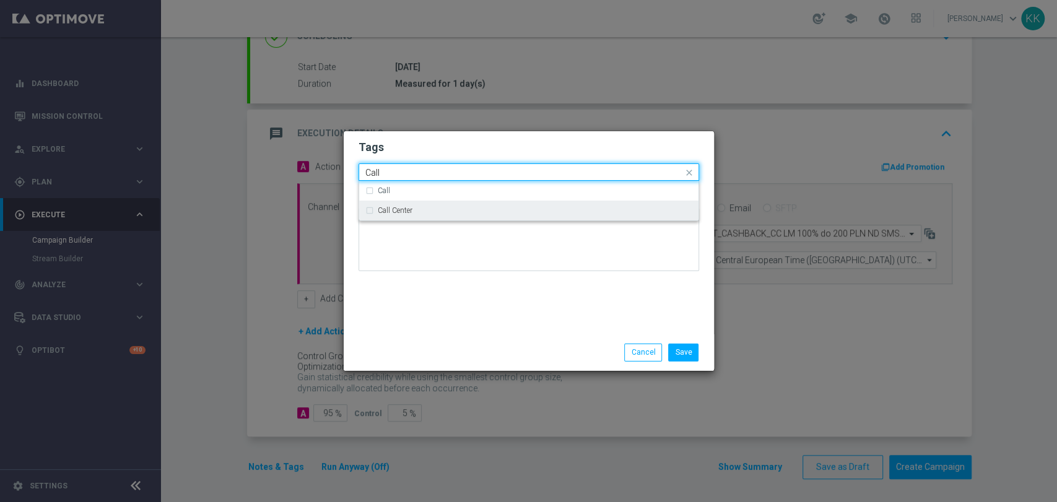
drag, startPoint x: 568, startPoint y: 212, endPoint x: 566, endPoint y: 248, distance: 36.0
click at [568, 212] on div "Call Center" at bounding box center [535, 210] width 314 height 7
type input "Call"
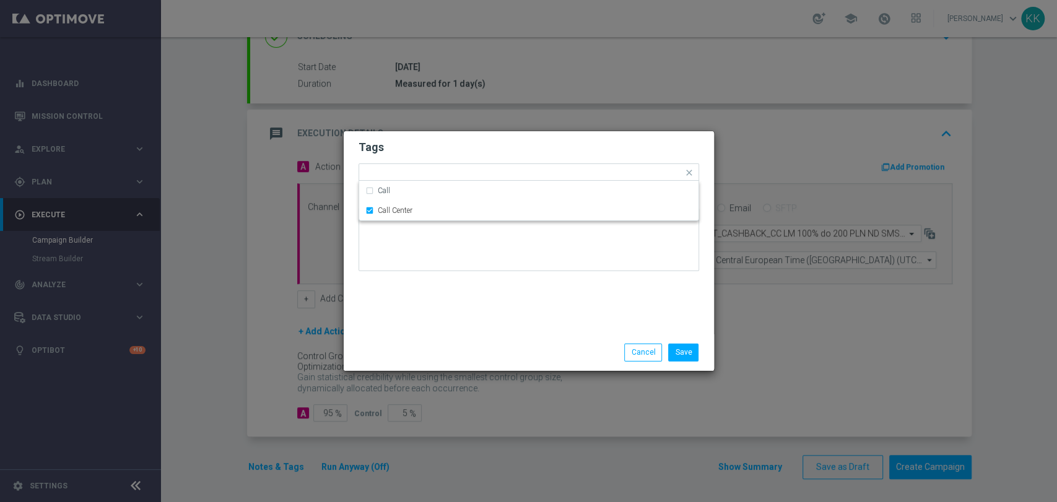
click at [539, 352] on div "Save Cancel" at bounding box center [589, 352] width 240 height 17
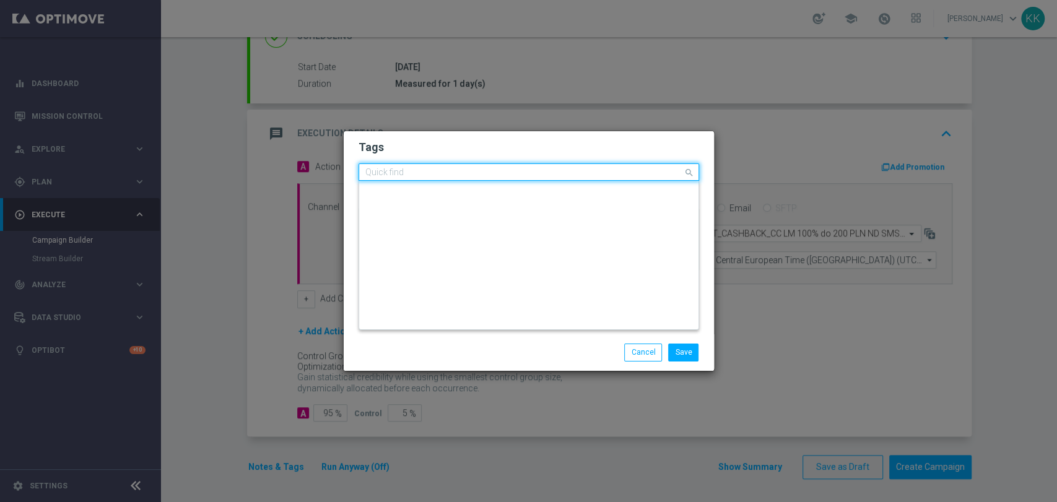
click at [633, 175] on input "text" at bounding box center [524, 173] width 318 height 11
type input "A"
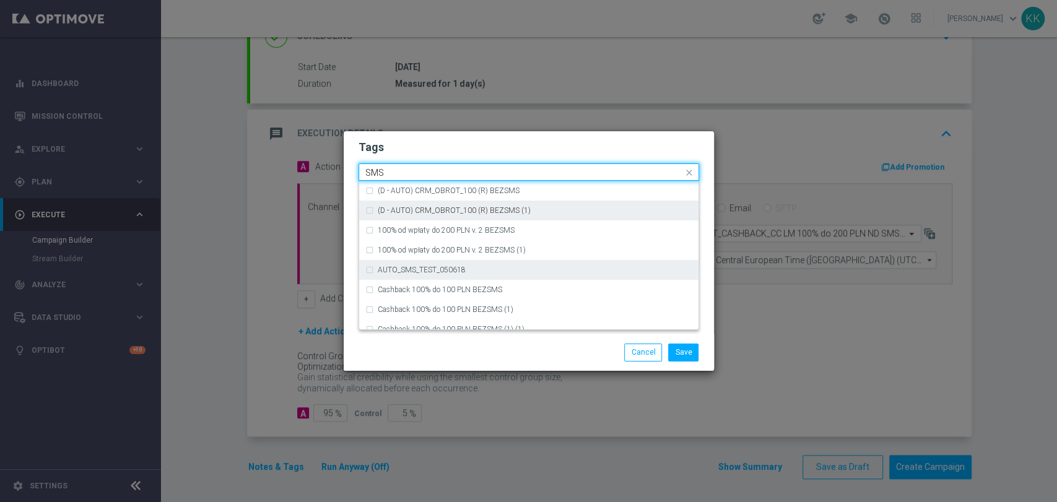
scroll to position [188, 0]
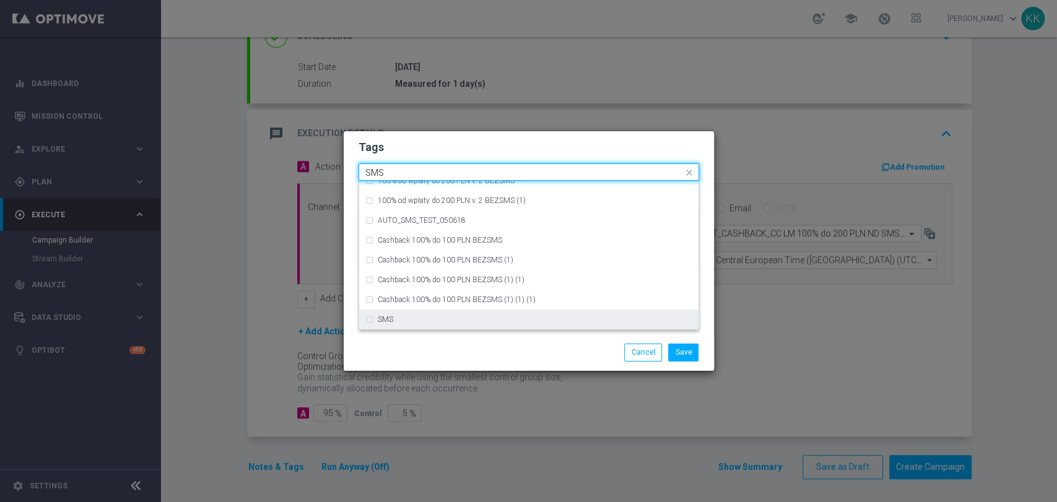
click at [437, 318] on div "SMS" at bounding box center [535, 319] width 314 height 7
type input "SMS"
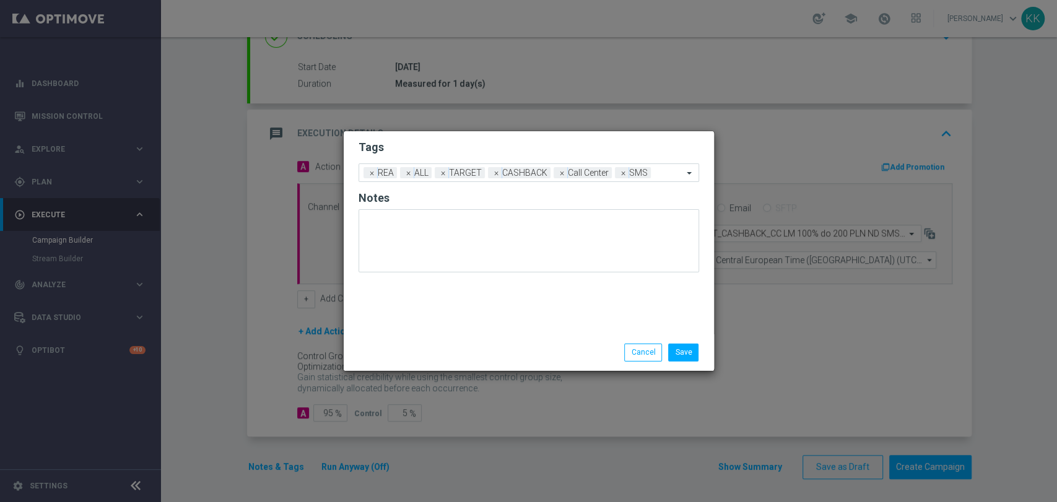
click at [448, 346] on div "Save Cancel" at bounding box center [528, 352] width 359 height 17
click at [678, 348] on button "Save" at bounding box center [683, 352] width 30 height 17
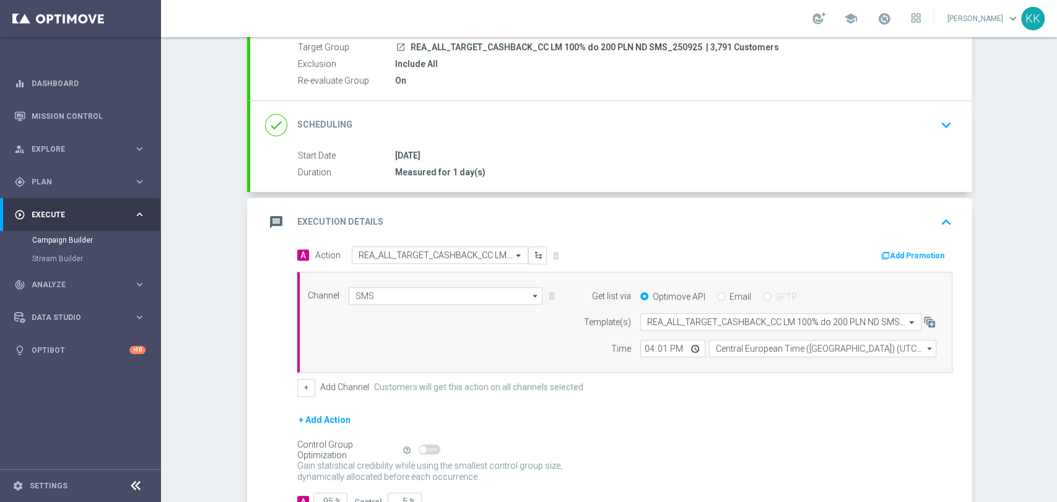
scroll to position [0, 0]
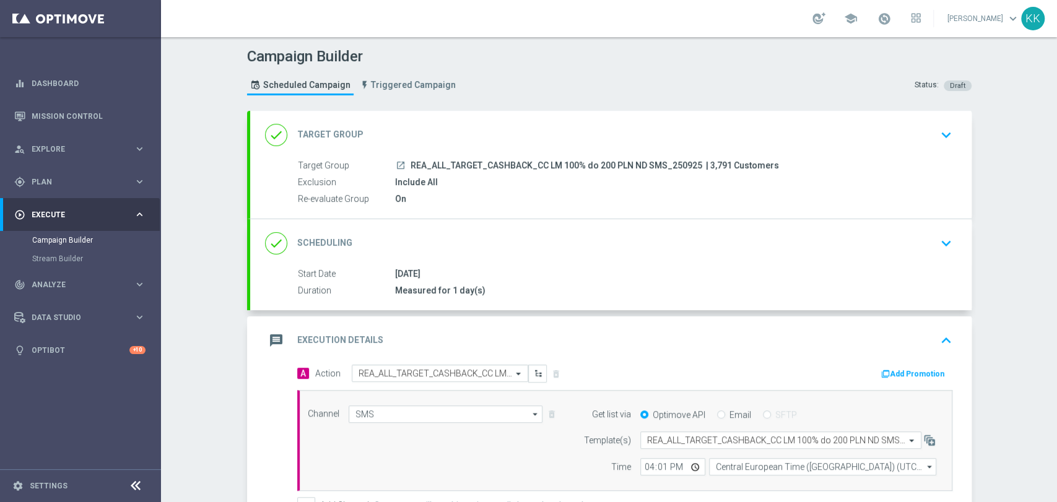
click at [937, 131] on icon "keyboard_arrow_down" at bounding box center [946, 135] width 19 height 19
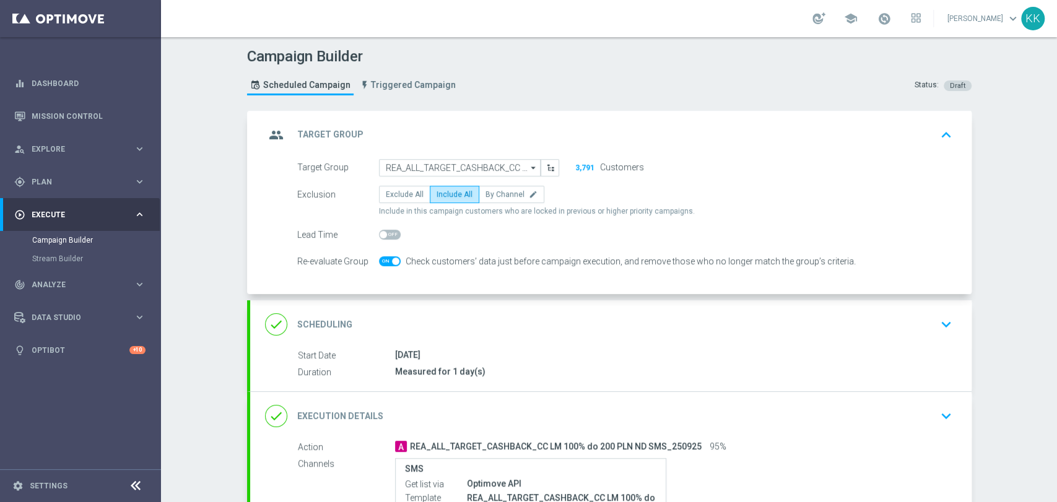
click at [937, 321] on icon "keyboard_arrow_down" at bounding box center [946, 324] width 19 height 19
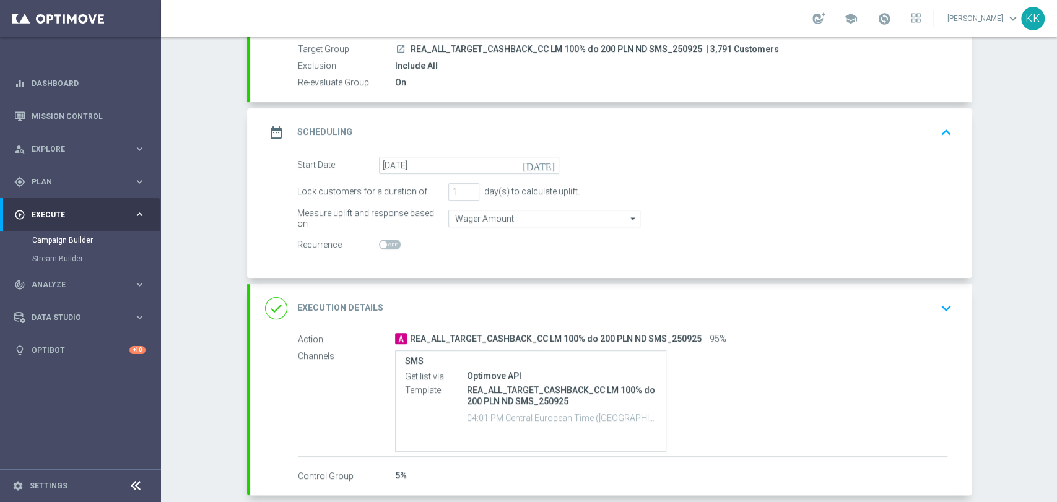
scroll to position [137, 0]
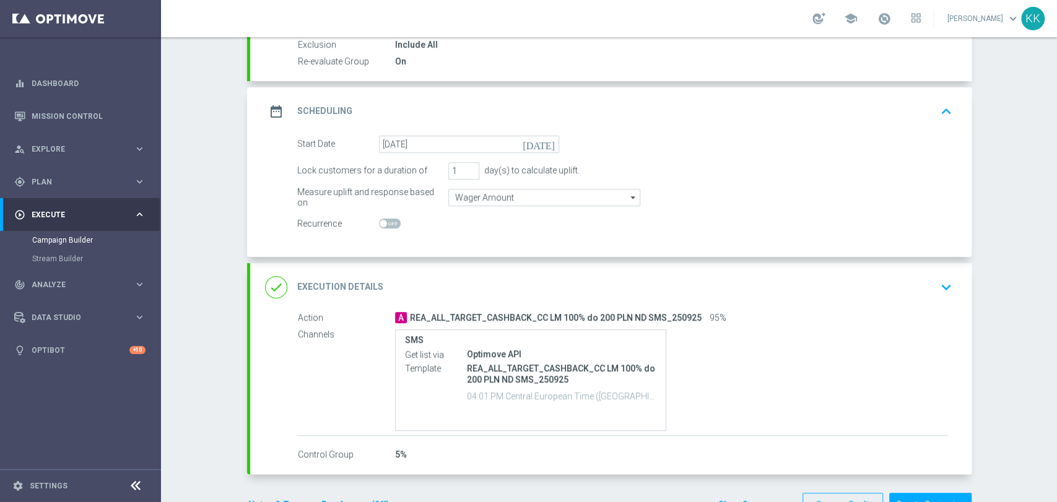
click at [939, 279] on icon "keyboard_arrow_down" at bounding box center [946, 287] width 19 height 19
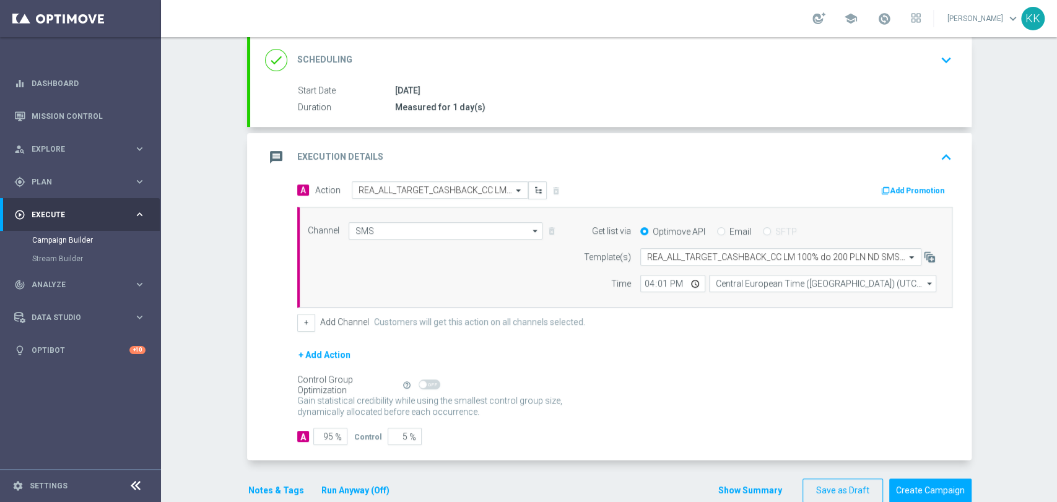
scroll to position [207, 0]
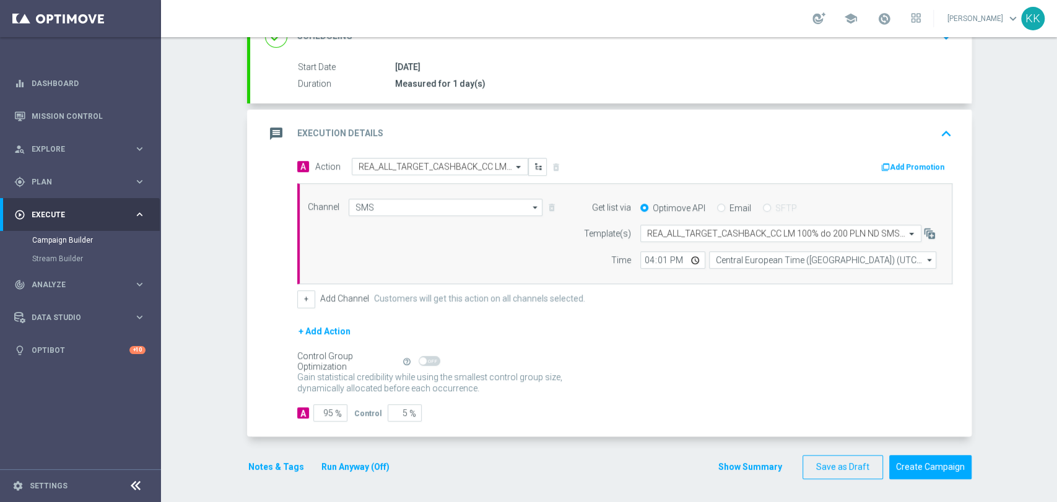
click at [257, 467] on button "Notes & Tags" at bounding box center [276, 466] width 58 height 15
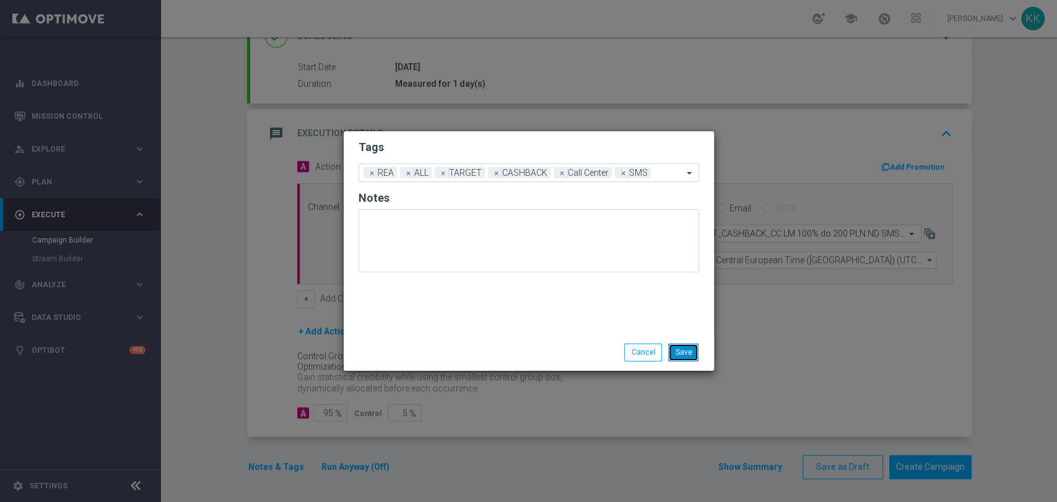
click at [685, 355] on button "Save" at bounding box center [683, 352] width 30 height 17
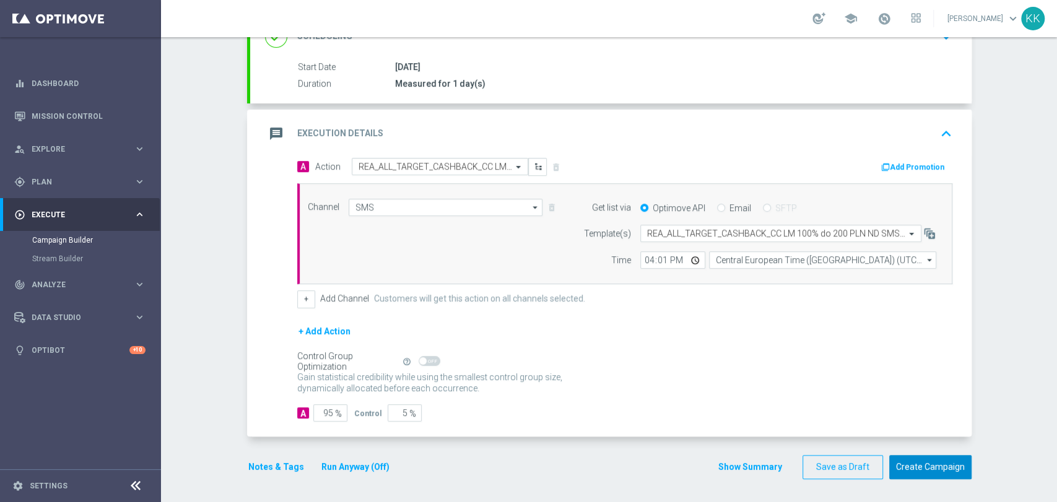
click at [914, 464] on button "Create Campaign" at bounding box center [930, 467] width 82 height 24
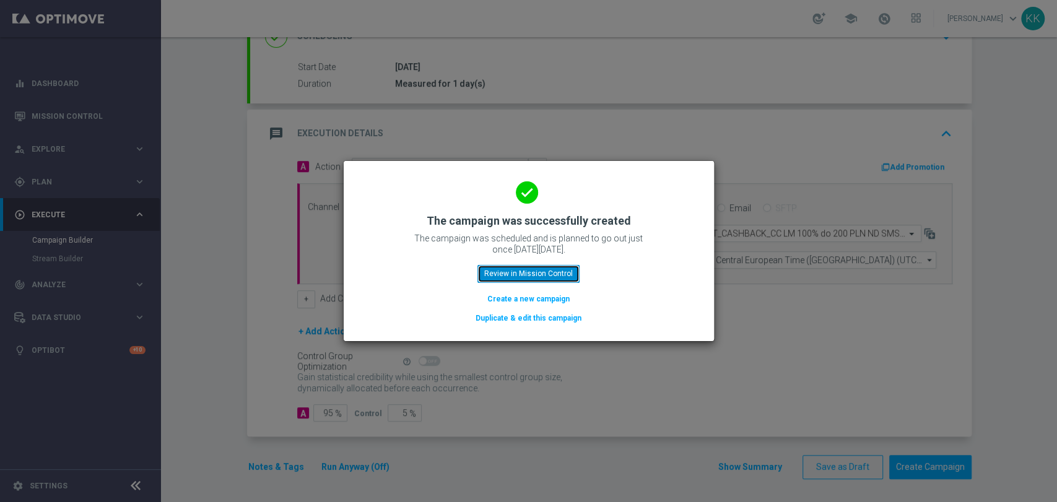
click at [493, 277] on button "Review in Mission Control" at bounding box center [528, 273] width 102 height 17
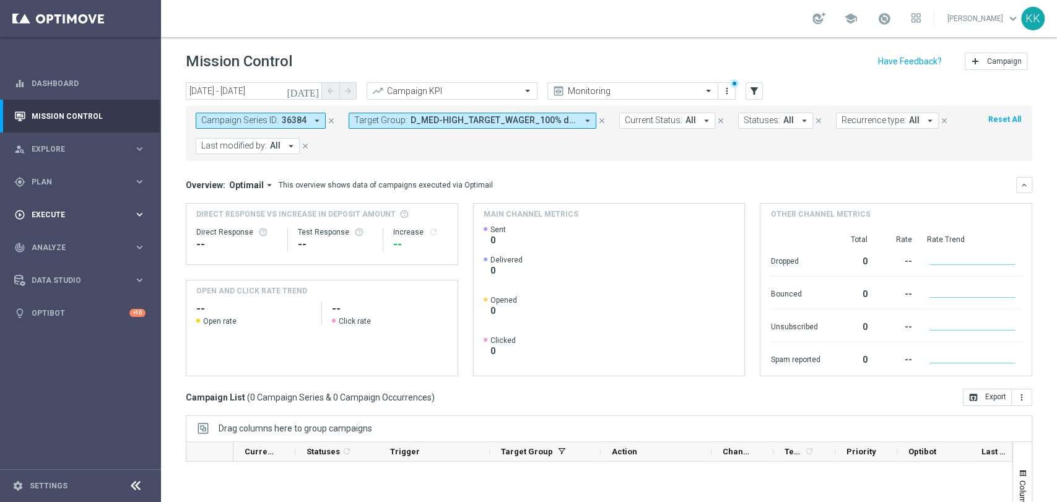
drag, startPoint x: 43, startPoint y: 180, endPoint x: 51, endPoint y: 209, distance: 30.6
click at [43, 180] on span "Plan" at bounding box center [83, 181] width 102 height 7
click at [51, 209] on link "Target Groups" at bounding box center [80, 207] width 97 height 10
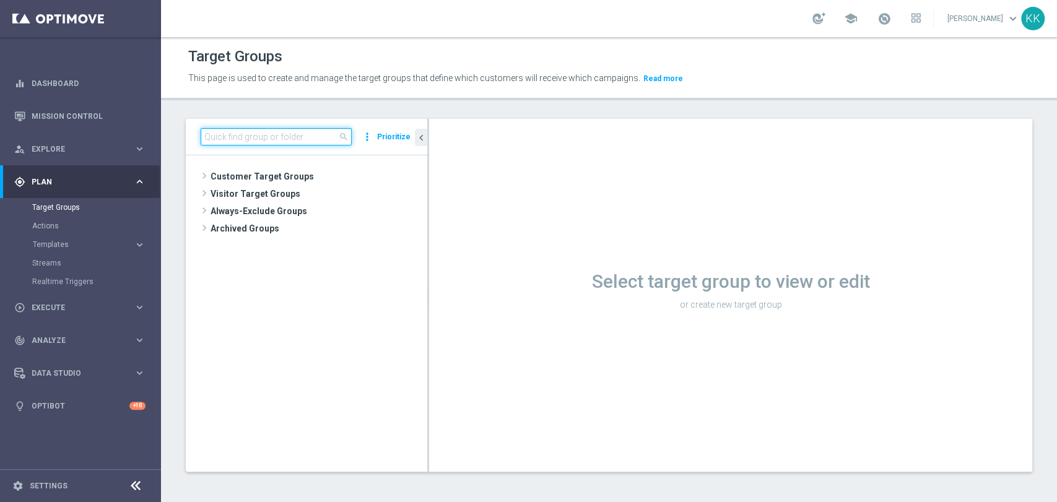
click at [249, 139] on input at bounding box center [276, 136] width 151 height 17
paste input "D_MIN-LOW_TARGET_WAGER_50% do 100 PLN_PTLW_230925_SMS"
type input "D_MIN-LOW_TARGET_WAGER_50% do 100 PLN_PTLW_230925_SMS"
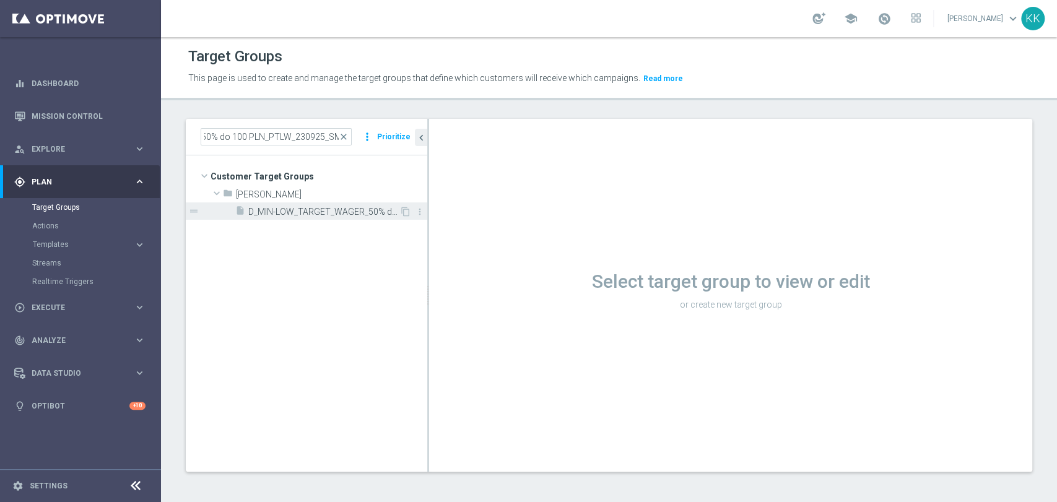
click at [275, 209] on span "D_MIN-LOW_TARGET_WAGER_50% do 100 PLN_PTLW_230925_SMS" at bounding box center [323, 212] width 151 height 11
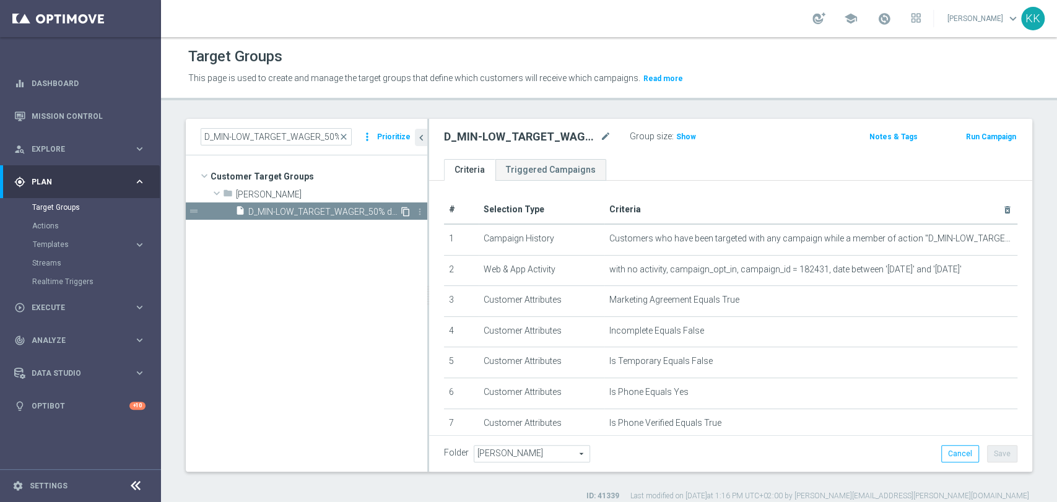
click at [402, 212] on icon "content_copy" at bounding box center [406, 212] width 10 height 10
click at [607, 135] on icon "mode_edit" at bounding box center [605, 136] width 11 height 15
type input "D_MIN-LOW_TARGET_WAGER_50% do 100 PLN_PTLW_230925_PUSH2"
click at [730, 152] on div "D_MIN-LOW_TARGET_WAGER_50% do 100 PLN_PTLW_230925_PUSH2 Group size : Show Notes…" at bounding box center [730, 139] width 603 height 40
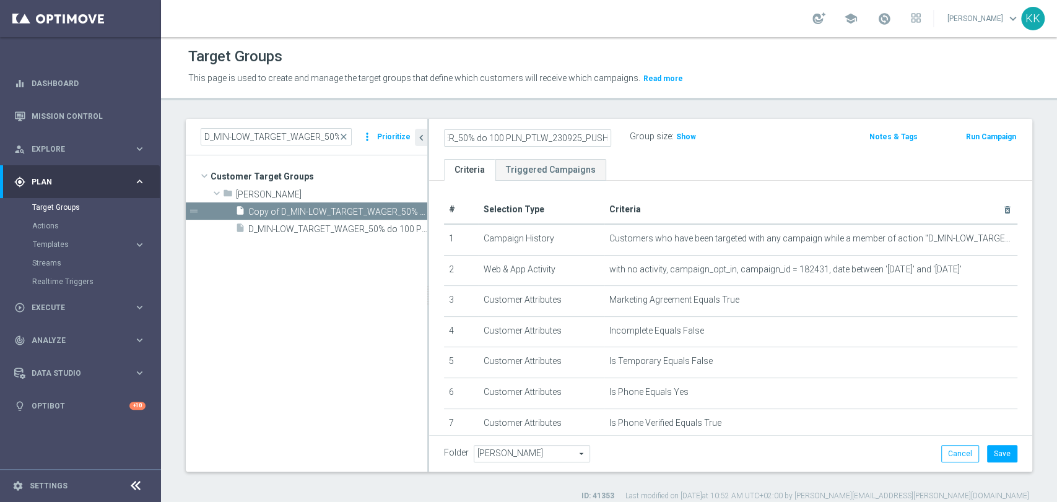
scroll to position [0, 0]
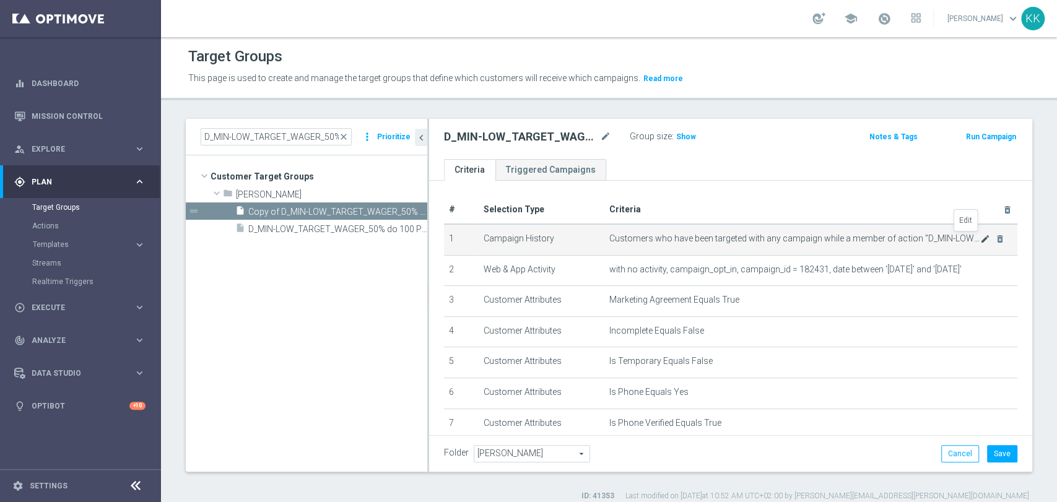
click at [980, 238] on icon "mode_edit" at bounding box center [985, 239] width 10 height 10
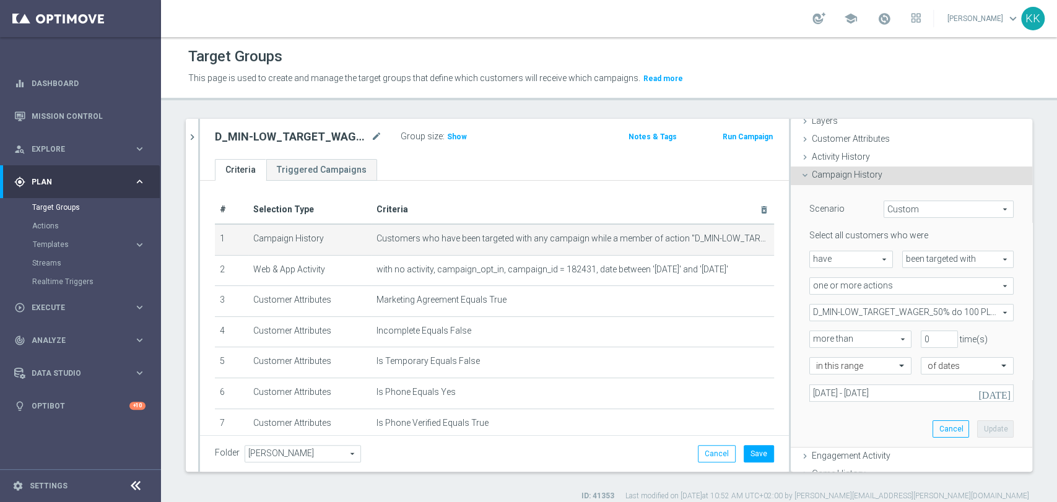
scroll to position [137, 0]
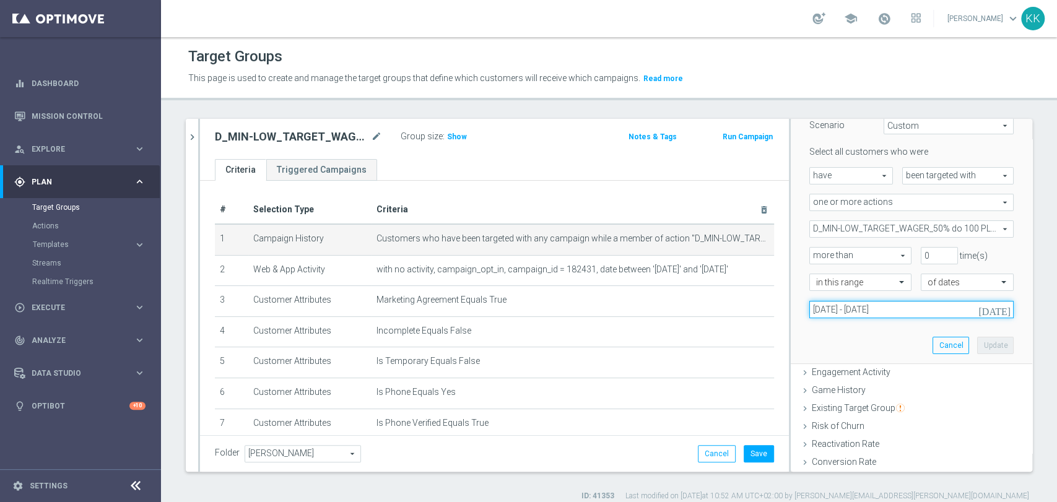
click at [841, 309] on input "[DATE] - [DATE]" at bounding box center [911, 309] width 204 height 17
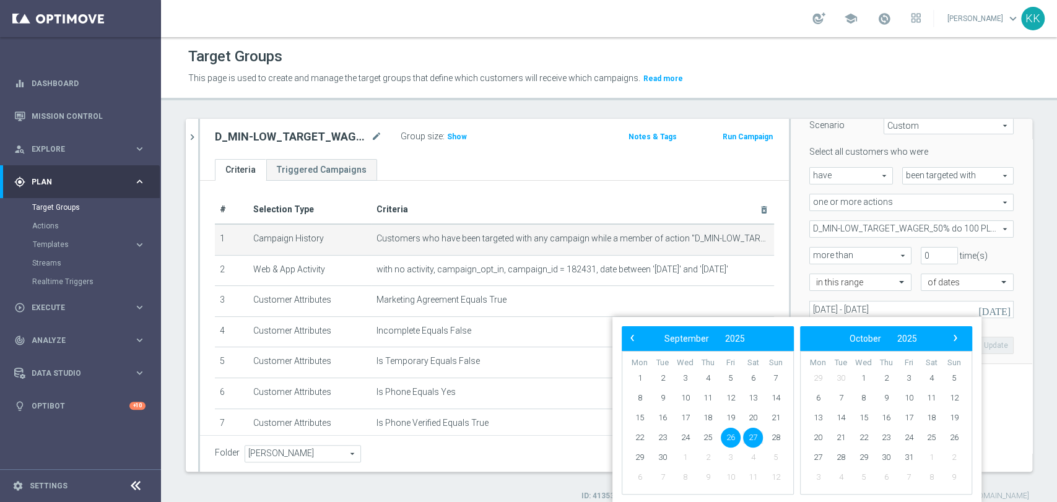
click at [732, 434] on span "26" at bounding box center [731, 438] width 20 height 20
click at [776, 436] on span "28" at bounding box center [776, 438] width 20 height 20
type input "[DATE] - [DATE]"
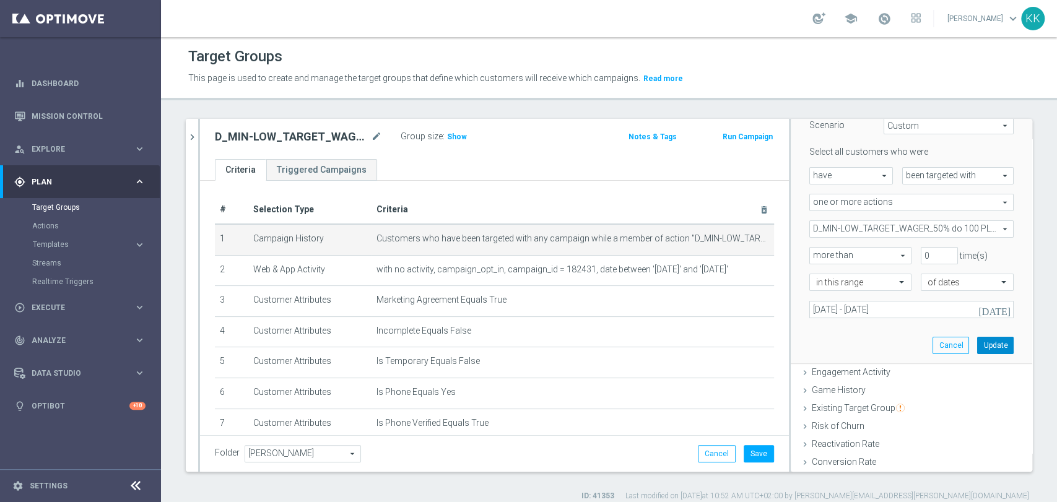
click at [990, 343] on button "Update" at bounding box center [995, 345] width 37 height 17
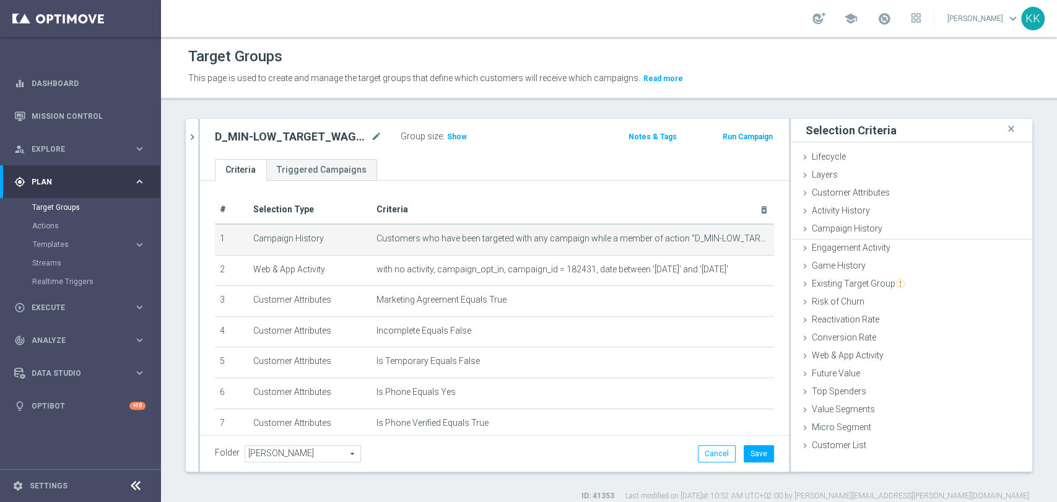
scroll to position [0, 0]
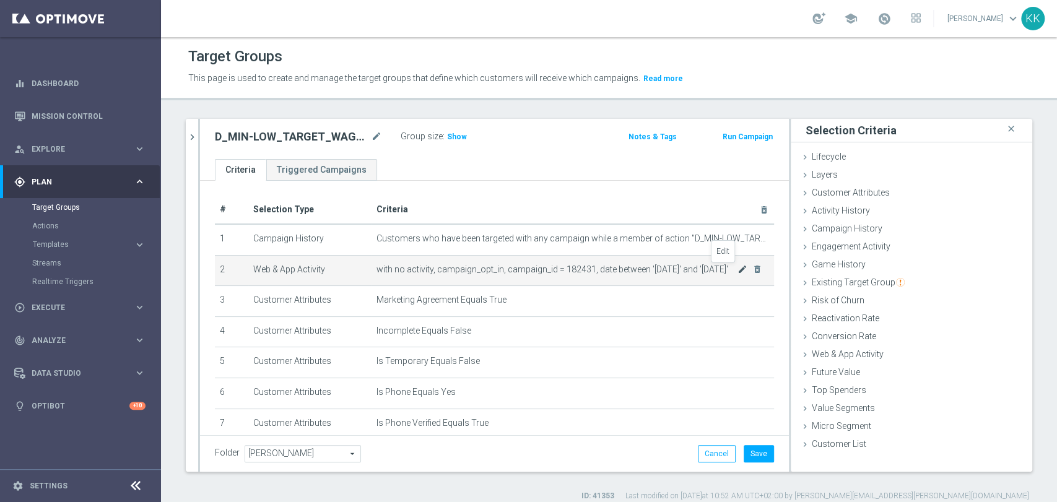
click at [737, 267] on icon "mode_edit" at bounding box center [742, 269] width 10 height 10
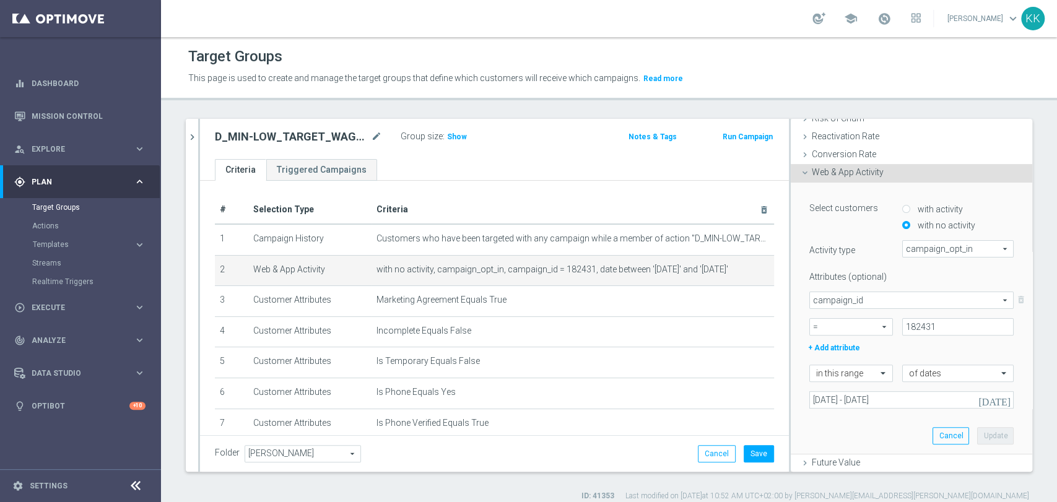
scroll to position [206, 0]
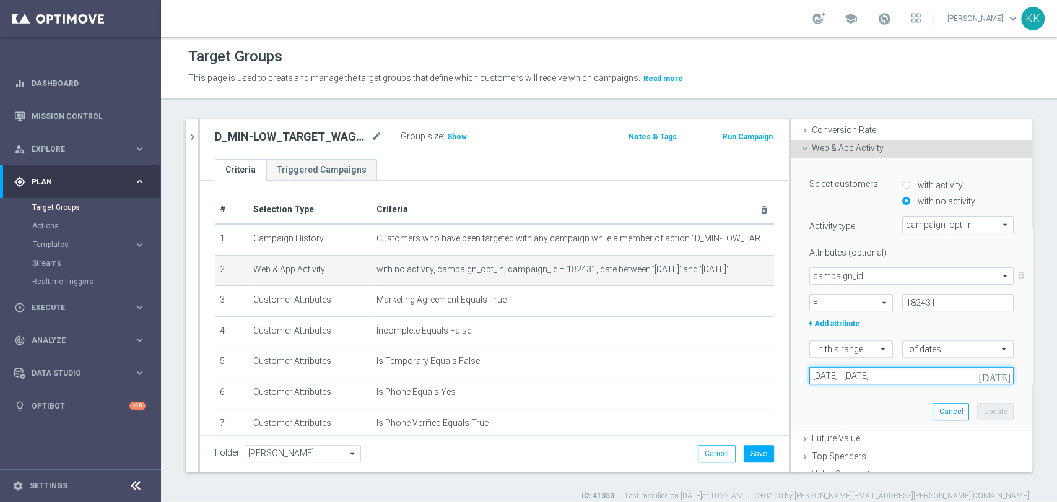
click at [837, 368] on input "[DATE] - [DATE]" at bounding box center [911, 375] width 204 height 17
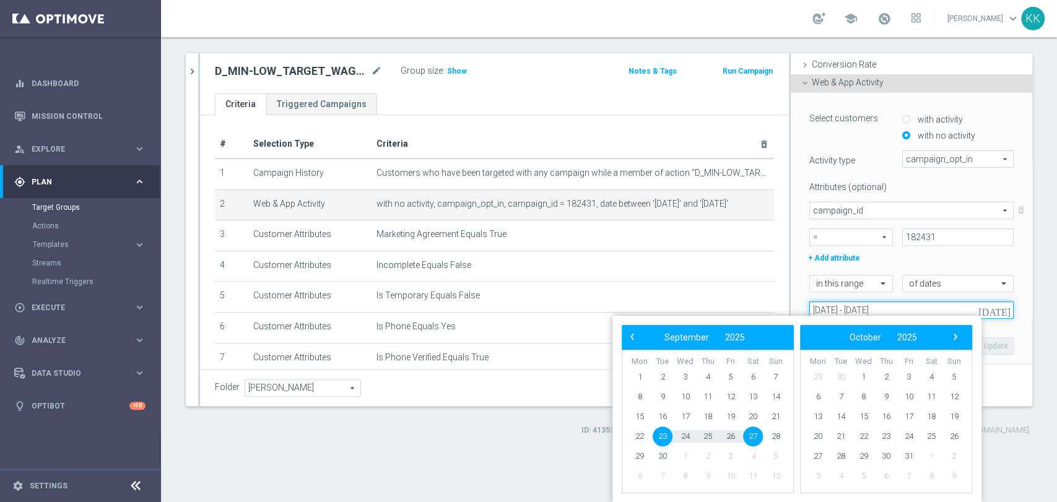
scroll to position [1, 0]
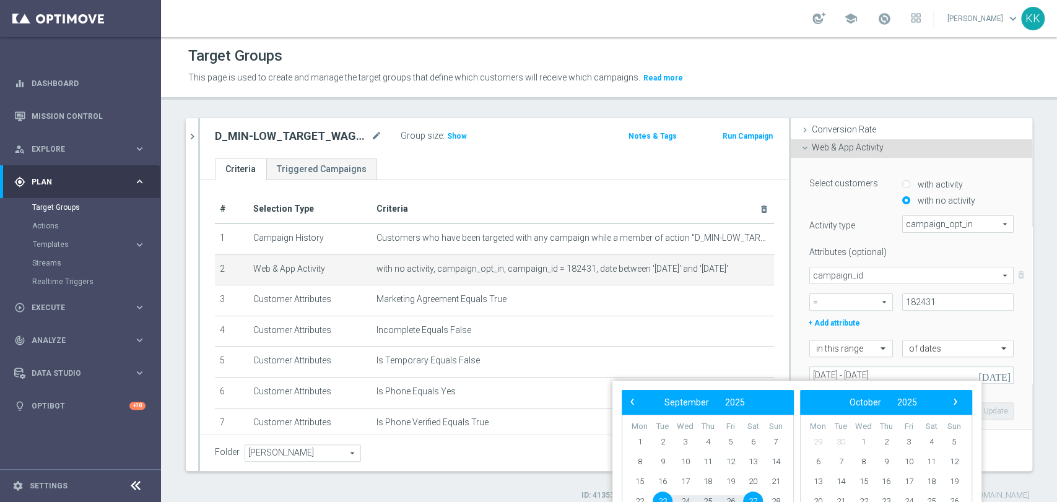
click at [669, 496] on span "23" at bounding box center [662, 502] width 20 height 20
click at [777, 493] on span "28" at bounding box center [776, 502] width 20 height 20
type input "[DATE] - [DATE]"
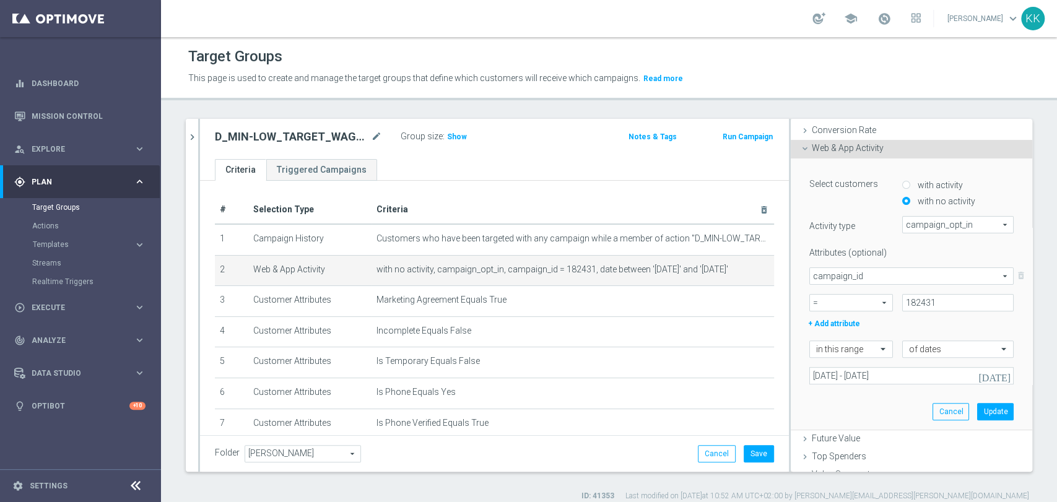
scroll to position [0, 0]
click at [977, 407] on button "Update" at bounding box center [995, 411] width 37 height 17
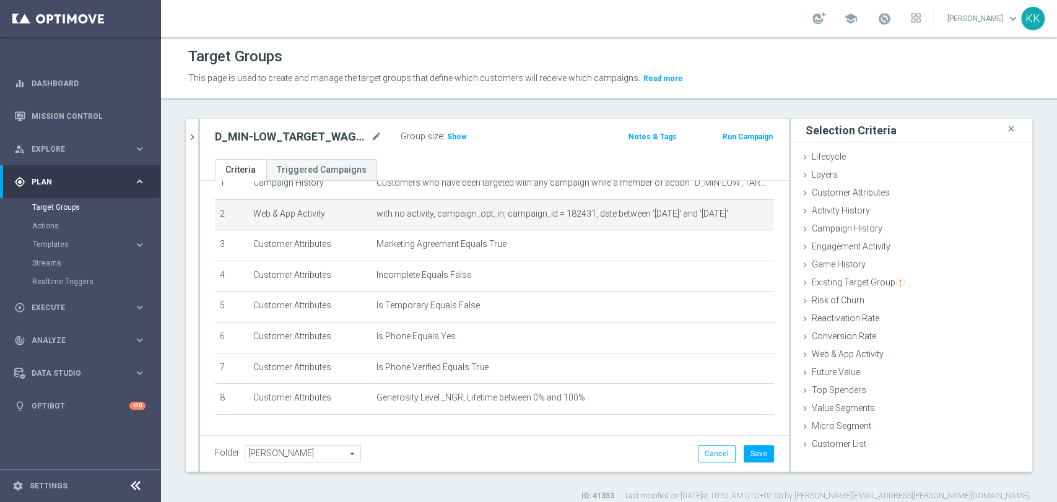
scroll to position [93, 0]
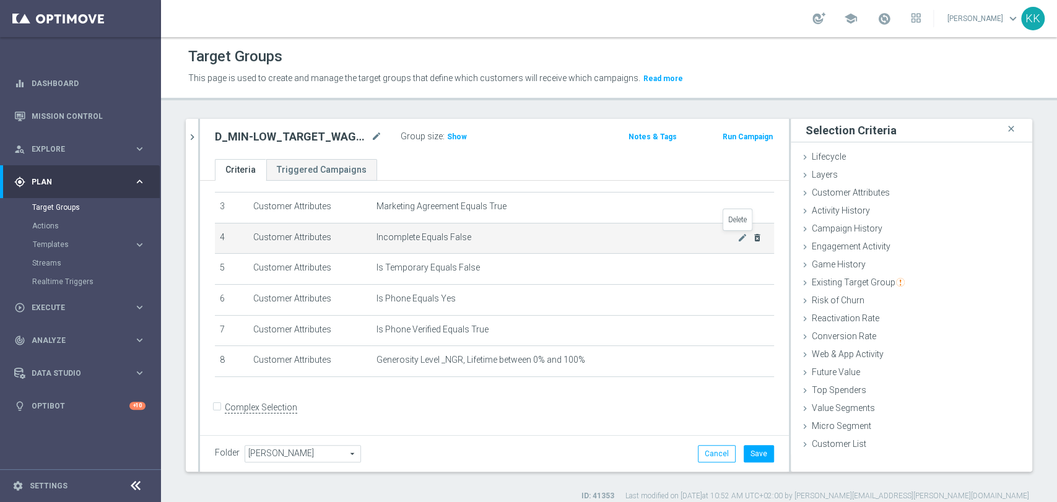
click at [752, 239] on icon "delete_forever" at bounding box center [757, 238] width 10 height 10
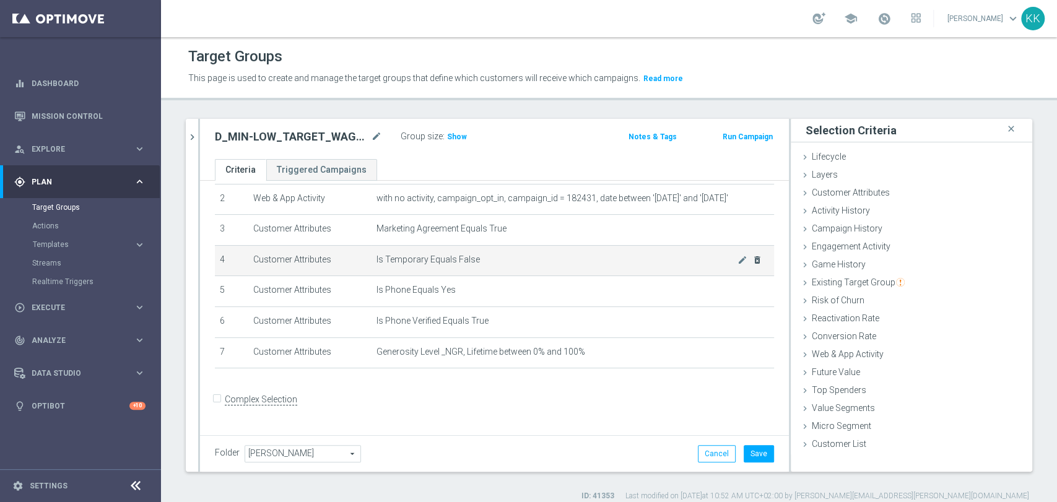
scroll to position [63, 0]
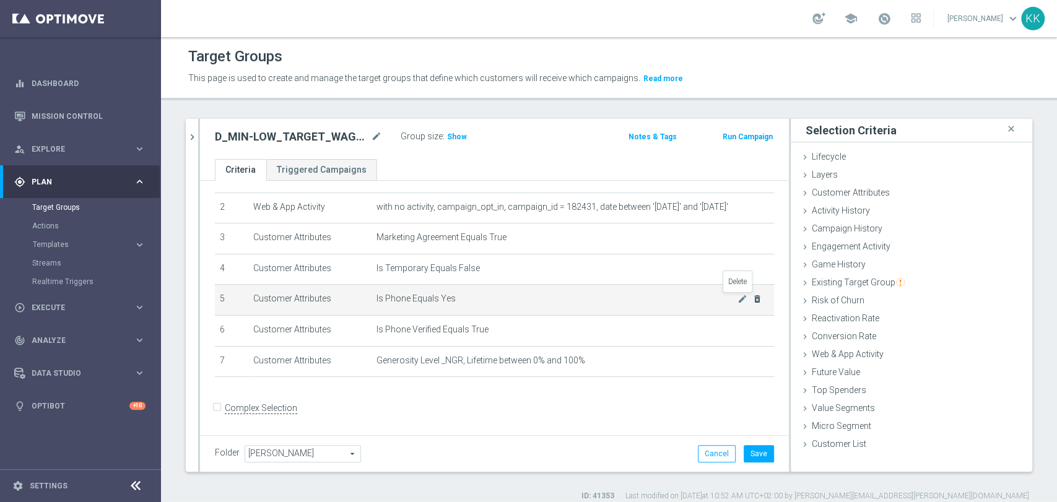
click at [752, 302] on icon "delete_forever" at bounding box center [757, 299] width 10 height 10
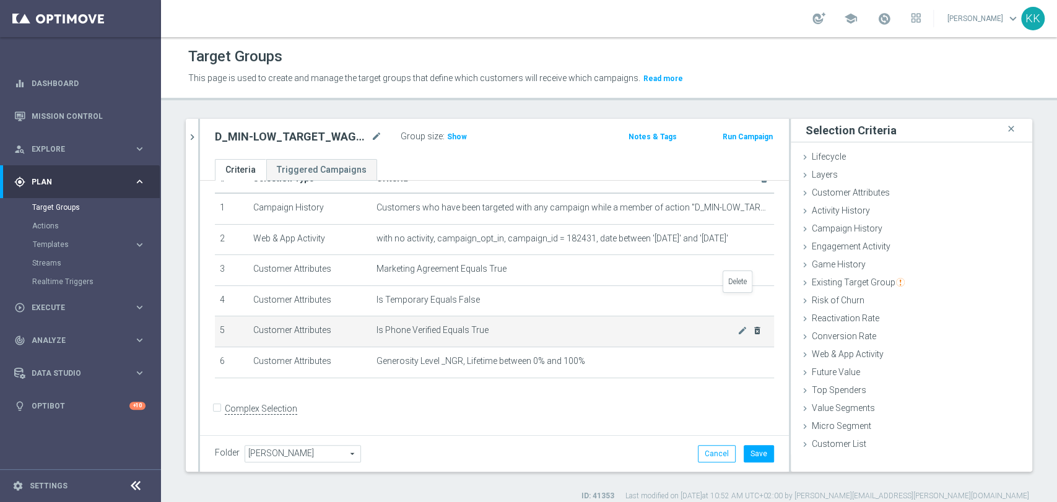
click at [0, 0] on icon "delete_forever" at bounding box center [0, 0] width 0 height 0
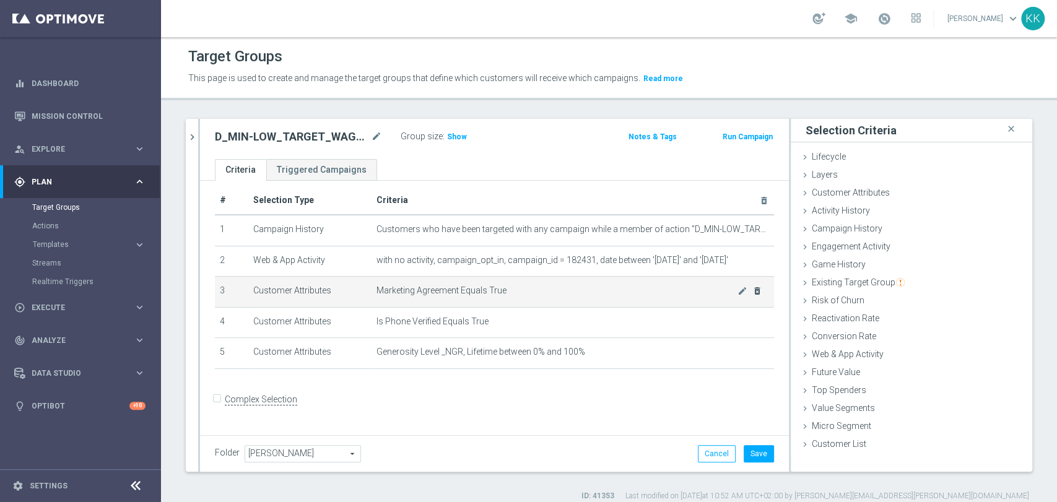
scroll to position [0, 0]
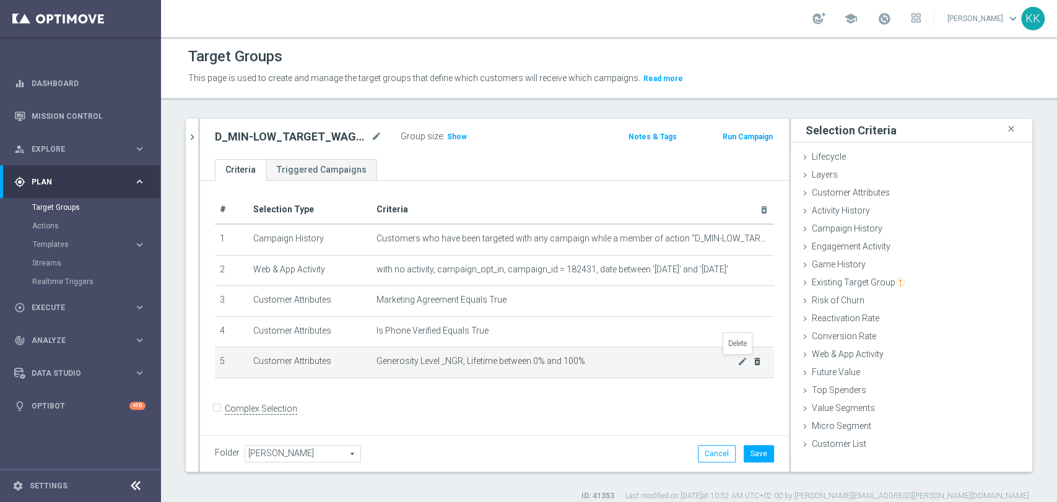
click at [752, 360] on icon "delete_forever" at bounding box center [757, 362] width 10 height 10
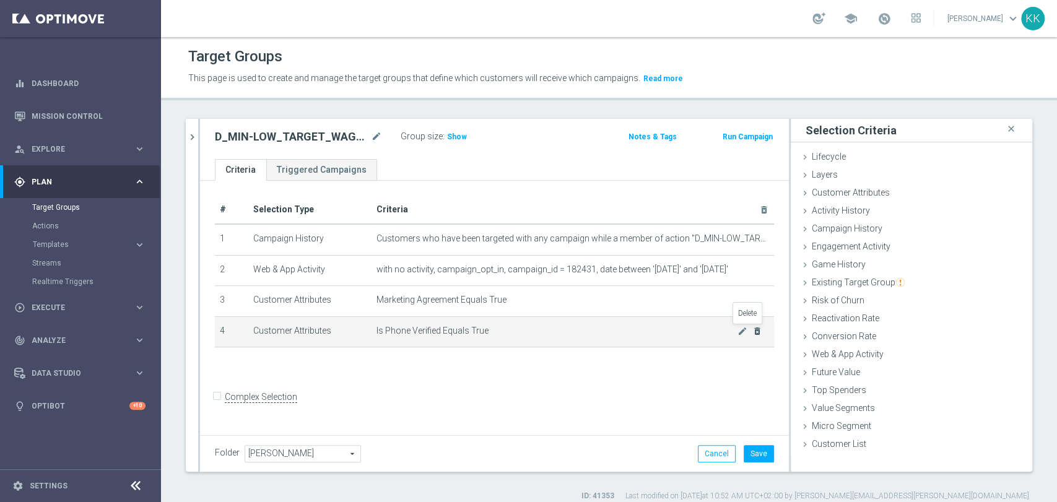
click at [752, 335] on icon "delete_forever" at bounding box center [757, 331] width 10 height 10
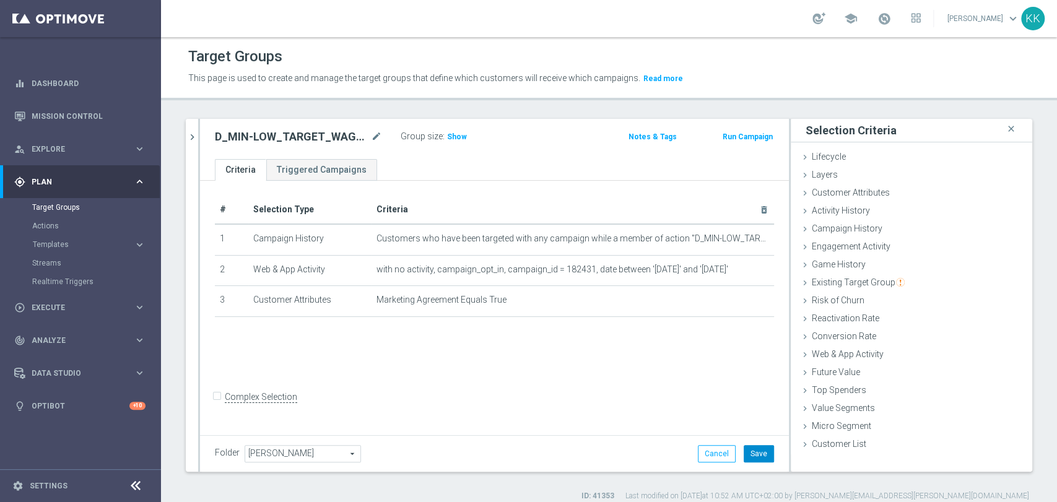
click at [755, 452] on button "Save" at bounding box center [758, 453] width 30 height 17
click at [451, 136] on span "Show" at bounding box center [457, 136] width 20 height 9
click at [186, 139] on button "chevron_right" at bounding box center [192, 137] width 12 height 37
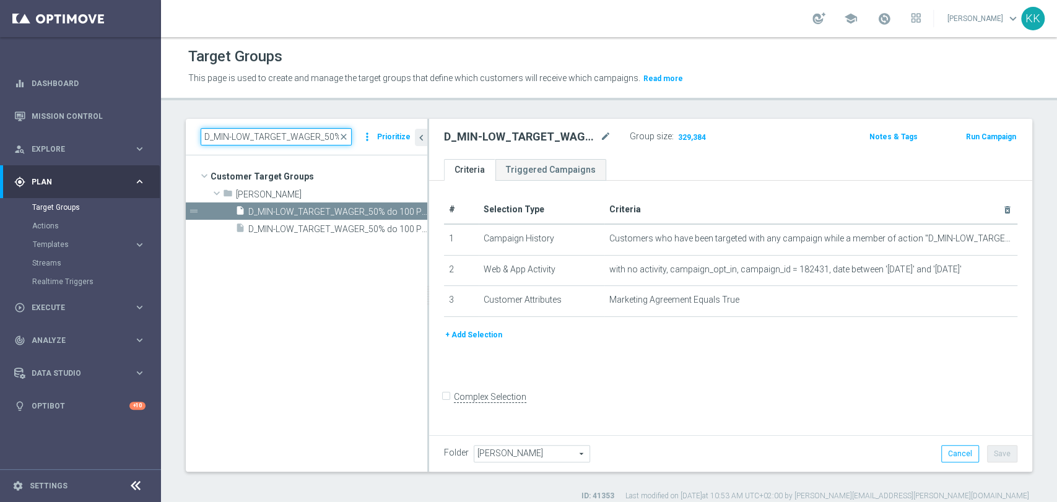
click at [254, 140] on input "D_MIN-LOW_TARGET_WAGER_50% do 100 PLN_PTLW_230925_SMS" at bounding box center [276, 136] width 151 height 17
paste input "_MED-HIGH_TARGET_WAGER_100% do 3"
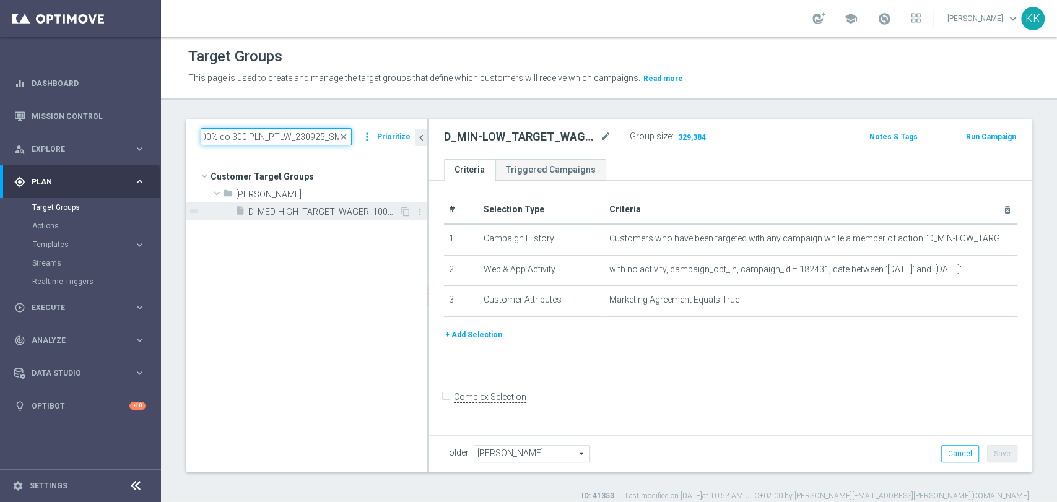
type input "_MED-HIGH_TARGET_WAGER_100% do 300 PLN_PTLW_230925_SMS"
click at [292, 214] on span "D_MED-HIGH_TARGET_WAGER_100% do 300 PLN_PTLW_230925_SMS" at bounding box center [323, 212] width 151 height 11
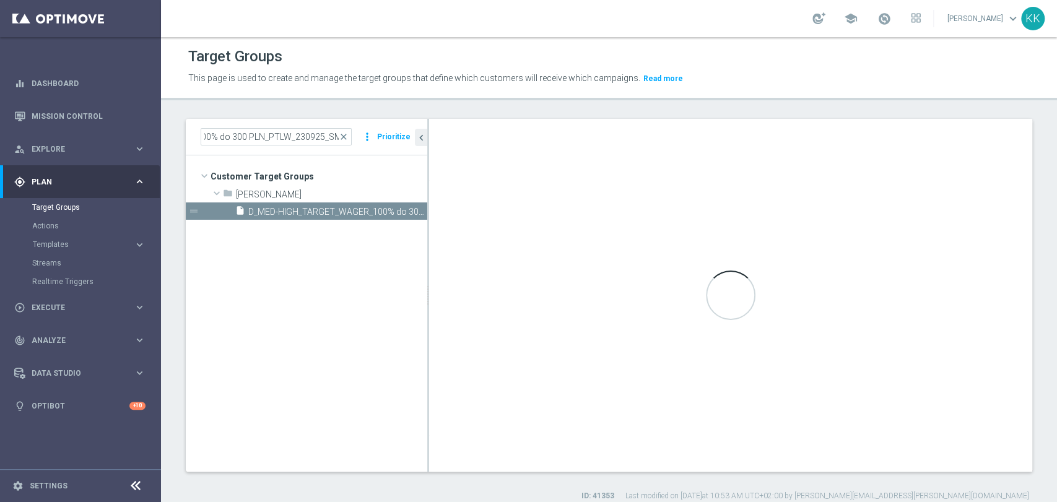
scroll to position [0, 0]
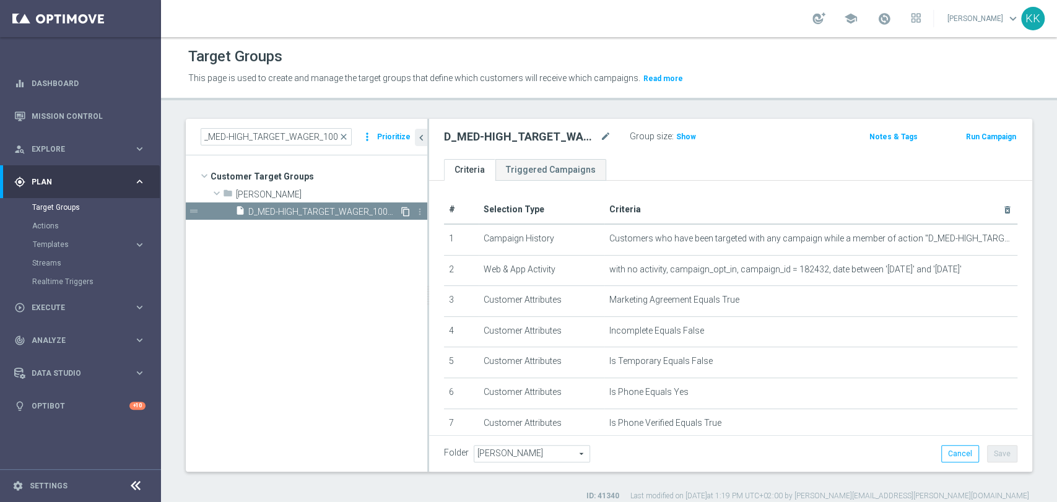
click at [405, 208] on icon "content_copy" at bounding box center [406, 212] width 10 height 10
click at [602, 133] on icon "mode_edit" at bounding box center [605, 136] width 11 height 15
drag, startPoint x: 524, startPoint y: 139, endPoint x: 248, endPoint y: 130, distance: 275.6
click at [237, 129] on as-split "_MED-HIGH_TARGET_WAGER_100% do 300 PLN_PTLW_230925_SMS close more_vert Prioriti…" at bounding box center [609, 295] width 846 height 353
type input "D_MED-HIGH_TARGET_WAGER_100% do 300 PLN_PTLW_230925_PUSH2"
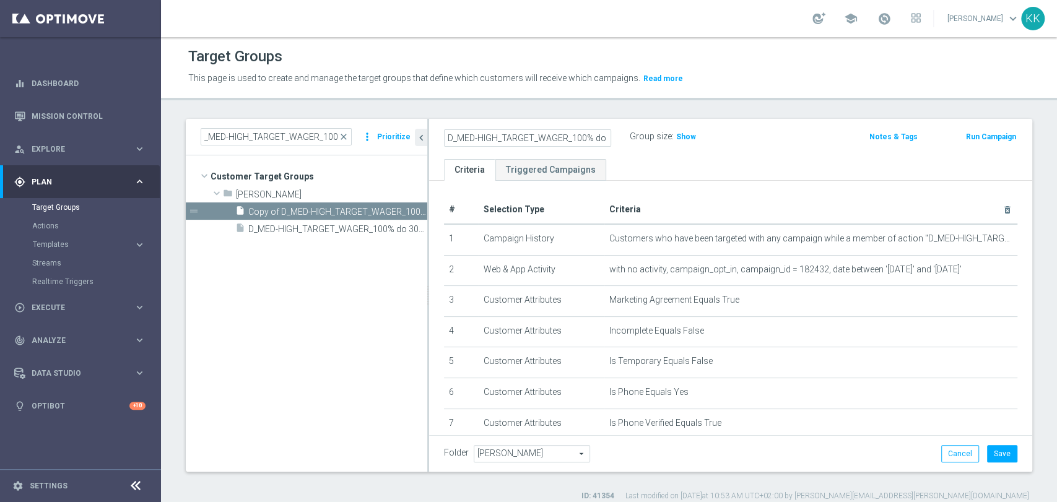
click at [778, 129] on div "D_MED-HIGH_TARGET_WAGER_100% do 300 PLN_PTLW_230925_PUSH2 Group size : Show" at bounding box center [632, 137] width 394 height 19
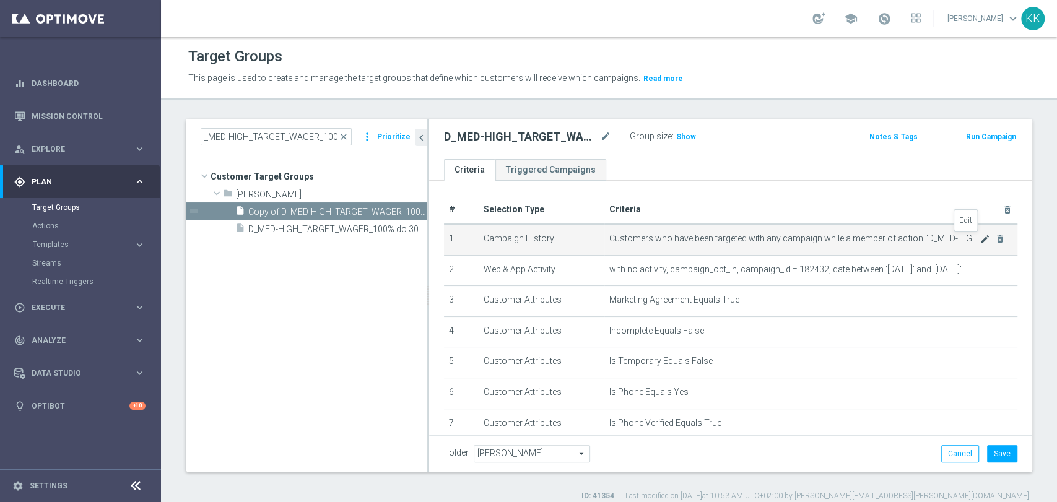
click at [980, 236] on icon "mode_edit" at bounding box center [985, 239] width 10 height 10
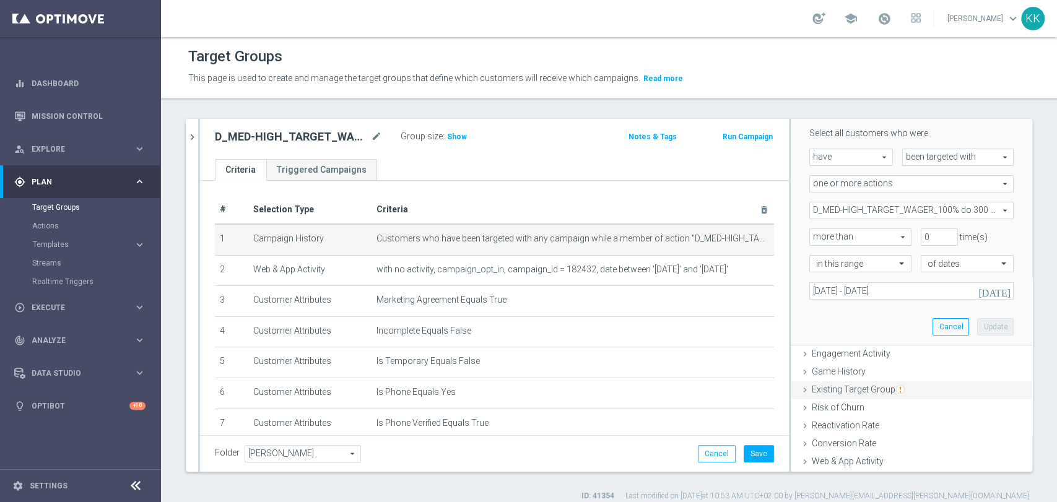
scroll to position [206, 0]
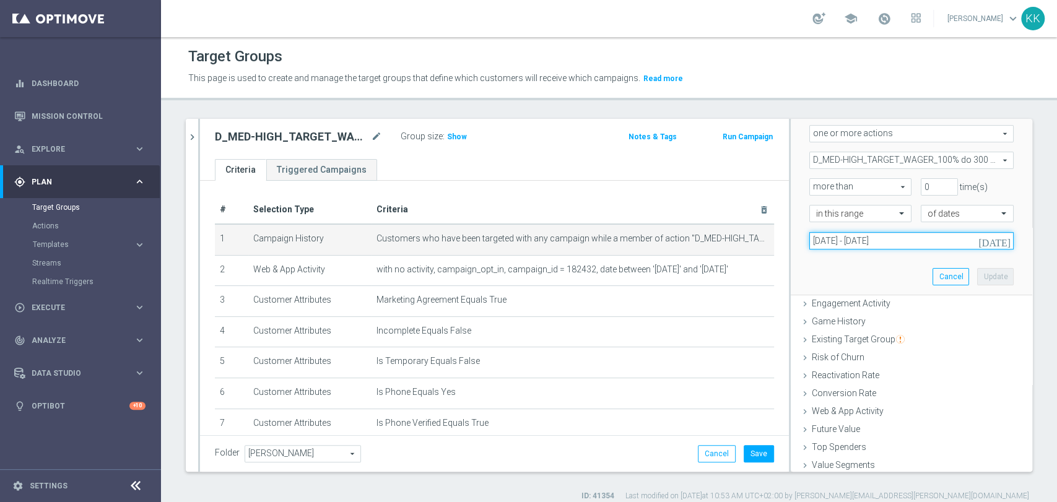
click at [856, 232] on input "[DATE] - [DATE]" at bounding box center [911, 240] width 204 height 17
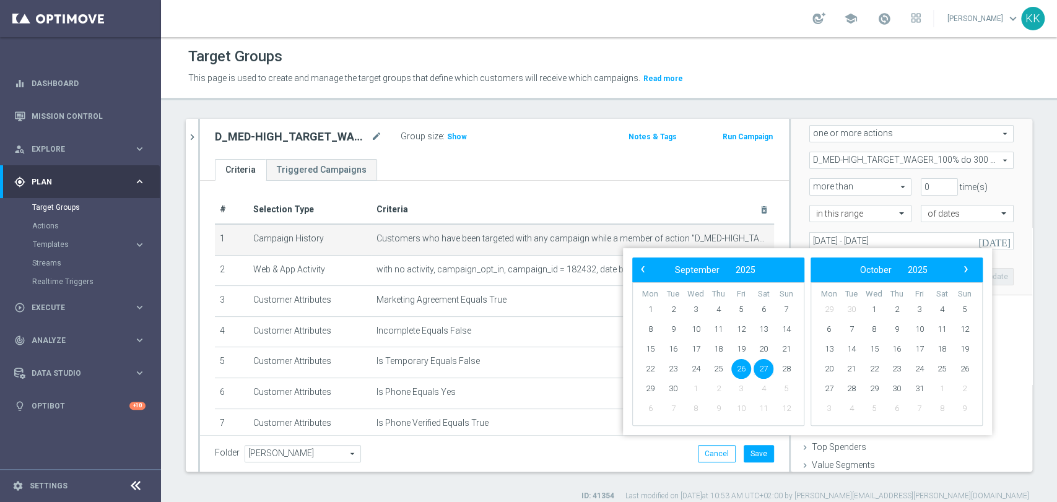
click at [738, 365] on span "26" at bounding box center [741, 369] width 20 height 20
click at [784, 362] on span "28" at bounding box center [786, 369] width 20 height 20
type input "[DATE] - [DATE]"
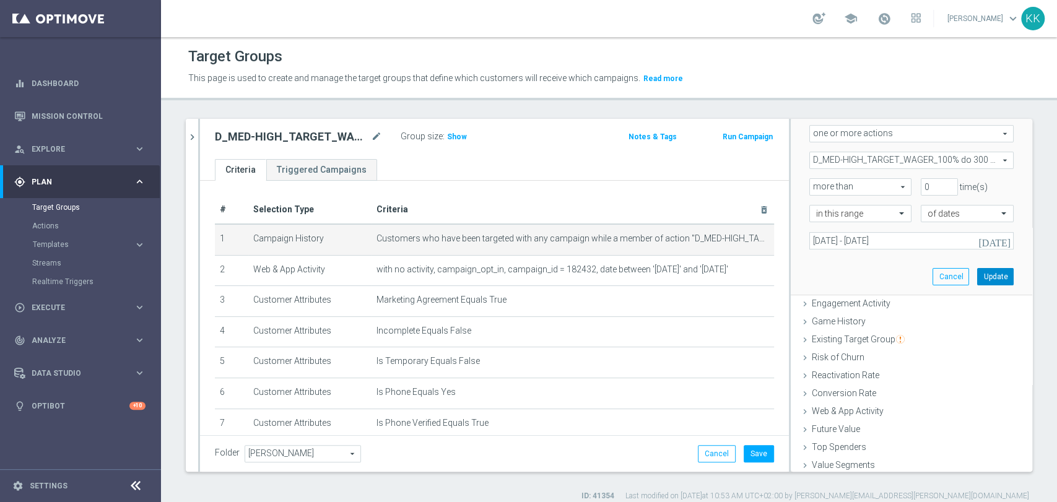
click at [977, 270] on button "Update" at bounding box center [995, 276] width 37 height 17
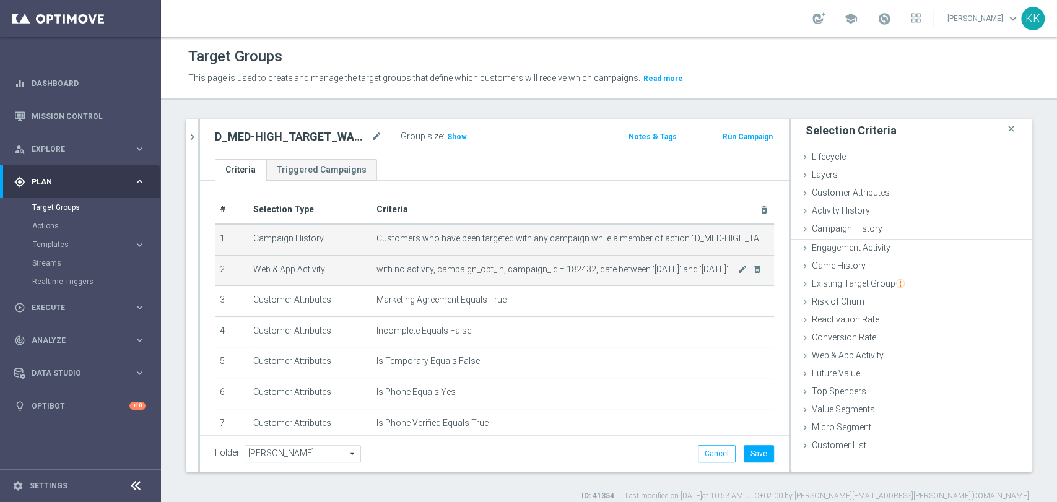
scroll to position [0, 0]
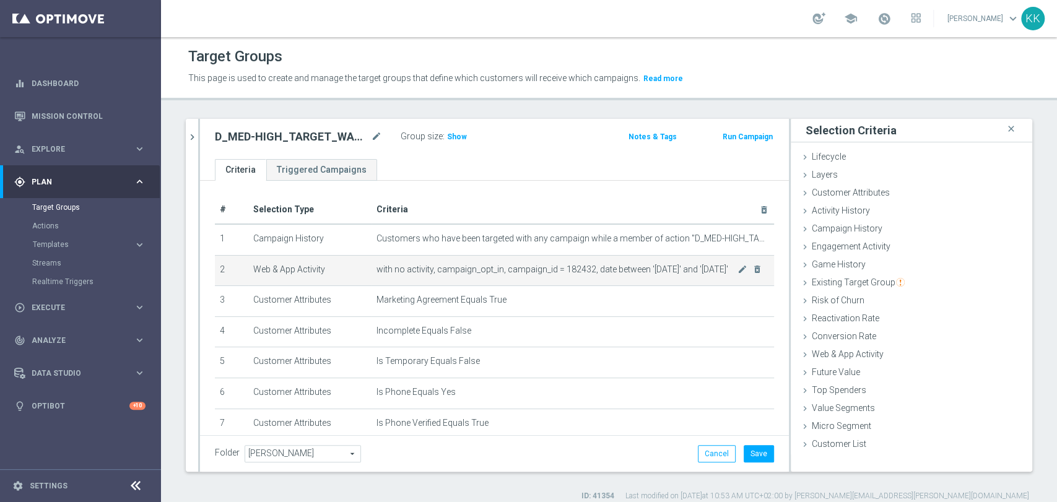
click at [720, 274] on td "with no activity, campaign_opt_in, campaign_id = 182432, date between '[DATE]' …" at bounding box center [572, 270] width 402 height 31
click at [737, 271] on icon "mode_edit" at bounding box center [742, 269] width 10 height 10
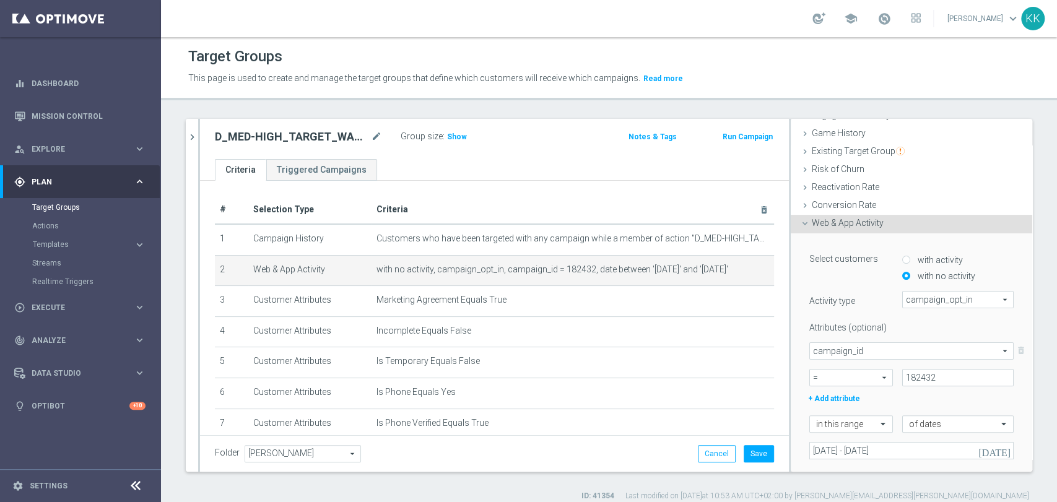
scroll to position [206, 0]
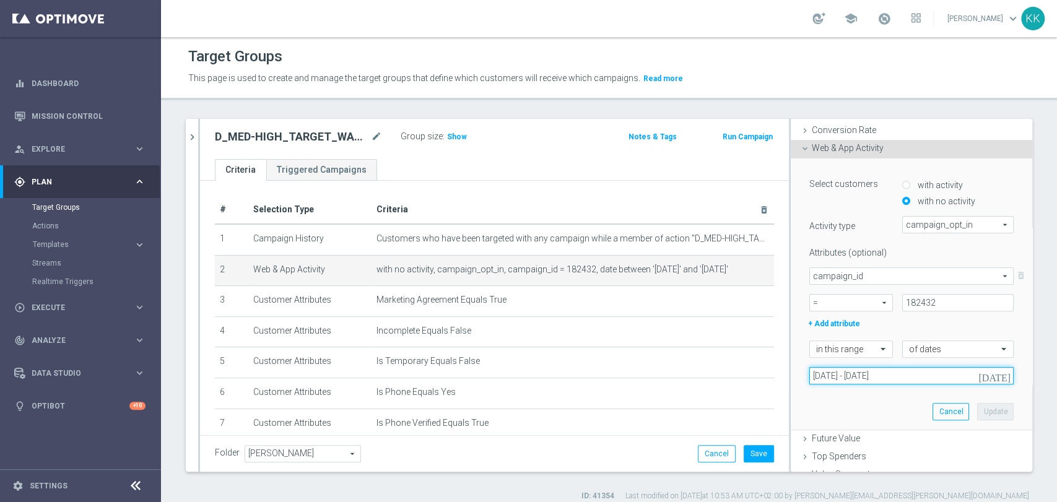
click at [845, 378] on input "[DATE] - [DATE]" at bounding box center [911, 375] width 204 height 17
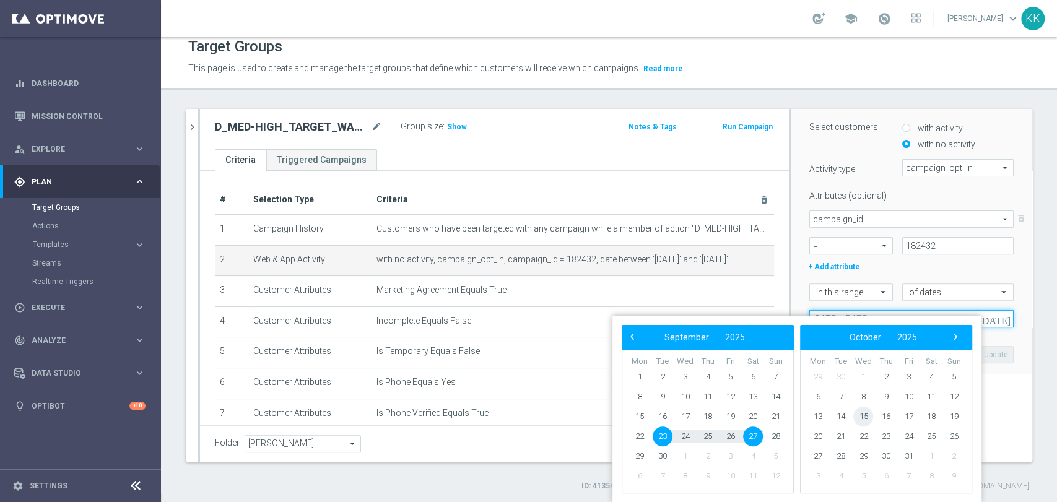
scroll to position [9, 0]
click at [662, 436] on span "23" at bounding box center [662, 437] width 20 height 20
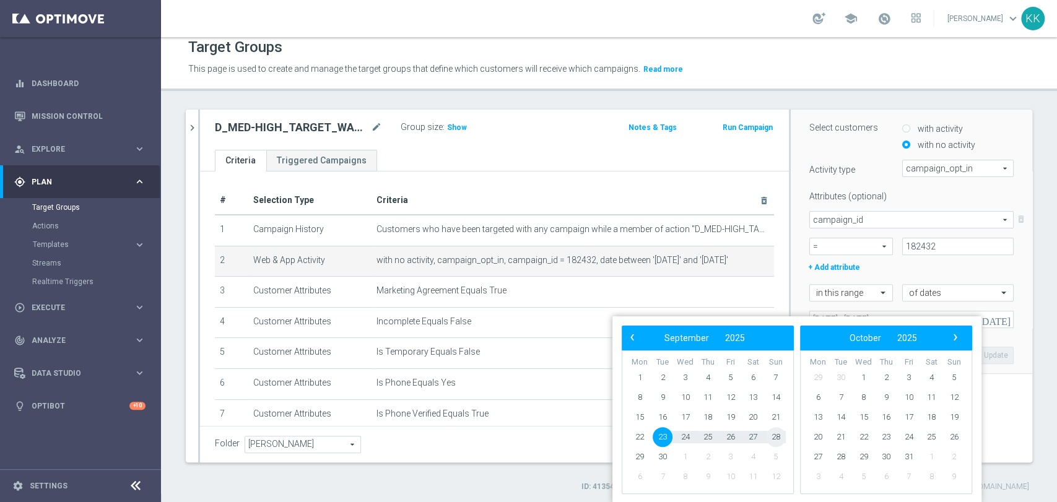
click at [769, 433] on span "28" at bounding box center [776, 437] width 20 height 20
type input "[DATE] - [DATE]"
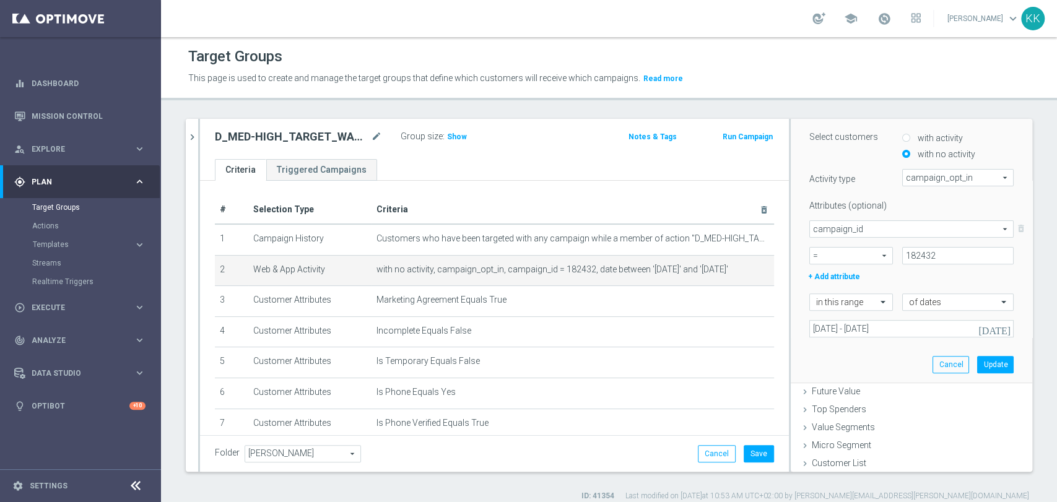
scroll to position [0, 0]
click at [978, 361] on button "Update" at bounding box center [995, 364] width 37 height 17
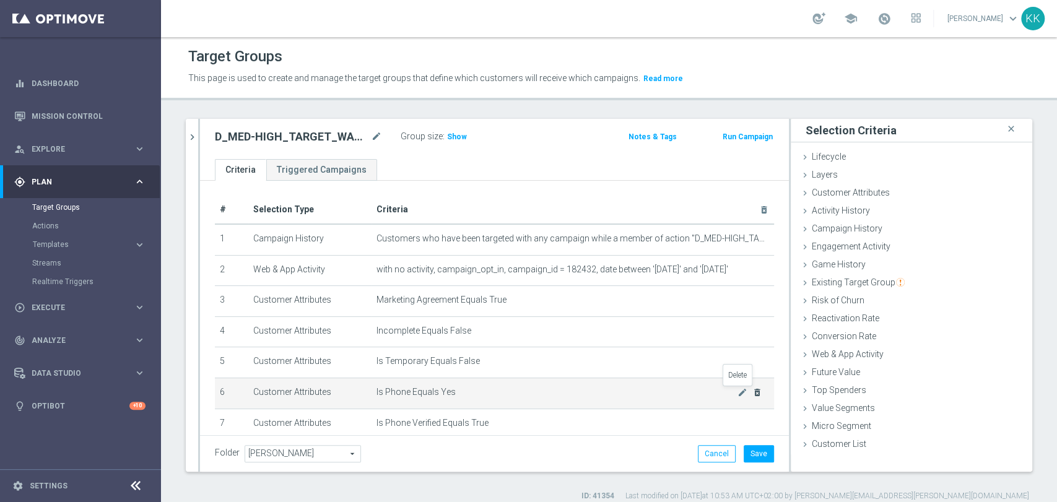
click at [752, 396] on icon "delete_forever" at bounding box center [757, 393] width 10 height 10
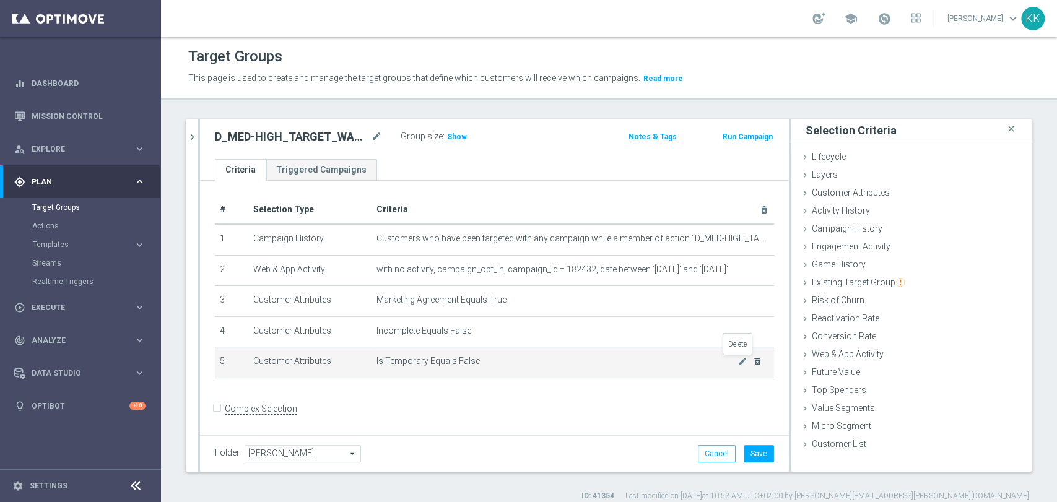
click at [752, 359] on icon "delete_forever" at bounding box center [757, 362] width 10 height 10
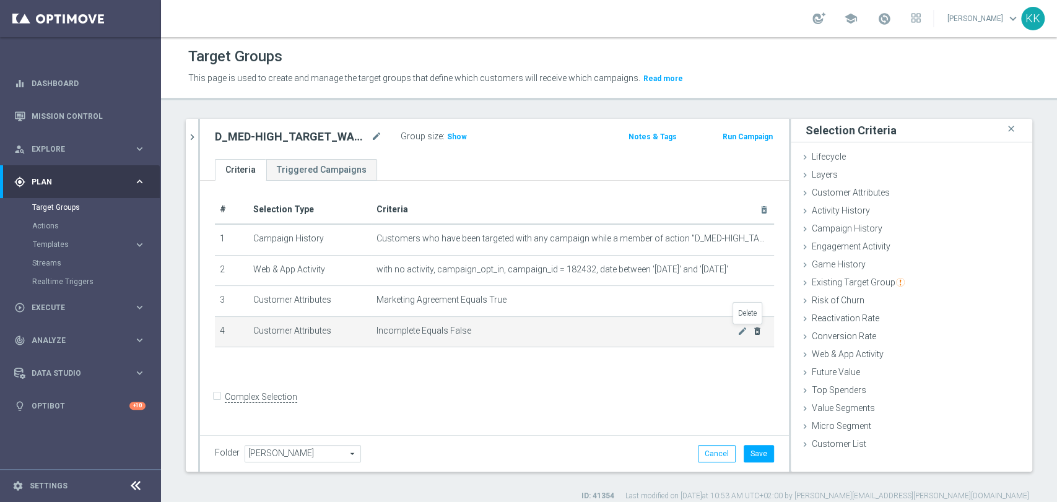
click at [752, 331] on icon "delete_forever" at bounding box center [757, 331] width 10 height 10
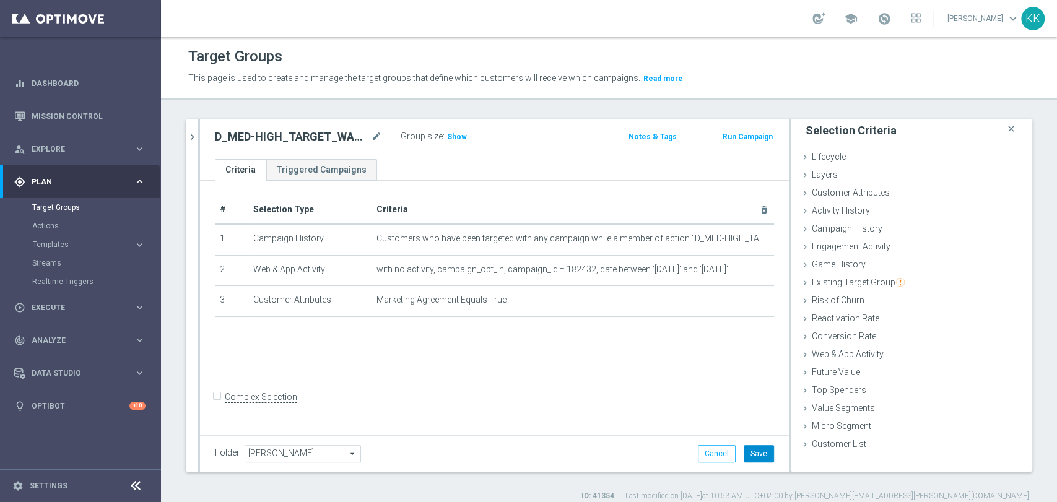
click at [756, 450] on button "Save" at bounding box center [758, 453] width 30 height 17
click at [50, 228] on link "Actions" at bounding box center [80, 226] width 97 height 10
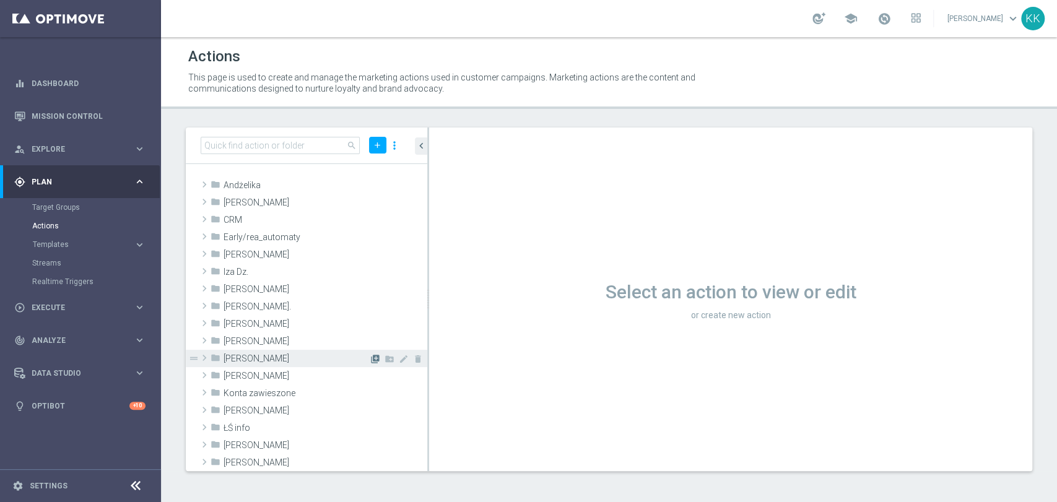
click at [370, 357] on icon "library_add" at bounding box center [375, 359] width 10 height 10
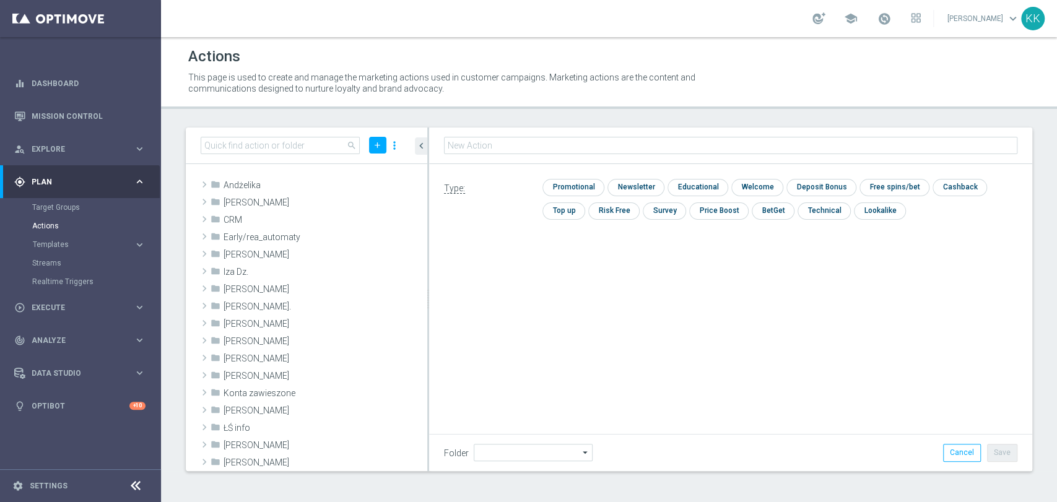
type input "[PERSON_NAME]"
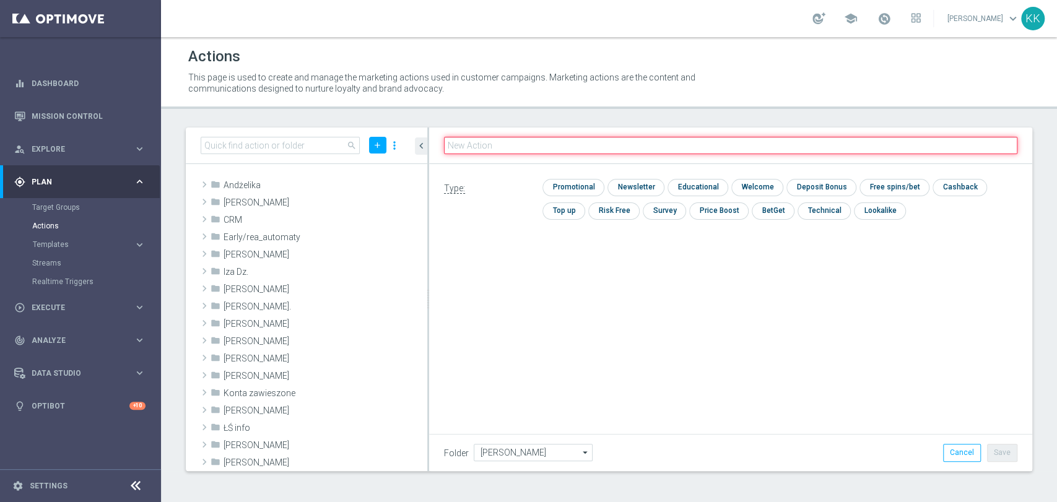
paste input "D_MIN-LOW_TARGET_WAGER_50% do 100 PLN_PTLW_230925_PUSH2"
type input "D_MIN-LOW_TARGET_WAGER_50% do 100 PLN_PTLW_230925_PUSH2"
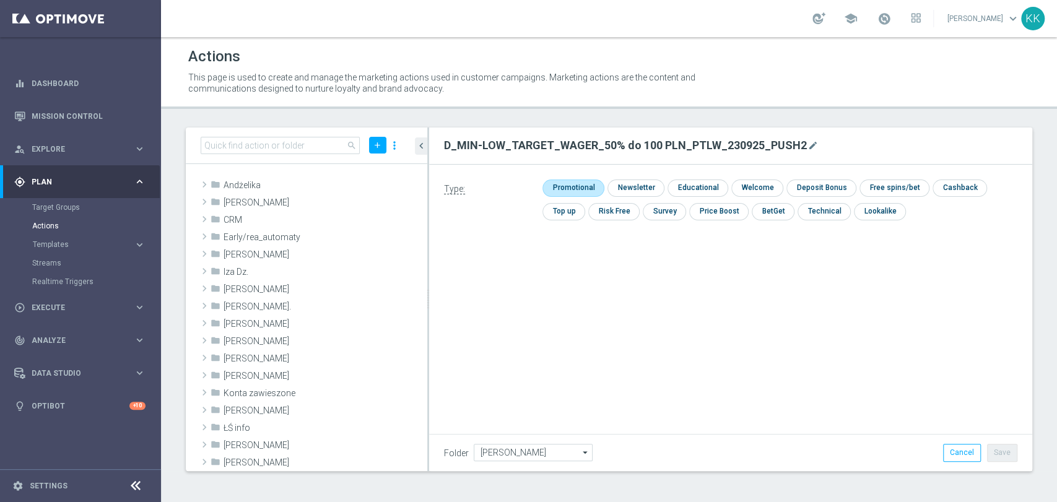
click at [581, 186] on input "checkbox" at bounding box center [571, 188] width 59 height 17
checkbox input "true"
click at [1013, 453] on button "Save" at bounding box center [1002, 452] width 30 height 17
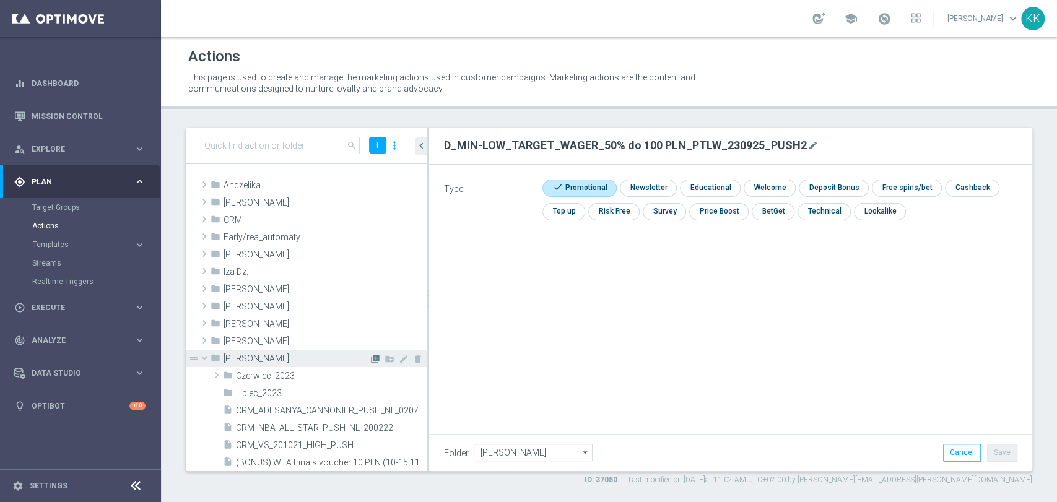
click at [370, 358] on icon "library_add" at bounding box center [375, 359] width 10 height 10
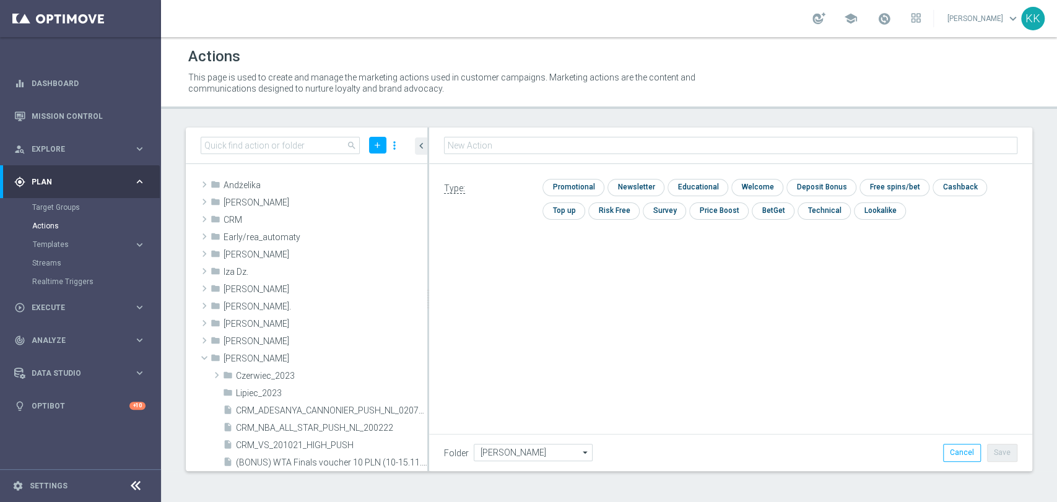
type input "D_MED-HIGH_TARGET_WAGER_100% do 300 PLN_PTLW_230925_PUSH2"
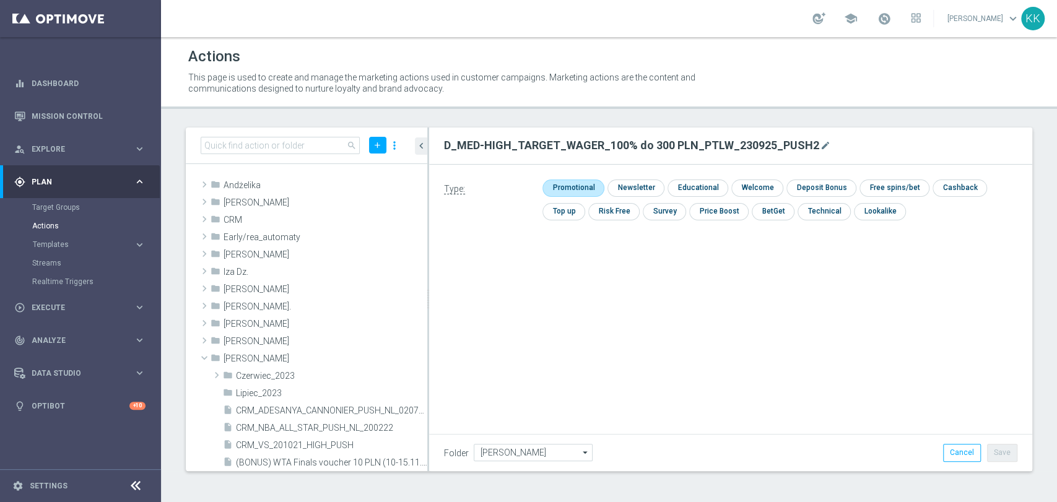
click at [561, 180] on input "checkbox" at bounding box center [571, 188] width 59 height 17
checkbox input "true"
click at [1014, 455] on button "Save" at bounding box center [1002, 452] width 30 height 17
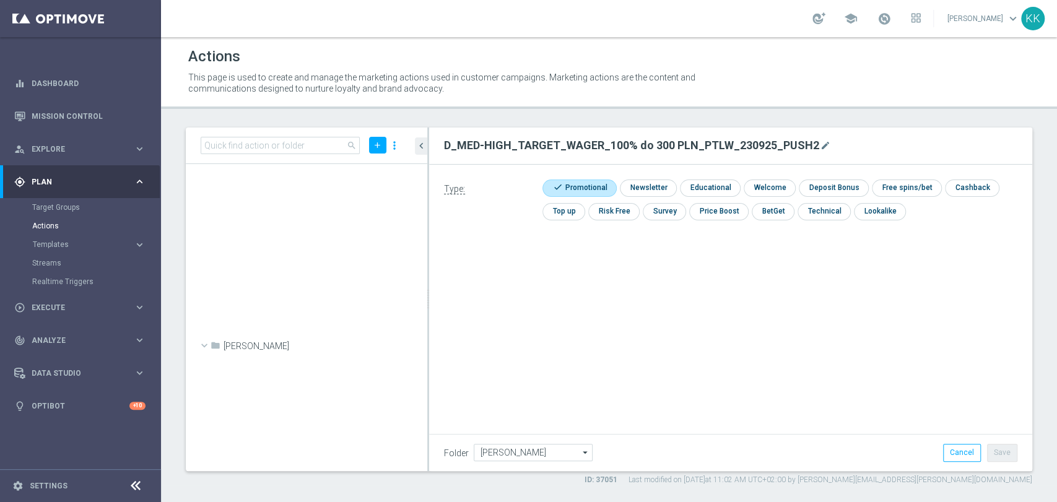
scroll to position [40472, 0]
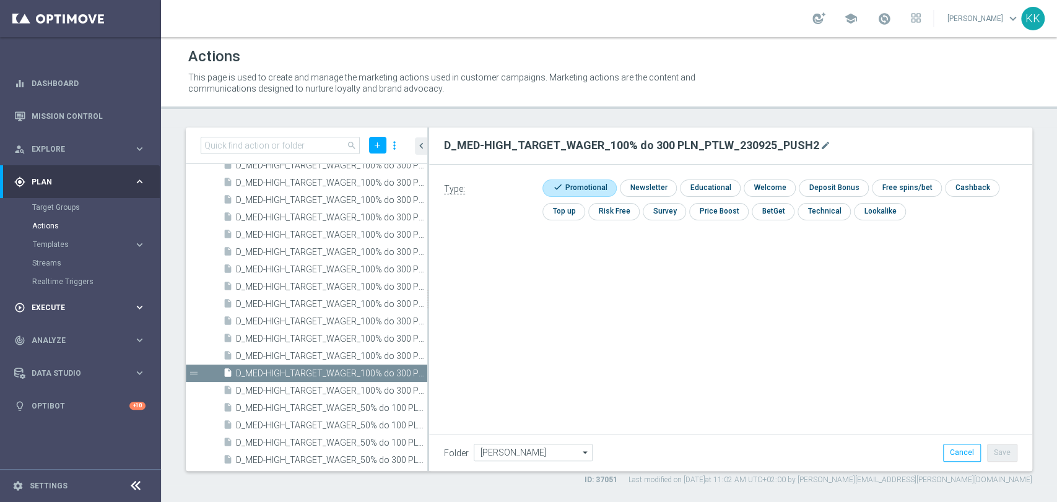
click at [118, 308] on span "Execute" at bounding box center [83, 307] width 102 height 7
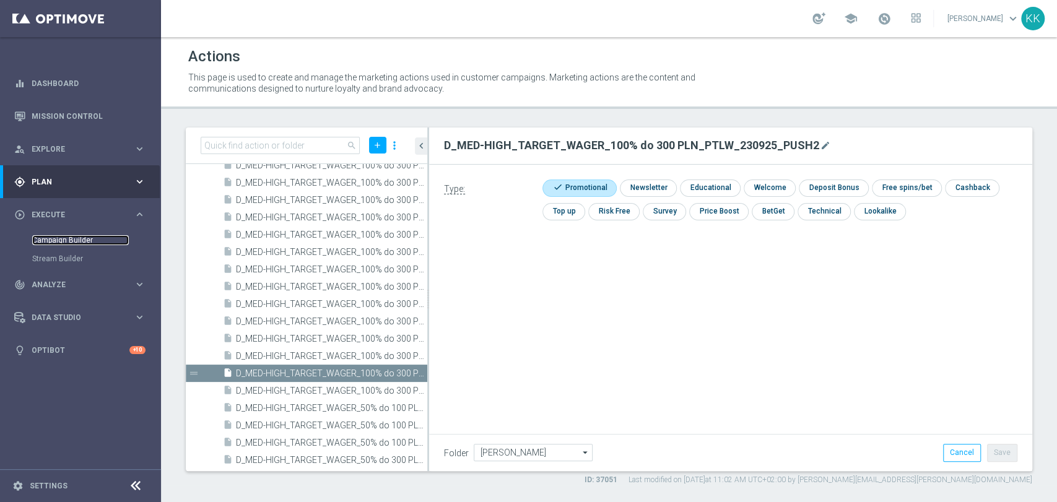
click at [74, 237] on link "Campaign Builder" at bounding box center [80, 240] width 97 height 10
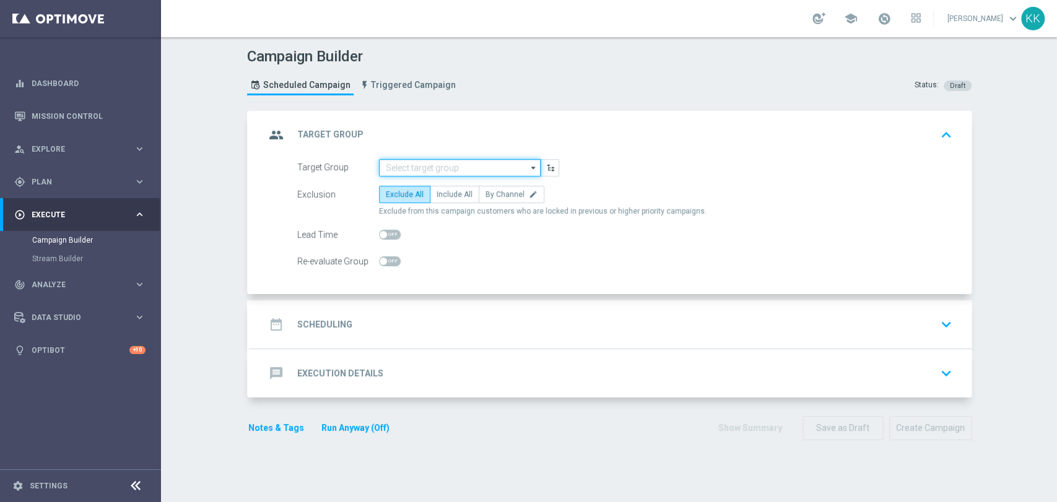
click at [480, 165] on input at bounding box center [460, 167] width 162 height 17
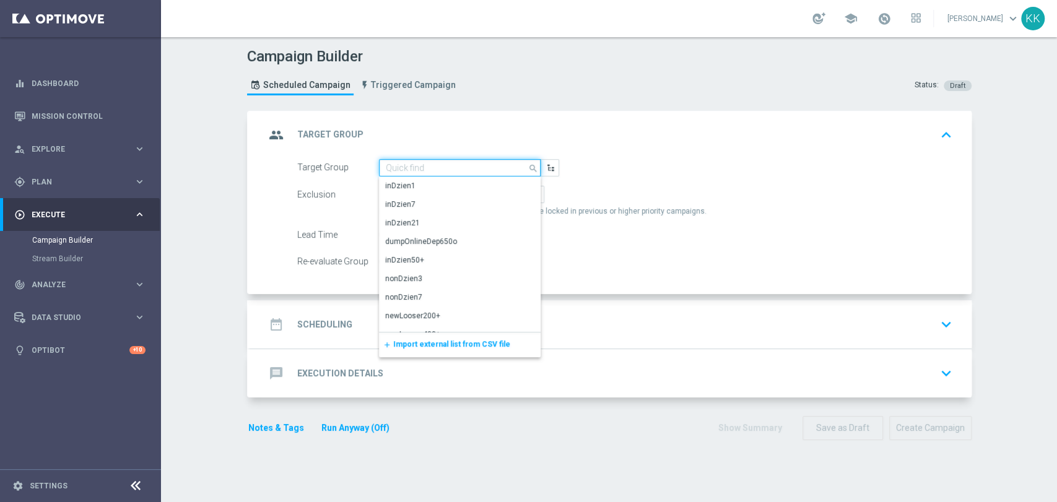
paste input "D_MIN-LOW_TARGET_WAGER_50% do 100 PLN_PTLW_230925_PUSH2"
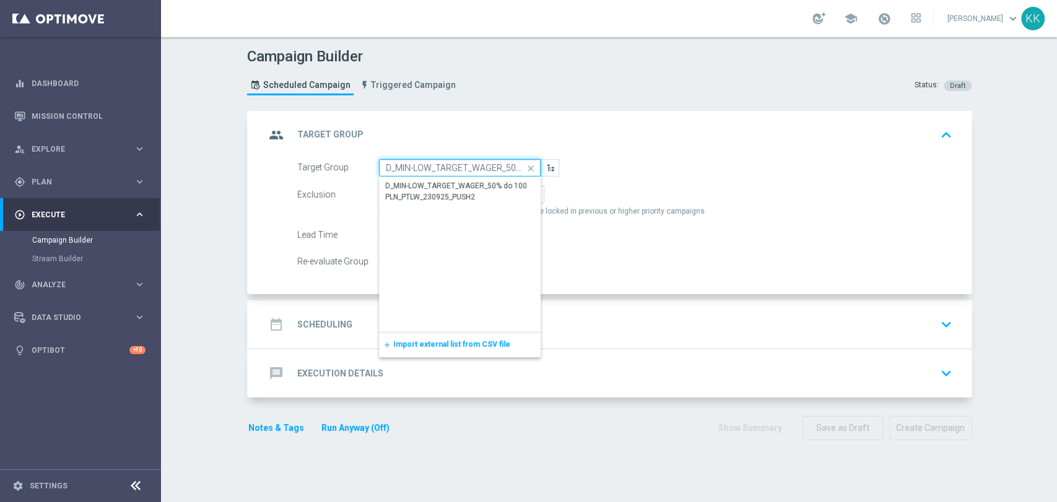
scroll to position [0, 128]
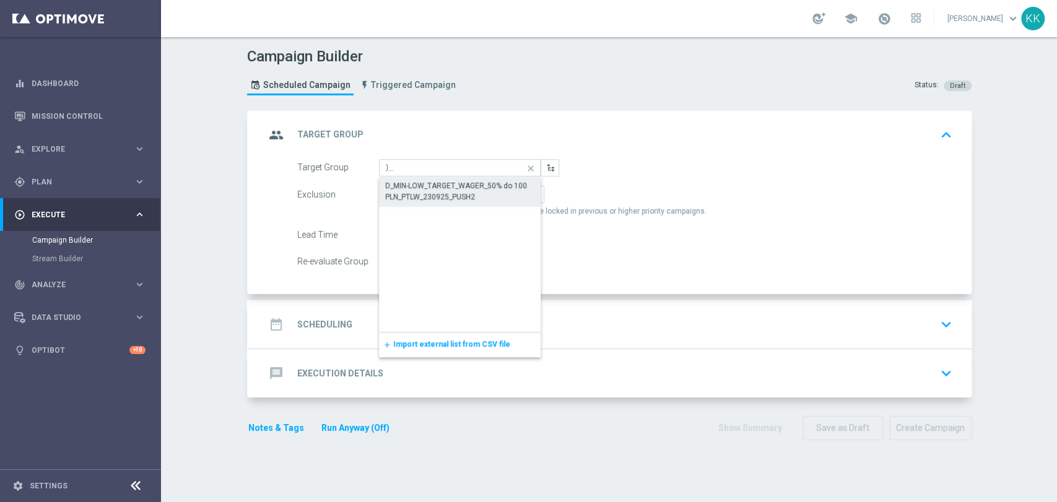
click at [467, 194] on div "D_MIN-LOW_TARGET_WAGER_50% do 100 PLN_PTLW_230925_PUSH2" at bounding box center [460, 191] width 150 height 22
type input "D_MIN-LOW_TARGET_WAGER_50% do 100 PLN_PTLW_230925_PUSH2"
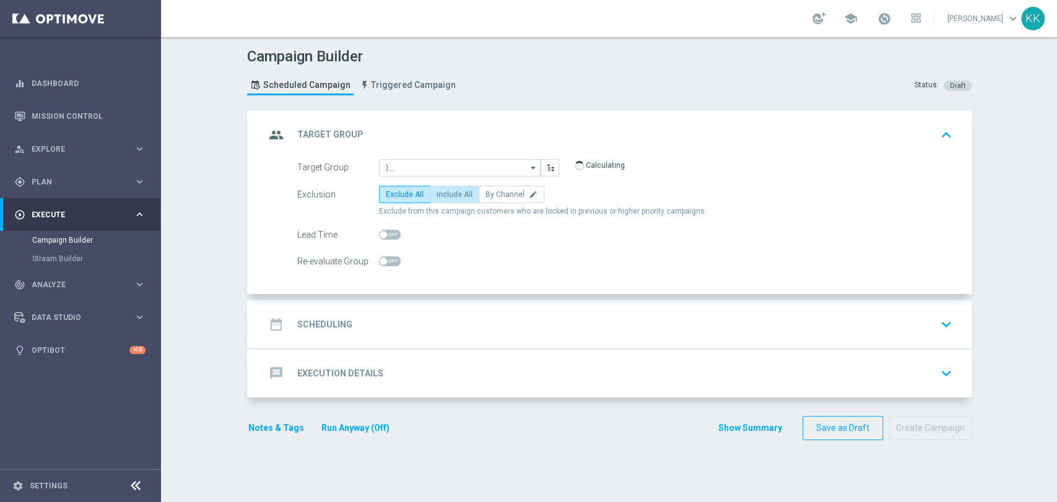
scroll to position [0, 0]
click at [451, 199] on label "Include All" at bounding box center [455, 194] width 50 height 17
click at [444, 199] on input "Include All" at bounding box center [440, 197] width 8 height 8
radio input "true"
click at [396, 259] on div "Re-evaluate Group" at bounding box center [625, 261] width 674 height 17
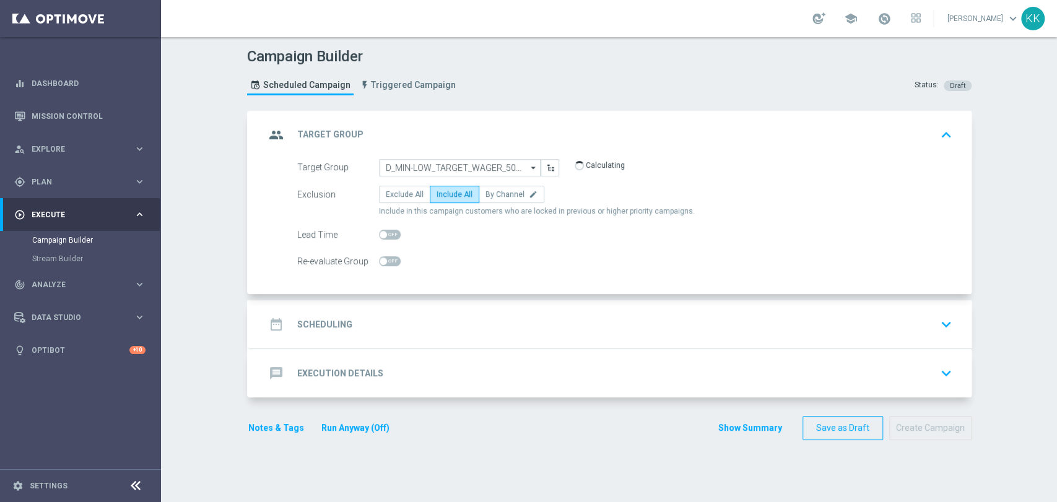
click at [389, 264] on span at bounding box center [390, 261] width 22 height 10
click at [389, 264] on input "checkbox" at bounding box center [390, 261] width 22 height 10
checkbox input "true"
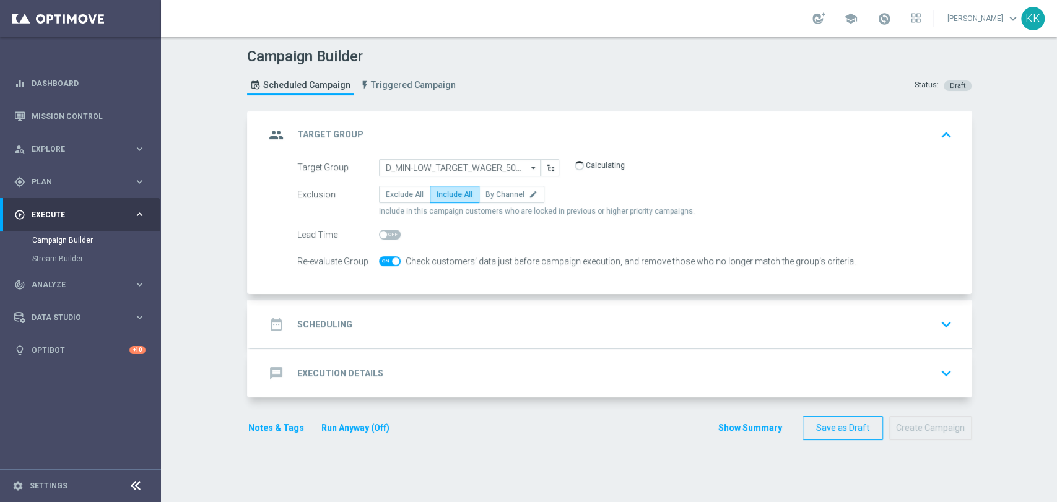
click at [414, 311] on div "date_range Scheduling keyboard_arrow_down" at bounding box center [610, 324] width 721 height 48
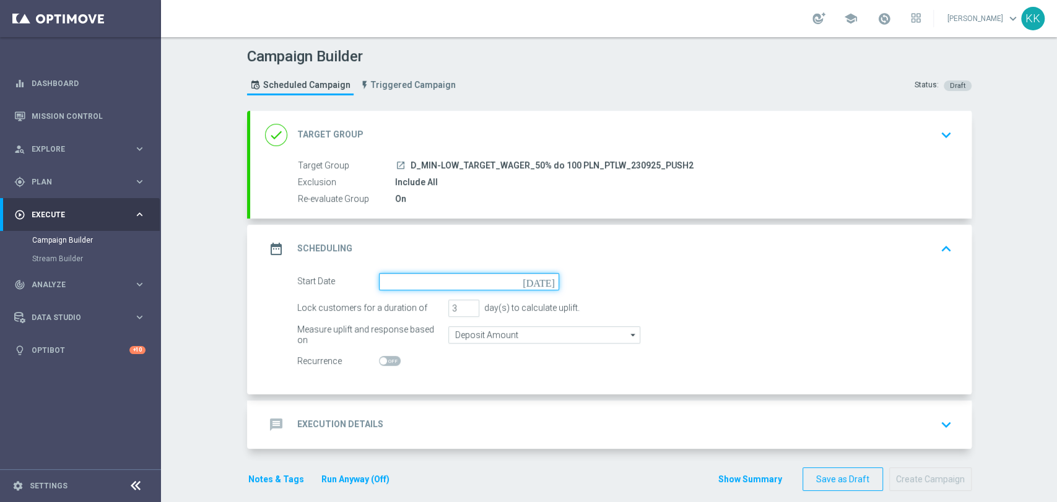
click at [407, 285] on input at bounding box center [469, 281] width 180 height 17
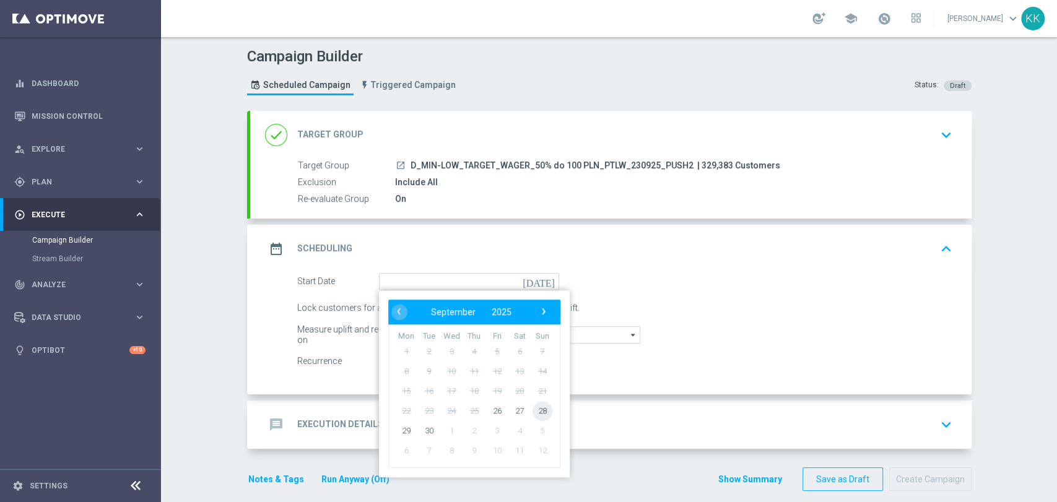
click at [535, 407] on span "28" at bounding box center [542, 411] width 20 height 20
type input "[DATE]"
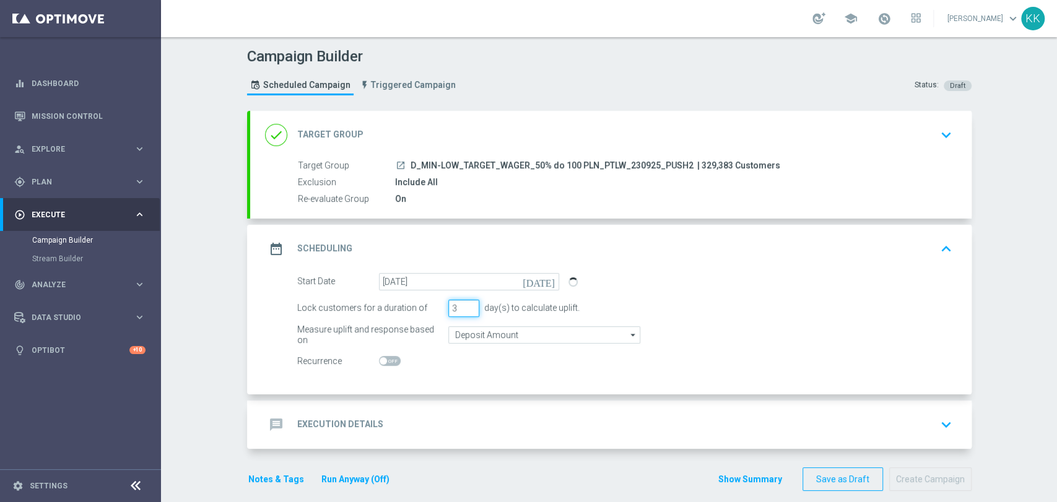
click at [448, 308] on input "3" at bounding box center [463, 308] width 31 height 17
type input "1"
click at [518, 329] on input "Deposit Amount" at bounding box center [544, 334] width 192 height 17
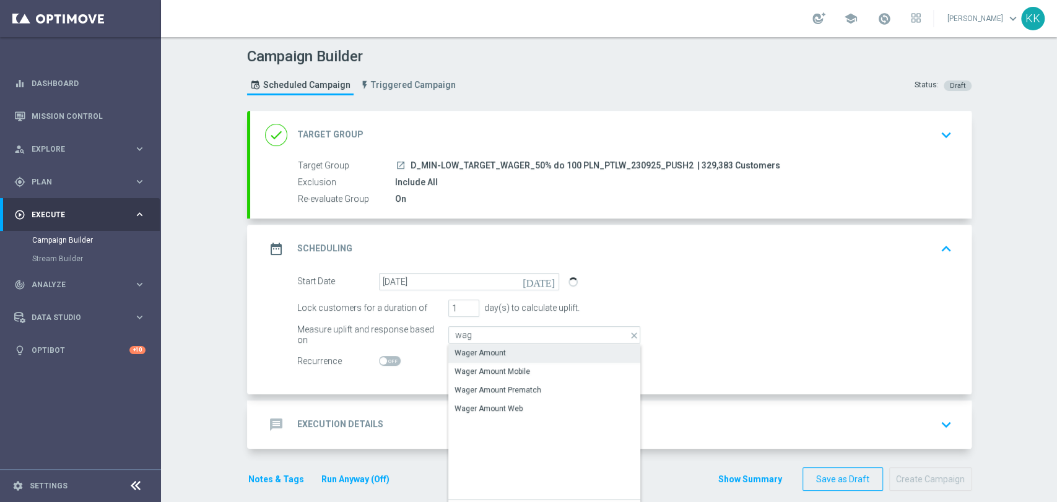
click at [511, 348] on div "Wager Amount" at bounding box center [544, 352] width 192 height 17
type input "Wager Amount"
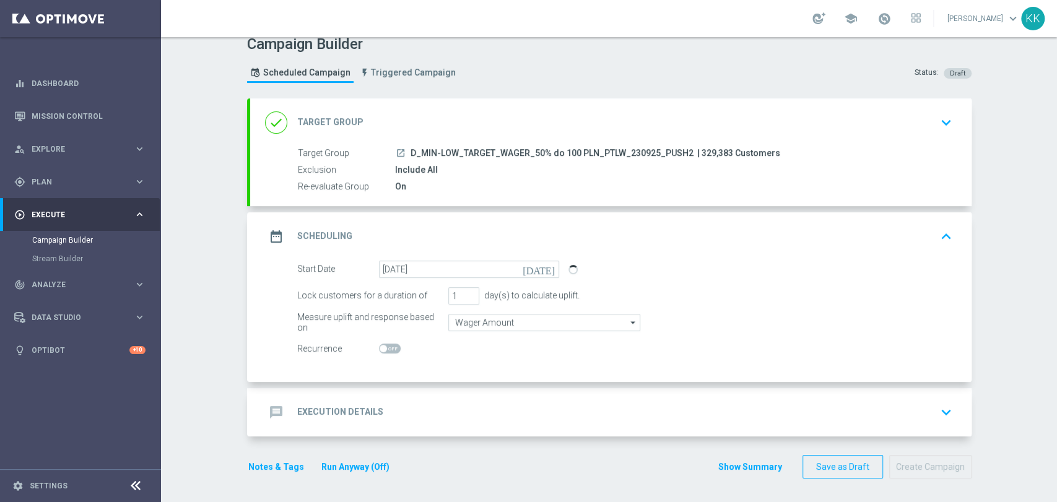
click at [527, 428] on div "message Execution Details keyboard_arrow_down" at bounding box center [610, 412] width 721 height 48
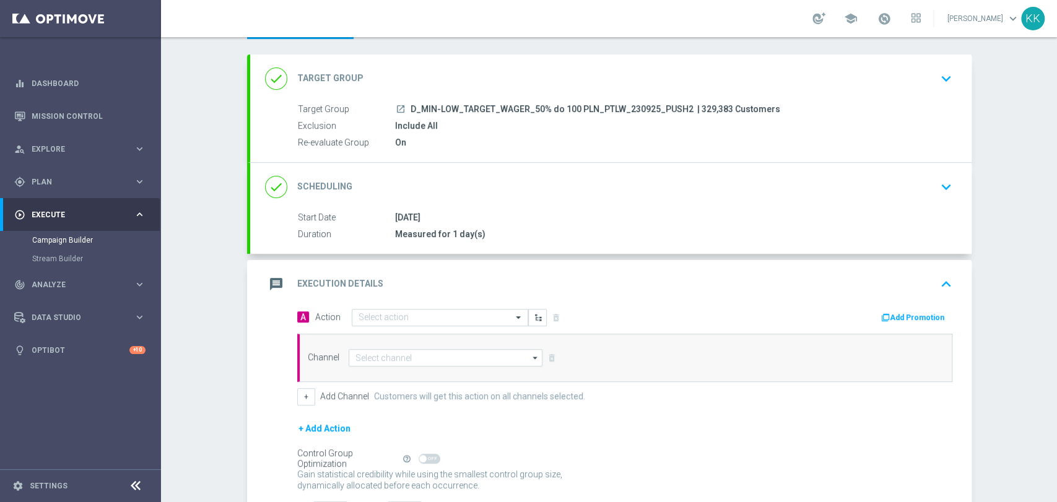
scroll to position [107, 0]
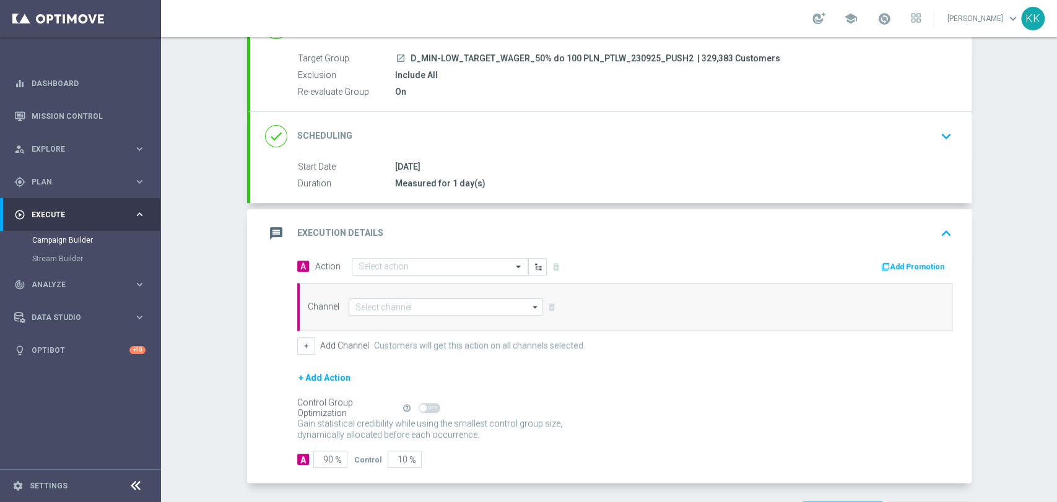
click at [409, 269] on input "text" at bounding box center [427, 267] width 138 height 11
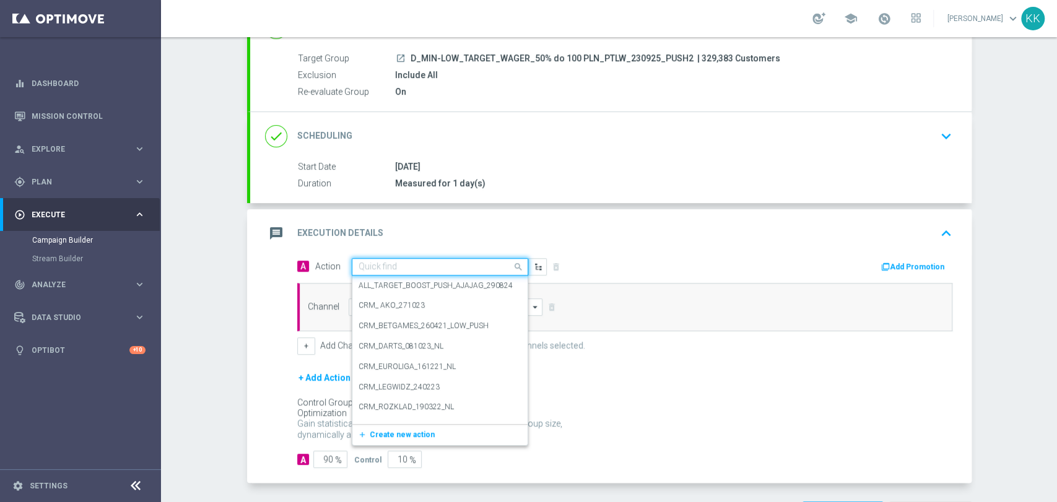
paste input "D_MIN-LOW_TARGET_WAGER_50% do 100 PLN_PTLW_230925_PUSH2"
type input "D_MIN-LOW_TARGET_WAGER_50% do 100 PLN_PTLW_230925_PUSH2"
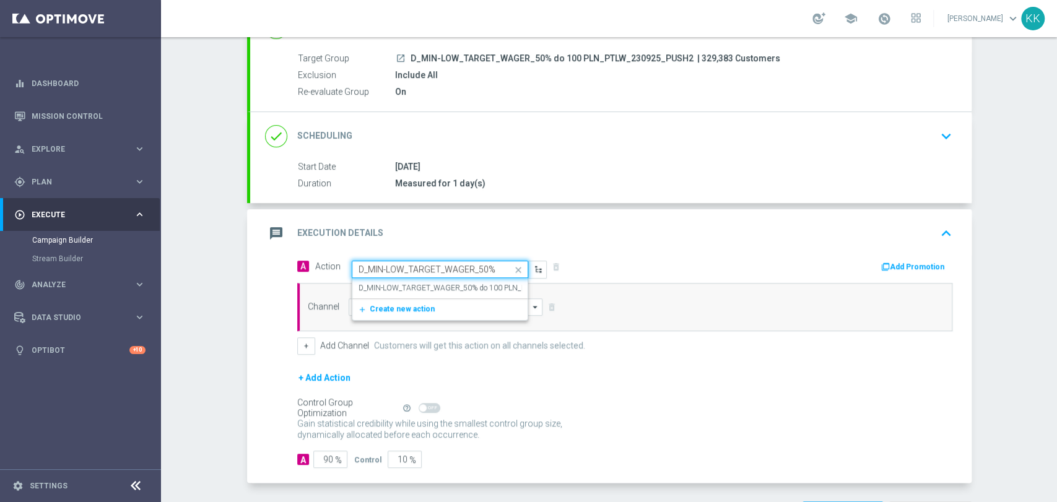
scroll to position [0, 132]
click at [449, 293] on div "D_MIN-LOW_TARGET_WAGER_50% do 100 PLN_PTLW_230925_PUSH2 edit" at bounding box center [439, 288] width 163 height 20
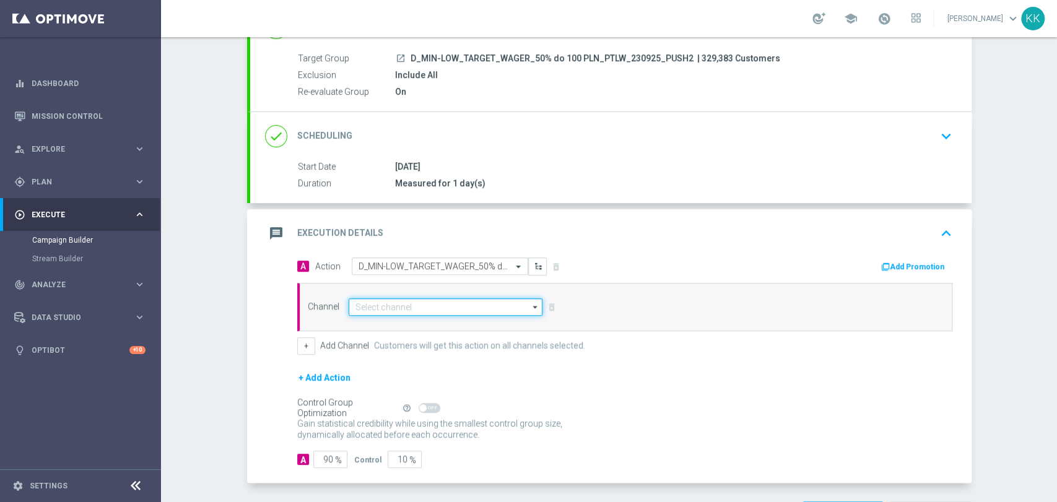
click at [447, 299] on input at bounding box center [446, 306] width 194 height 17
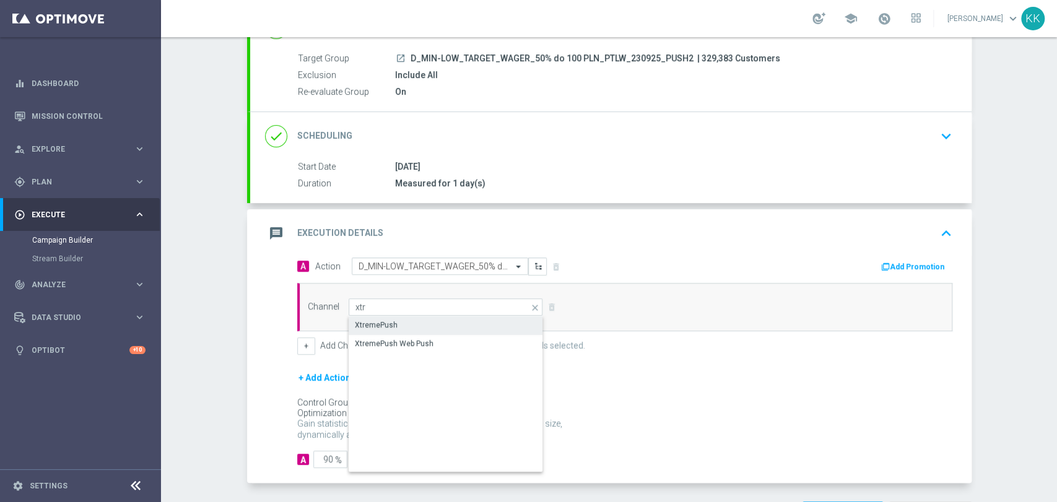
click at [447, 316] on div "XtremePush" at bounding box center [446, 324] width 195 height 17
type input "XtremePush"
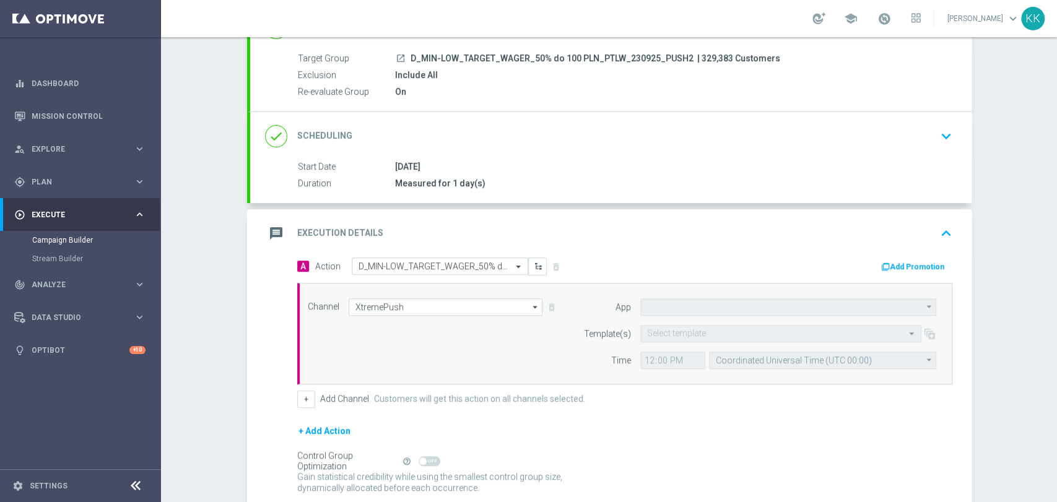
type input "STS_PL"
click at [674, 336] on input "text" at bounding box center [768, 334] width 243 height 11
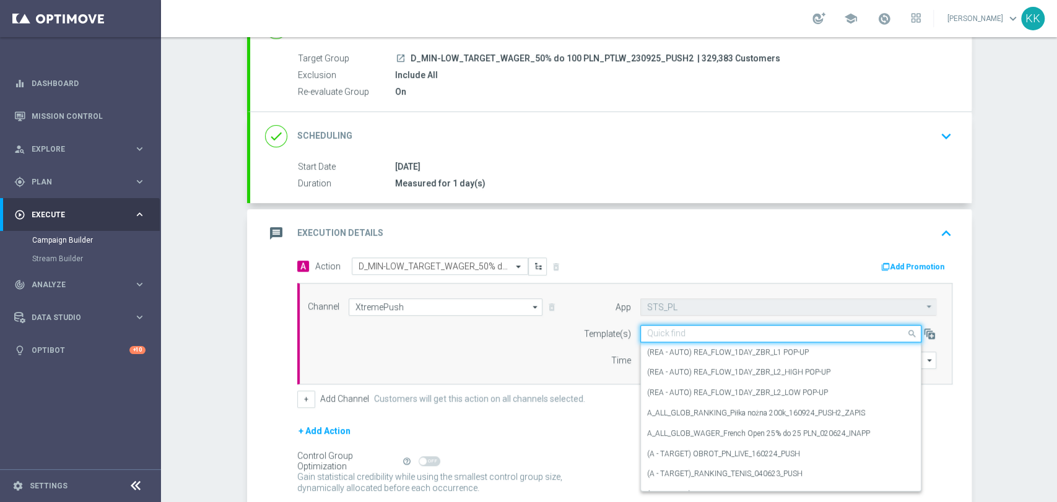
paste input "D_MIN-LOW_TARGET_WAGER_50% do 100 PLN_PTLW_230925_PUSH2"
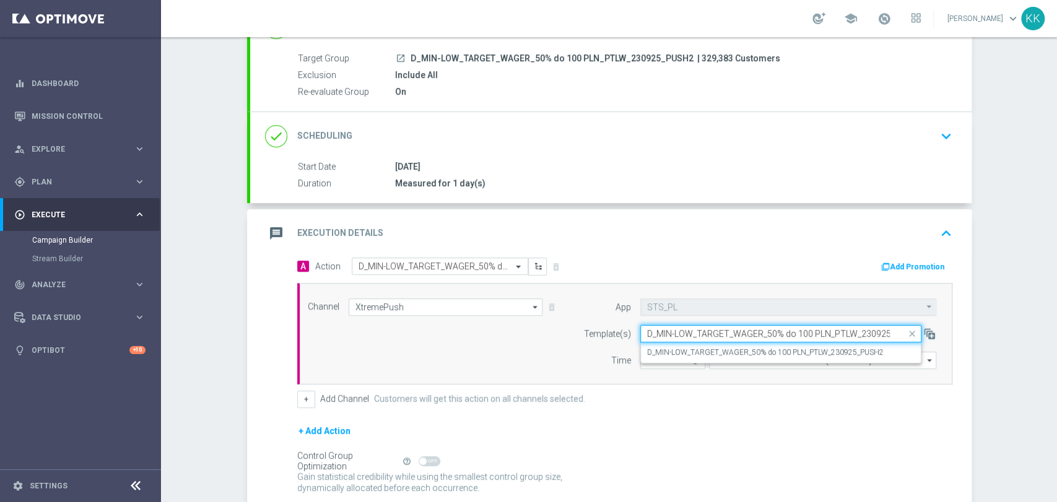
scroll to position [0, 26]
click at [664, 344] on div "D_MIN-LOW_TARGET_WAGER_50% do 100 PLN_PTLW_230925_PUSH2" at bounding box center [780, 352] width 267 height 20
type input "D_MIN-LOW_TARGET_WAGER_50% do 100 PLN_PTLW_230925_PUSH2"
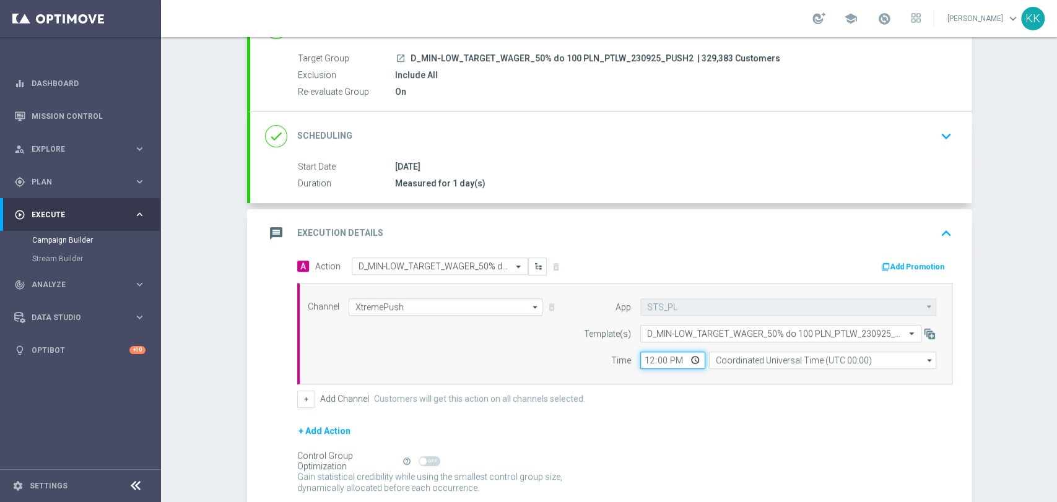
click at [649, 363] on input "12:00" at bounding box center [672, 360] width 65 height 17
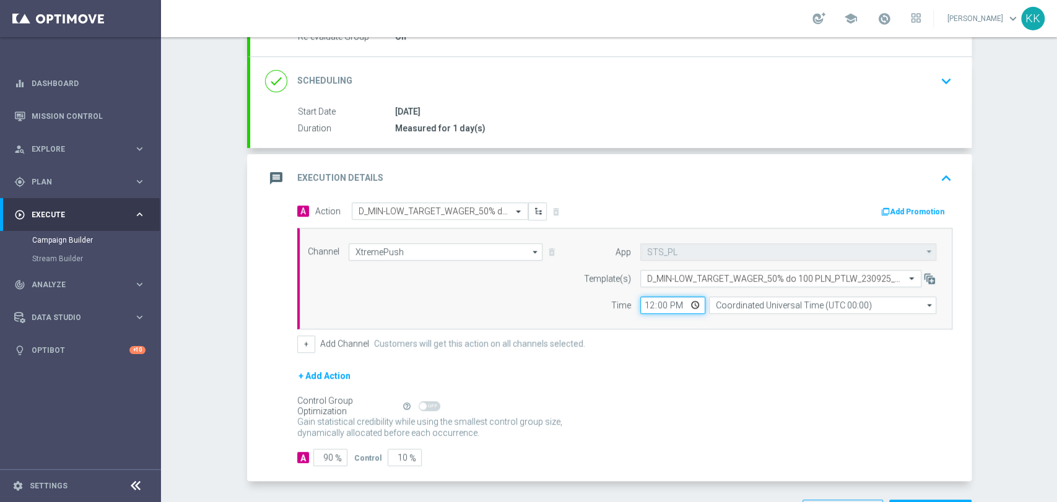
scroll to position [207, 0]
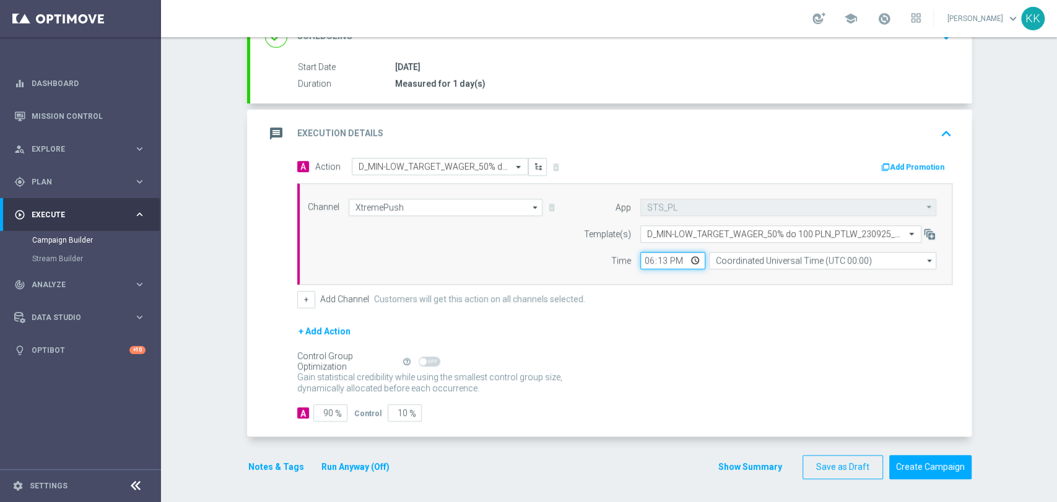
type input "18:31"
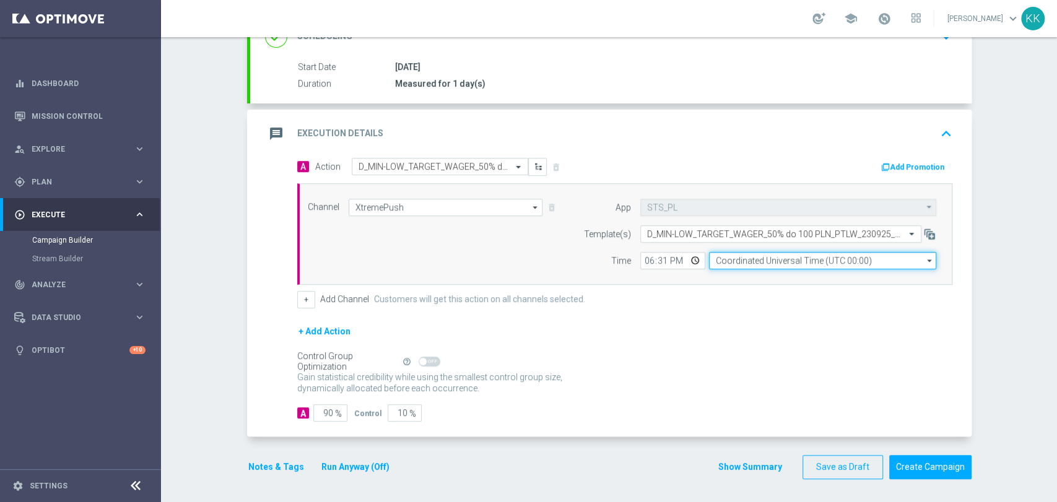
click at [791, 262] on input "Coordinated Universal Time (UTC 00:00)" at bounding box center [822, 260] width 227 height 17
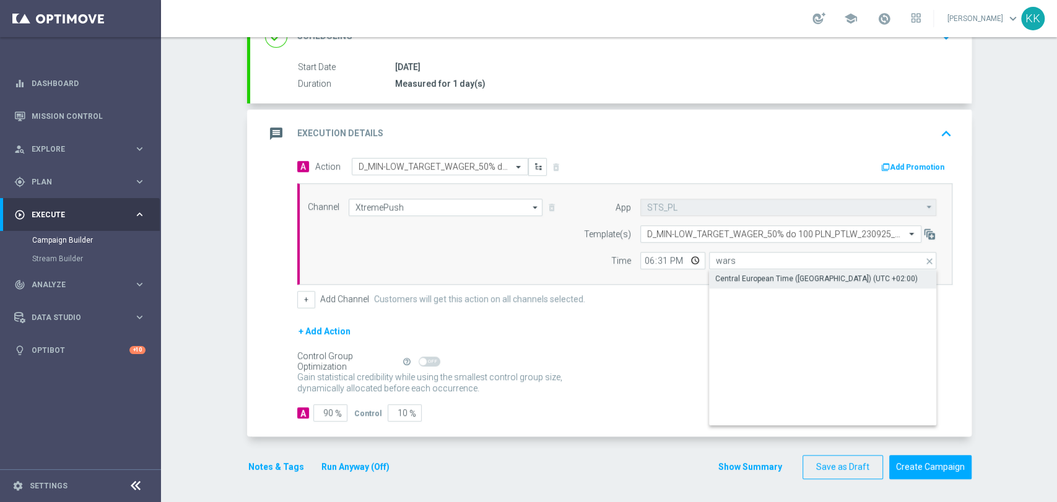
click at [787, 273] on div "Central European Time ([GEOGRAPHIC_DATA]) (UTC +02:00)" at bounding box center [816, 278] width 202 height 11
type input "Central European Time ([GEOGRAPHIC_DATA]) (UTC +02:00)"
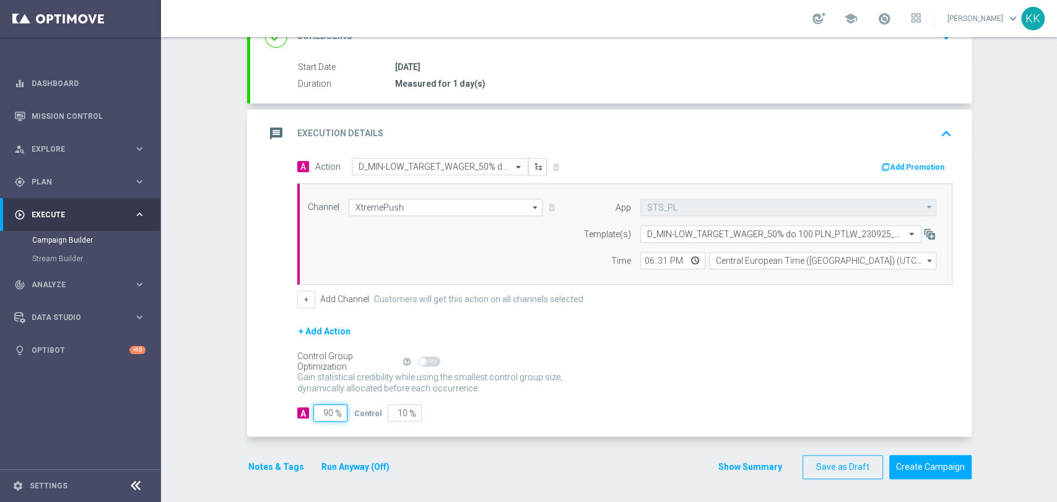
click at [325, 410] on input "90" at bounding box center [330, 412] width 34 height 17
type input "9"
type input "91"
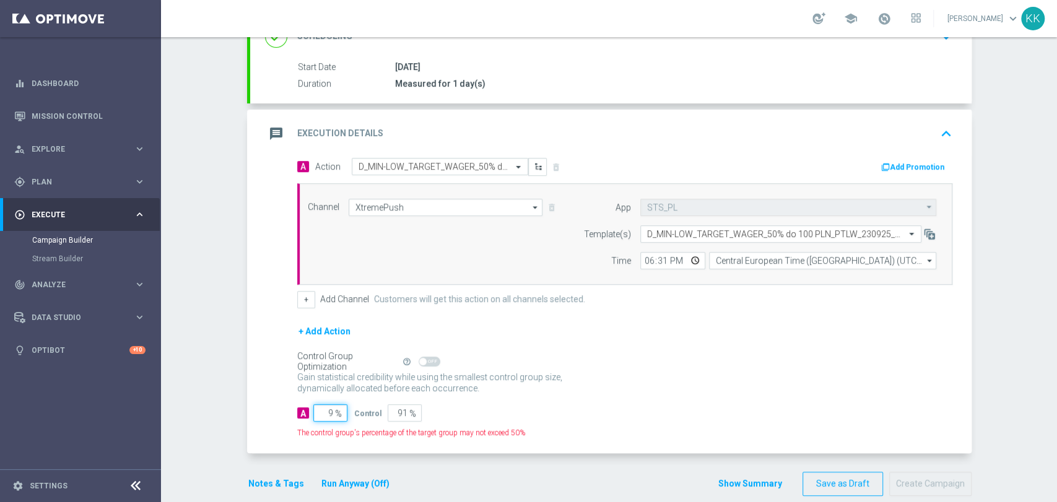
type input "98"
type input "2"
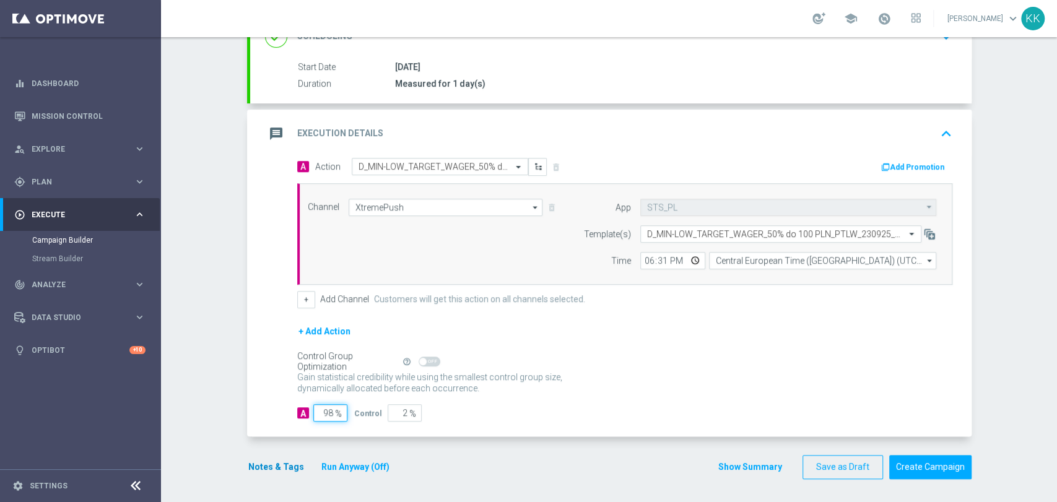
type input "98"
click at [272, 464] on button "Notes & Tags" at bounding box center [276, 466] width 58 height 15
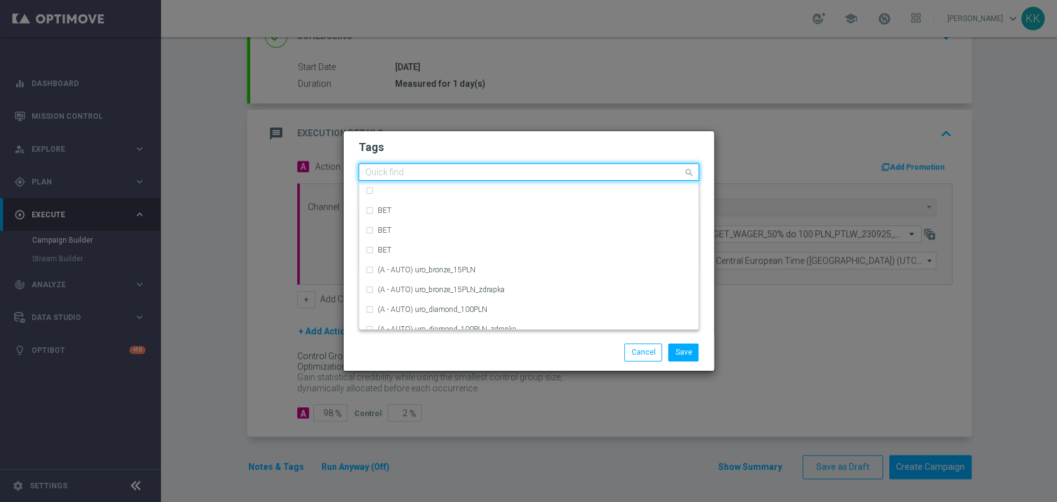
click at [415, 180] on div "Quick find" at bounding box center [528, 171] width 340 height 17
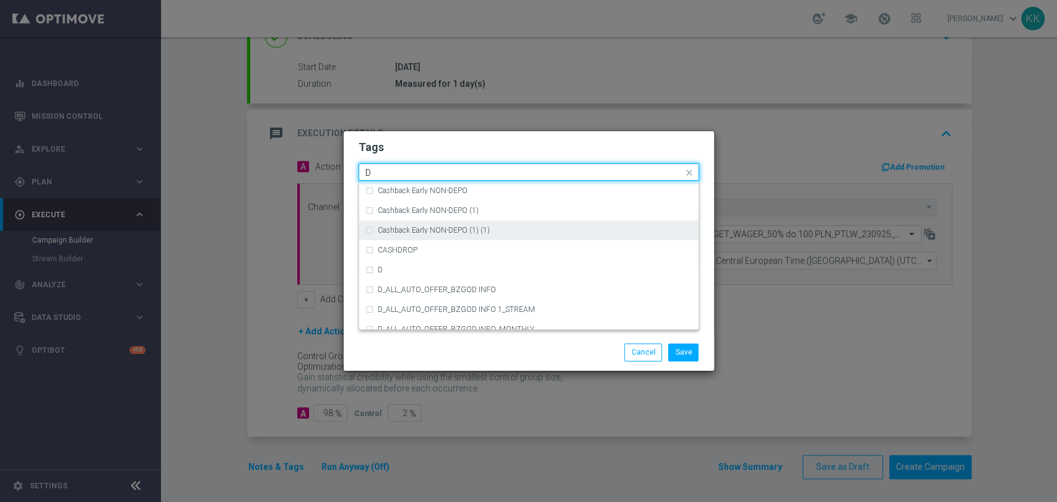
scroll to position [1307, 0]
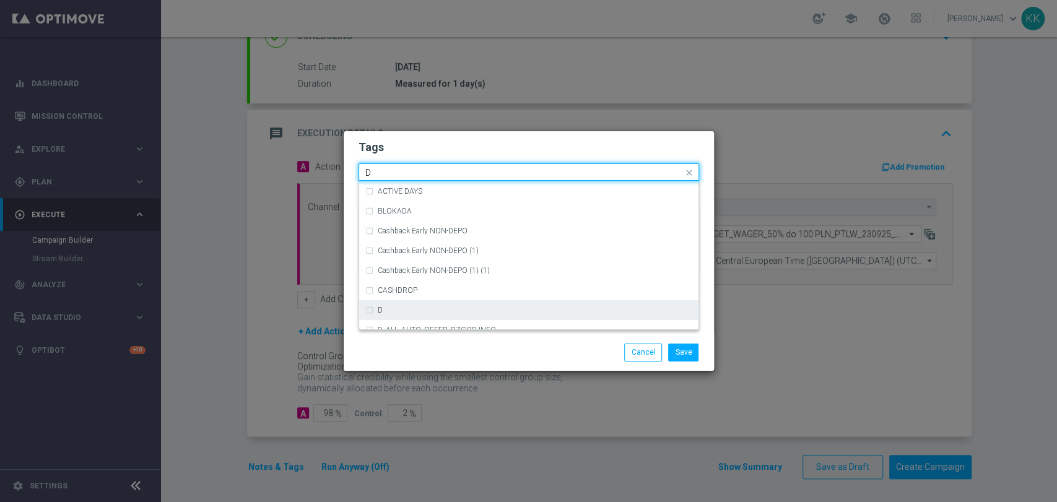
click at [404, 303] on div "D" at bounding box center [528, 310] width 327 height 20
type input "D"
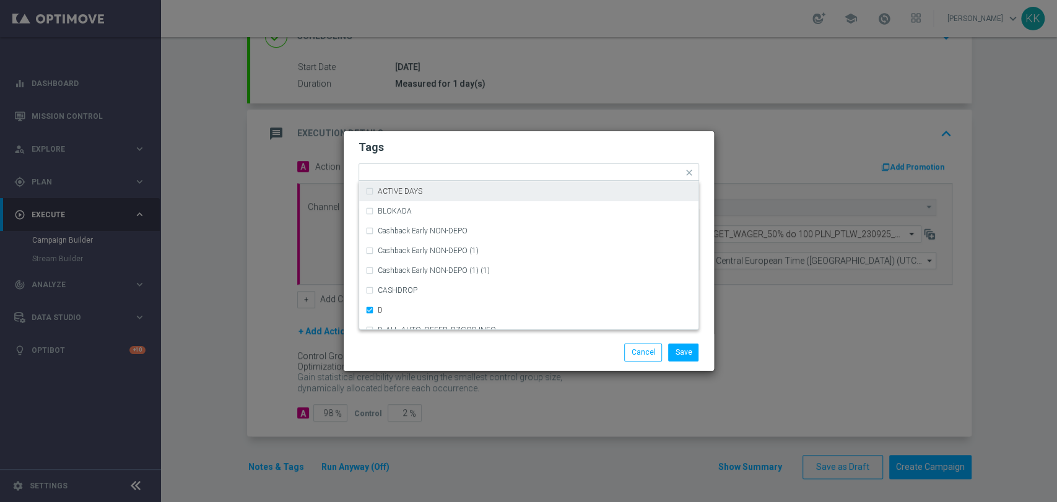
click at [447, 142] on h2 "Tags" at bounding box center [528, 147] width 340 height 15
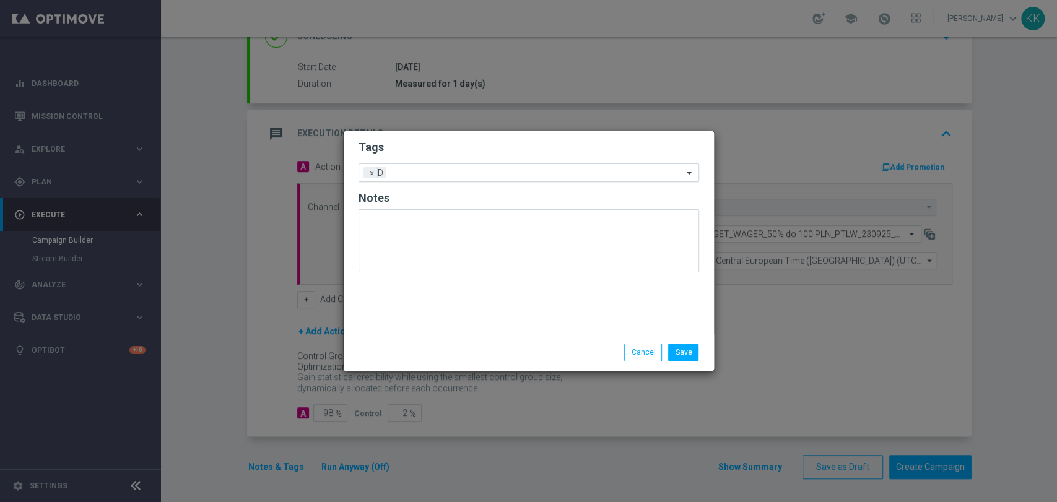
click at [456, 169] on input "text" at bounding box center [537, 173] width 292 height 11
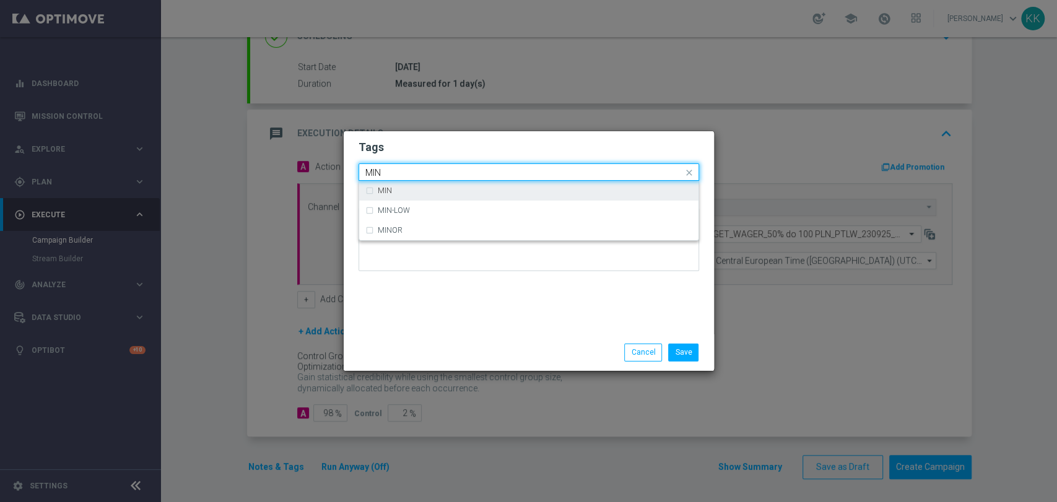
click at [428, 184] on div "MIN" at bounding box center [528, 191] width 327 height 20
type input "MIN"
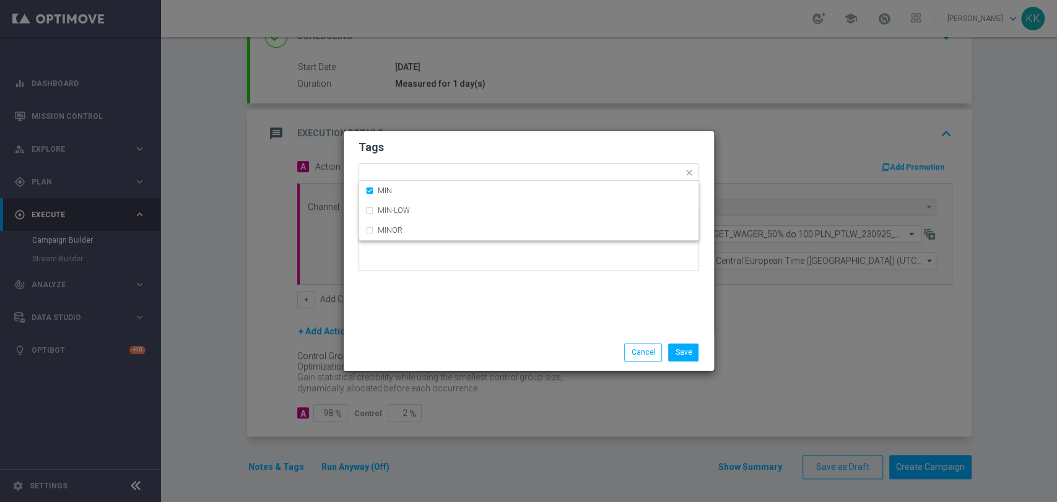
click at [434, 143] on h2 "Tags" at bounding box center [528, 147] width 340 height 15
click at [442, 162] on form "Tags Add a new tag × D × MIN Notes" at bounding box center [528, 209] width 340 height 145
click at [449, 167] on div "Add a new tag × D × MIN" at bounding box center [521, 172] width 324 height 17
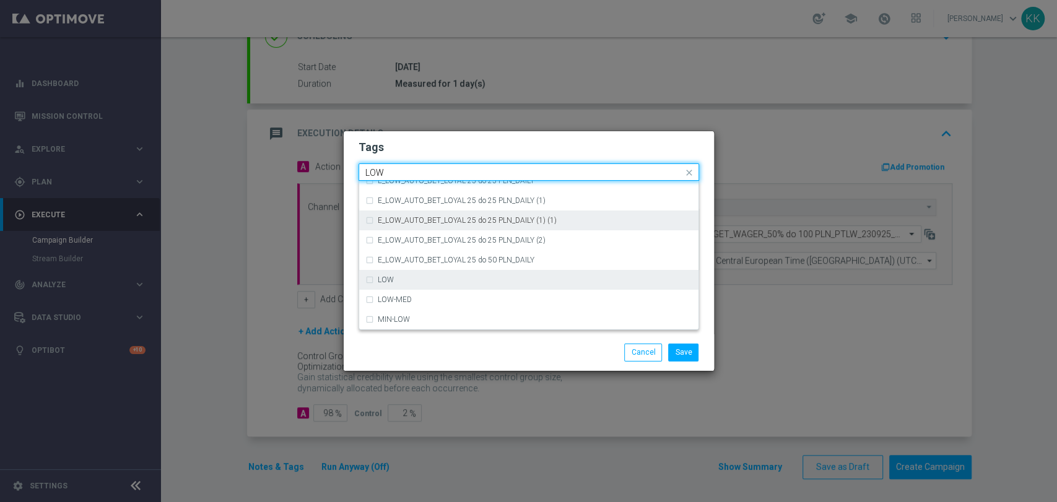
scroll to position [604, 0]
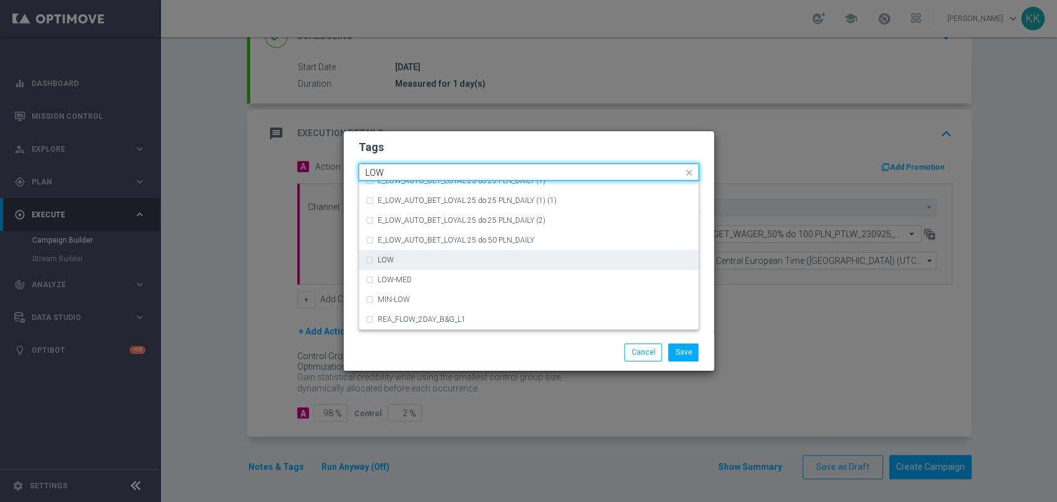
click at [443, 254] on div "LOW" at bounding box center [528, 260] width 327 height 20
type input "LOW"
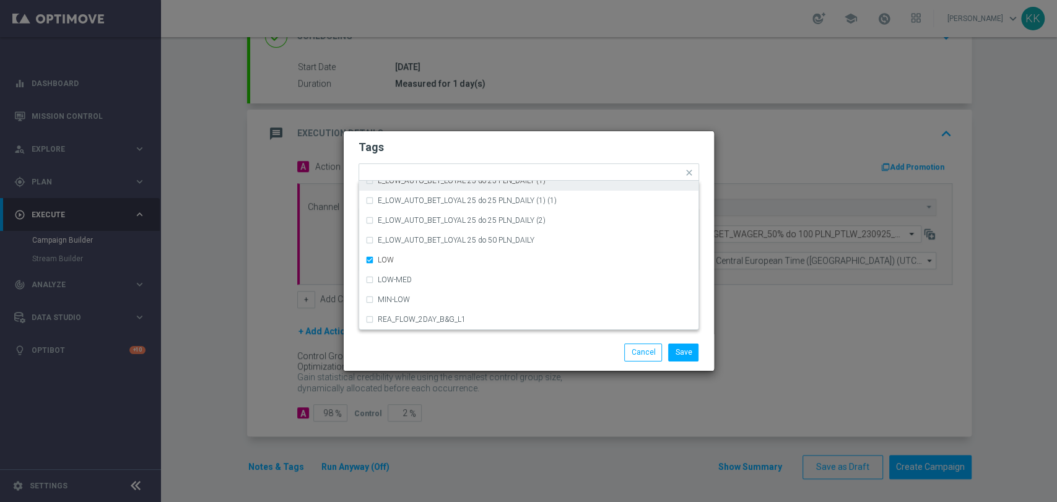
click at [436, 141] on h2 "Tags" at bounding box center [528, 147] width 340 height 15
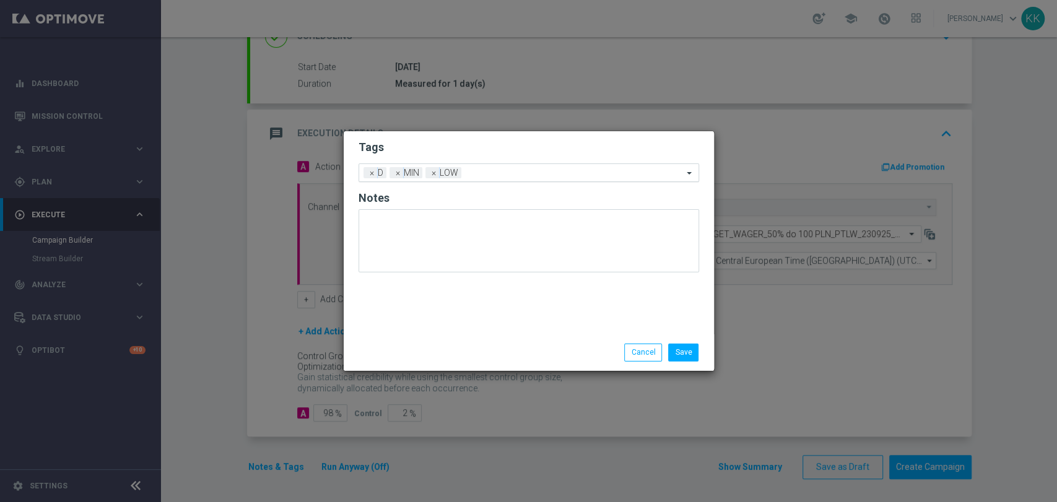
click at [483, 173] on input "text" at bounding box center [574, 173] width 217 height 11
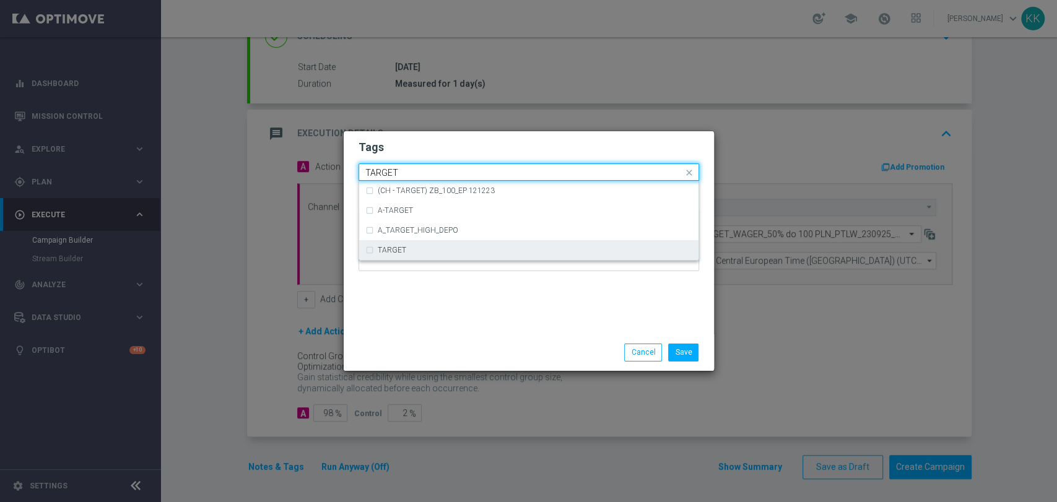
click at [443, 249] on div "TARGET" at bounding box center [535, 249] width 314 height 7
type input "TARGET"
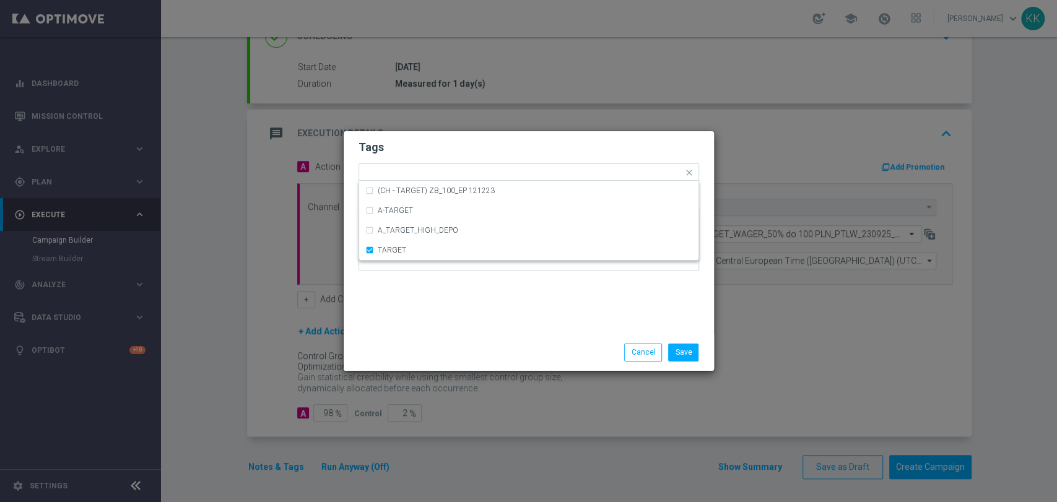
click at [454, 318] on div "Tags Quick find × D × MIN × LOW × TARGET (CH - TARGET) ZB_100_EP 121223 A-TARGE…" at bounding box center [529, 232] width 370 height 203
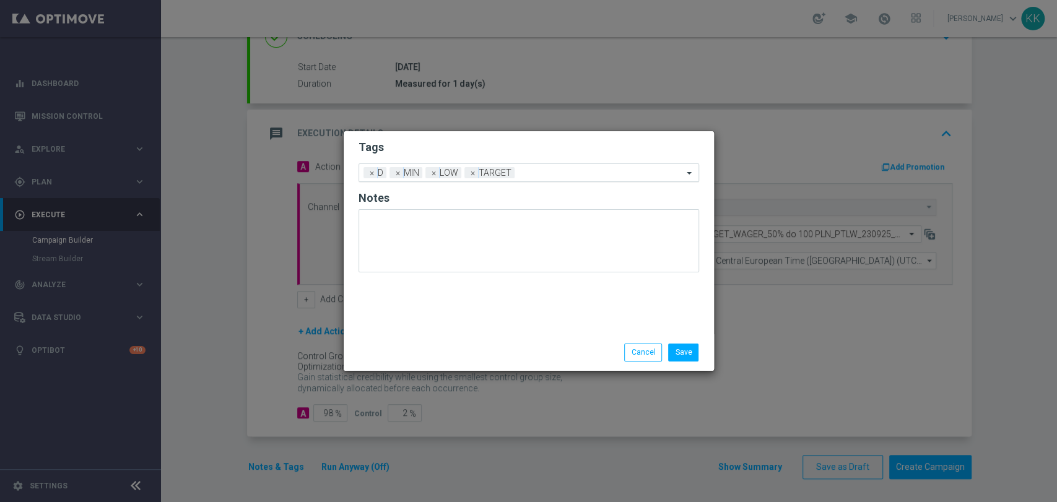
click at [535, 173] on input "text" at bounding box center [600, 173] width 163 height 11
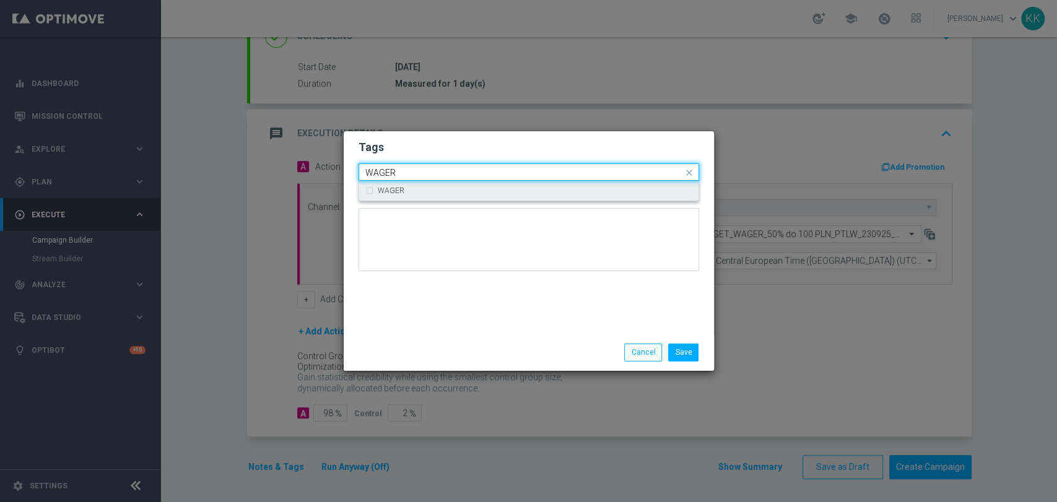
click at [526, 188] on div "WAGER" at bounding box center [535, 190] width 314 height 7
type input "WAGER"
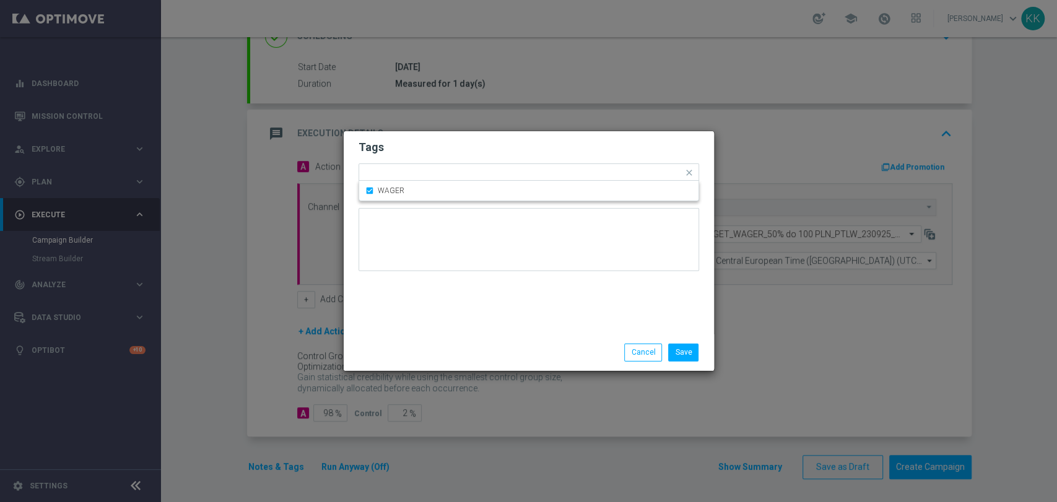
click at [523, 153] on h2 "Tags" at bounding box center [528, 147] width 340 height 15
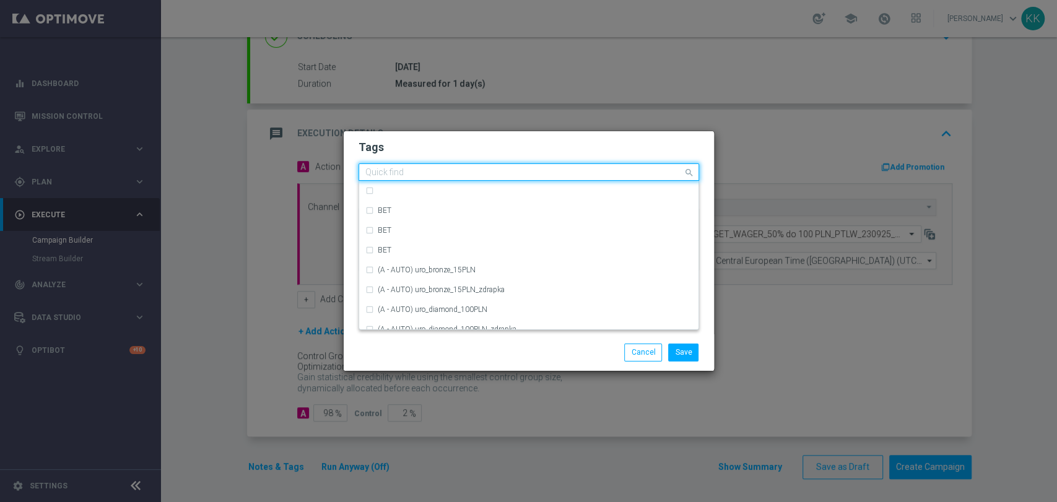
click at [579, 167] on div "Quick find × D × MIN × LOW × TARGET × WAGER" at bounding box center [521, 172] width 324 height 15
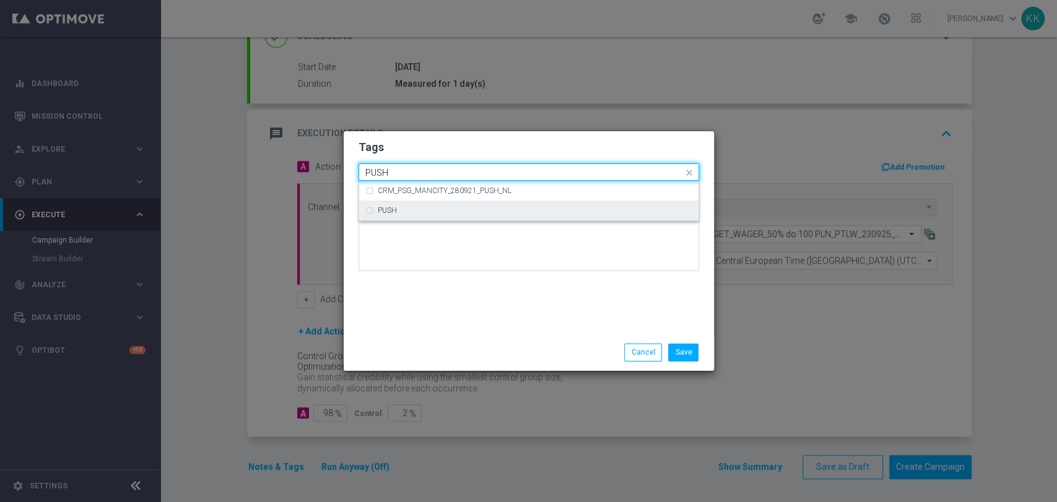
click at [534, 207] on div "PUSH" at bounding box center [528, 211] width 327 height 20
type input "PUSH"
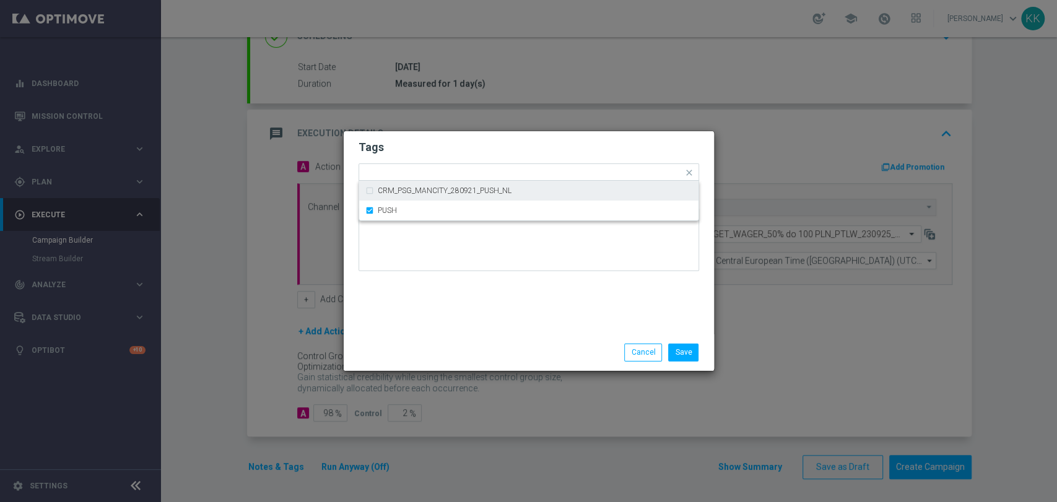
click at [534, 146] on h2 "Tags" at bounding box center [528, 147] width 340 height 15
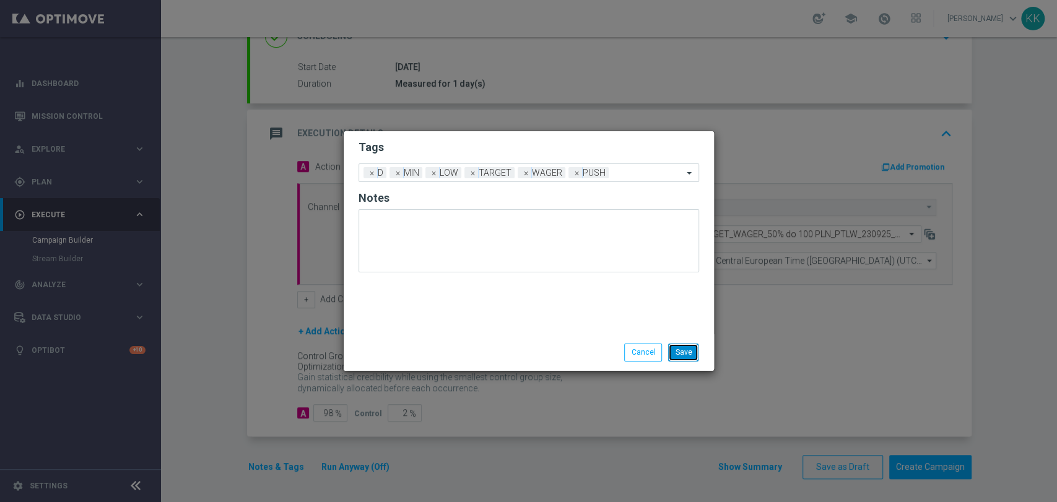
click at [685, 350] on button "Save" at bounding box center [683, 352] width 30 height 17
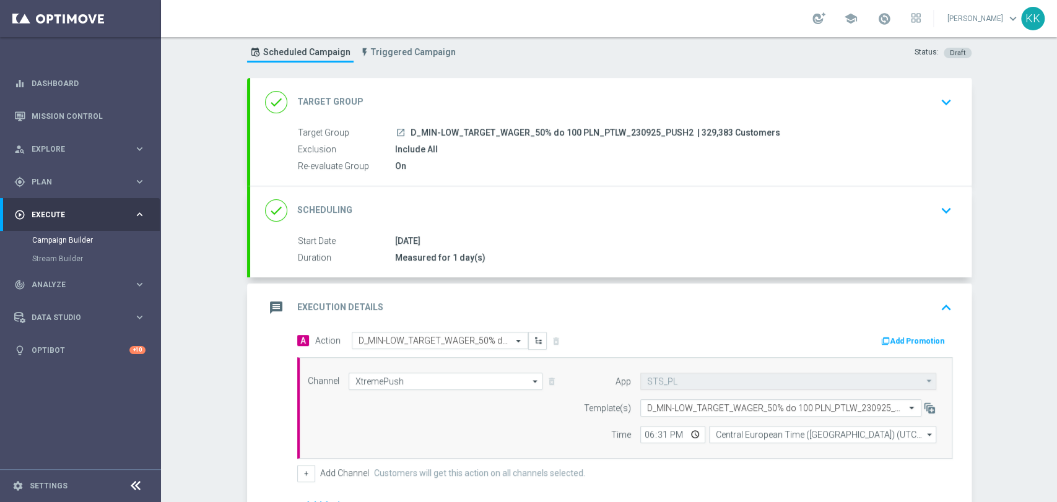
scroll to position [0, 0]
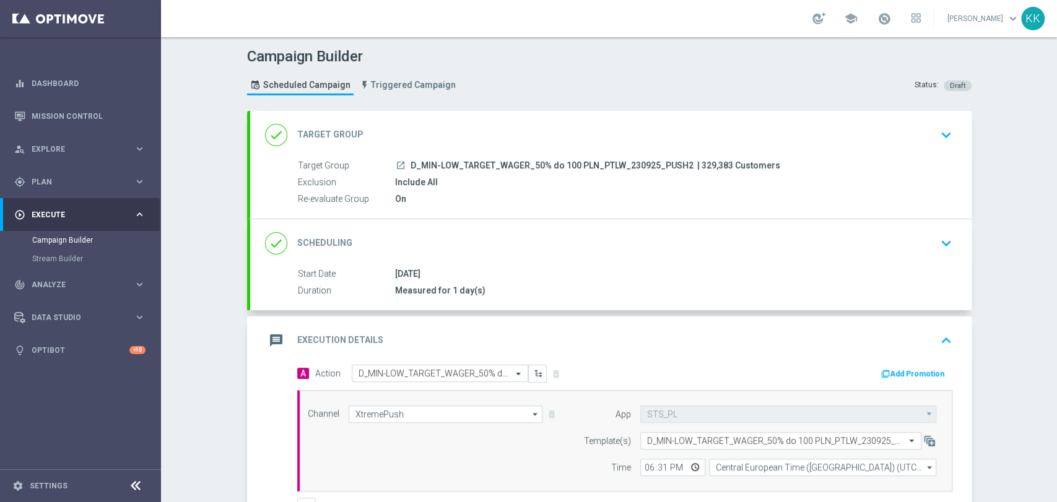
click at [935, 135] on button "keyboard_arrow_down" at bounding box center [945, 135] width 21 height 24
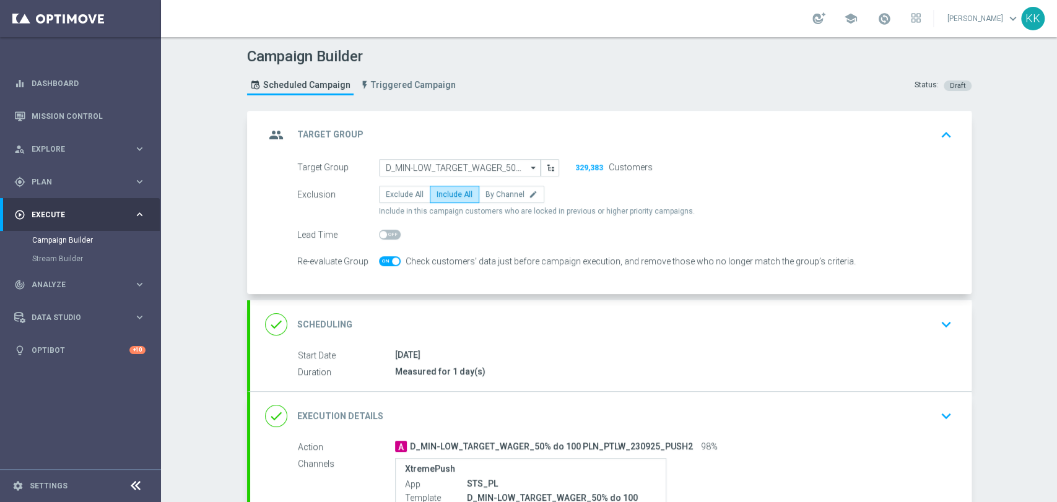
click at [773, 339] on div "done Scheduling keyboard_arrow_down" at bounding box center [610, 324] width 721 height 48
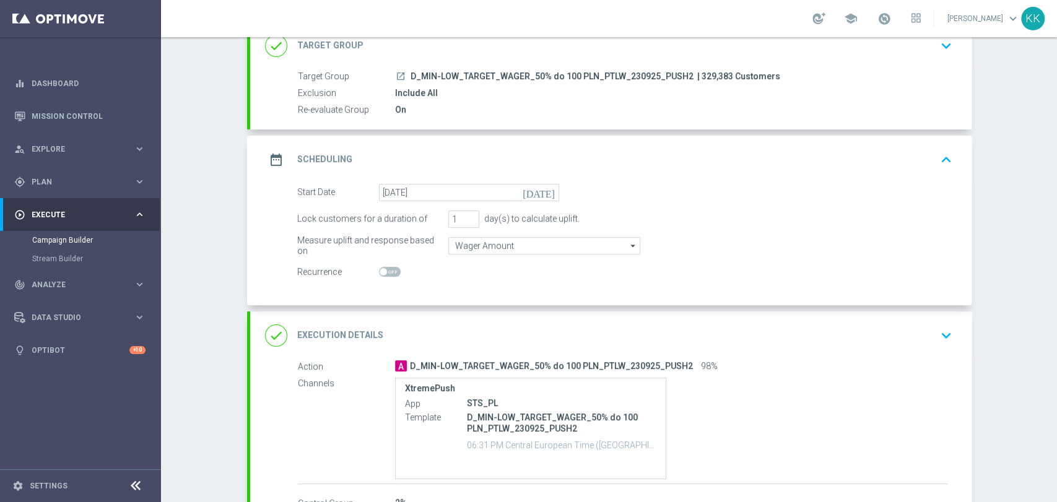
scroll to position [175, 0]
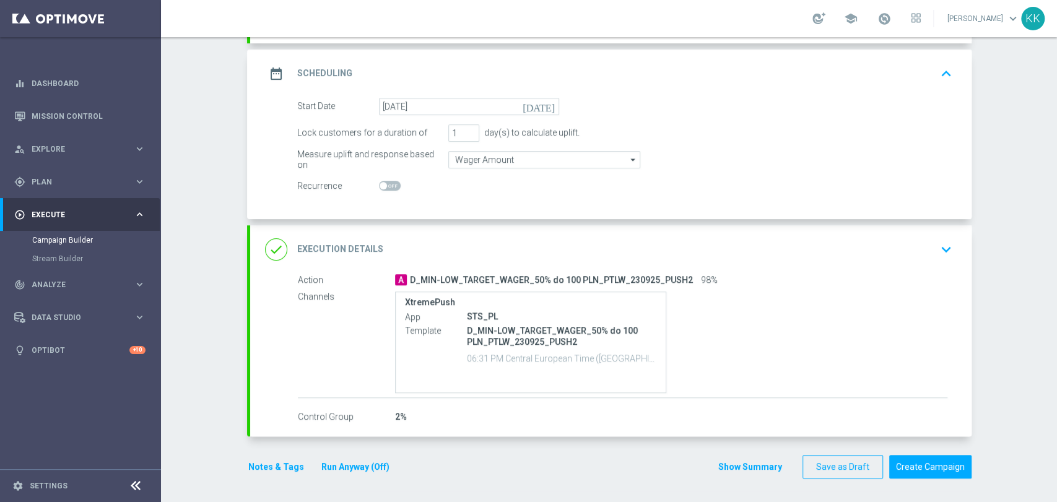
click at [948, 251] on icon "keyboard_arrow_down" at bounding box center [946, 249] width 19 height 19
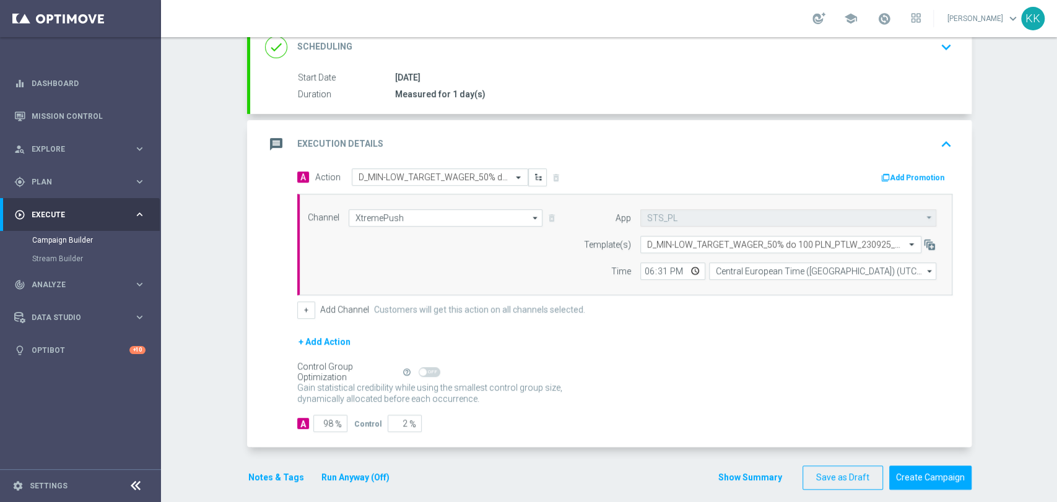
scroll to position [207, 0]
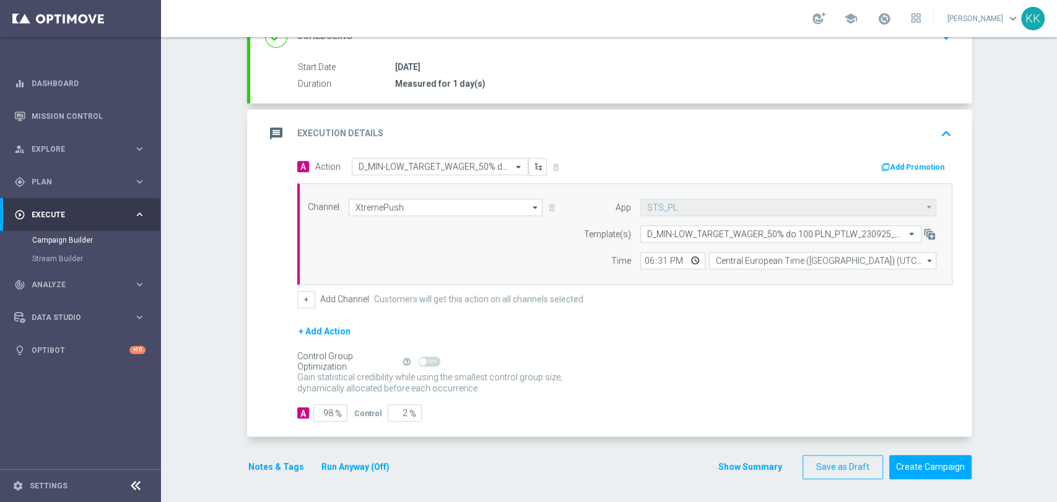
click at [282, 459] on button "Notes & Tags" at bounding box center [276, 466] width 58 height 15
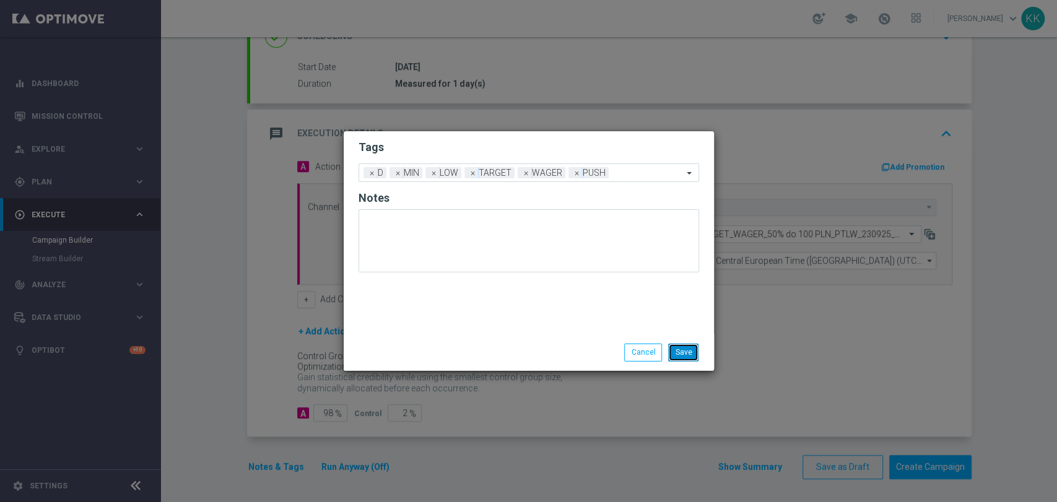
click at [696, 346] on button "Save" at bounding box center [683, 352] width 30 height 17
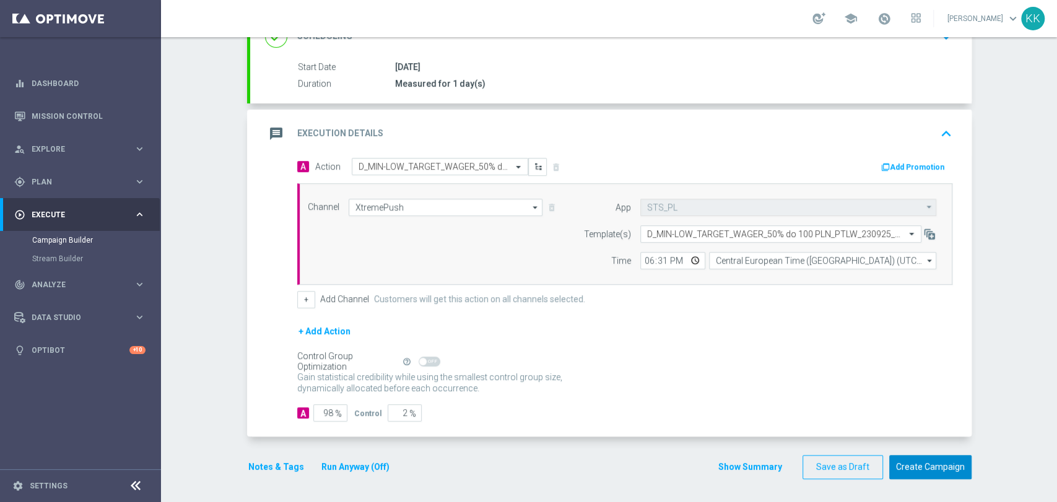
click at [921, 469] on button "Create Campaign" at bounding box center [930, 467] width 82 height 24
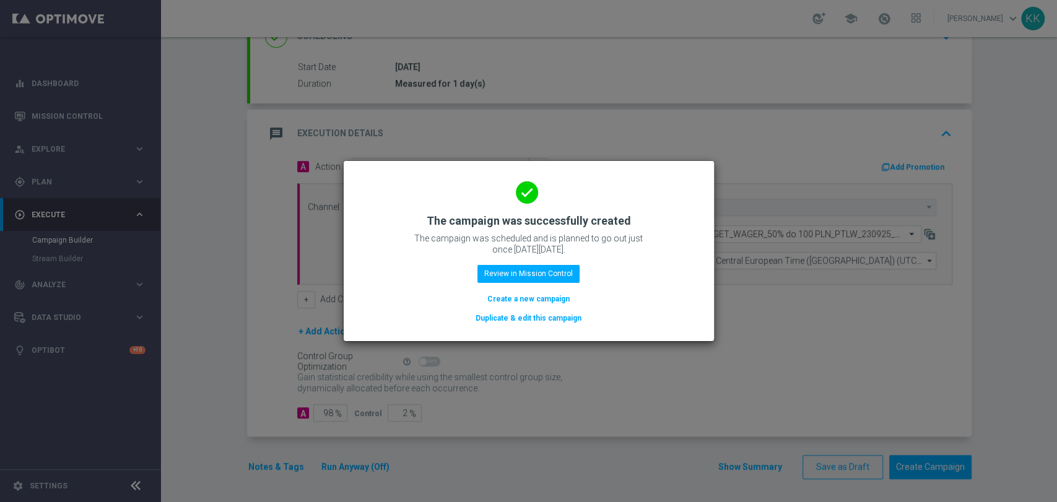
click at [545, 294] on button "Create a new campaign" at bounding box center [528, 299] width 85 height 14
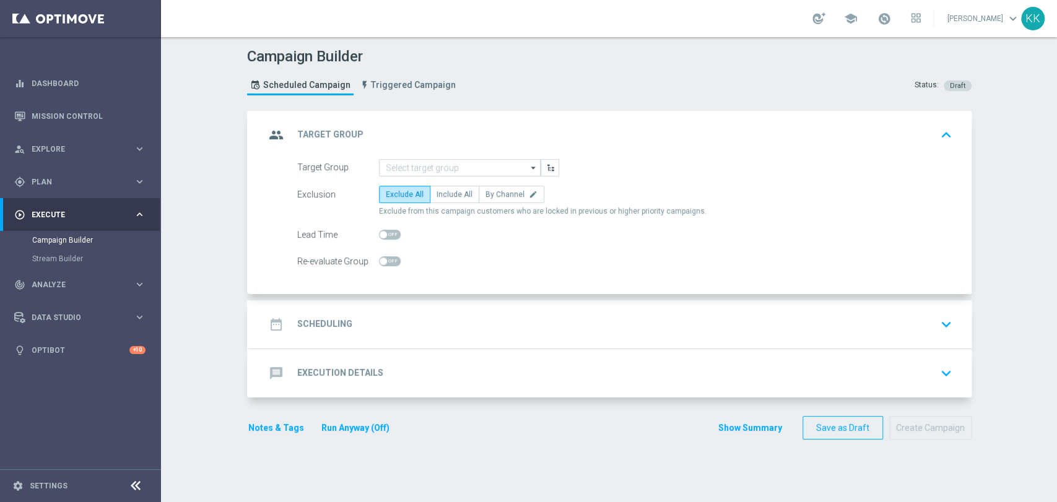
scroll to position [0, 0]
click at [434, 163] on input at bounding box center [460, 167] width 162 height 17
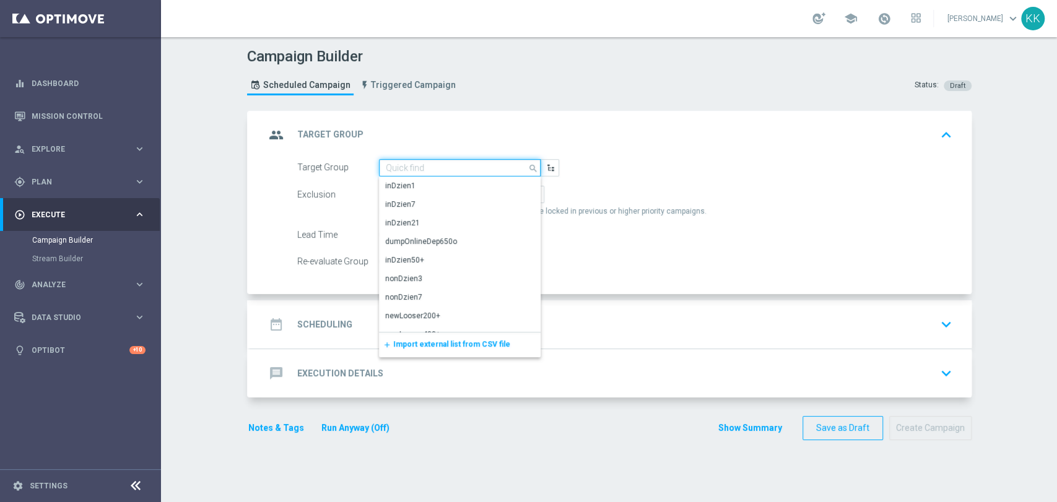
paste input "D_MED-HIGH_TARGET_WAGER_100% do 300 PLN_PTLW_230925_PUSH2"
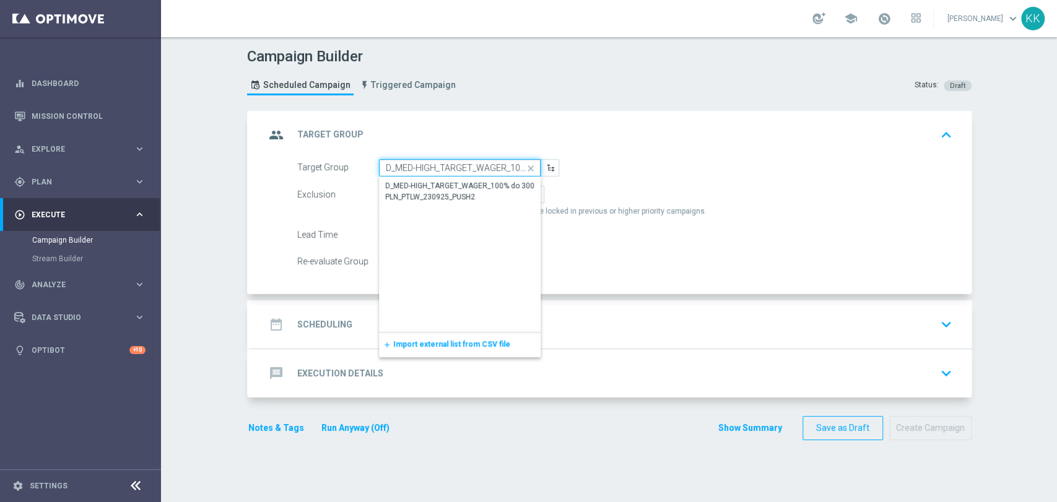
scroll to position [0, 137]
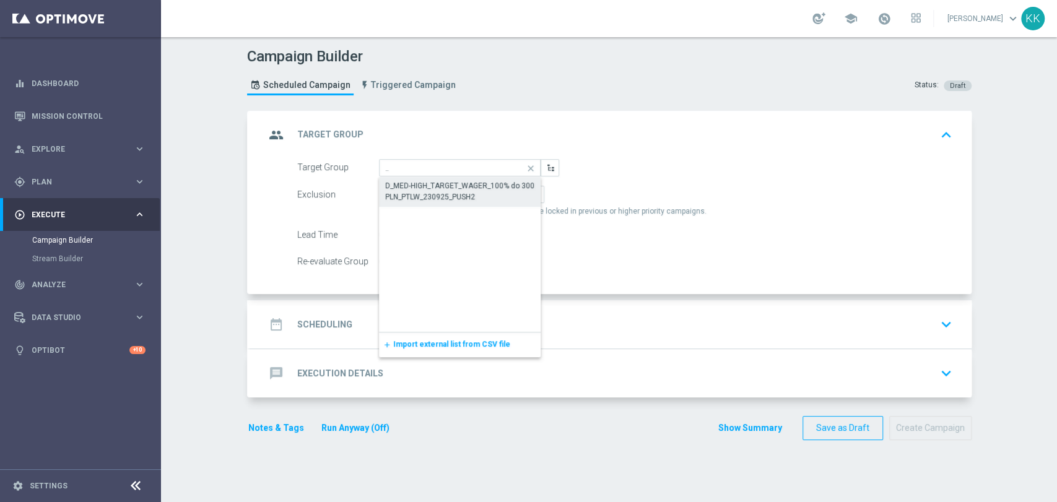
click at [430, 192] on div "D_MED-HIGH_TARGET_WAGER_100% do 300 PLN_PTLW_230925_PUSH2" at bounding box center [460, 191] width 150 height 22
type input "D_MED-HIGH_TARGET_WAGER_100% do 300 PLN_PTLW_230925_PUSH2"
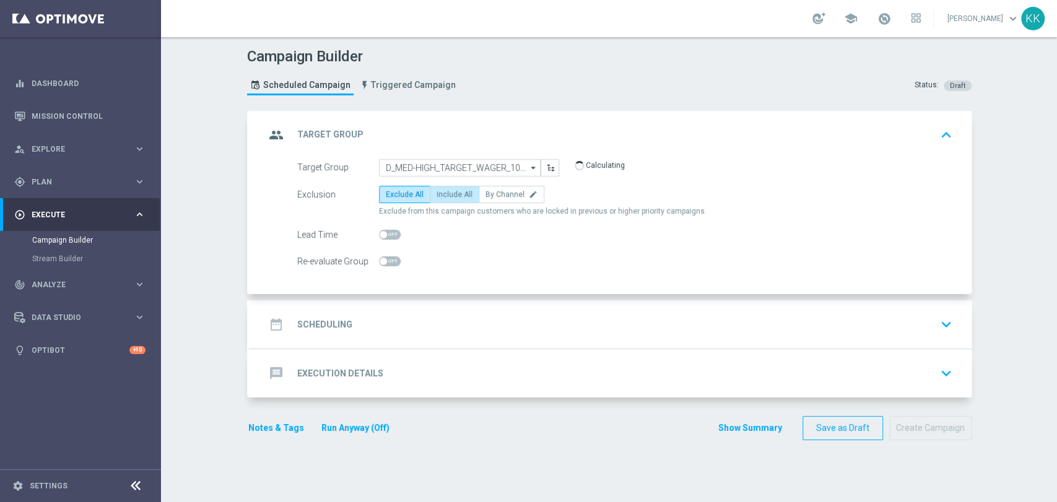
click at [441, 196] on span "Include All" at bounding box center [454, 194] width 36 height 9
click at [441, 196] on input "Include All" at bounding box center [440, 197] width 8 height 8
radio input "true"
click at [388, 264] on span at bounding box center [390, 261] width 22 height 10
click at [388, 264] on input "checkbox" at bounding box center [390, 261] width 22 height 10
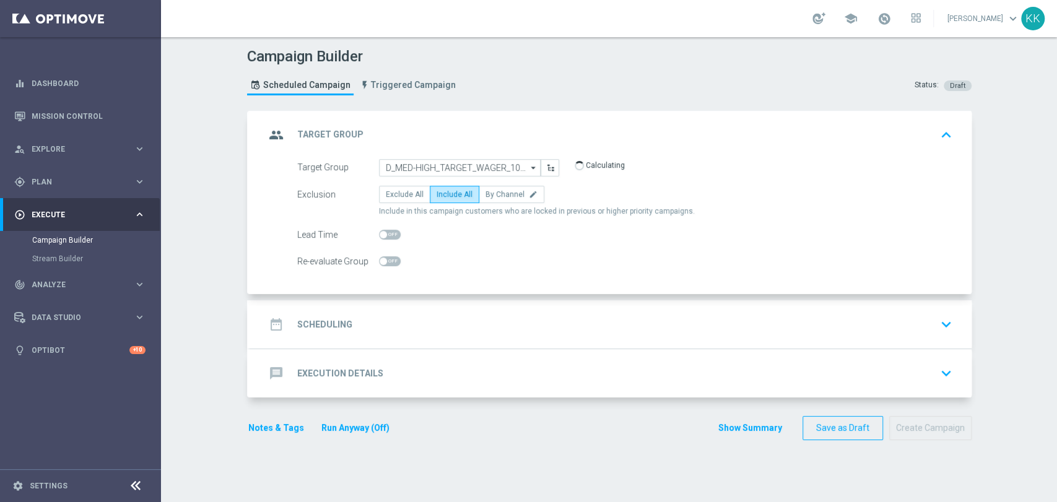
checkbox input "true"
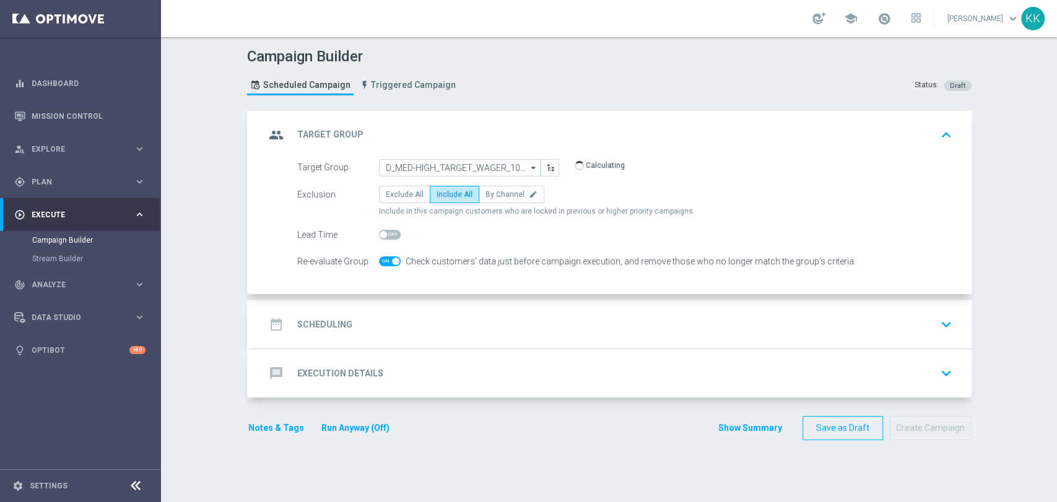
click at [425, 313] on div "date_range Scheduling keyboard_arrow_down" at bounding box center [610, 325] width 691 height 24
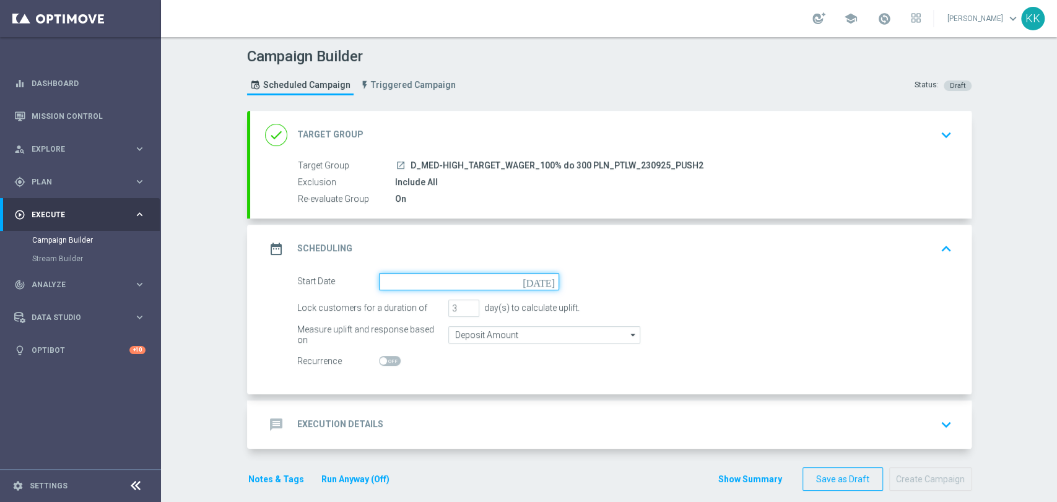
click at [423, 277] on input at bounding box center [469, 281] width 180 height 17
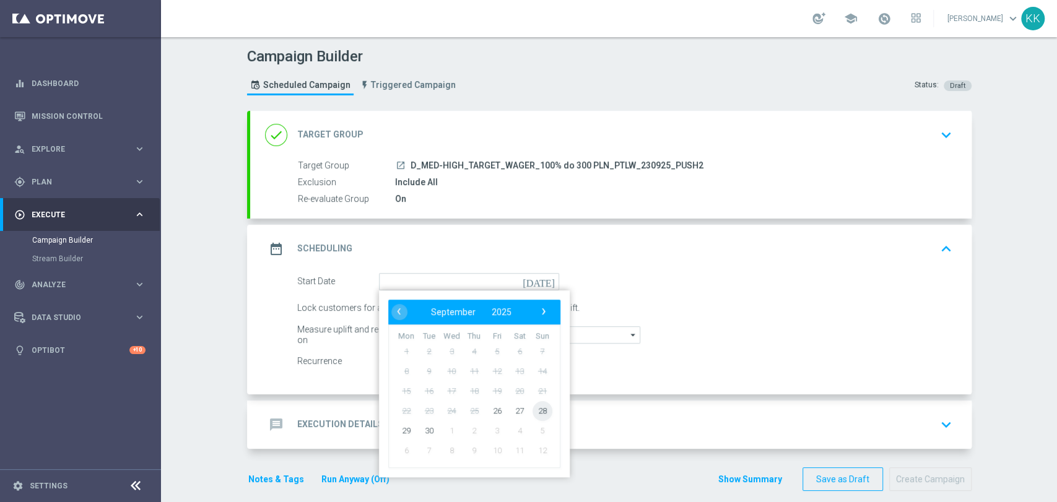
click at [538, 408] on span "28" at bounding box center [542, 411] width 20 height 20
type input "[DATE]"
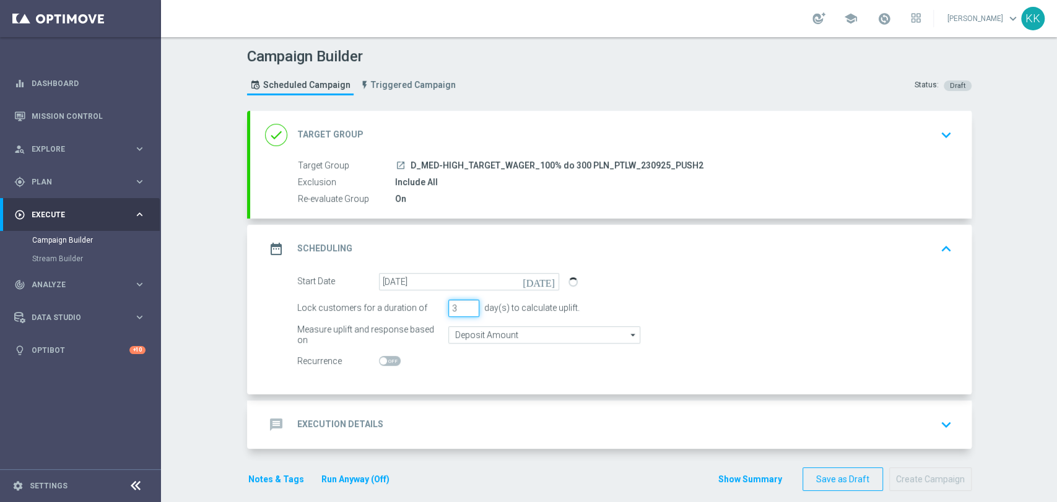
drag, startPoint x: 453, startPoint y: 306, endPoint x: 420, endPoint y: 303, distance: 33.0
click at [421, 303] on div "Lock customers for a duration of 3 day(s) to calculate uplift." at bounding box center [625, 308] width 674 height 17
type input "1"
click at [459, 333] on input "Deposit Amount" at bounding box center [544, 334] width 192 height 17
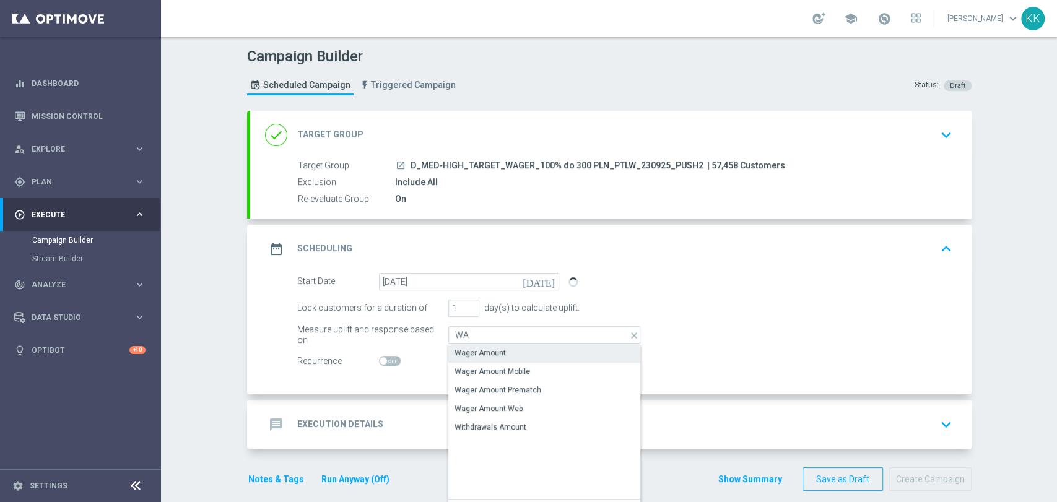
click at [459, 349] on div "Wager Amount" at bounding box center [479, 352] width 51 height 11
type input "Wager Amount"
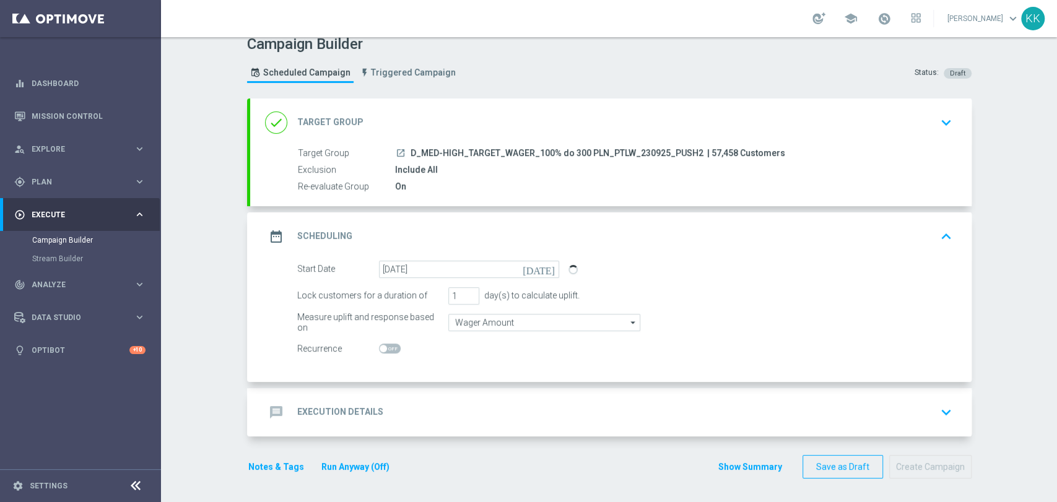
click at [451, 394] on div "message Execution Details keyboard_arrow_down" at bounding box center [610, 412] width 721 height 48
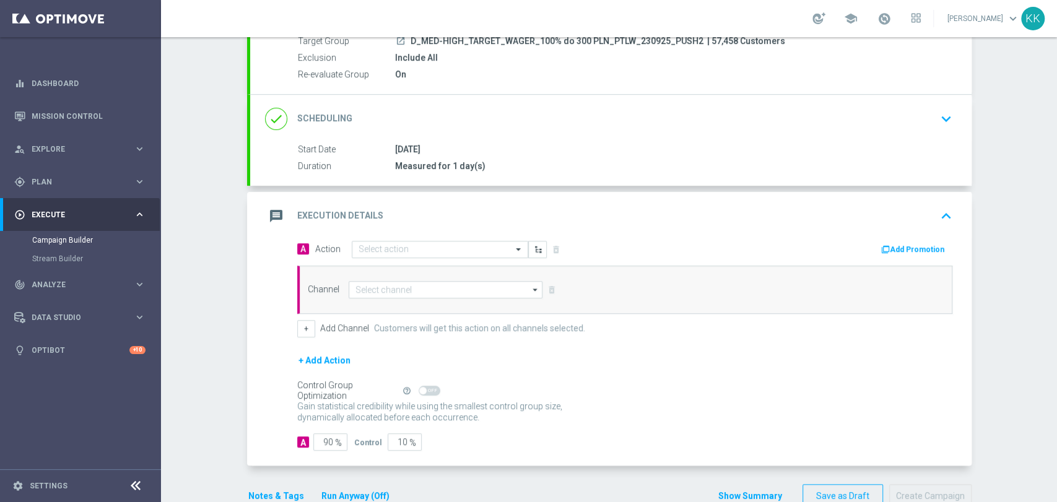
scroll to position [154, 0]
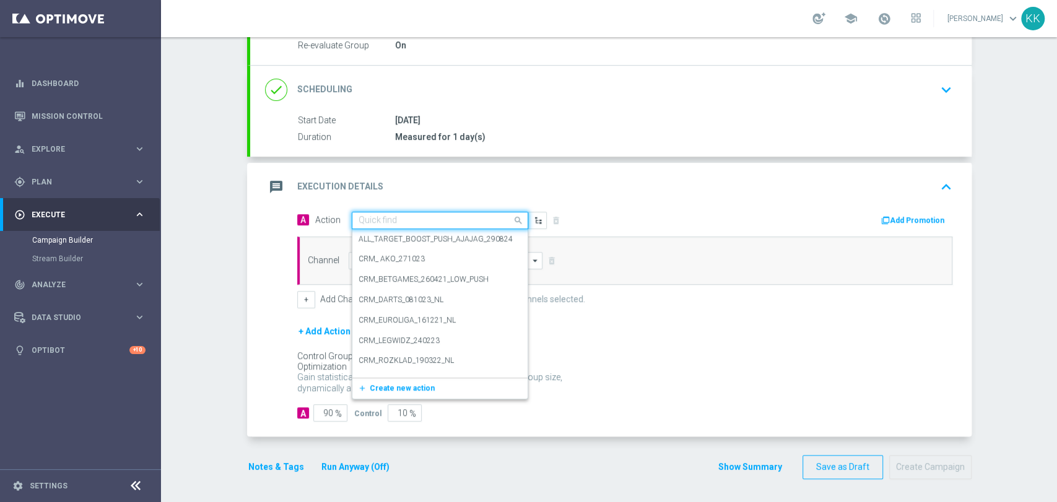
click at [411, 225] on div "Quick find" at bounding box center [440, 220] width 176 height 17
paste input "D_MED-HIGH_TARGET_WAGER_100% do 300 PLN_PTLW_230925_PUSH2"
type input "D_MED-HIGH_TARGET_WAGER_100% do 300 PLN_PTLW_230925_PUSH2"
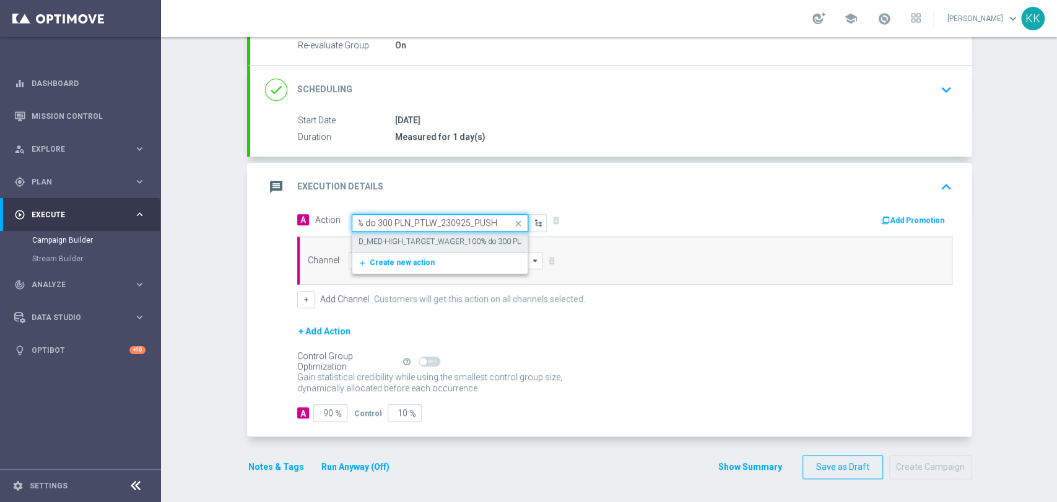
click at [408, 233] on div "D_MED-HIGH_TARGET_WAGER_100% do 300 PLN_PTLW_230925_PUSH2 edit" at bounding box center [439, 242] width 163 height 20
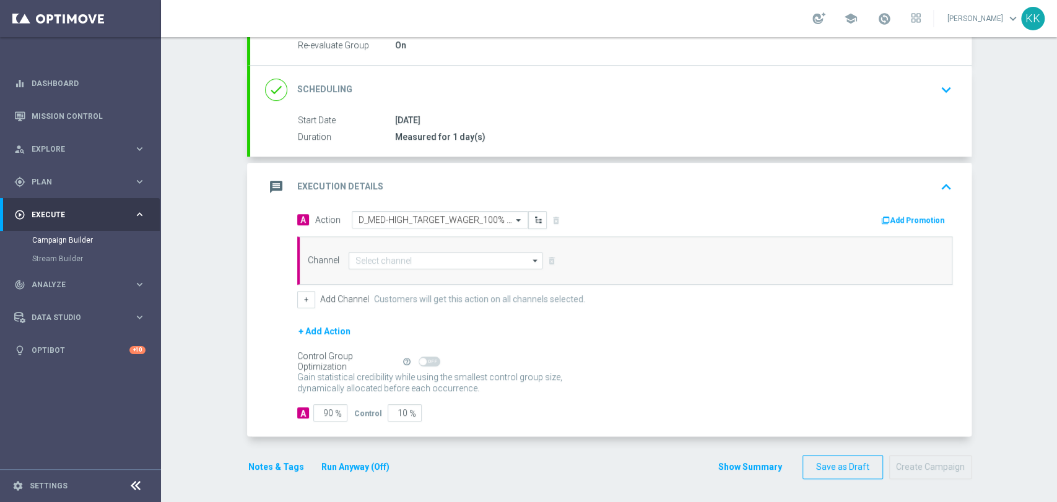
scroll to position [0, 0]
click at [407, 258] on input at bounding box center [446, 260] width 194 height 17
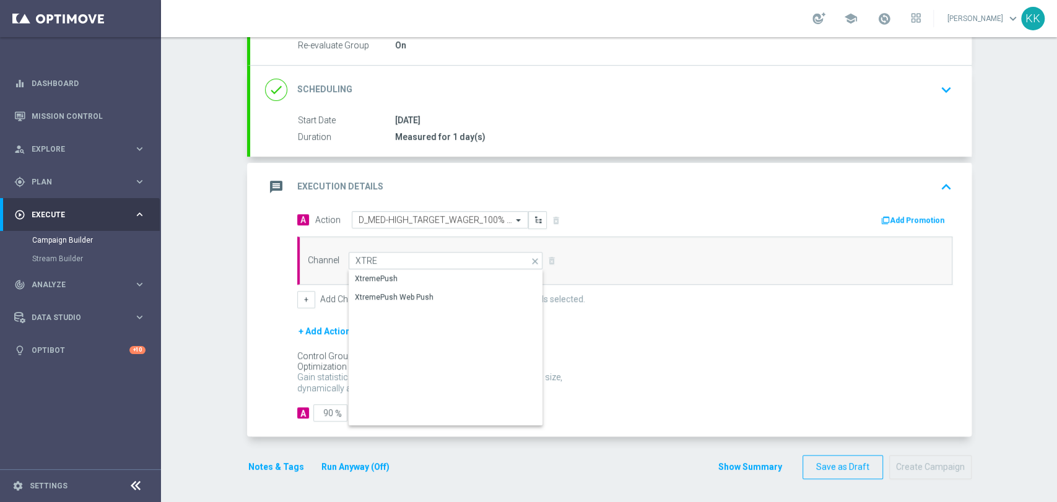
click at [407, 281] on div "XtremePush" at bounding box center [446, 278] width 195 height 17
type input "XtremePush"
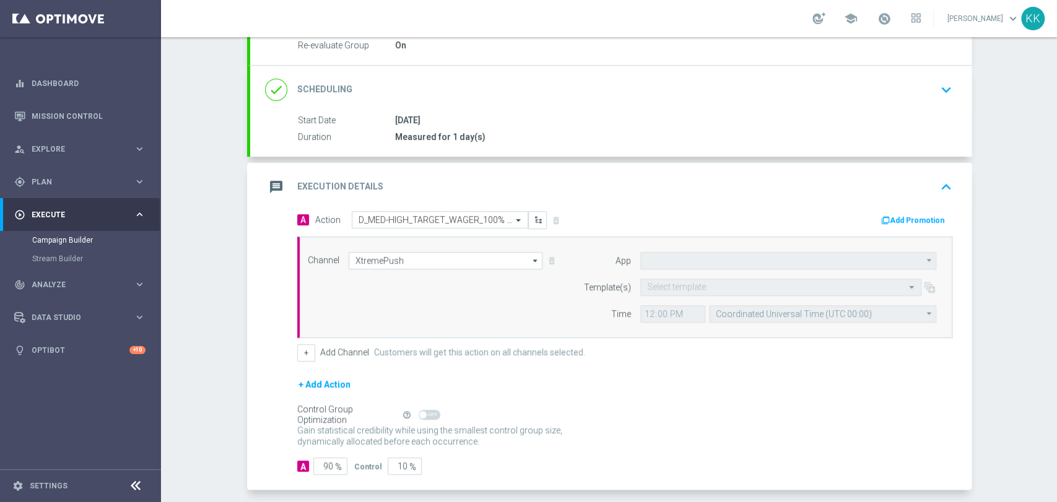
type input "STS_PL"
click at [713, 288] on input "text" at bounding box center [768, 287] width 243 height 11
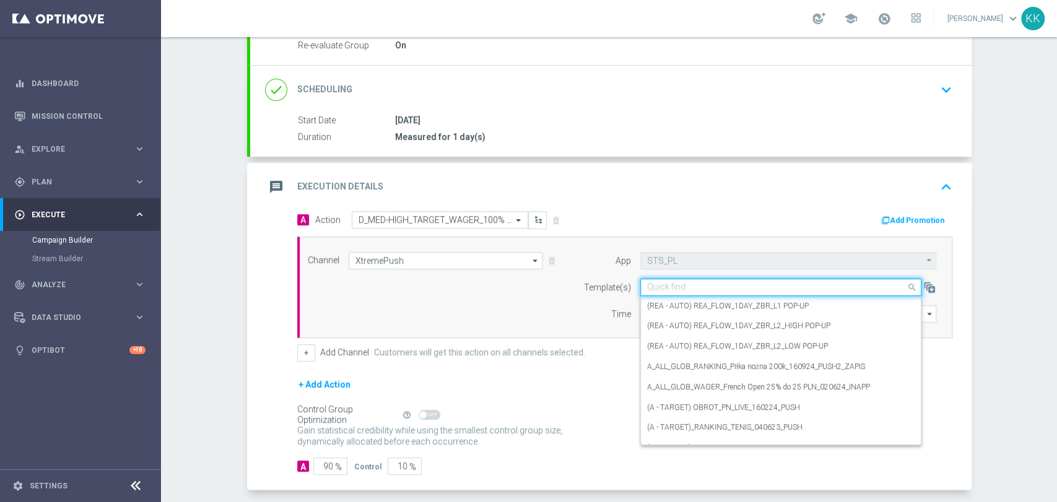
paste input "D_MED-HIGH_TARGET_WAGER_100% do 300 PLN_PTLW_230925_PUSH2"
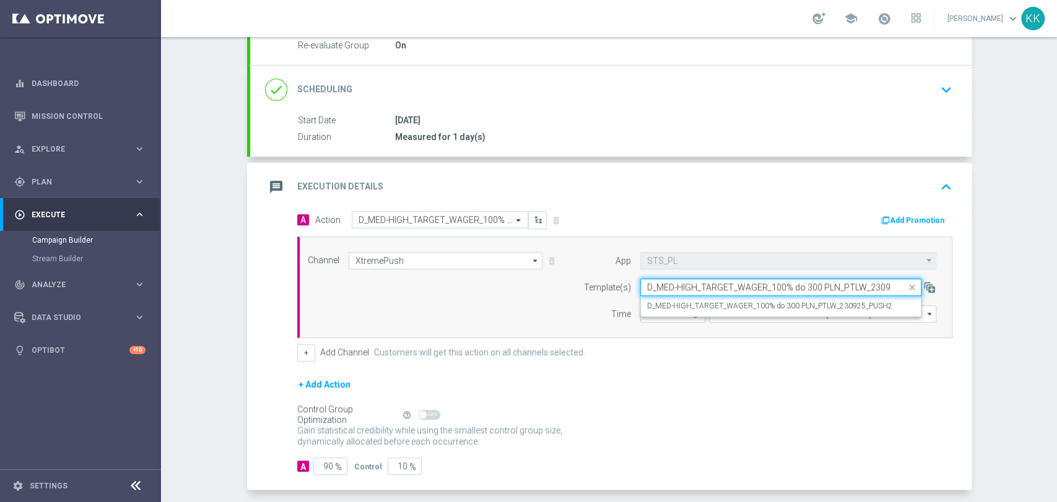
scroll to position [0, 35]
click at [701, 308] on label "D_MED-HIGH_TARGET_WAGER_100% do 300 PLN_PTLW_230925_PUSH2" at bounding box center [769, 306] width 245 height 11
type input "D_MED-HIGH_TARGET_WAGER_100% do 300 PLN_PTLW_230925_PUSH2"
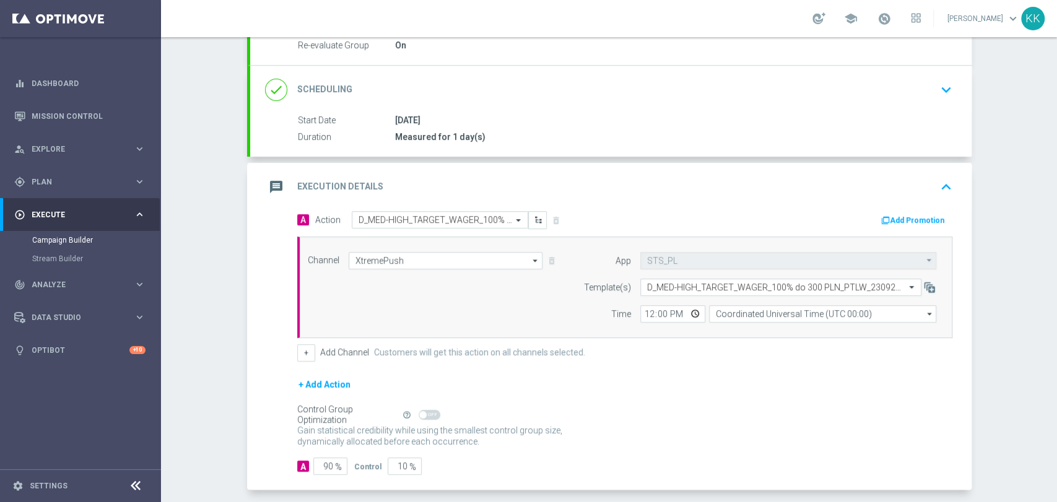
scroll to position [0, 0]
click at [640, 316] on input "12:00" at bounding box center [672, 313] width 65 height 17
type input "18:41"
click at [719, 315] on input "Coordinated Universal Time (UTC 00:00)" at bounding box center [822, 313] width 227 height 17
click at [716, 326] on div "Central European Time ([GEOGRAPHIC_DATA]) (UTC +02:00)" at bounding box center [816, 331] width 202 height 11
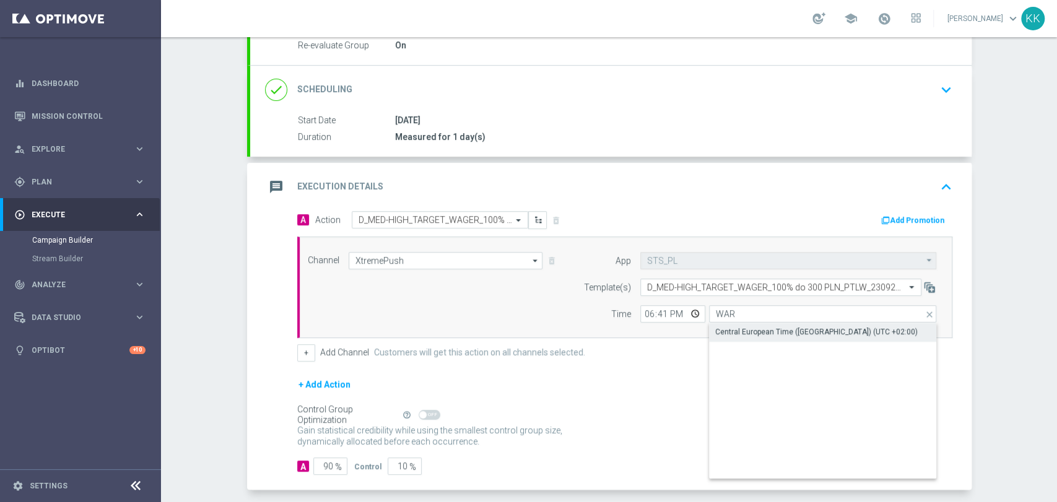
type input "Central European Time ([GEOGRAPHIC_DATA]) (UTC +02:00)"
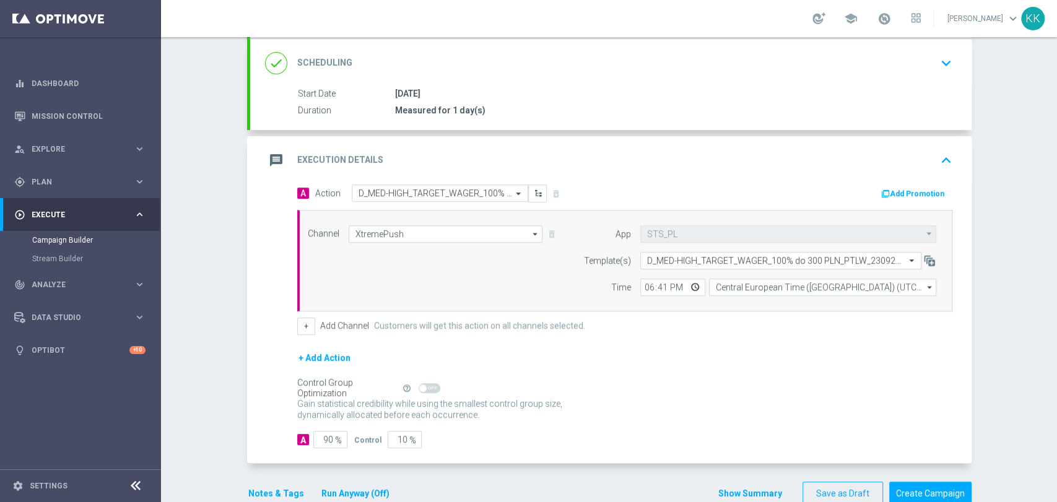
scroll to position [207, 0]
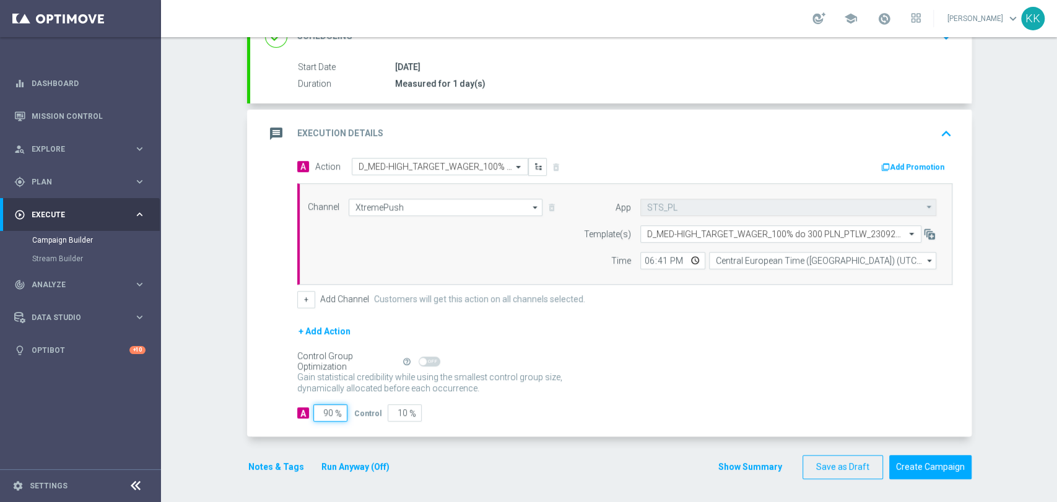
click at [324, 407] on input "90" at bounding box center [330, 412] width 34 height 17
type input "9"
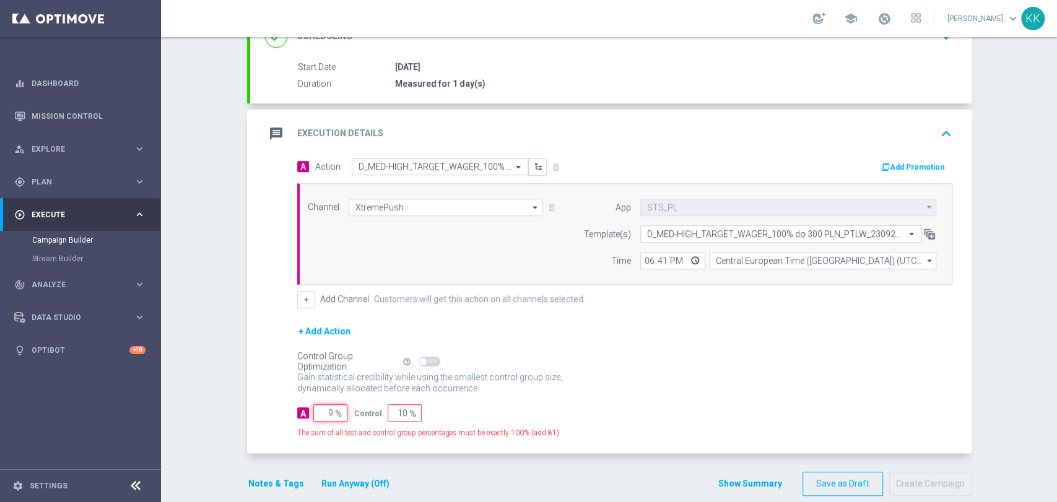
type input "91"
type input "98"
type input "2"
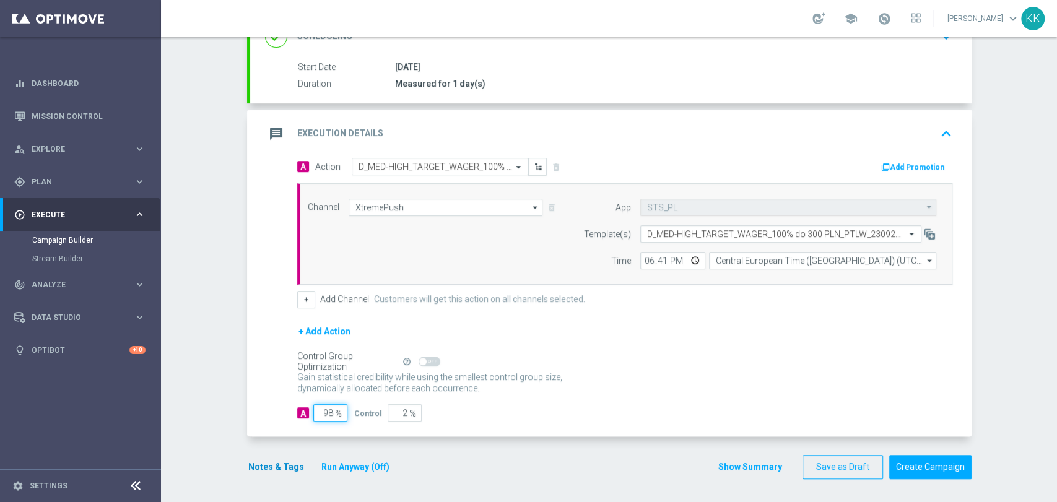
type input "98"
click at [272, 470] on button "Notes & Tags" at bounding box center [276, 466] width 58 height 15
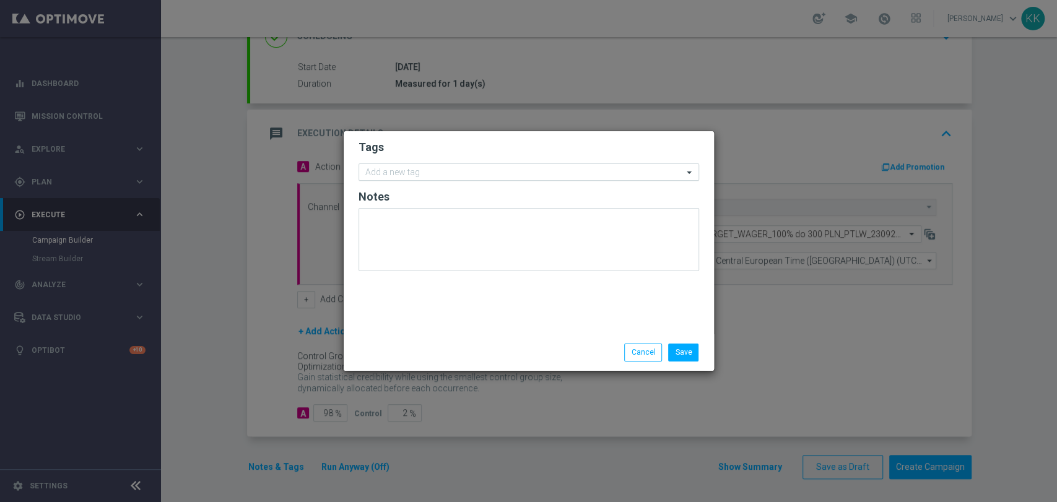
click at [389, 178] on div at bounding box center [522, 174] width 319 height 12
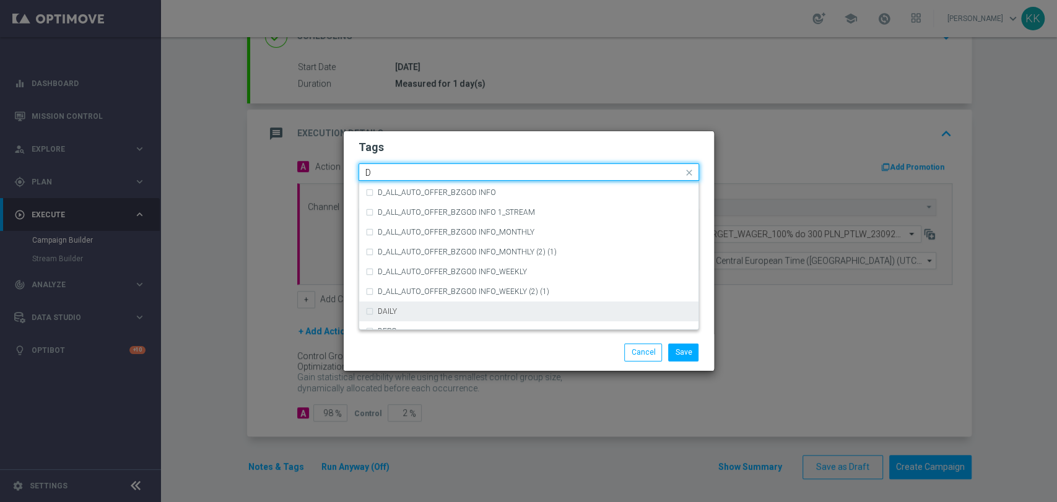
scroll to position [1307, 0]
click at [417, 303] on div "D" at bounding box center [528, 310] width 327 height 20
type input "D"
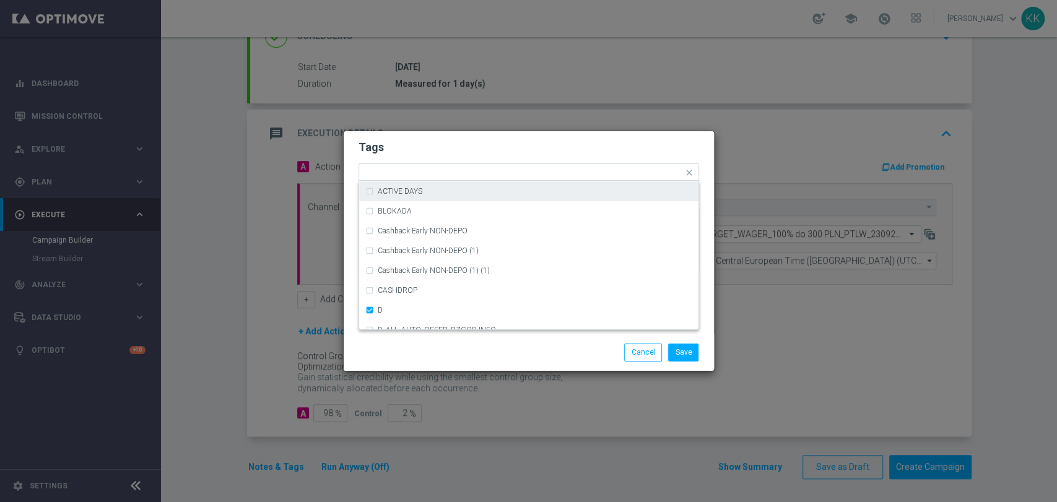
click at [433, 145] on h2 "Tags" at bounding box center [528, 147] width 340 height 15
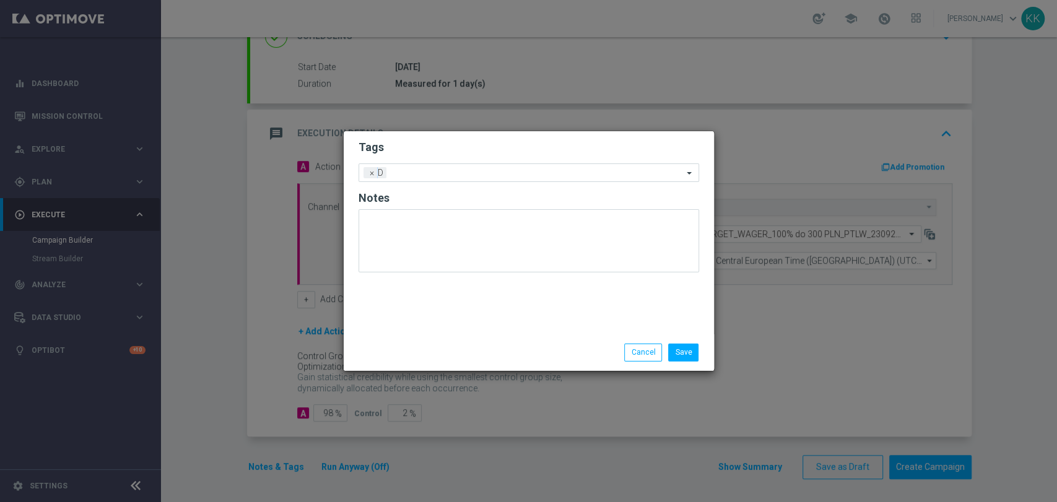
drag, startPoint x: 439, startPoint y: 161, endPoint x: 441, endPoint y: 168, distance: 7.7
click at [439, 162] on form "Tags Add a new tag × D Notes" at bounding box center [528, 209] width 340 height 145
click at [439, 171] on input "text" at bounding box center [537, 173] width 292 height 11
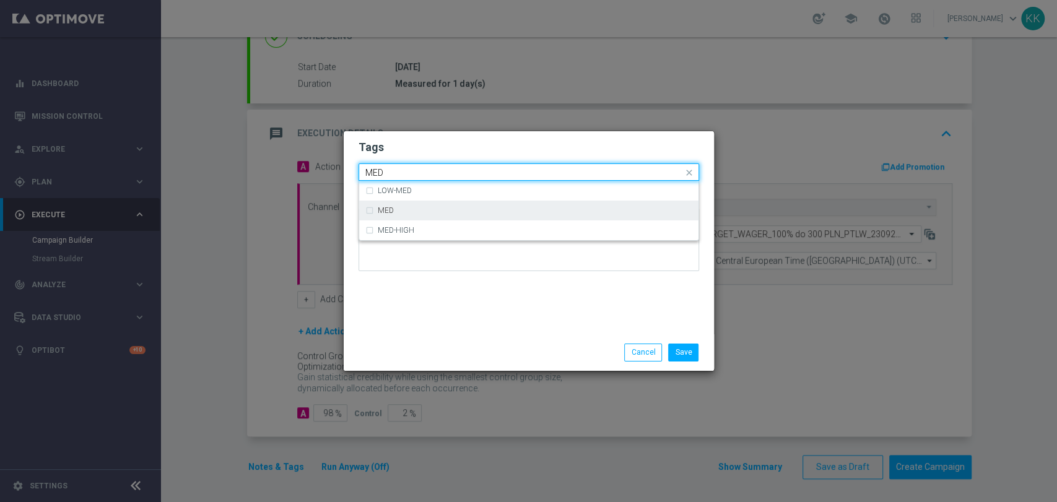
click at [440, 211] on div "MED" at bounding box center [535, 210] width 314 height 7
type input "MED"
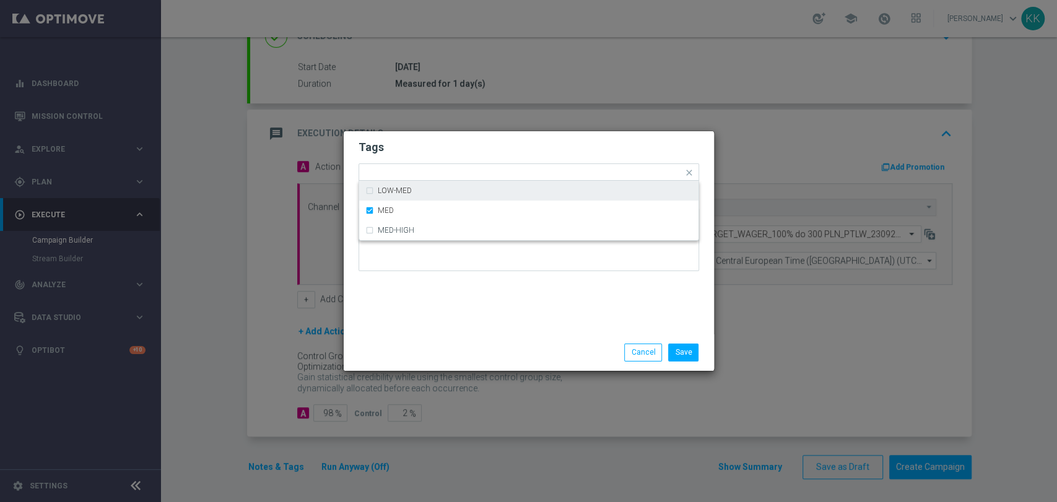
click at [450, 138] on form "Tags Quick find × D × MED LOW-MED MED MED-HIGH Notes" at bounding box center [528, 209] width 340 height 144
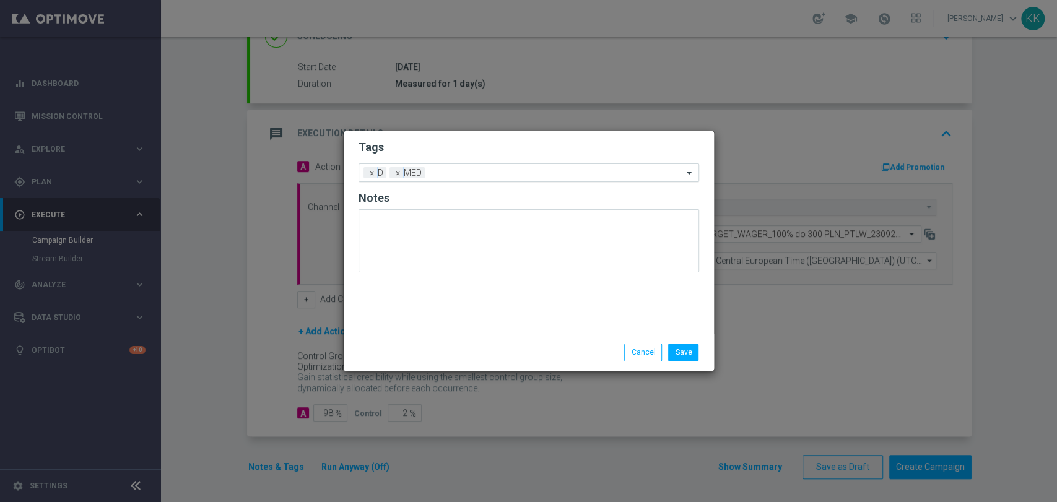
click at [456, 173] on input "text" at bounding box center [556, 173] width 253 height 11
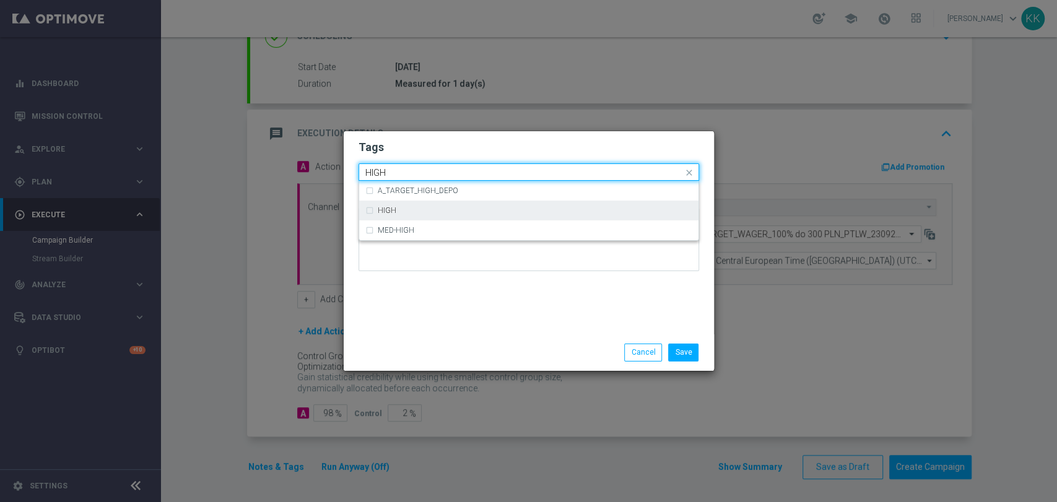
click at [458, 202] on div "HIGH" at bounding box center [528, 211] width 327 height 20
type input "HIGH"
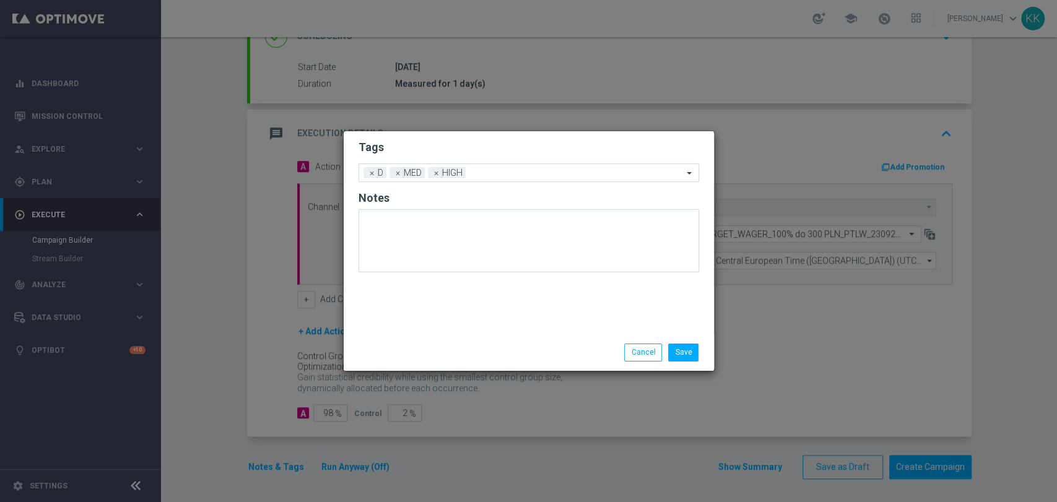
click at [464, 142] on h2 "Tags" at bounding box center [528, 147] width 340 height 15
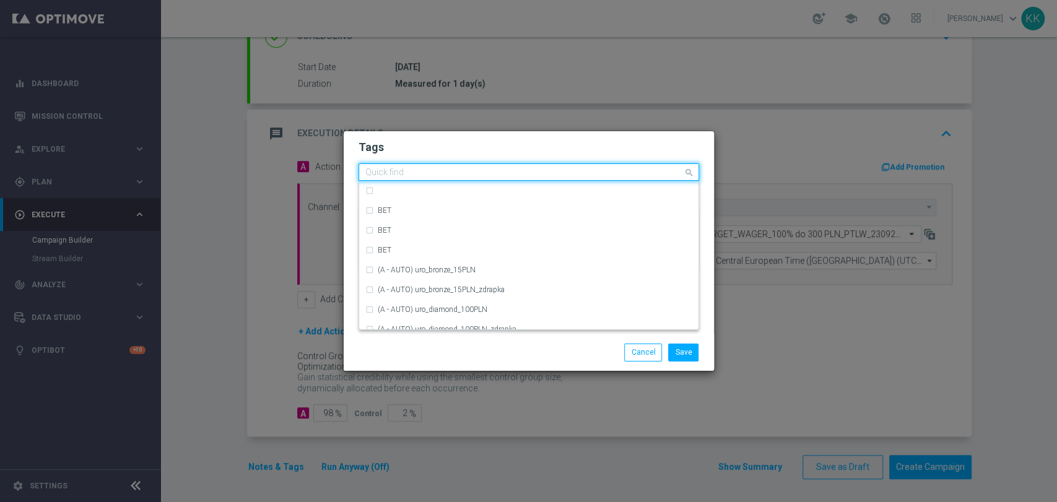
click at [490, 173] on input "text" at bounding box center [524, 173] width 318 height 11
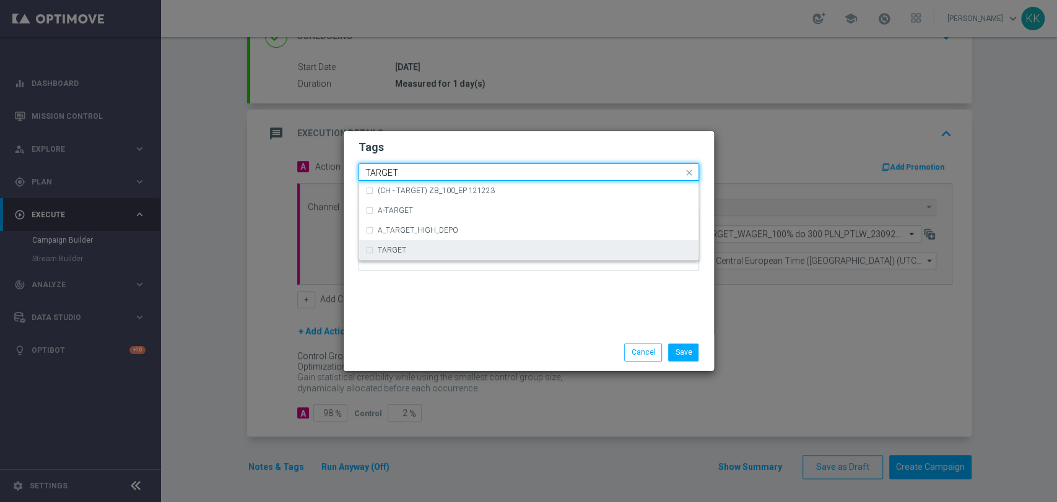
click at [388, 246] on label "TARGET" at bounding box center [392, 249] width 28 height 7
type input "TARGET"
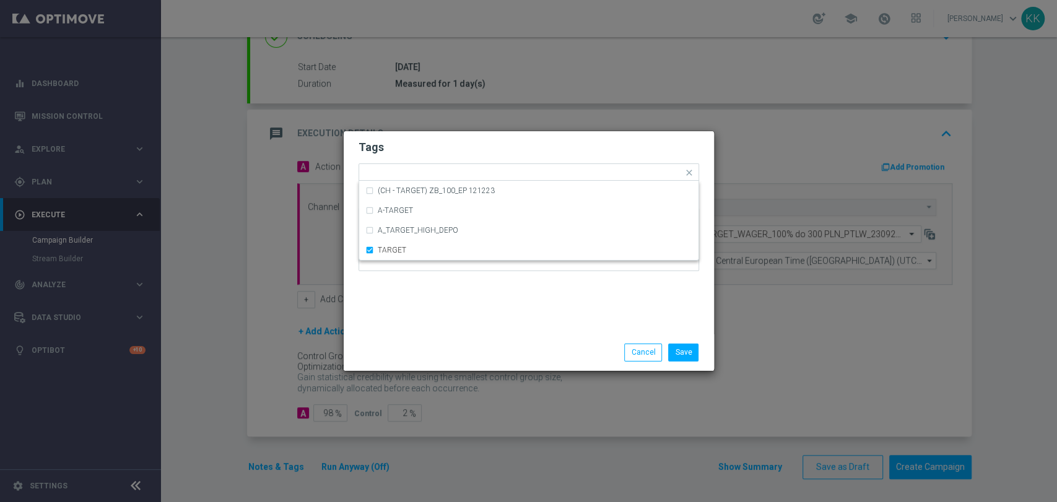
click at [409, 310] on div "Tags Quick find × D × MED × HIGH × TARGET (CH - TARGET) ZB_100_EP 121223 A-TARG…" at bounding box center [529, 232] width 370 height 203
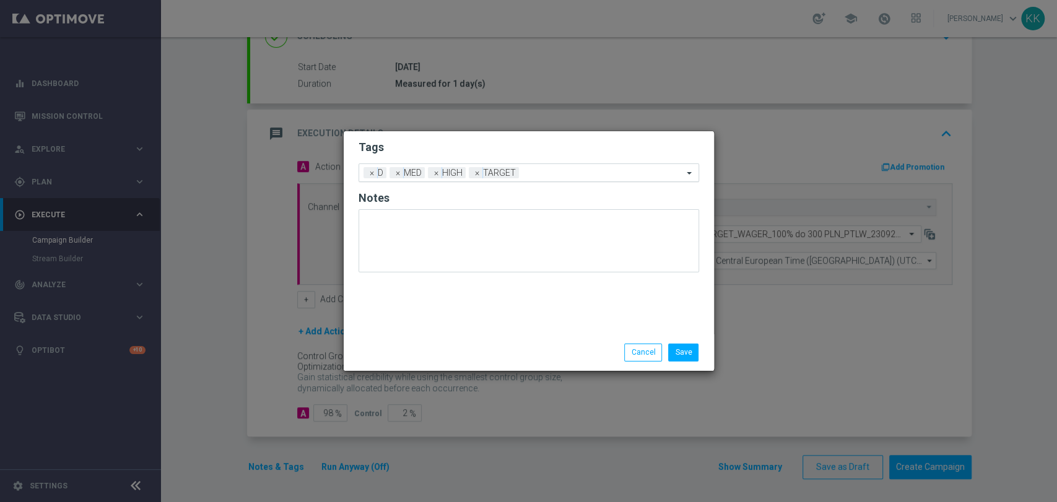
click at [546, 170] on input "text" at bounding box center [603, 173] width 159 height 11
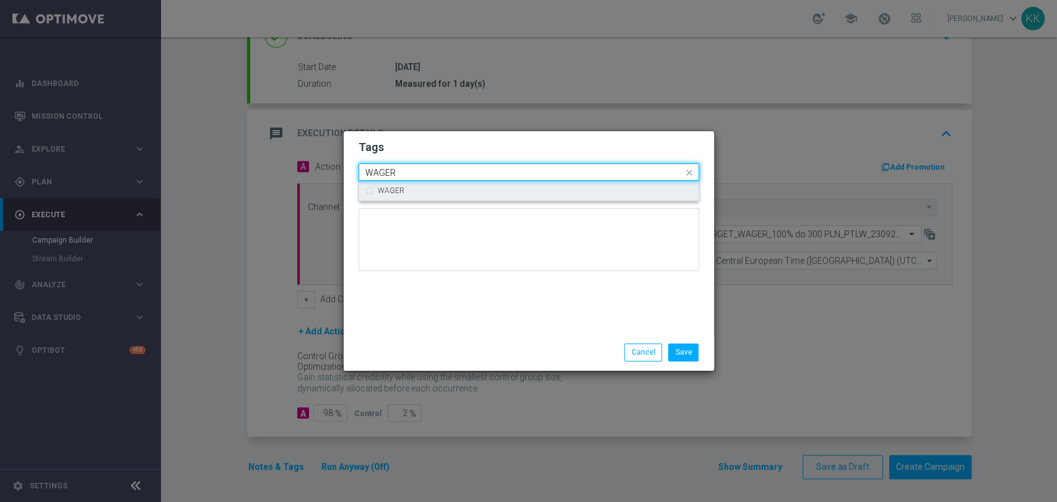
click at [507, 190] on div "WAGER" at bounding box center [535, 190] width 314 height 7
type input "WAGER"
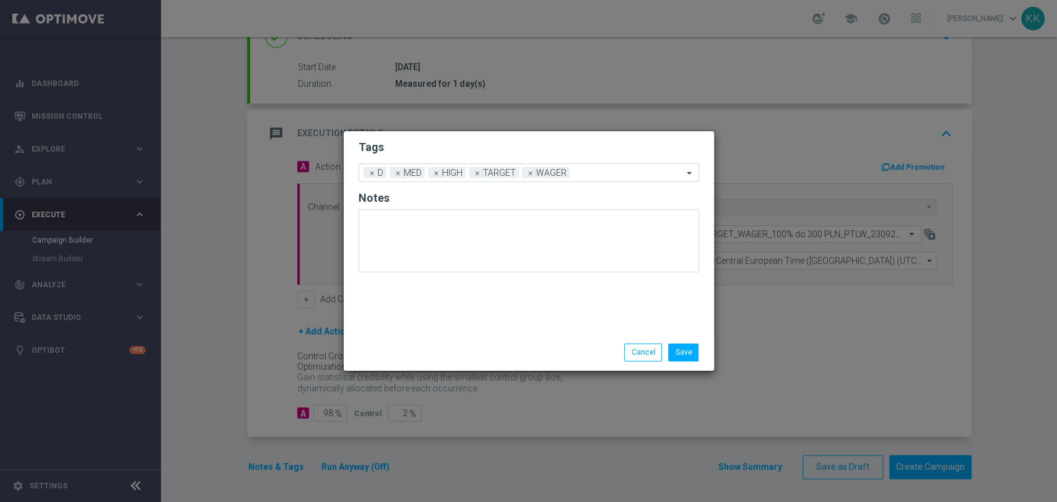
click at [496, 125] on modal-container "Tags Add a new tag × D × MED × HIGH × TARGET × WAGER Notes Save Cancel" at bounding box center [528, 251] width 1057 height 502
click at [592, 171] on input "text" at bounding box center [628, 173] width 108 height 11
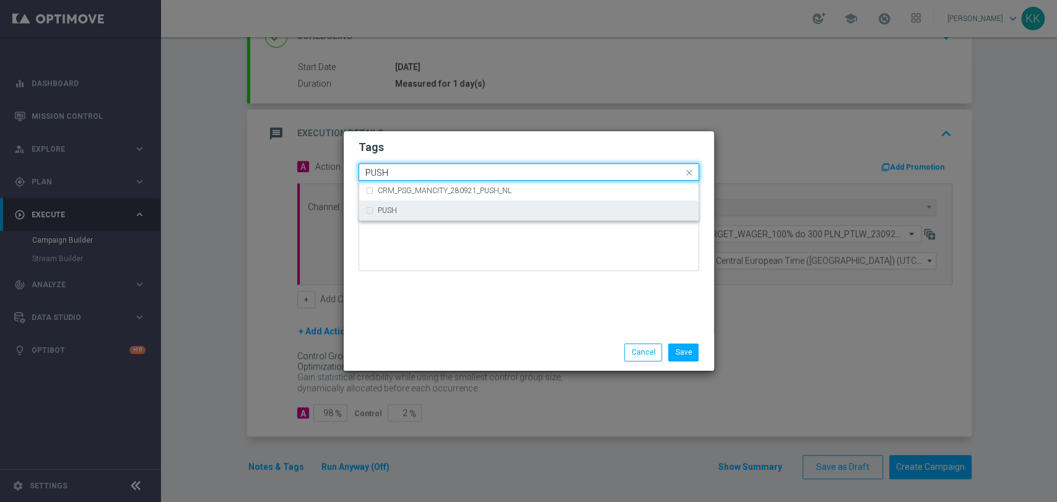
click at [529, 210] on div "PUSH" at bounding box center [535, 210] width 314 height 7
type input "PUSH"
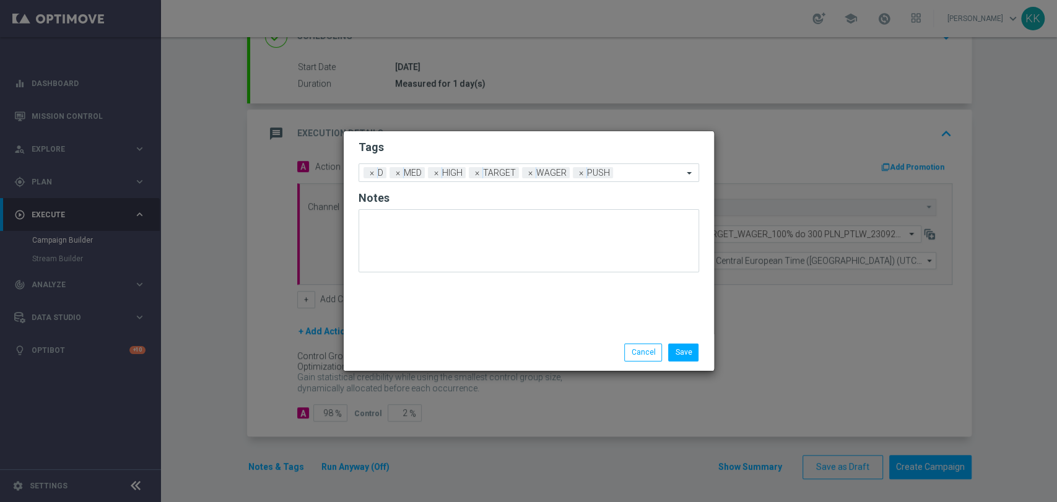
click at [542, 139] on form "Tags Add a new tag × D × MED × HIGH × TARGET × WAGER × PUSH Notes" at bounding box center [528, 209] width 340 height 145
drag, startPoint x: 679, startPoint y: 353, endPoint x: 689, endPoint y: 345, distance: 12.4
click at [680, 353] on button "Save" at bounding box center [683, 352] width 30 height 17
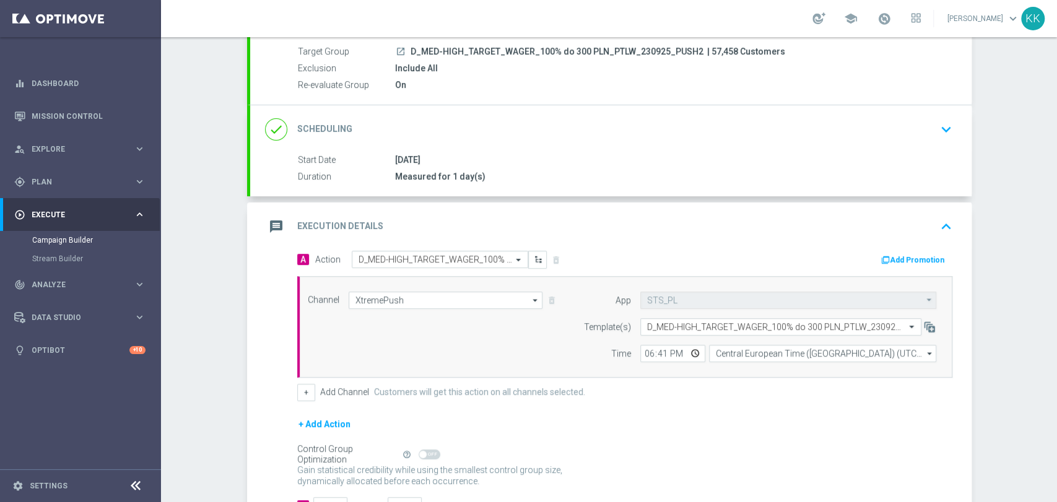
scroll to position [0, 0]
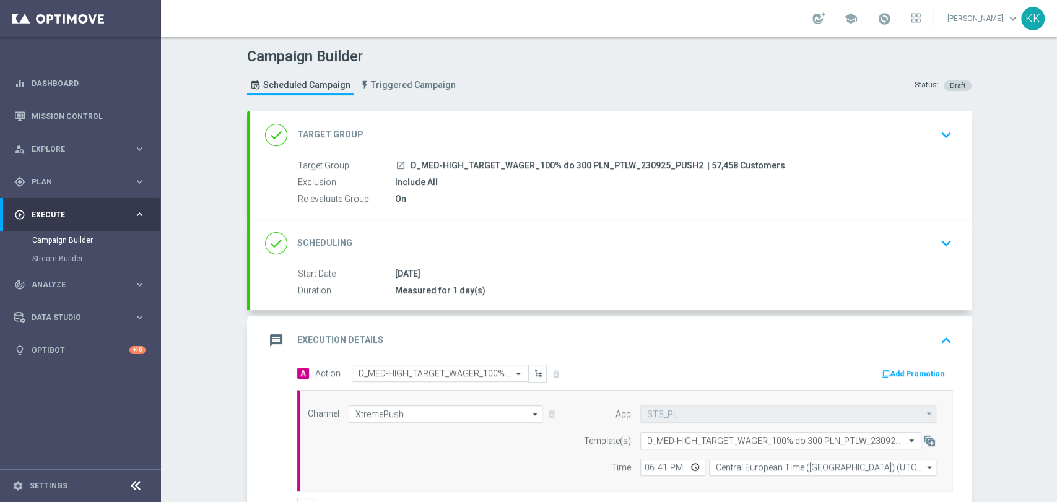
click at [940, 119] on div "done Target Group keyboard_arrow_down" at bounding box center [610, 135] width 721 height 48
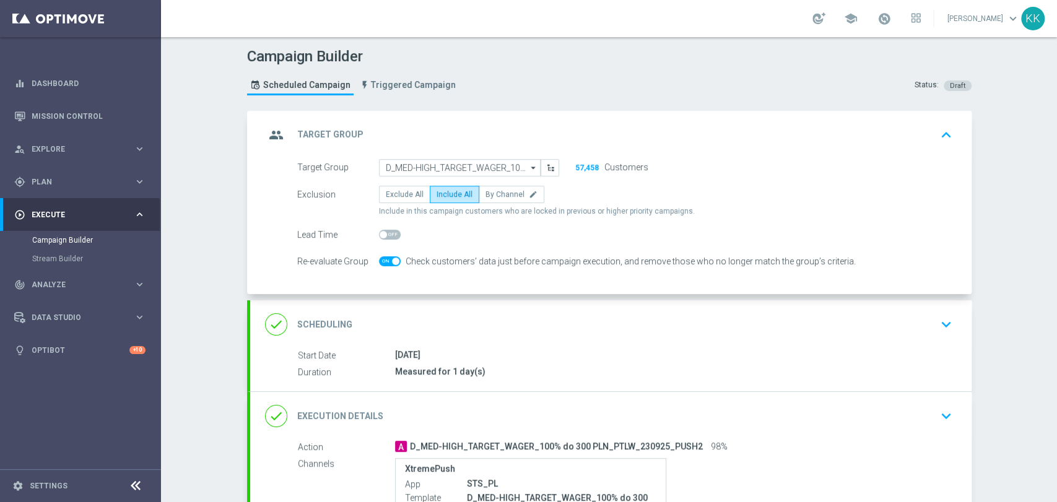
click at [937, 319] on icon "keyboard_arrow_down" at bounding box center [946, 324] width 19 height 19
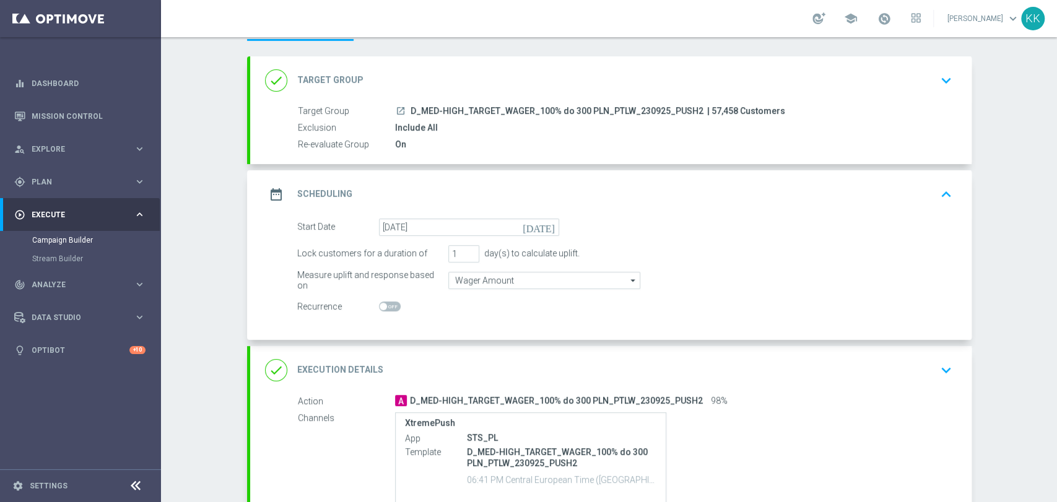
scroll to position [69, 0]
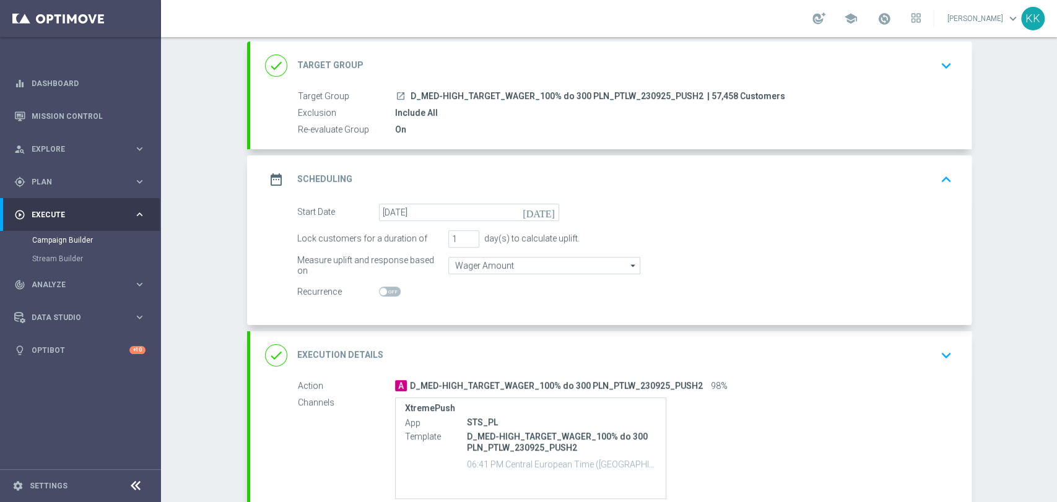
click at [937, 337] on div "done Execution Details keyboard_arrow_down" at bounding box center [610, 355] width 721 height 48
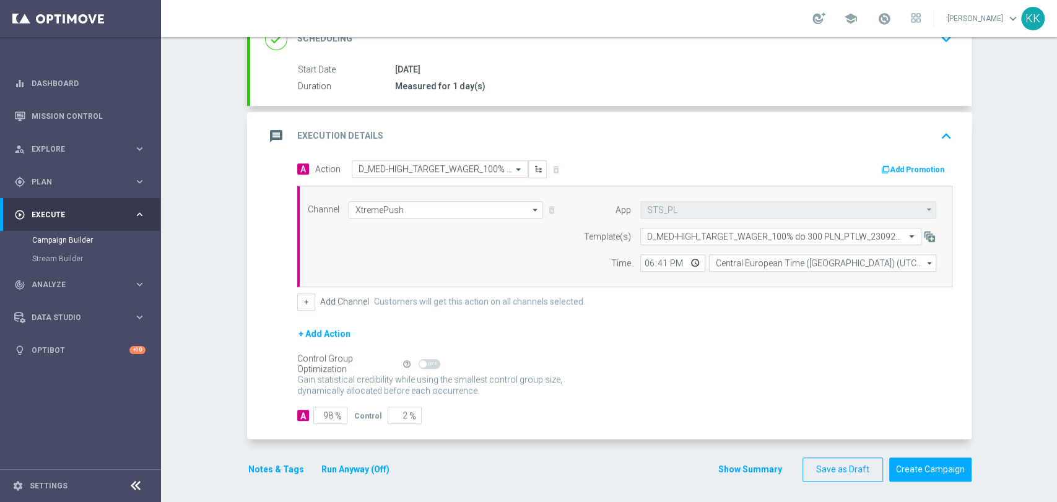
scroll to position [207, 0]
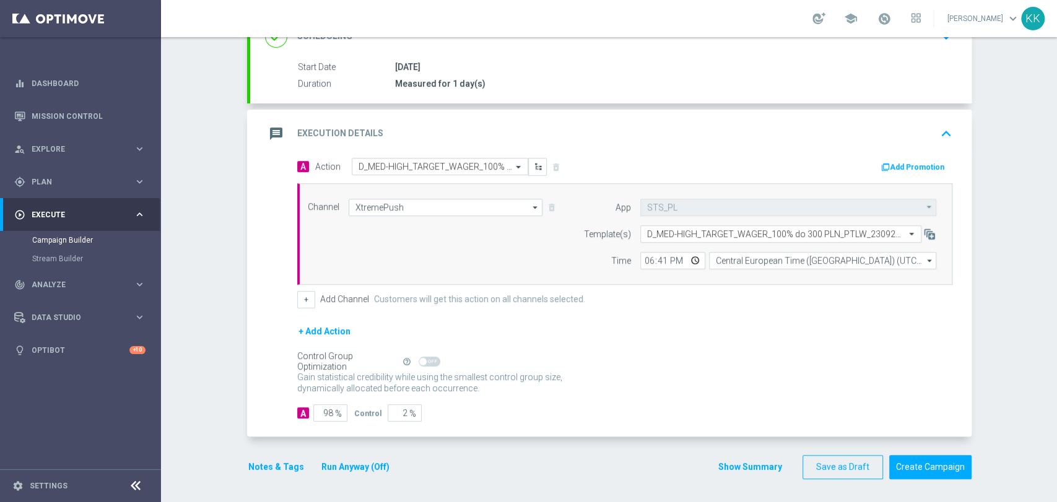
click at [268, 466] on button "Notes & Tags" at bounding box center [276, 466] width 58 height 15
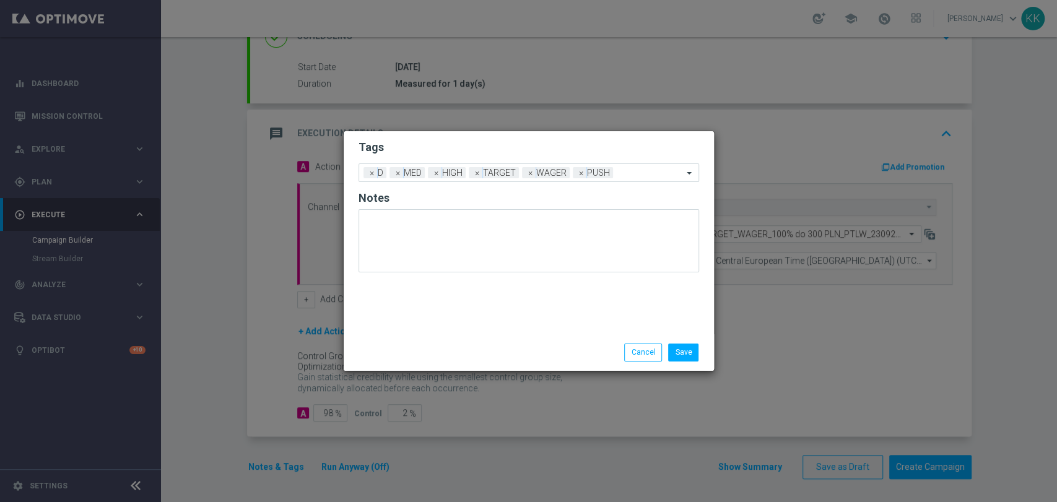
click at [688, 362] on div "Save Cancel" at bounding box center [529, 352] width 370 height 36
click at [688, 361] on div "Save Cancel" at bounding box center [529, 352] width 370 height 36
click at [688, 355] on button "Save" at bounding box center [683, 352] width 30 height 17
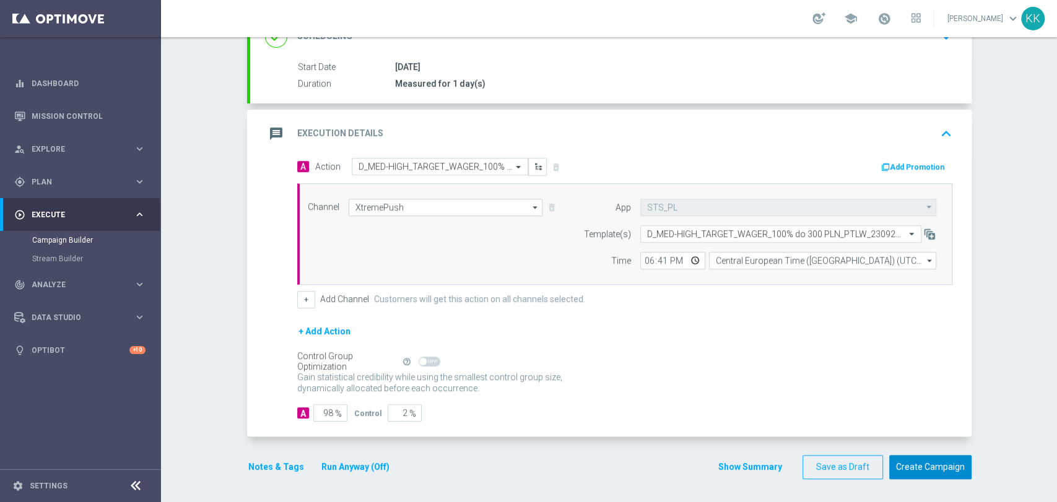
click at [906, 467] on button "Create Campaign" at bounding box center [930, 467] width 82 height 24
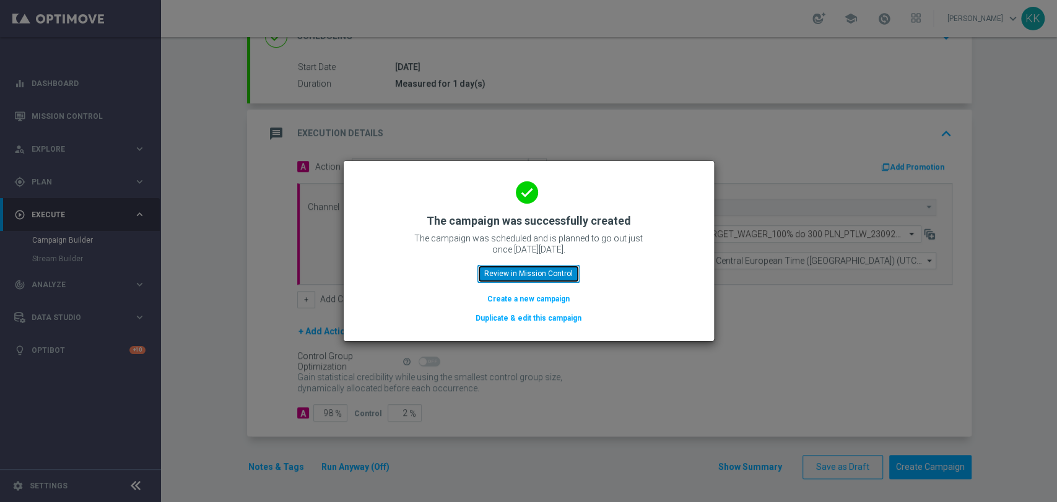
click at [532, 277] on button "Review in Mission Control" at bounding box center [528, 273] width 102 height 17
